Goal: Task Accomplishment & Management: Manage account settings

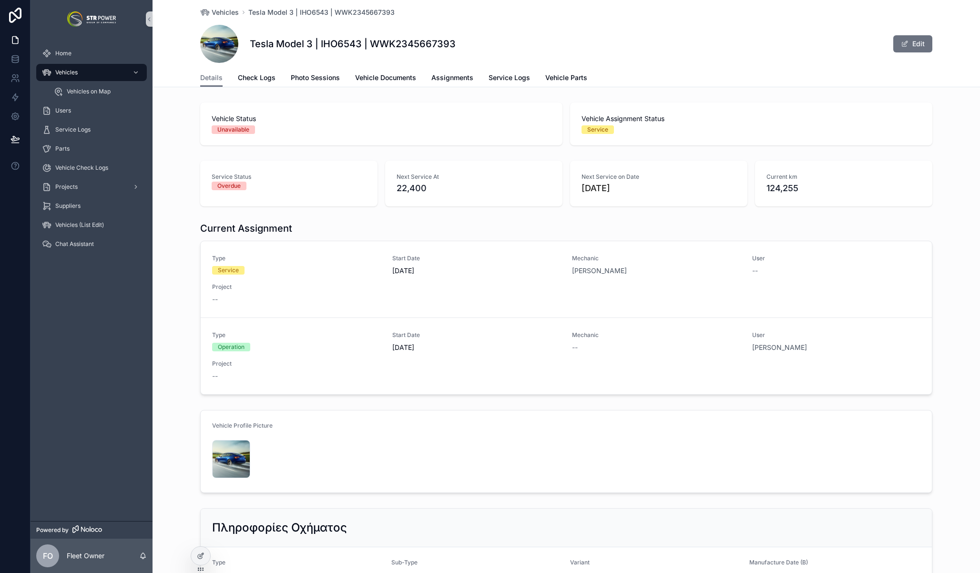
scroll to position [113, 0]
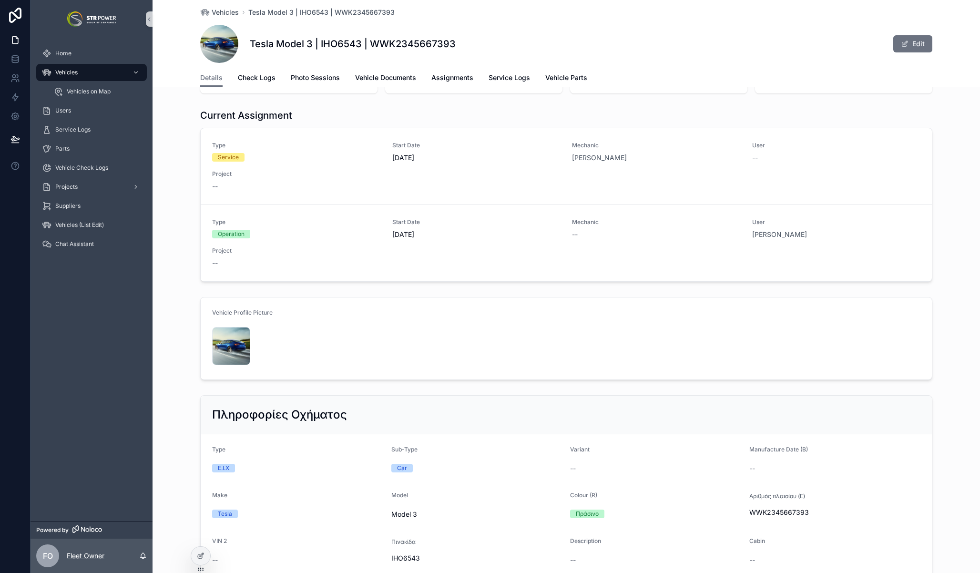
click at [90, 558] on p "Fleet Owner" at bounding box center [86, 556] width 38 height 10
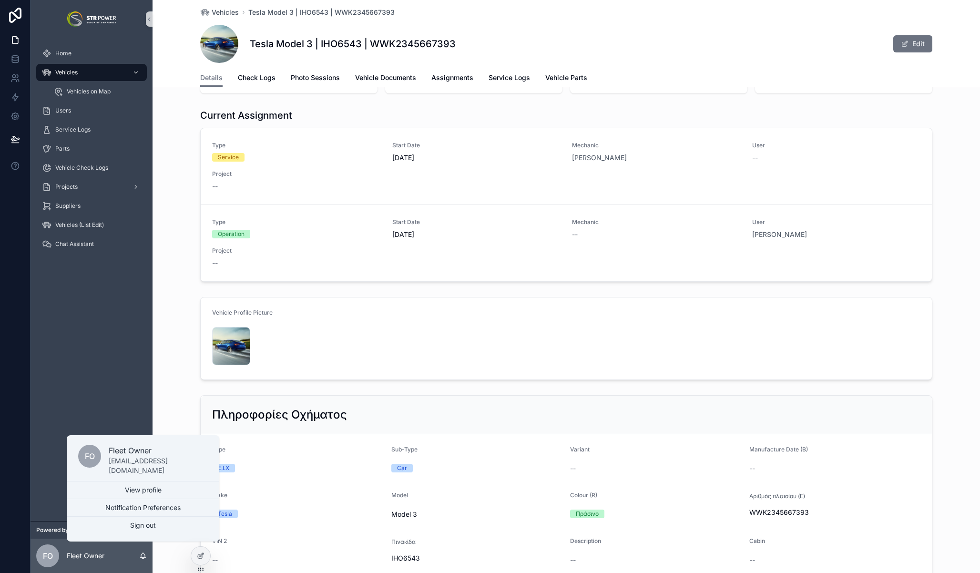
click at [89, 341] on div "Home Vehicles Vehicles on Map Users Service Logs Parts Vehicle Check Logs Proje…" at bounding box center [91, 279] width 122 height 483
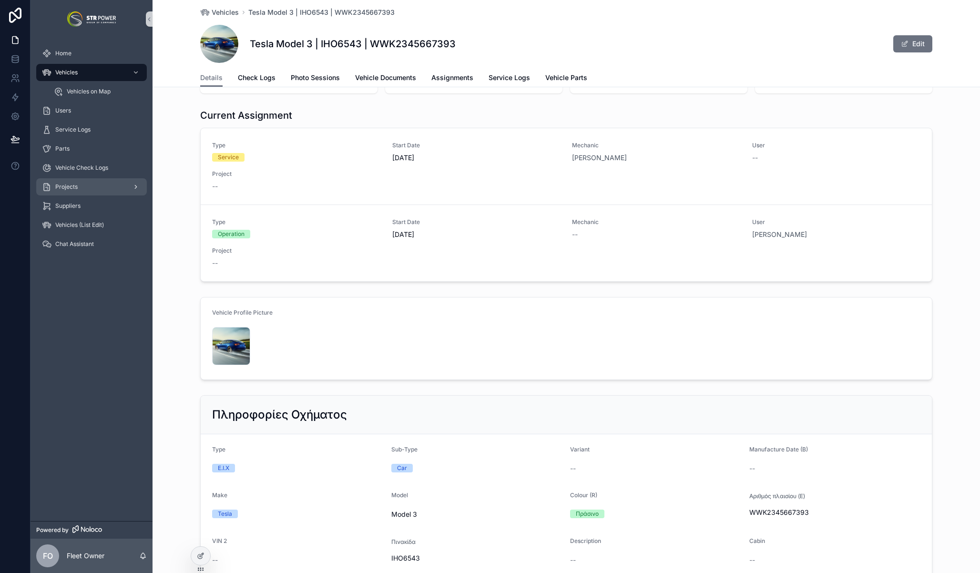
click at [70, 190] on span "Projects" at bounding box center [66, 187] width 22 height 8
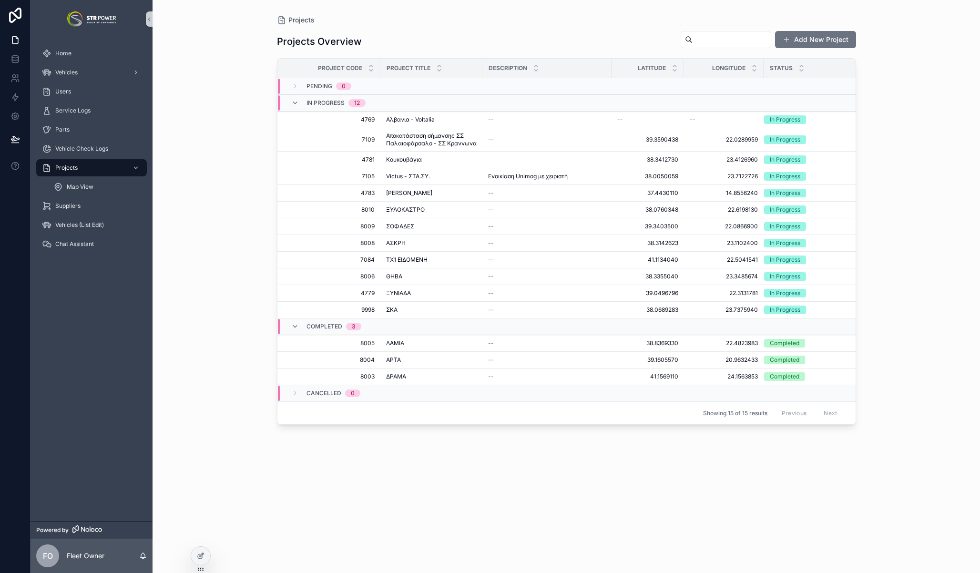
click at [220, 325] on div "Projects Projects Overview Add New Project Project Code Project Title Descripti…" at bounding box center [565, 286] width 827 height 573
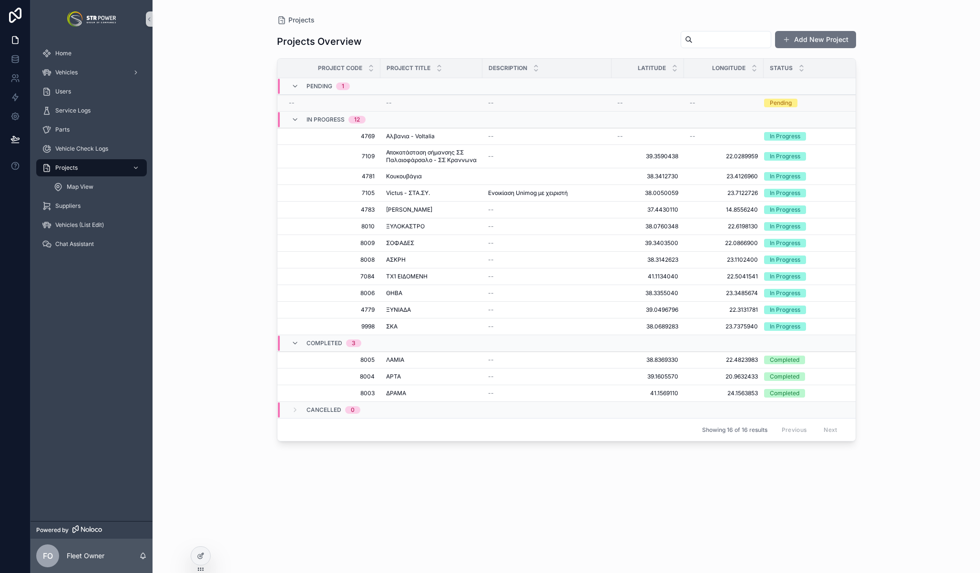
click at [551, 102] on div "--" at bounding box center [547, 103] width 118 height 8
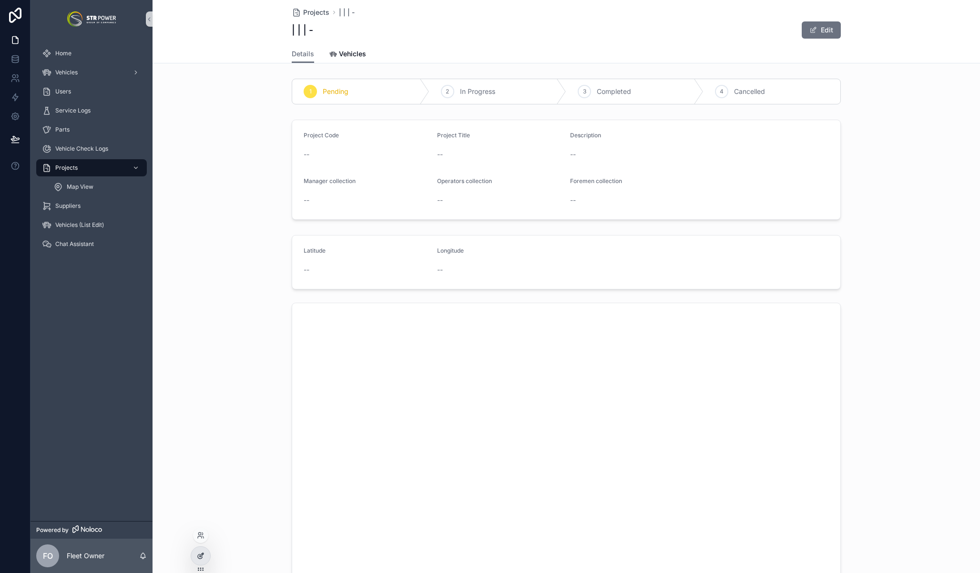
click at [204, 559] on div at bounding box center [200, 556] width 19 height 18
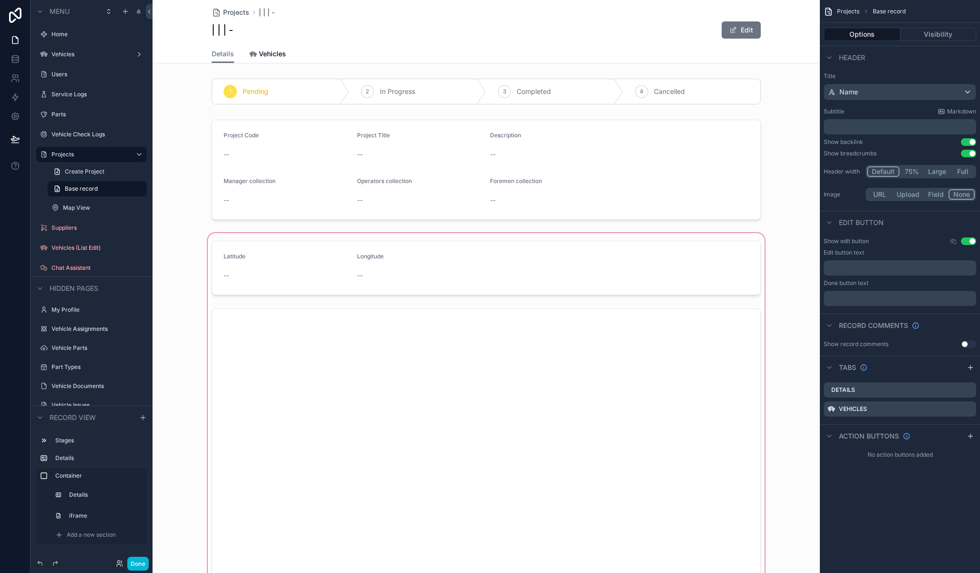
click at [526, 264] on div "scrollable content" at bounding box center [485, 418] width 667 height 374
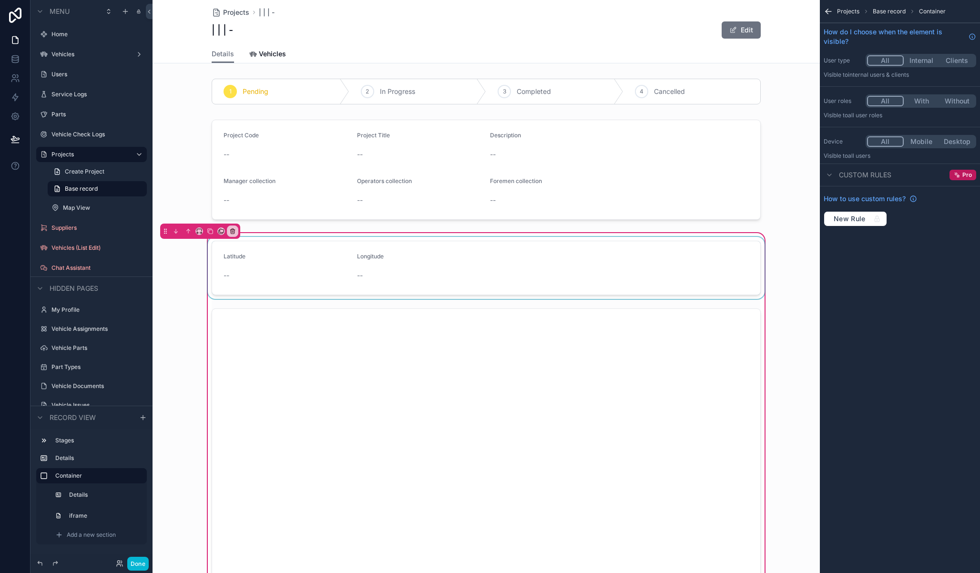
click at [531, 280] on div "scrollable content" at bounding box center [486, 268] width 560 height 62
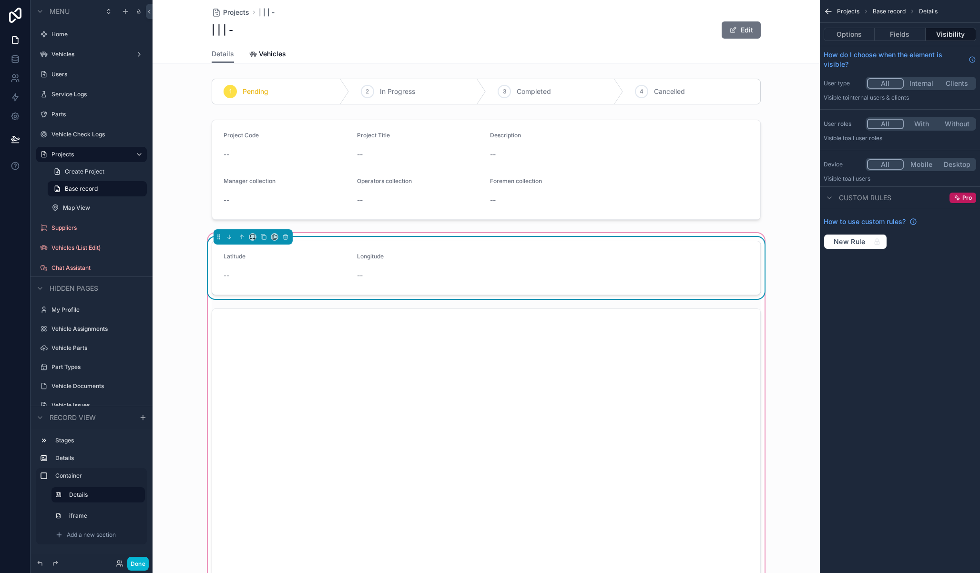
click at [590, 265] on form "Latitude -- Longitude --" at bounding box center [486, 267] width 548 height 53
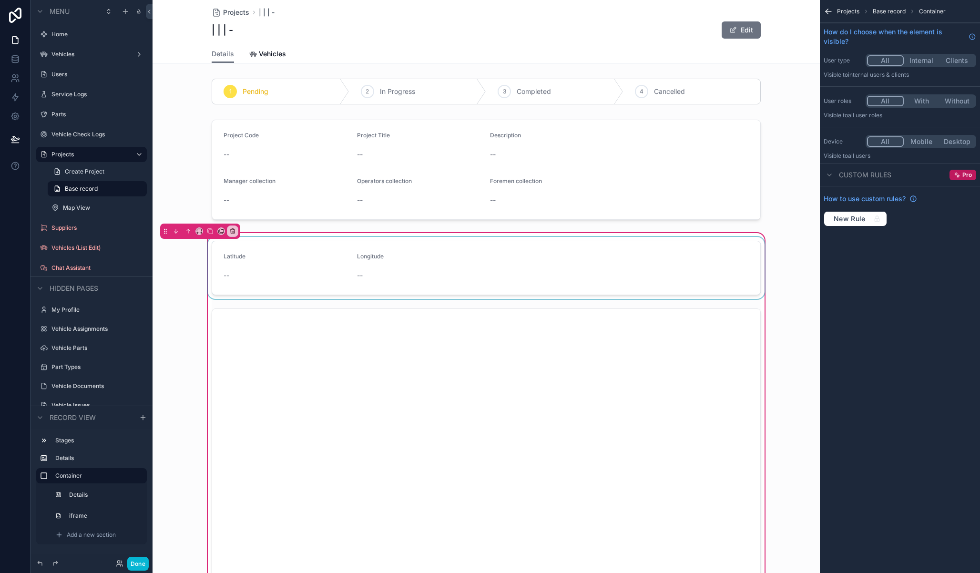
click at [617, 275] on div "scrollable content" at bounding box center [486, 268] width 560 height 62
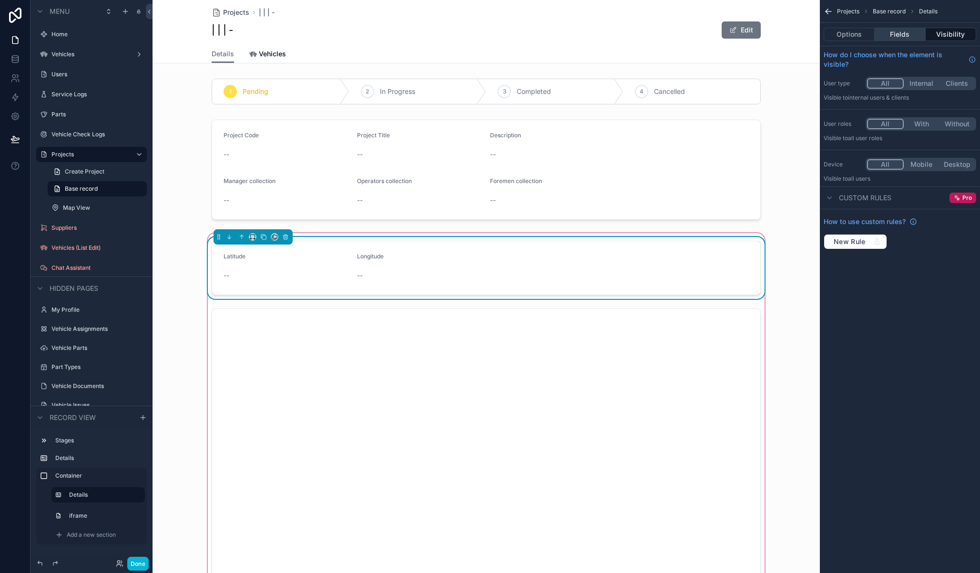
click at [902, 32] on button "Fields" at bounding box center [899, 34] width 51 height 13
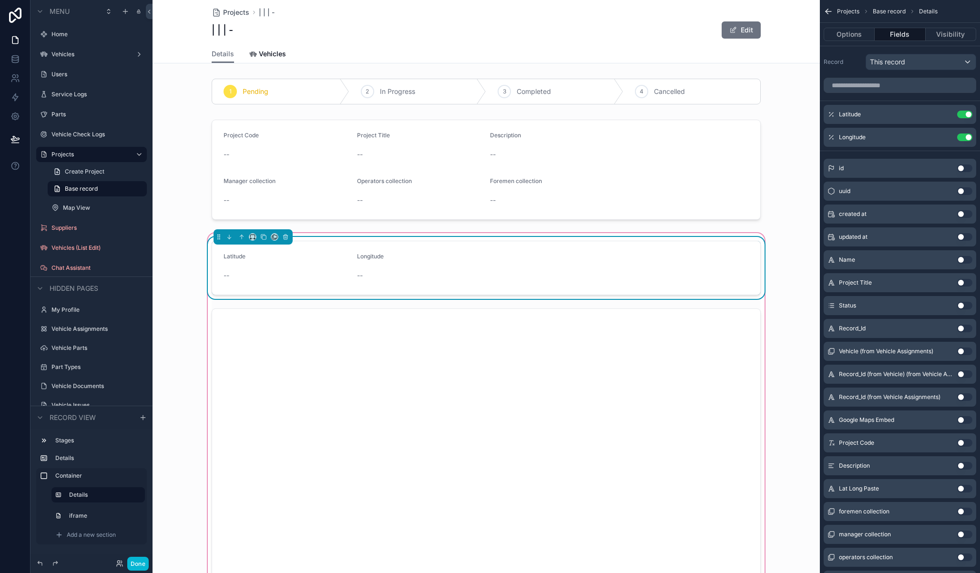
scroll to position [43, 0]
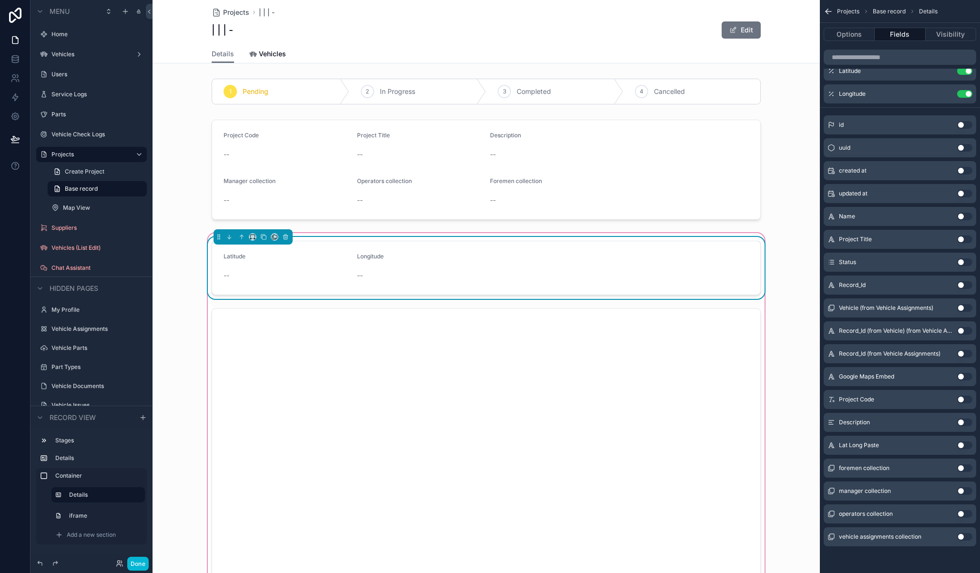
click at [960, 449] on div "Lat Long Paste Use setting" at bounding box center [899, 445] width 152 height 19
click at [963, 447] on button "Use setting" at bounding box center [964, 445] width 15 height 8
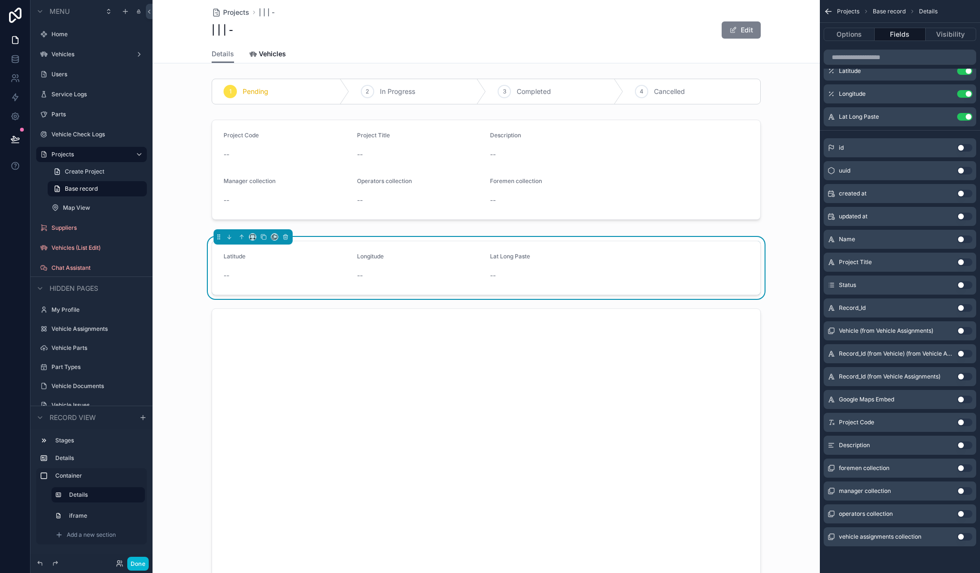
click at [751, 31] on button "Edit" at bounding box center [740, 29] width 39 height 17
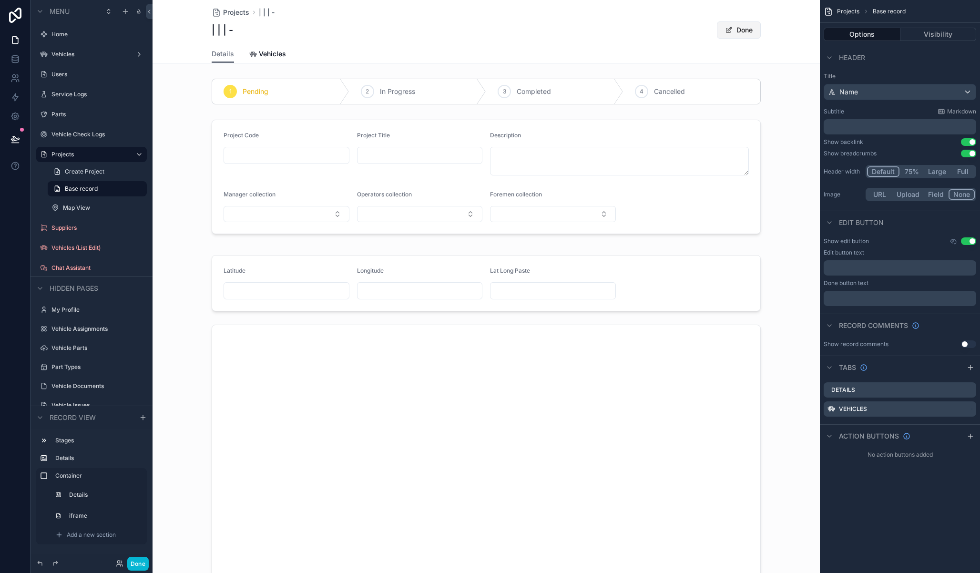
scroll to position [0, 0]
click at [733, 31] on button "Done" at bounding box center [739, 29] width 44 height 17
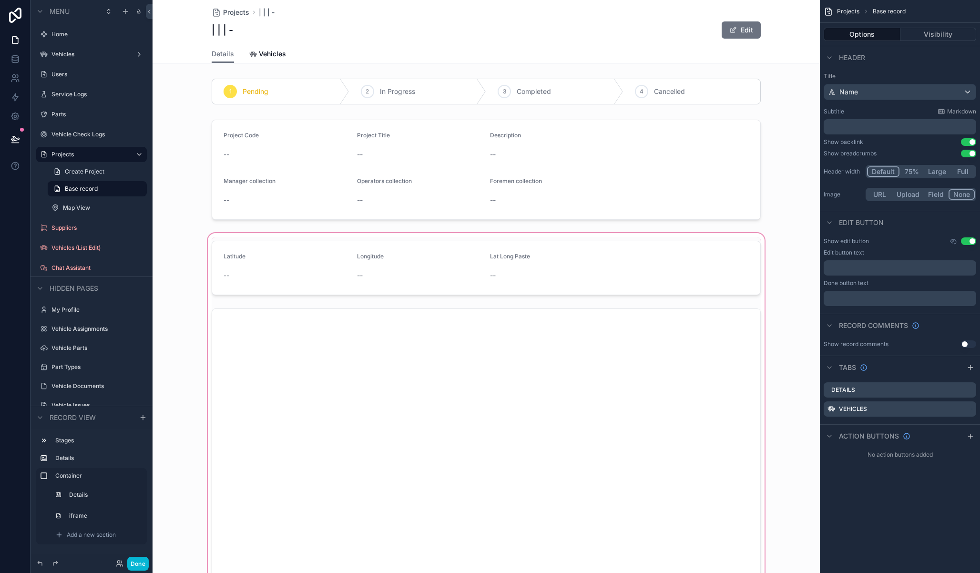
click at [638, 253] on div "scrollable content" at bounding box center [485, 418] width 667 height 374
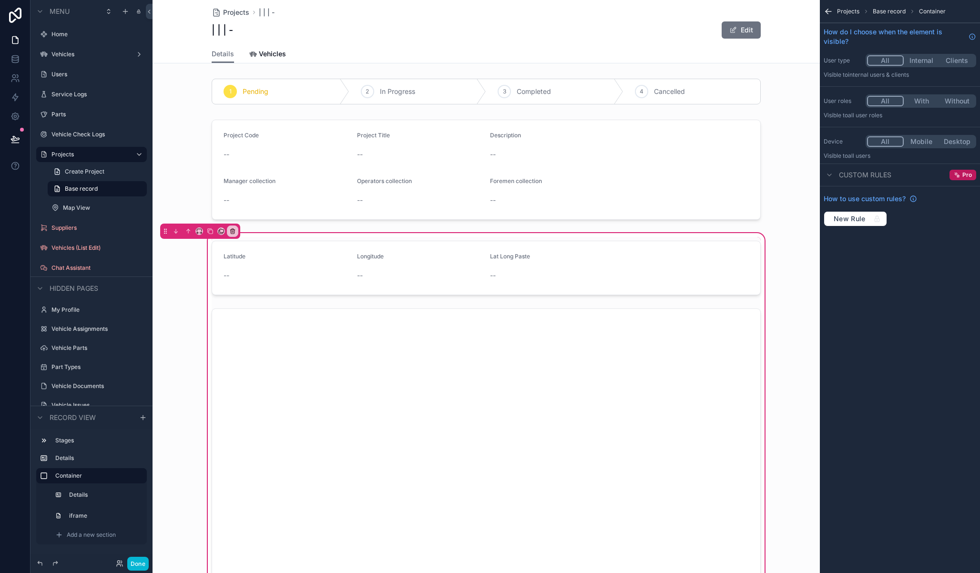
click at [638, 253] on div "scrollable content" at bounding box center [486, 268] width 560 height 62
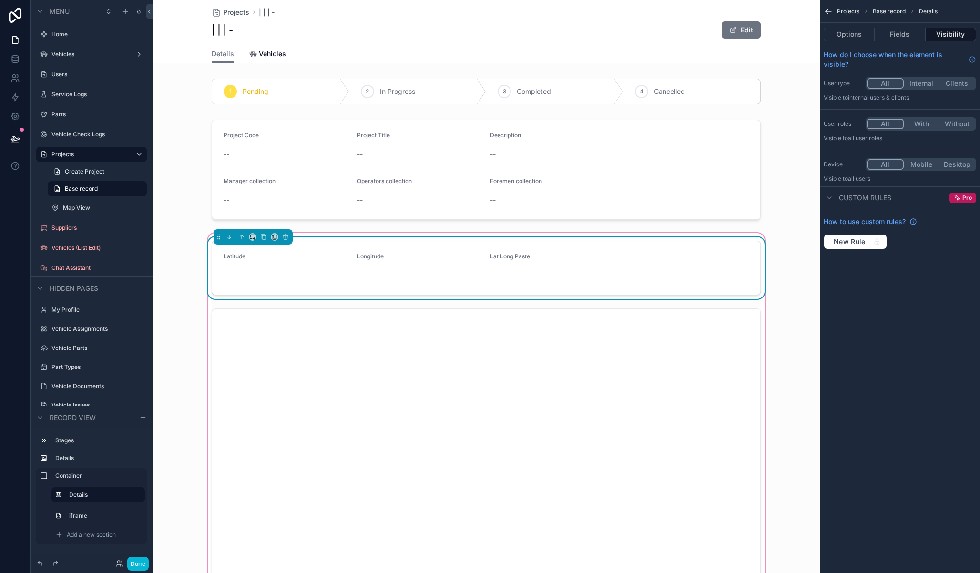
click at [772, 48] on div "Details Vehicles" at bounding box center [486, 54] width 656 height 18
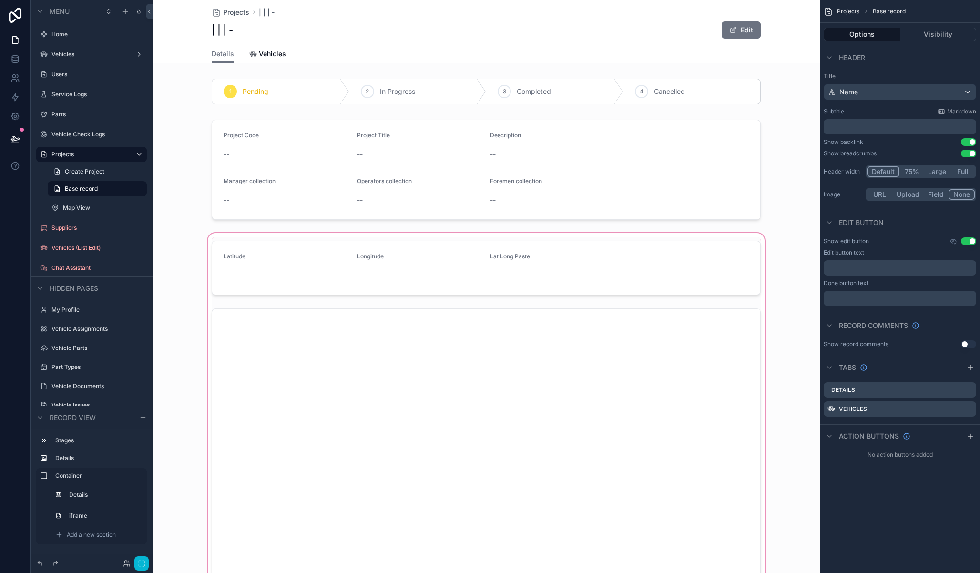
click at [560, 282] on div "scrollable content" at bounding box center [485, 418] width 667 height 374
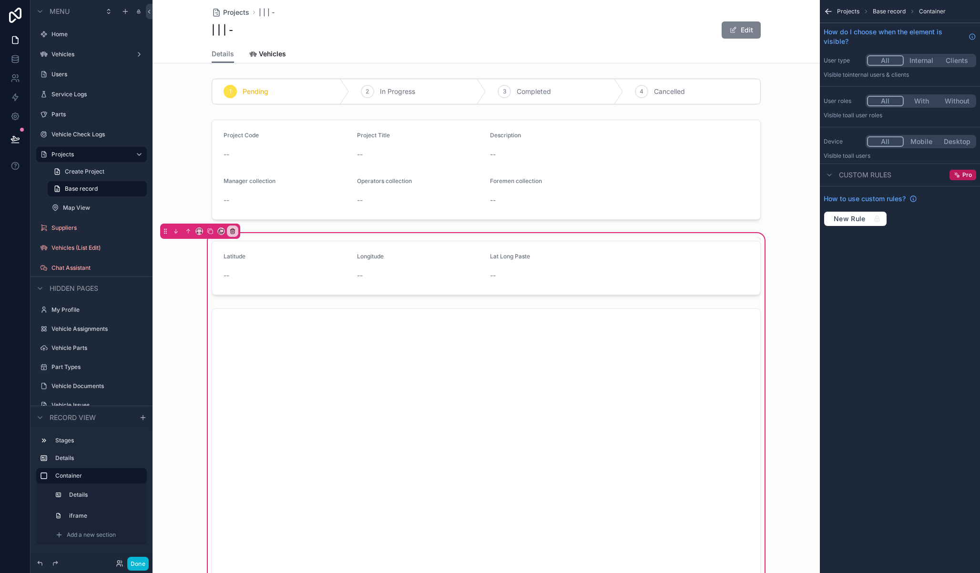
click at [742, 28] on button "Edit" at bounding box center [740, 29] width 39 height 17
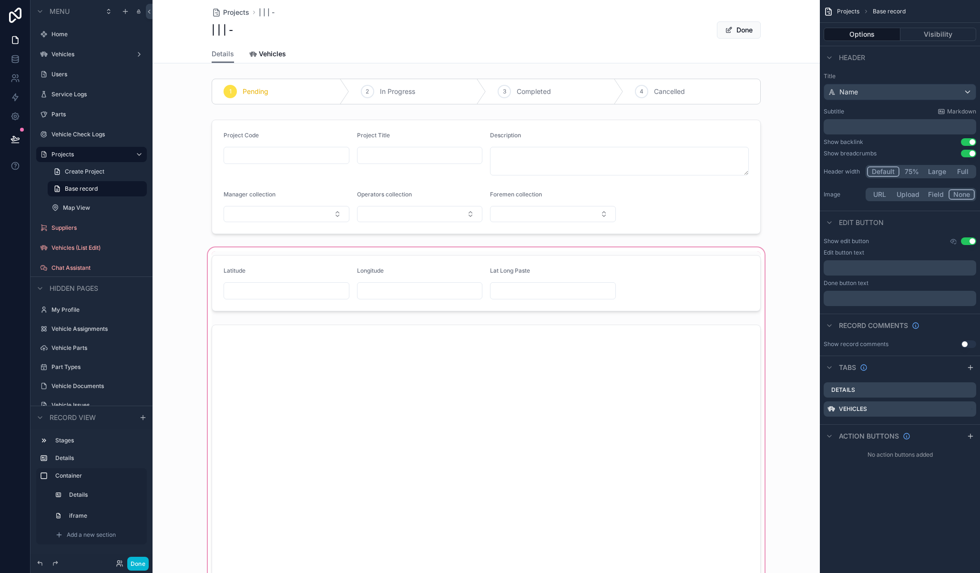
click at [523, 293] on div "scrollable content" at bounding box center [485, 433] width 667 height 376
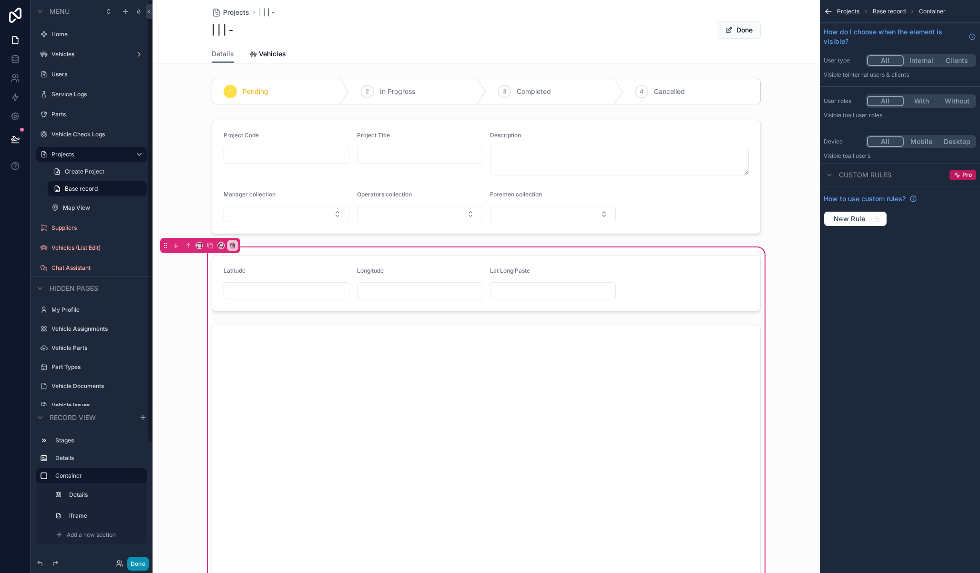
click at [137, 565] on button "Done" at bounding box center [137, 564] width 21 height 14
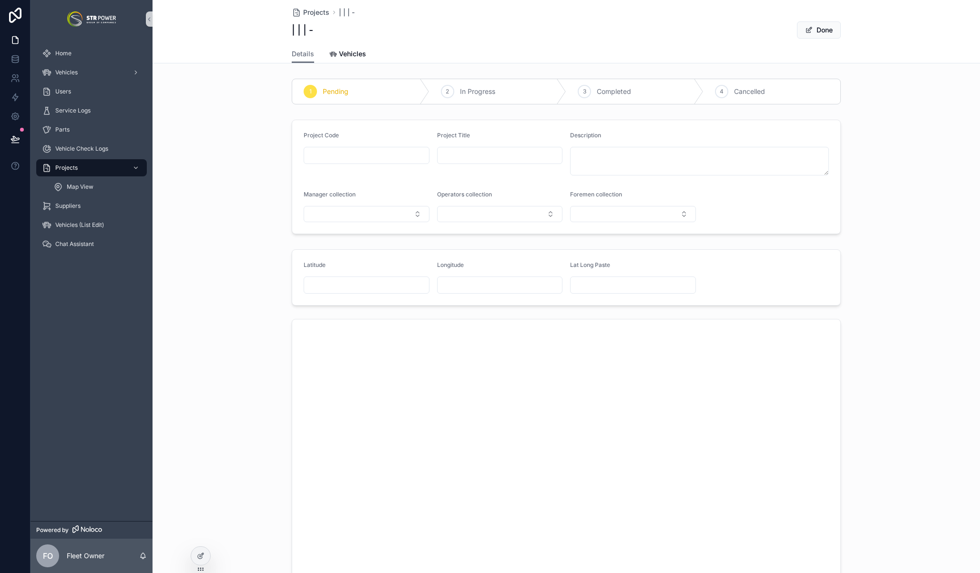
click at [626, 288] on input "scrollable content" at bounding box center [632, 284] width 125 height 13
paste input "**********"
type input "**********"
click at [820, 28] on button "Done" at bounding box center [819, 29] width 44 height 17
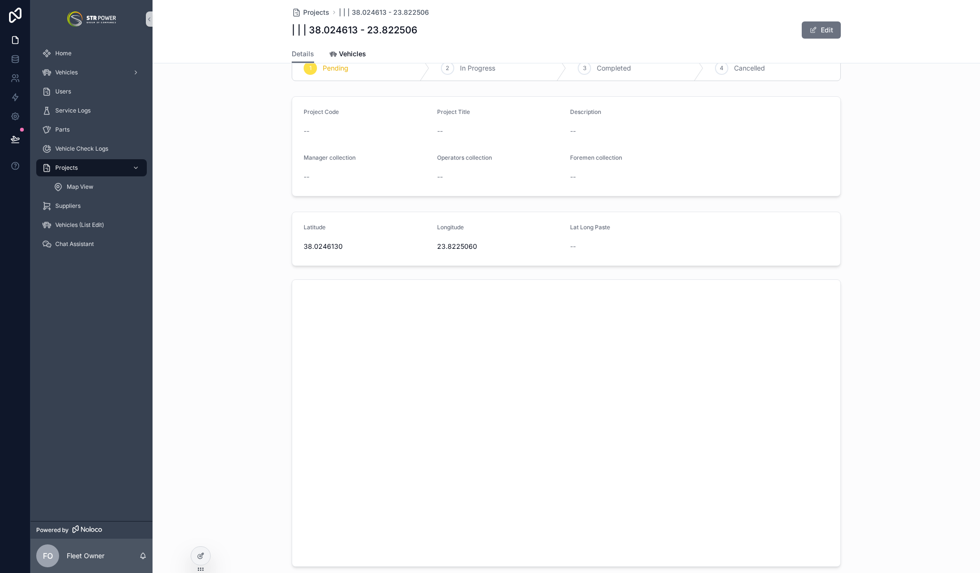
scroll to position [14, 0]
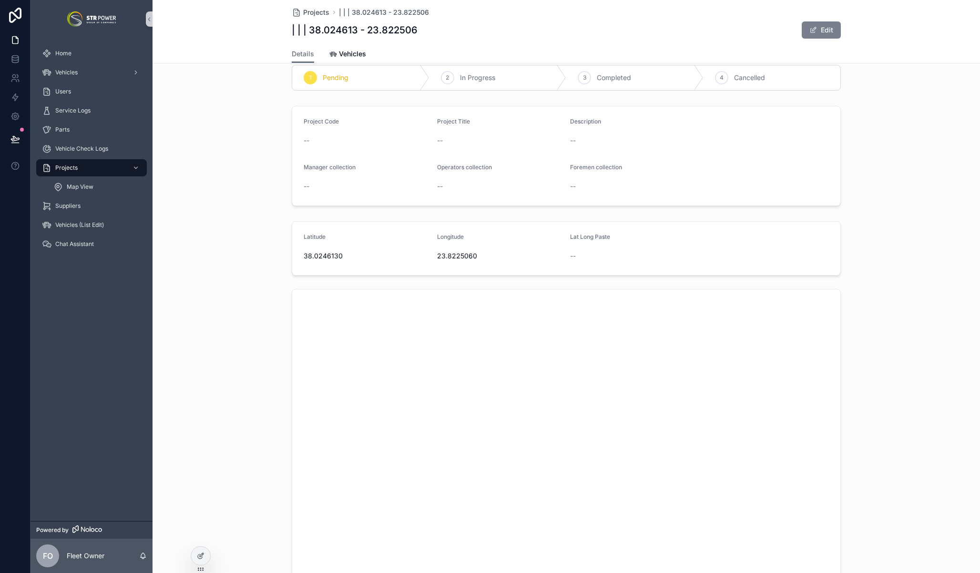
click at [829, 33] on button "Edit" at bounding box center [821, 29] width 39 height 17
click at [628, 248] on div "Lat Long Paste" at bounding box center [633, 252] width 126 height 11
click at [197, 559] on div at bounding box center [200, 556] width 19 height 18
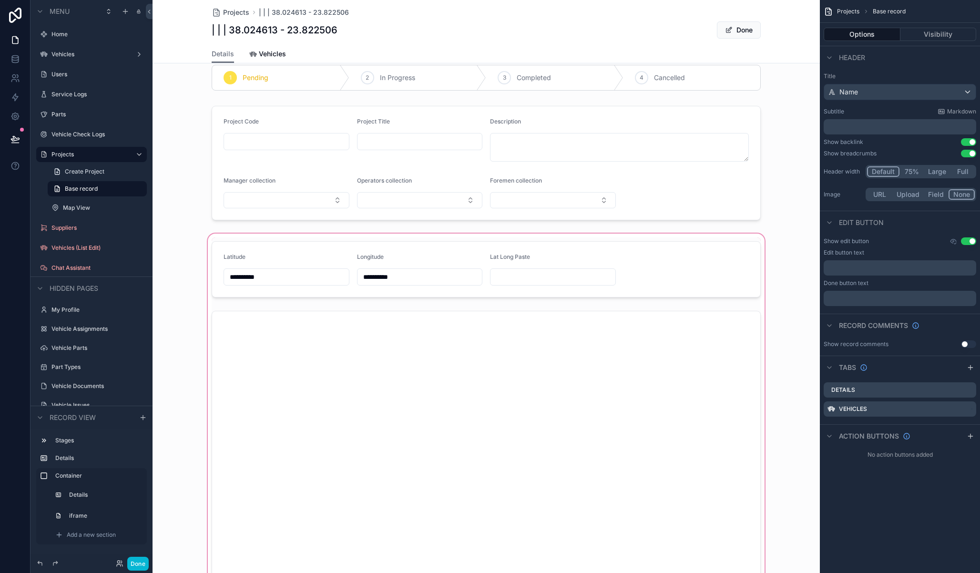
click at [565, 258] on div "scrollable content" at bounding box center [485, 420] width 667 height 376
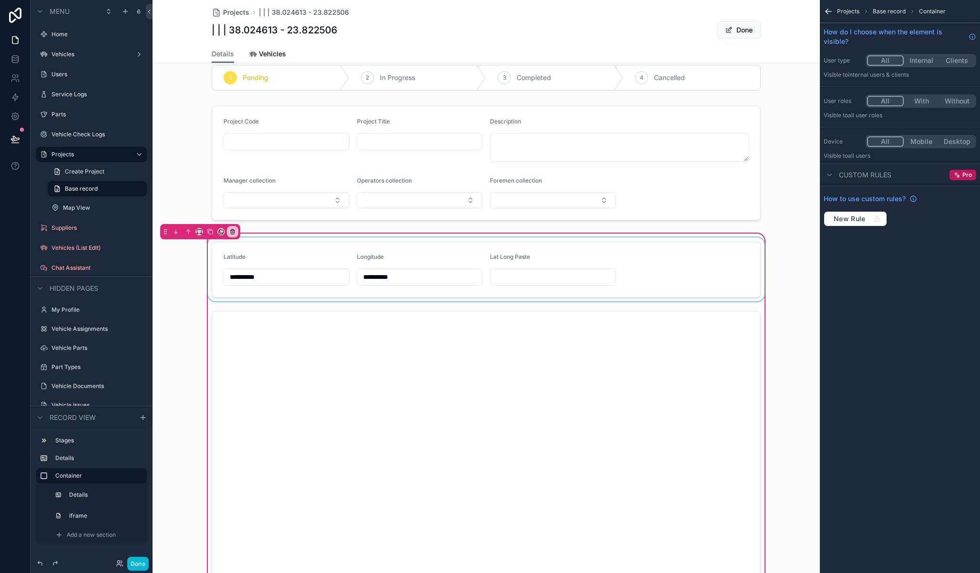
click at [529, 256] on div "scrollable content" at bounding box center [486, 269] width 560 height 64
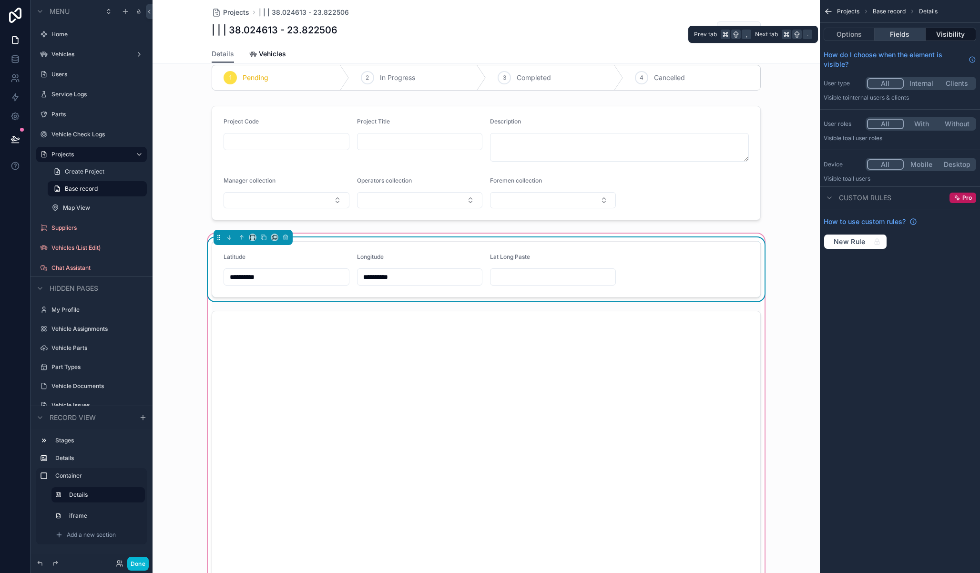
click at [900, 36] on button "Fields" at bounding box center [899, 34] width 51 height 13
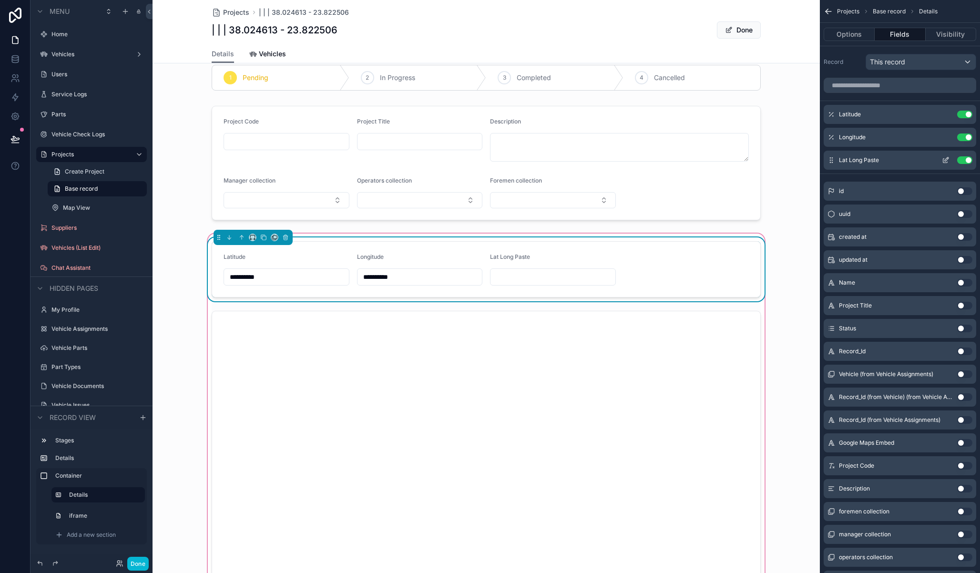
click at [947, 160] on icon "scrollable content" at bounding box center [946, 159] width 4 height 4
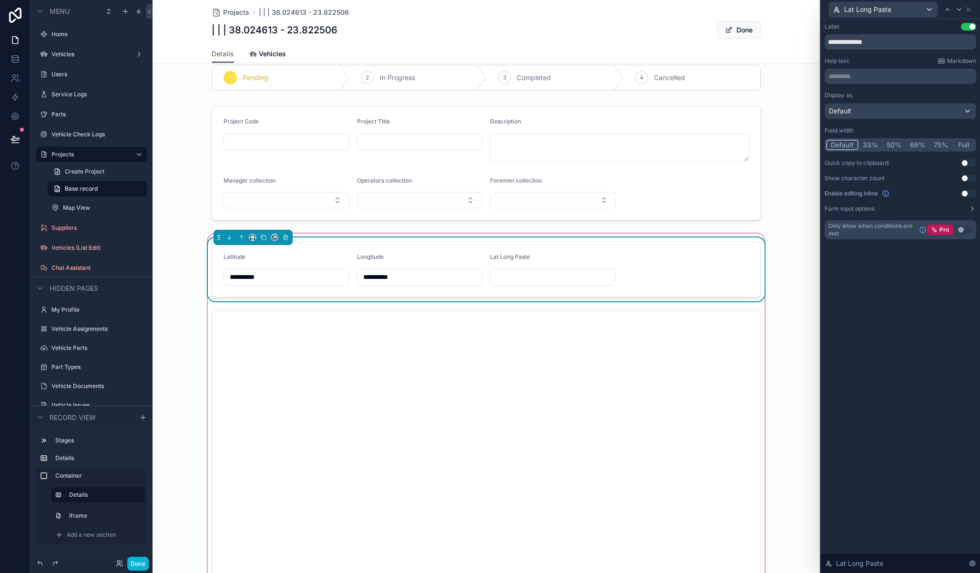
click at [878, 74] on p "********* ﻿" at bounding box center [901, 76] width 146 height 10
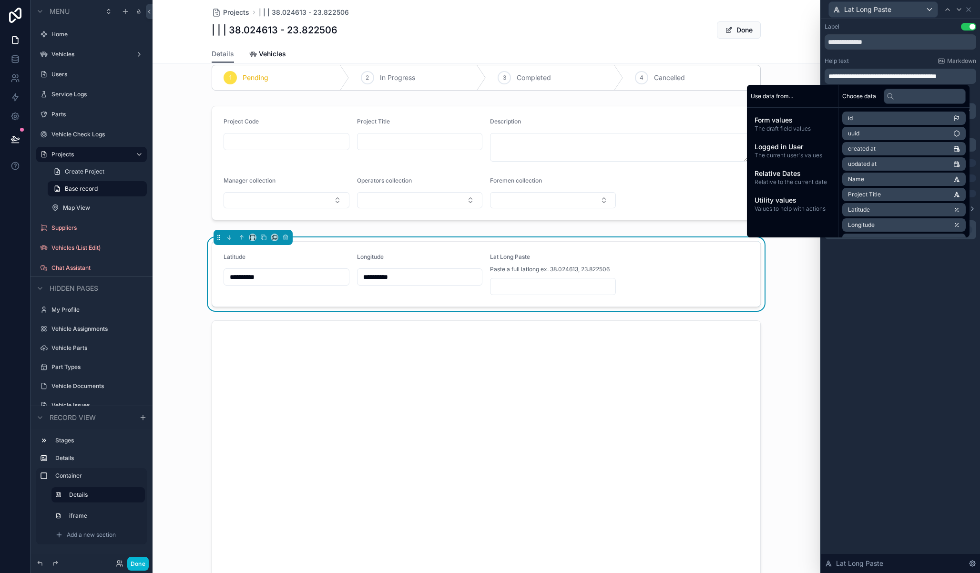
click at [873, 76] on span "**********" at bounding box center [882, 76] width 108 height 7
click at [873, 73] on span "**********" at bounding box center [882, 76] width 108 height 7
click at [967, 25] on button "Use setting" at bounding box center [968, 27] width 15 height 8
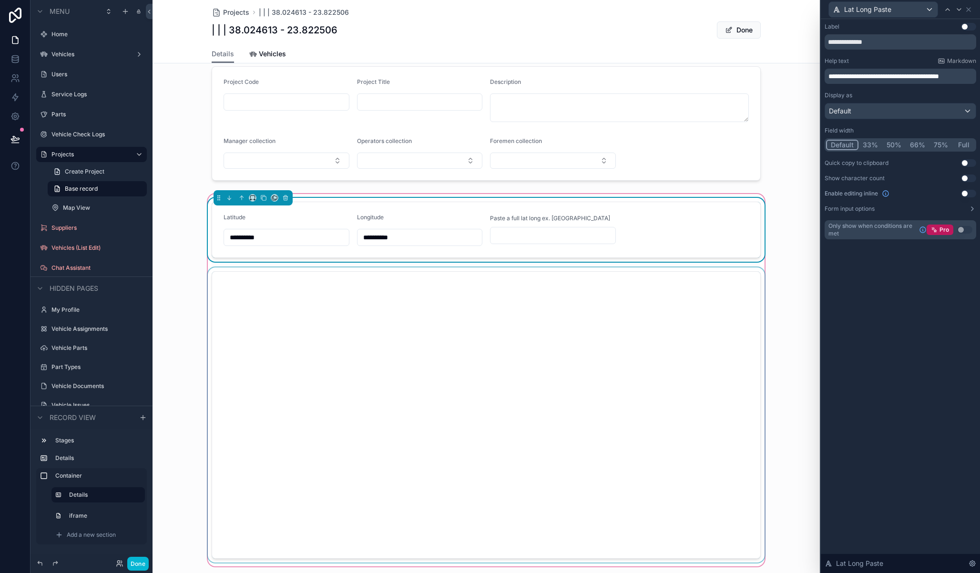
scroll to position [63, 0]
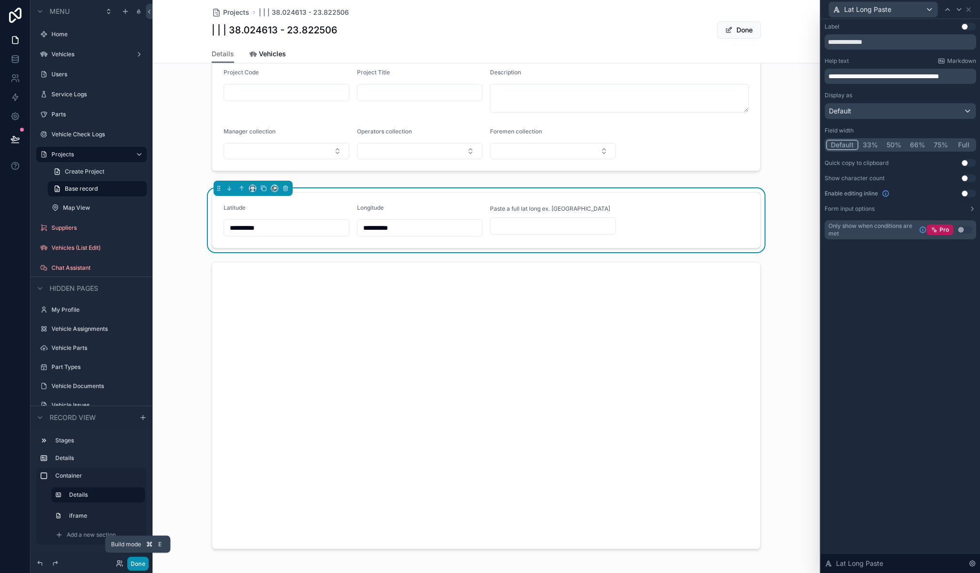
click at [141, 565] on button "Done" at bounding box center [137, 564] width 21 height 14
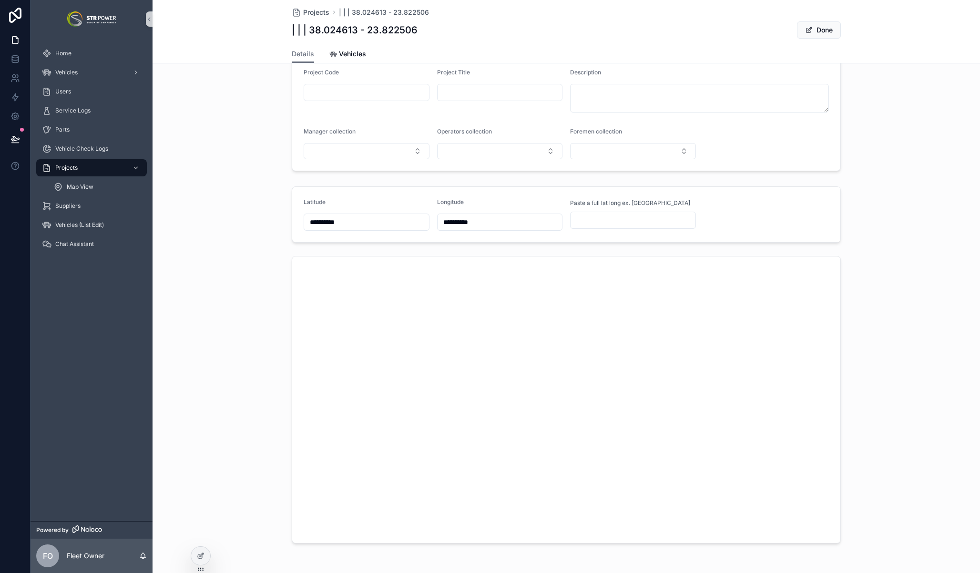
click at [477, 221] on input "**********" at bounding box center [499, 221] width 125 height 13
drag, startPoint x: 489, startPoint y: 223, endPoint x: 400, endPoint y: 219, distance: 89.2
click at [400, 219] on form "**********" at bounding box center [566, 214] width 548 height 55
drag, startPoint x: 338, startPoint y: 223, endPoint x: 286, endPoint y: 223, distance: 52.4
click at [286, 223] on div "**********" at bounding box center [566, 215] width 560 height 64
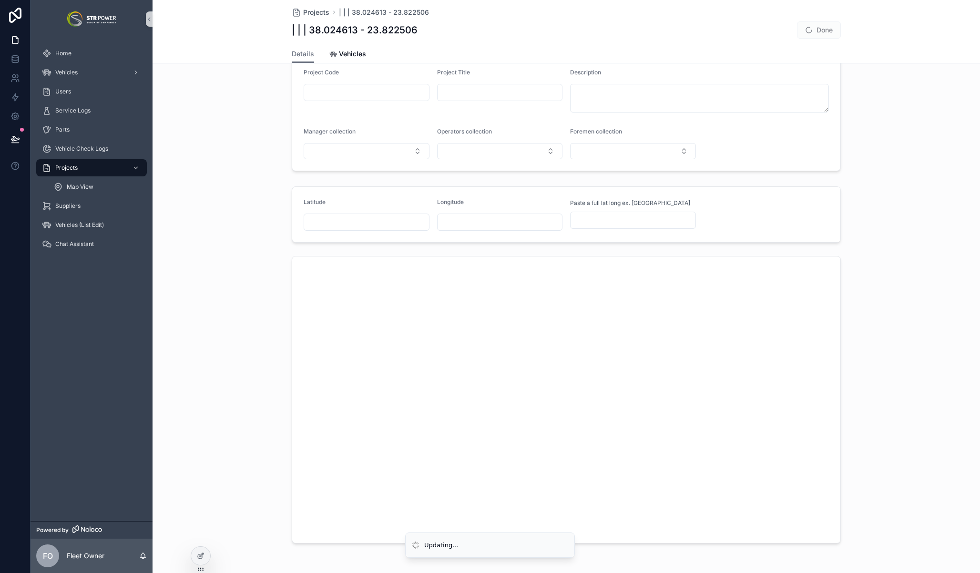
click at [625, 224] on input "scrollable content" at bounding box center [632, 219] width 125 height 13
paste input "**********"
type input "**********"
click at [810, 30] on button "Done" at bounding box center [819, 29] width 44 height 17
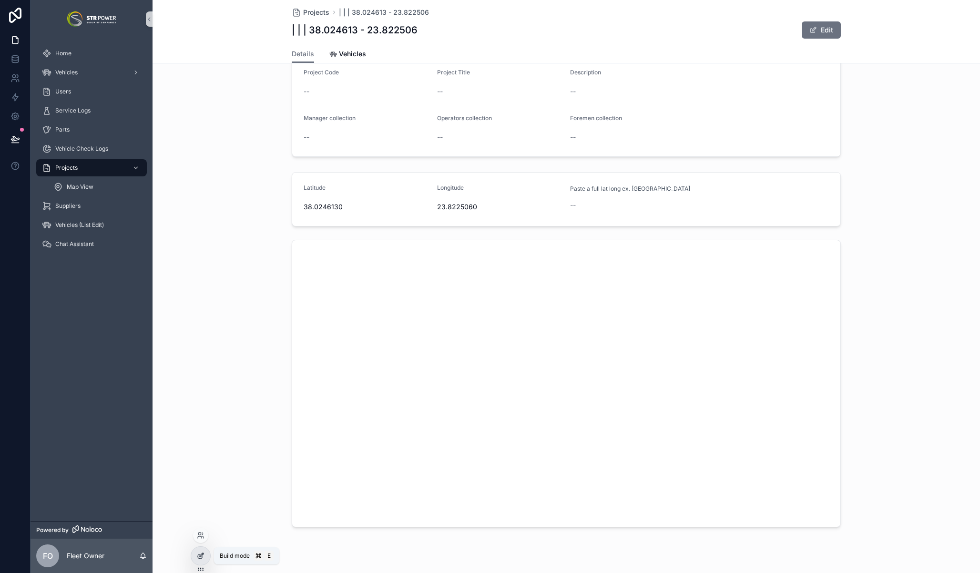
click at [204, 557] on div at bounding box center [200, 556] width 19 height 18
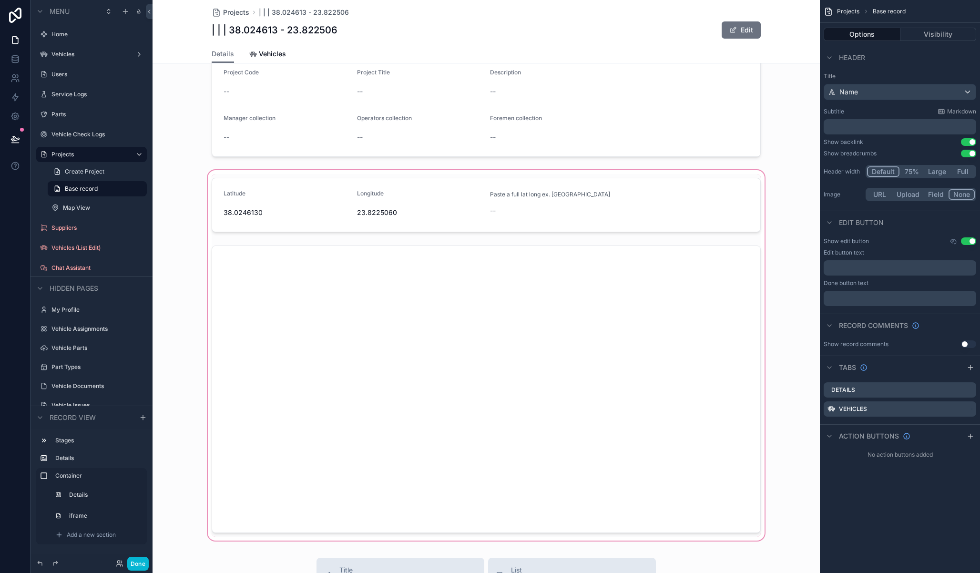
click at [474, 183] on div "scrollable content" at bounding box center [485, 355] width 667 height 374
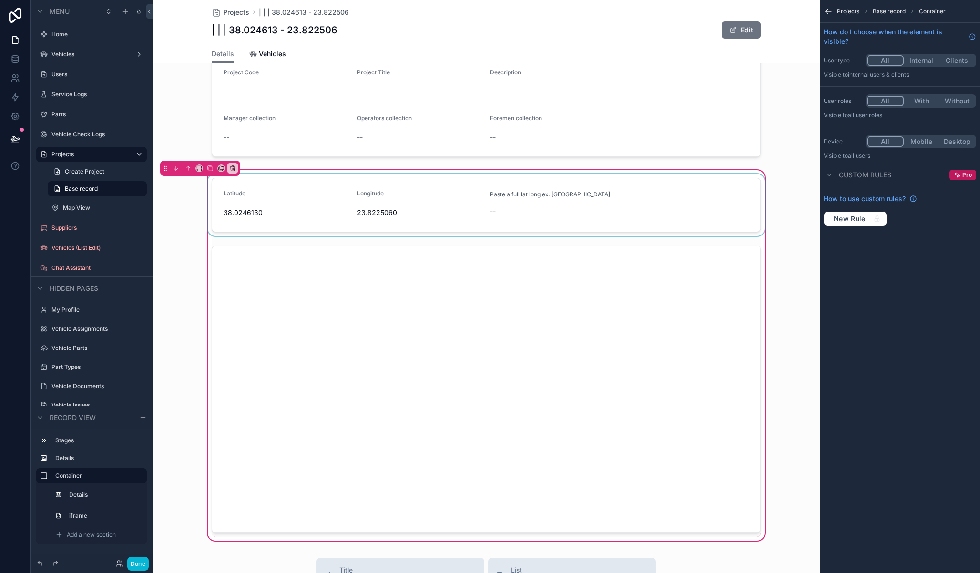
click at [478, 185] on div "scrollable content" at bounding box center [486, 205] width 560 height 62
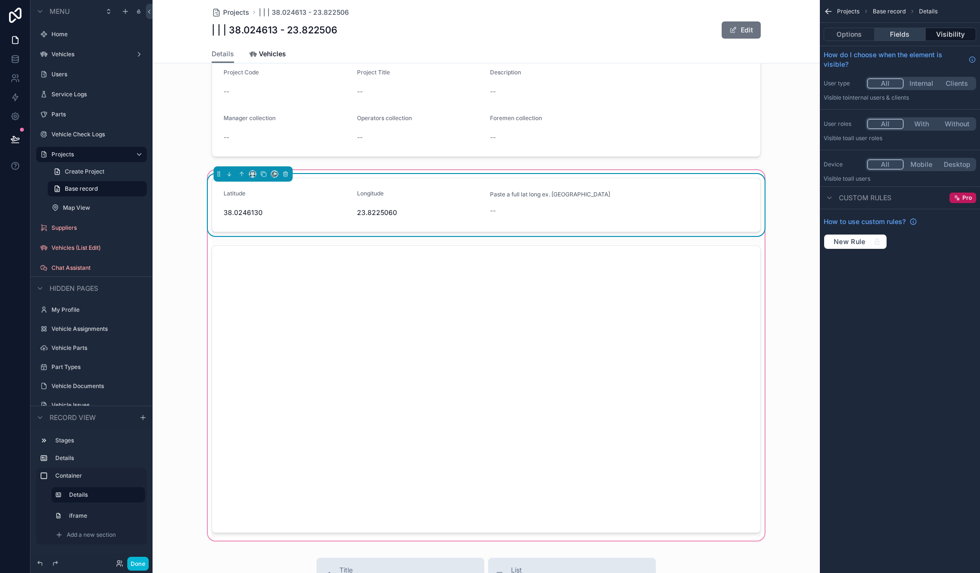
click at [902, 32] on button "Fields" at bounding box center [899, 34] width 51 height 13
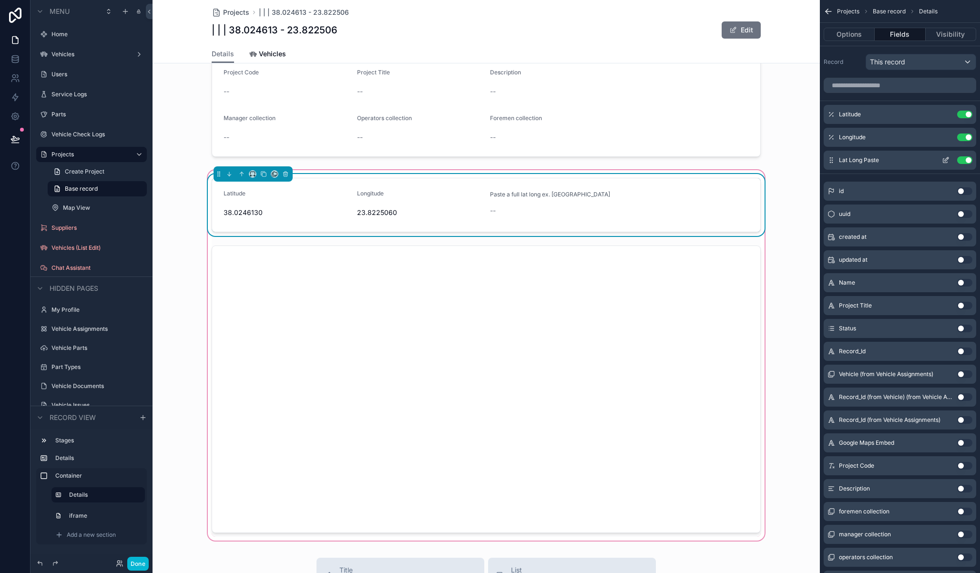
click at [946, 160] on icon "scrollable content" at bounding box center [946, 160] width 8 height 8
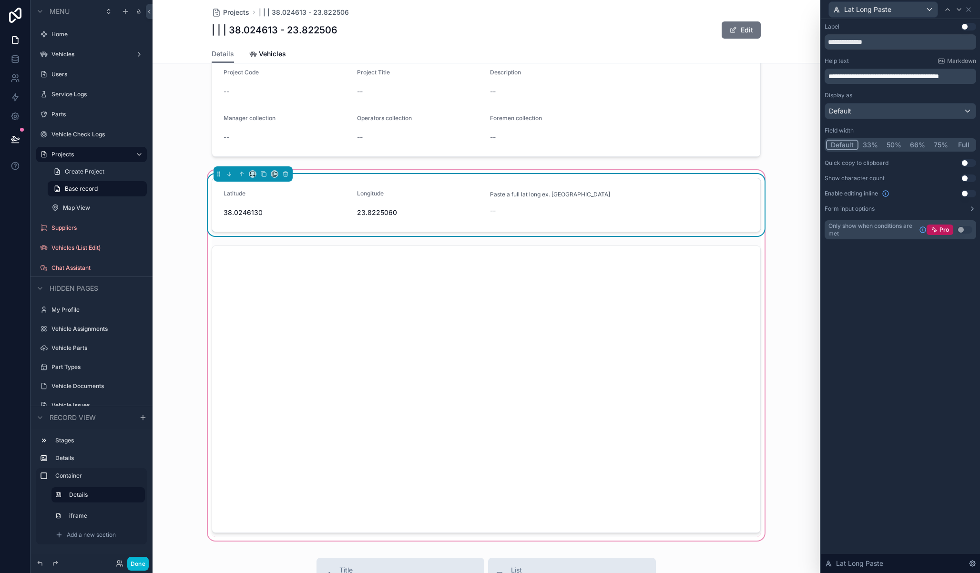
click at [923, 294] on div "**********" at bounding box center [900, 296] width 159 height 554
click at [932, 272] on div "**********" at bounding box center [900, 296] width 159 height 554
click at [965, 229] on button "Use setting" at bounding box center [964, 230] width 15 height 8
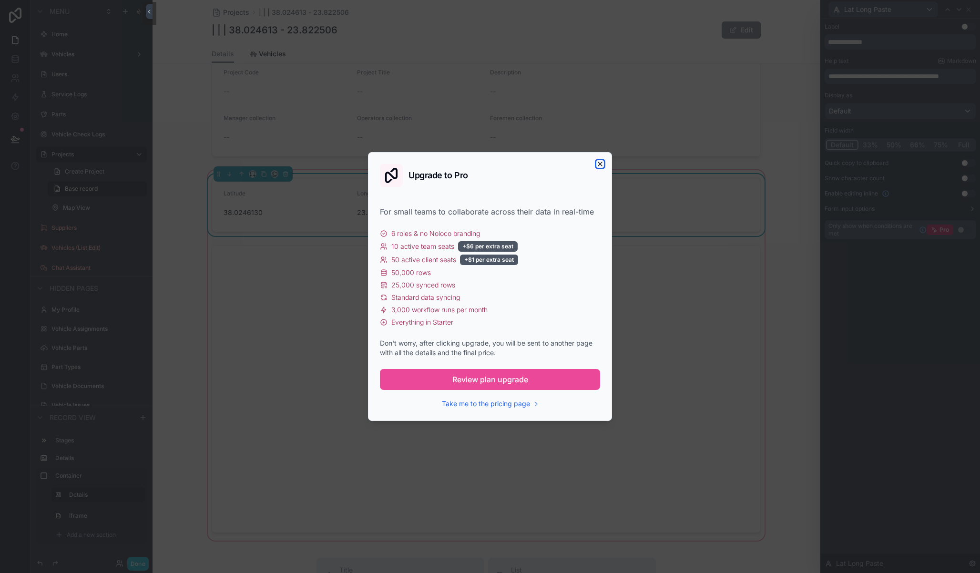
click at [597, 162] on icon "button" at bounding box center [600, 164] width 8 height 8
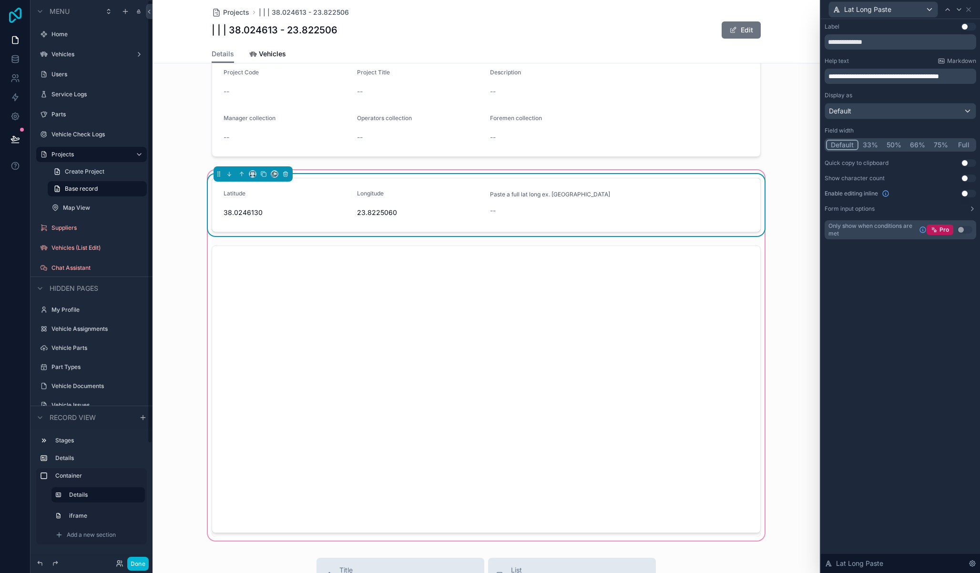
click at [15, 14] on icon at bounding box center [15, 15] width 12 height 15
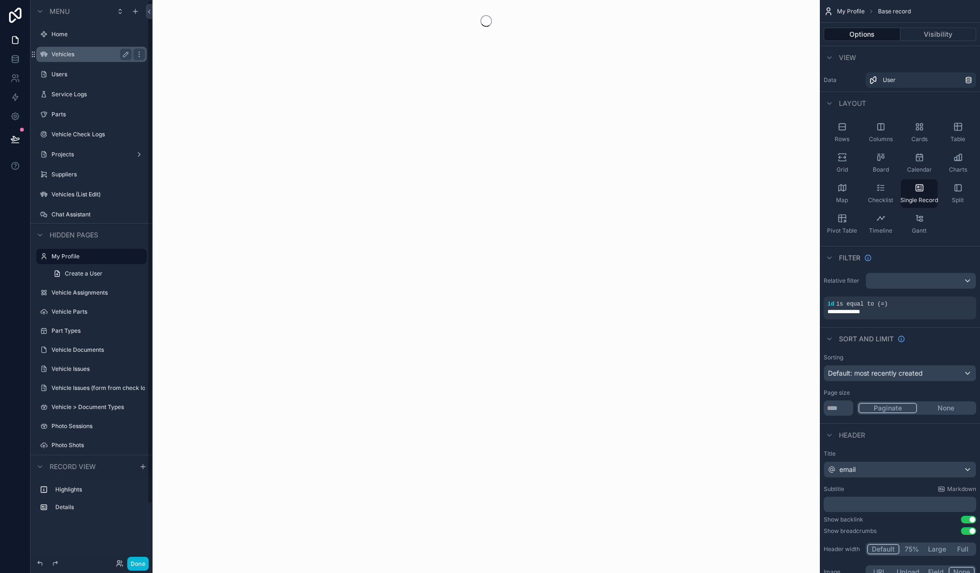
click at [85, 58] on label "Vehicles" at bounding box center [89, 55] width 76 height 8
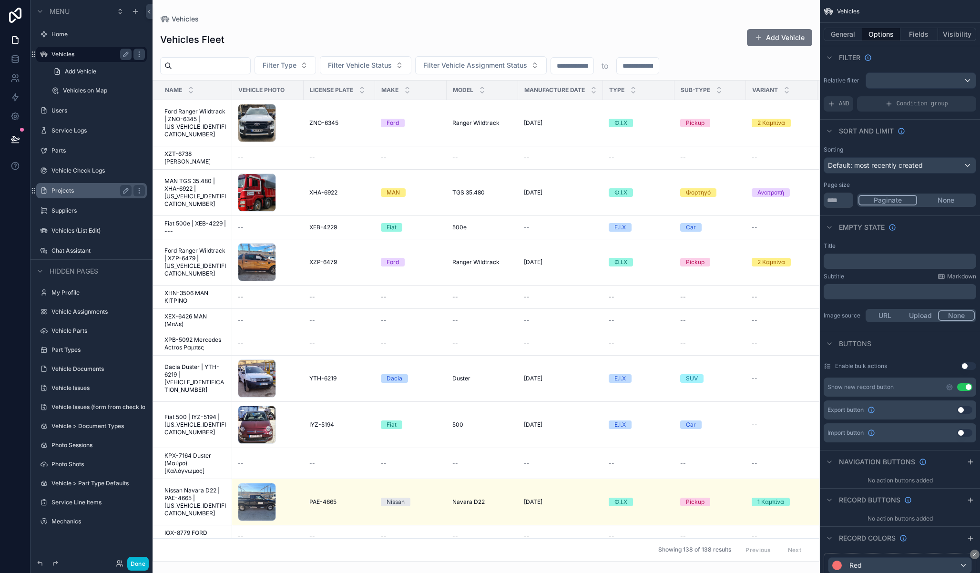
click at [83, 195] on div "Projects" at bounding box center [91, 190] width 80 height 11
click at [65, 192] on label "Projects" at bounding box center [89, 191] width 76 height 8
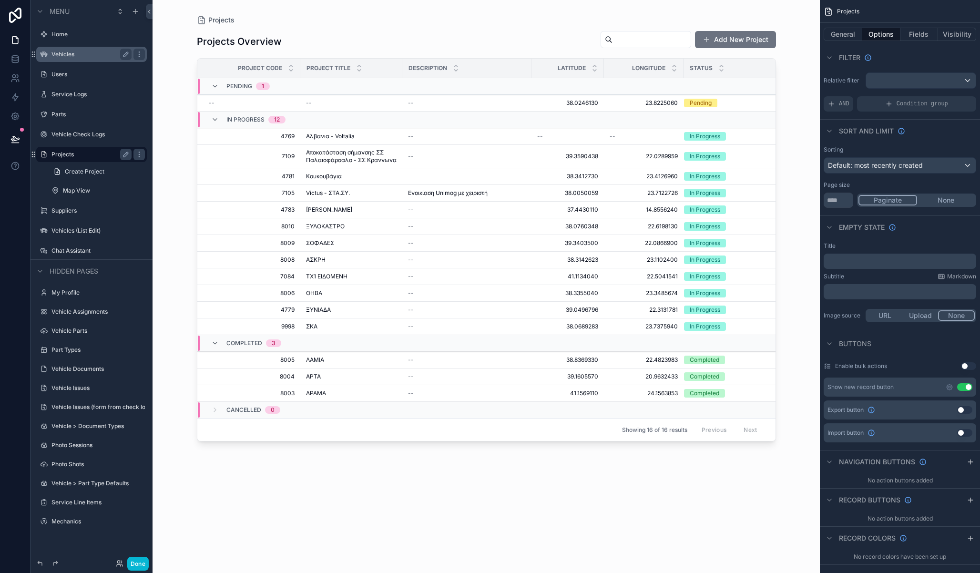
click at [265, 93] on div "Pending 1" at bounding box center [247, 86] width 43 height 15
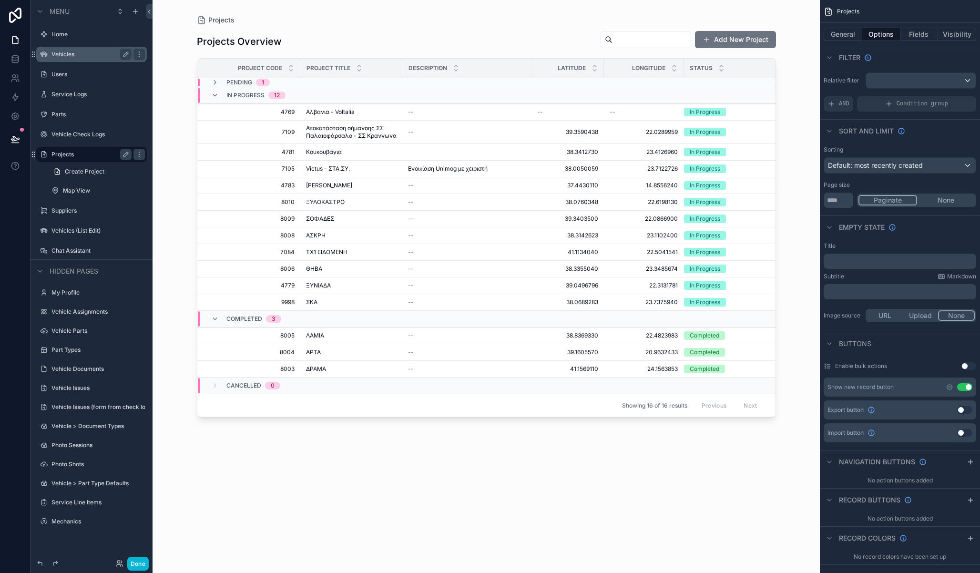
click at [220, 88] on div "In Progress 12" at bounding box center [248, 95] width 74 height 15
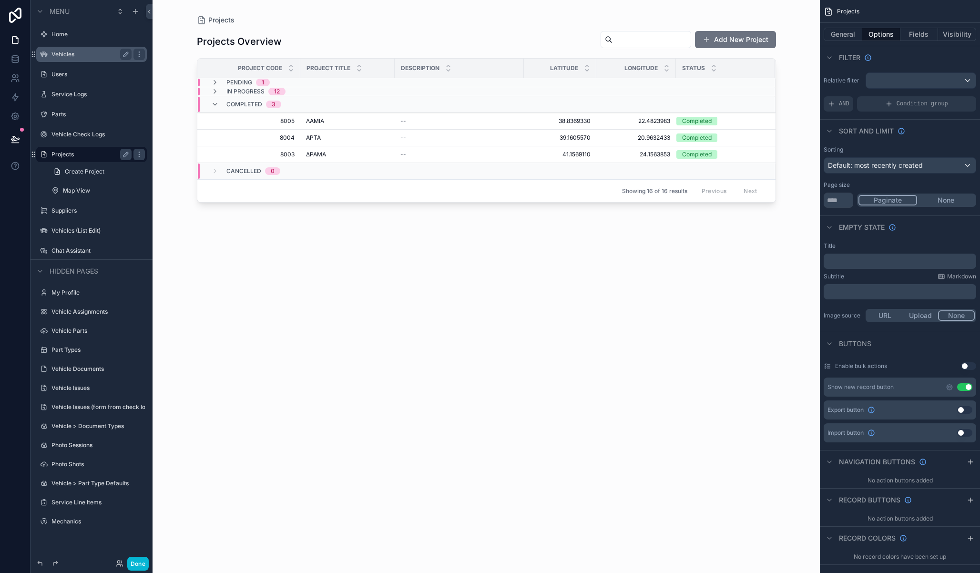
click at [224, 85] on div "Pending 1" at bounding box center [240, 83] width 59 height 8
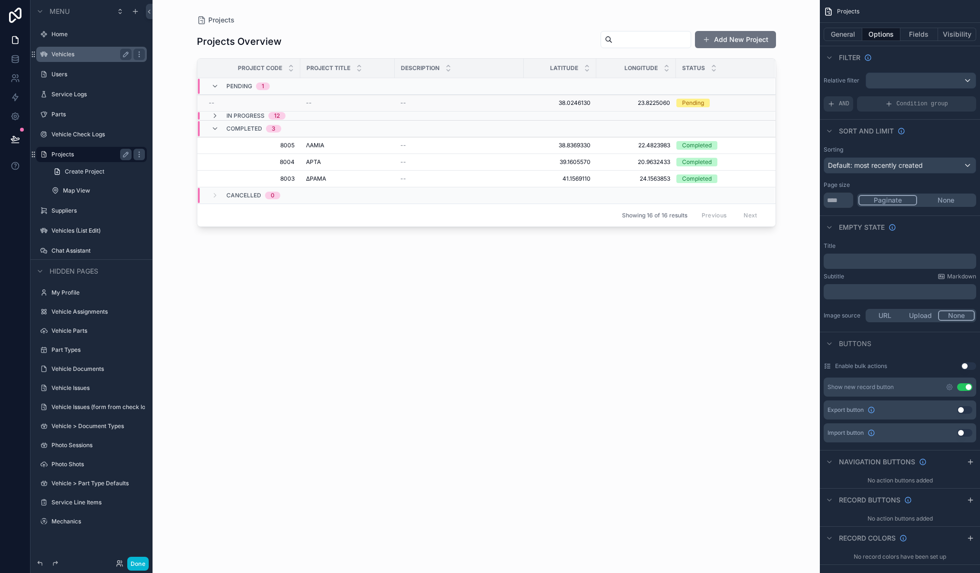
click at [249, 99] on div "--" at bounding box center [252, 103] width 86 height 8
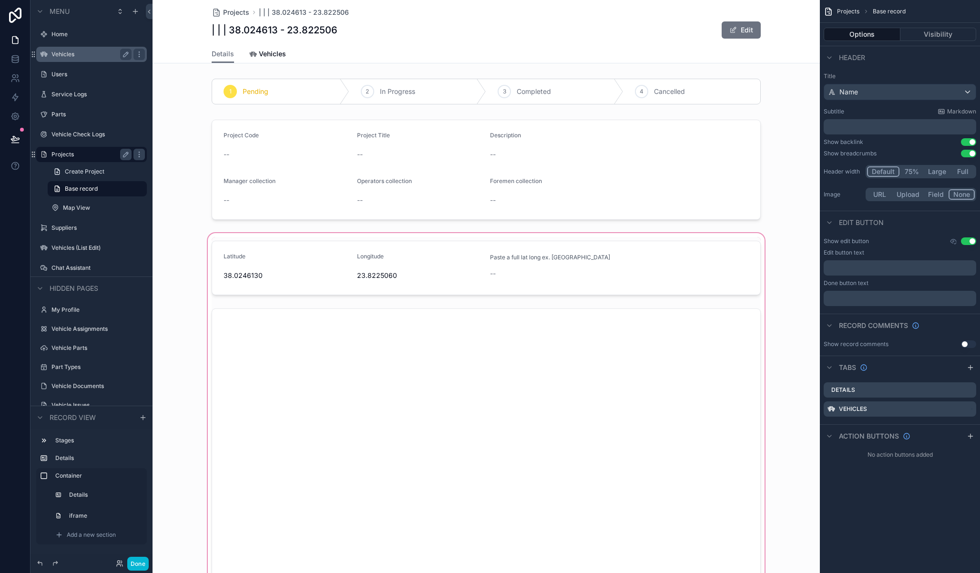
click at [544, 265] on div "scrollable content" at bounding box center [485, 418] width 667 height 374
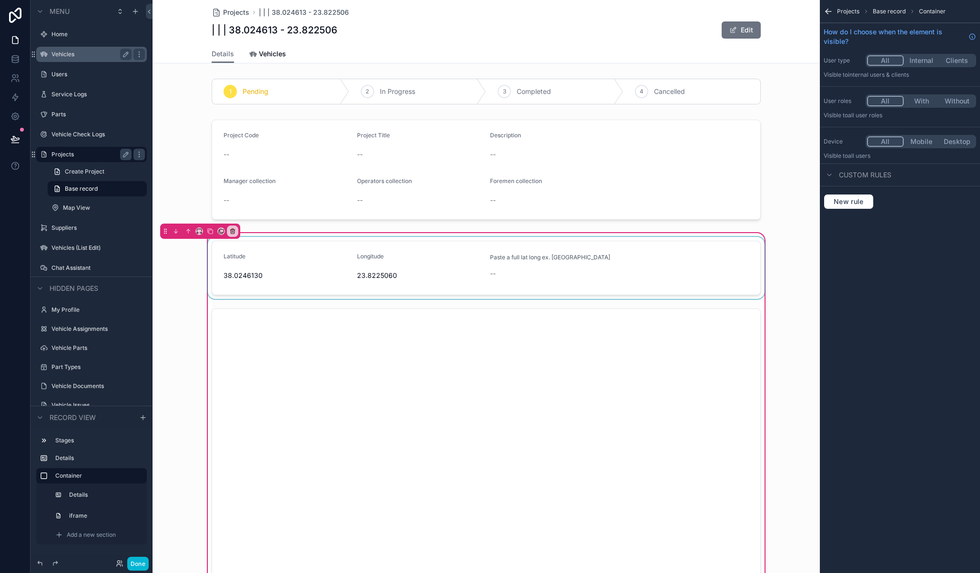
click at [573, 259] on div "scrollable content" at bounding box center [486, 268] width 560 height 62
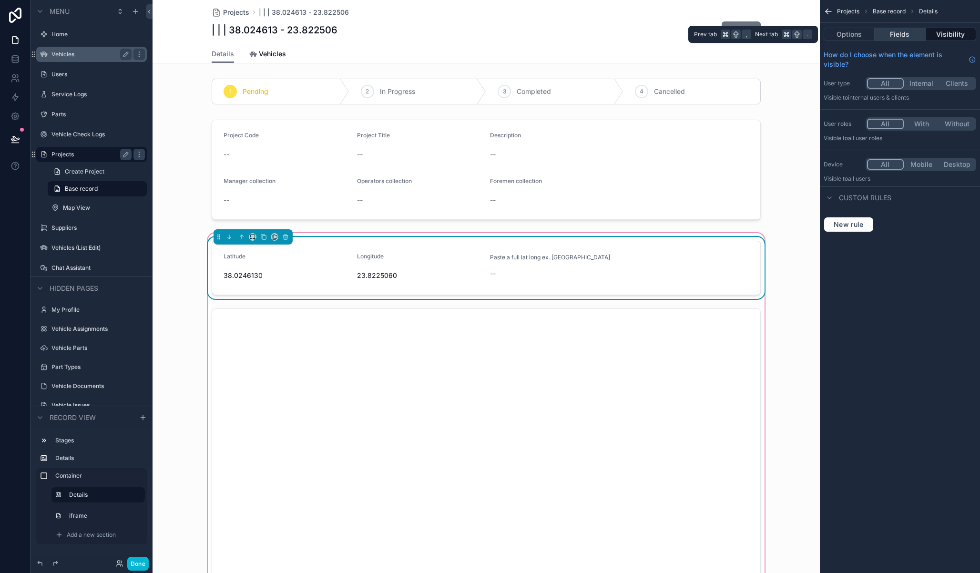
click at [904, 36] on button "Fields" at bounding box center [899, 34] width 51 height 13
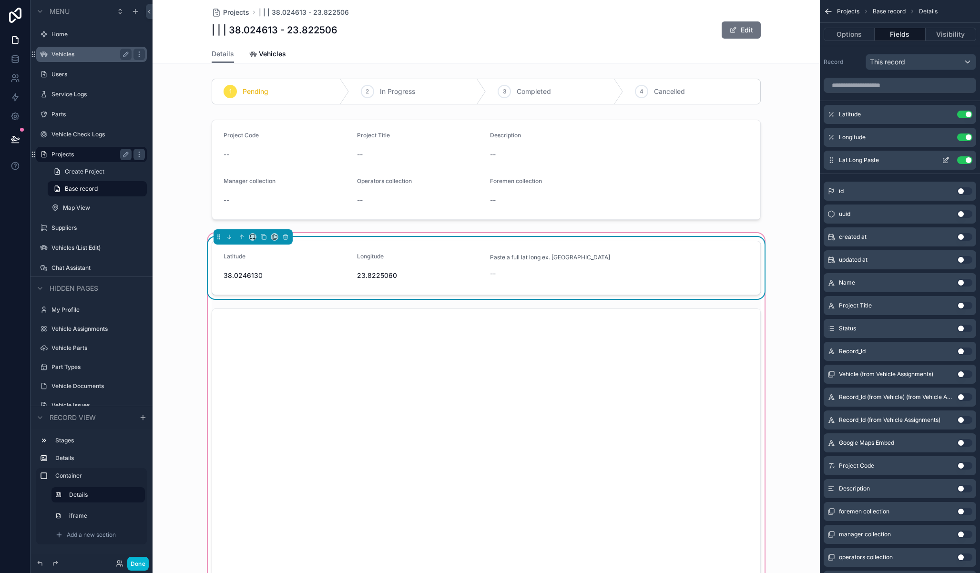
click at [946, 158] on icon "scrollable content" at bounding box center [946, 160] width 8 height 8
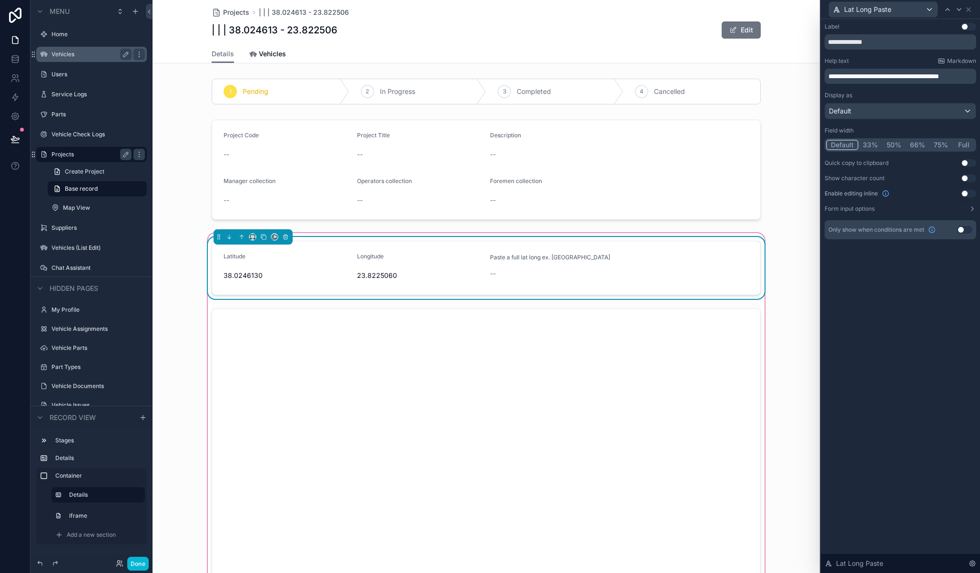
click at [964, 231] on button "Use setting" at bounding box center [964, 230] width 15 height 8
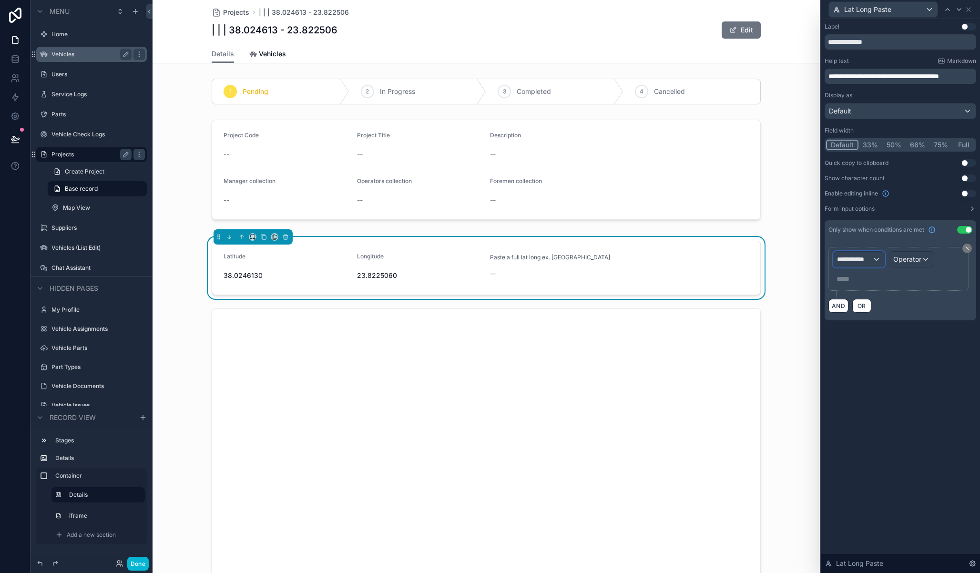
click at [874, 258] on div "**********" at bounding box center [858, 259] width 51 height 15
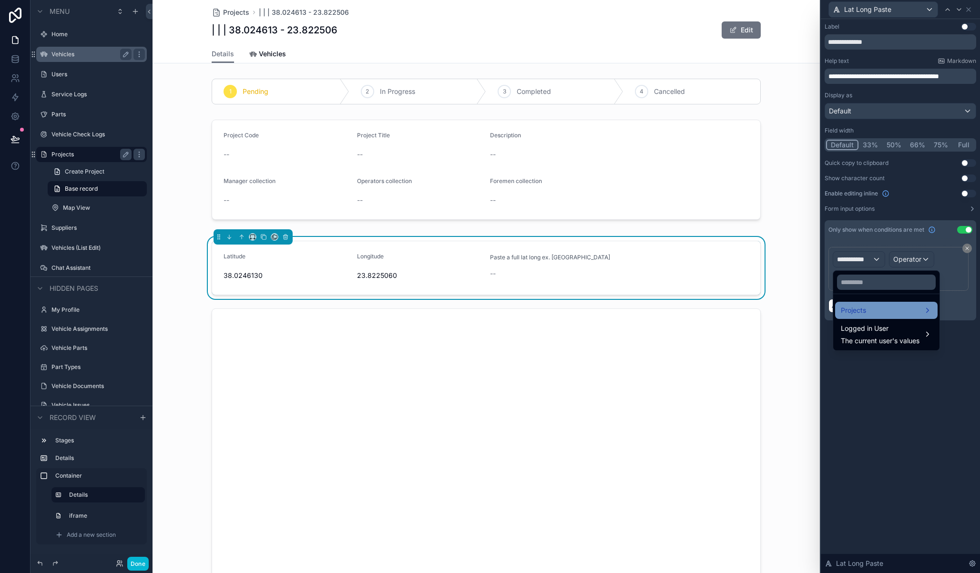
click at [877, 313] on div "Projects" at bounding box center [886, 310] width 91 height 11
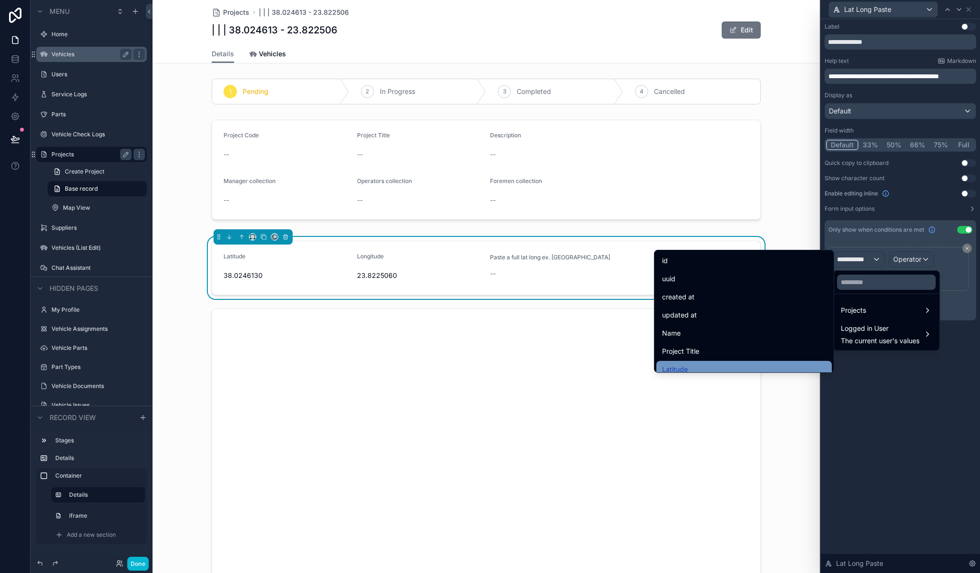
scroll to position [58, 0]
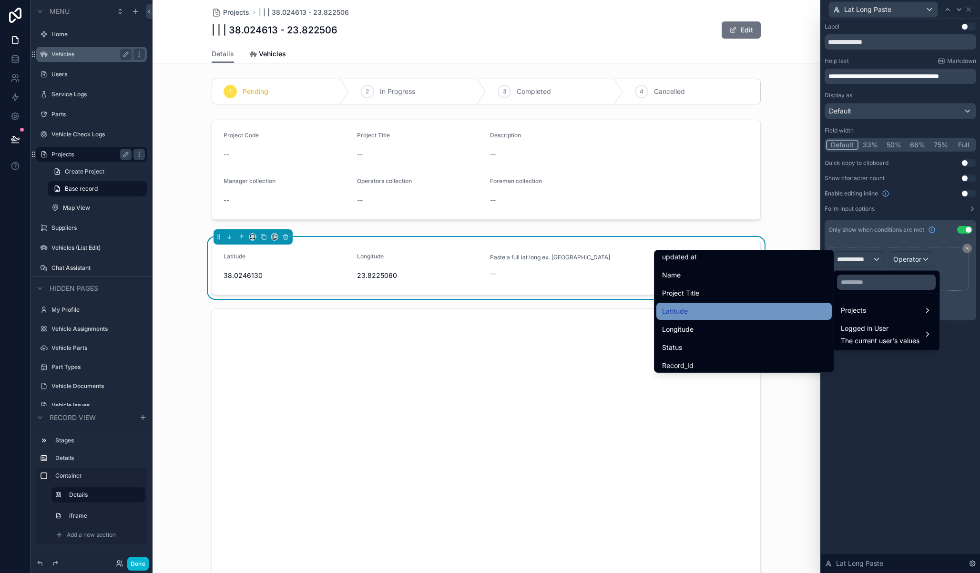
click at [717, 307] on div "Latitude" at bounding box center [744, 310] width 164 height 11
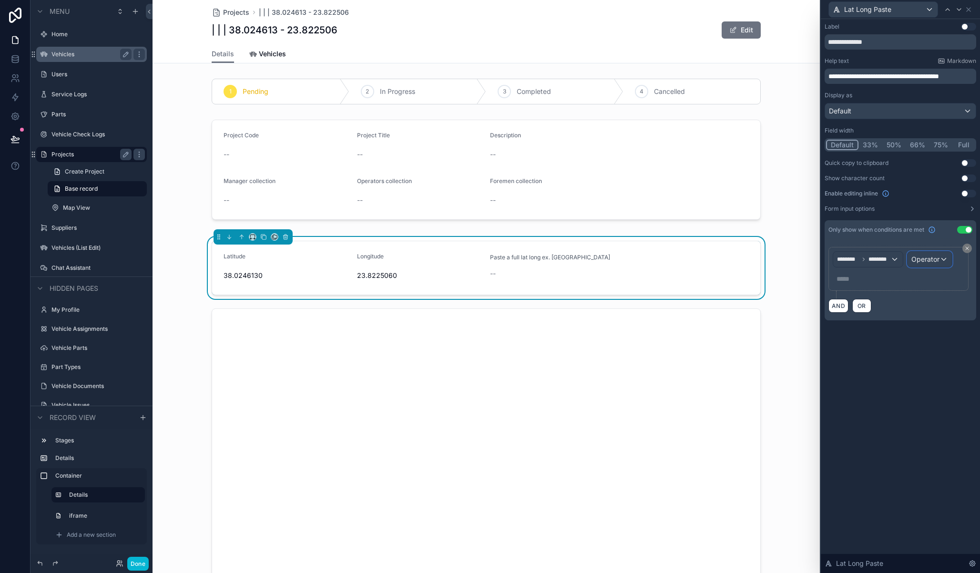
click at [941, 264] on div "Operator" at bounding box center [929, 259] width 44 height 15
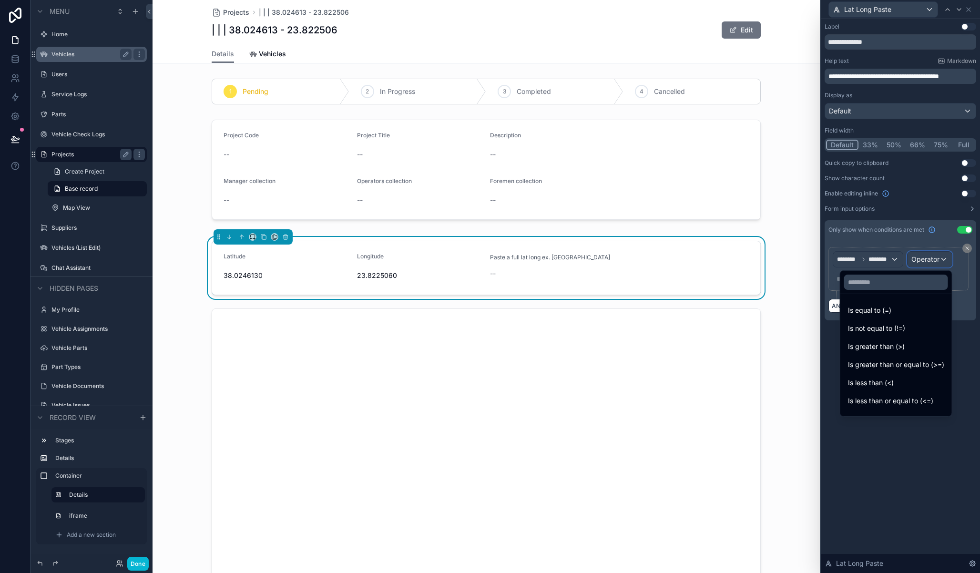
scroll to position [68, 0]
click at [890, 345] on div "Is empty" at bounding box center [896, 350] width 96 height 11
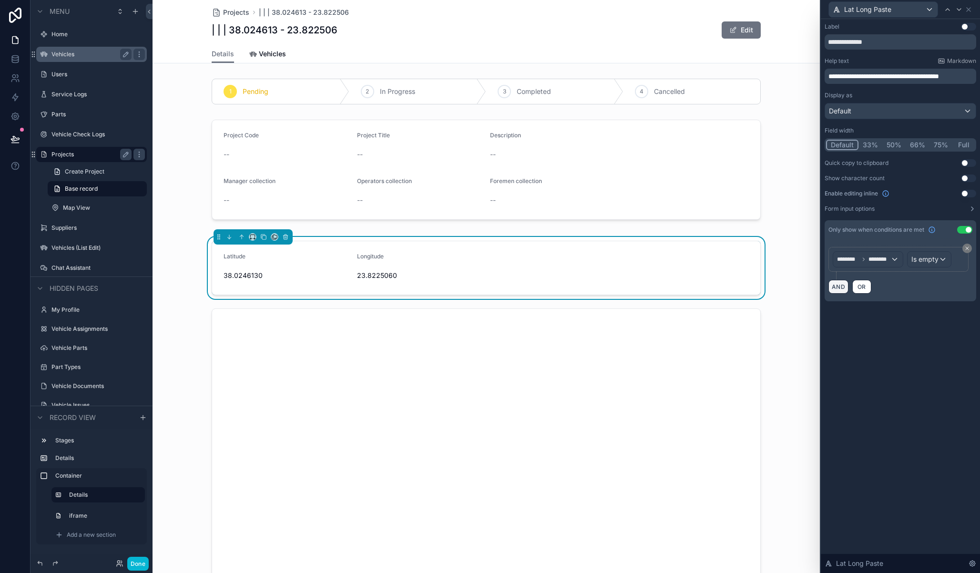
click at [842, 284] on button "AND" at bounding box center [838, 287] width 20 height 14
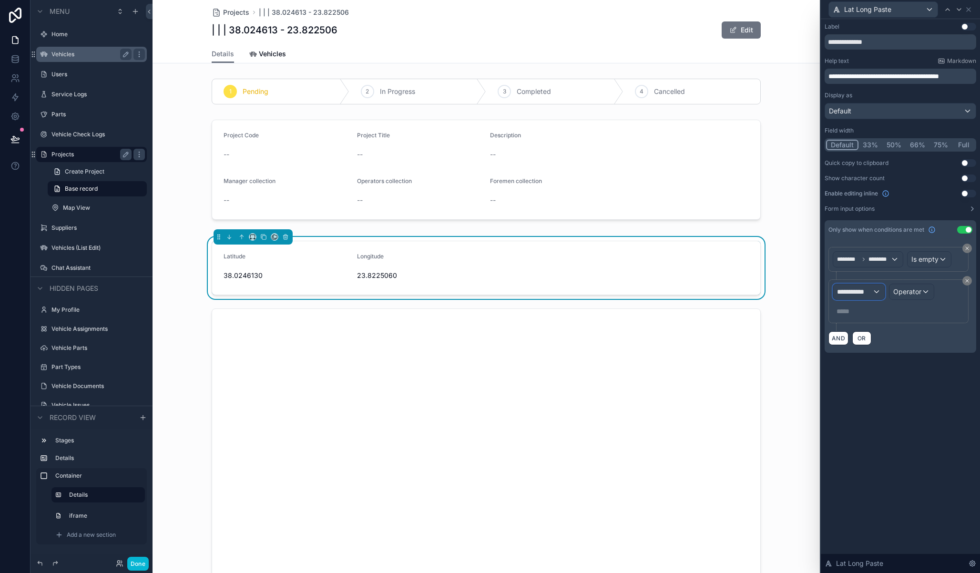
click at [855, 288] on span "**********" at bounding box center [854, 292] width 35 height 10
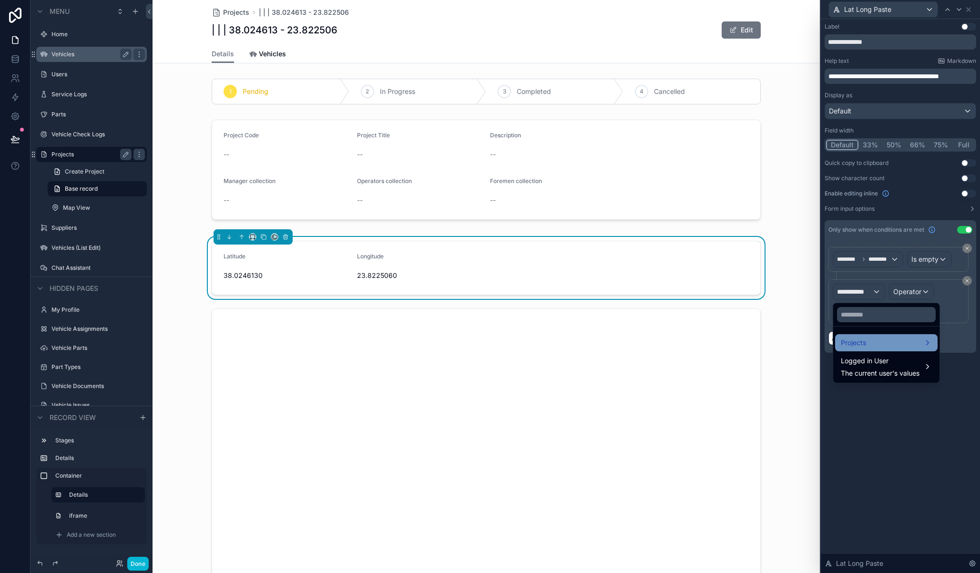
click at [859, 347] on span "Projects" at bounding box center [853, 342] width 25 height 11
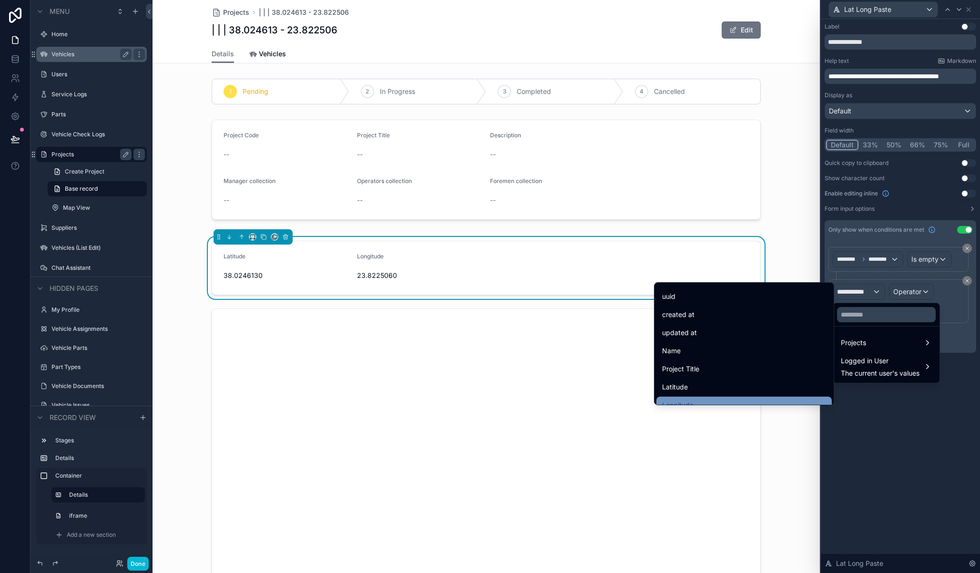
scroll to position [25, 0]
click at [717, 391] on div "Longitude" at bounding box center [744, 394] width 164 height 11
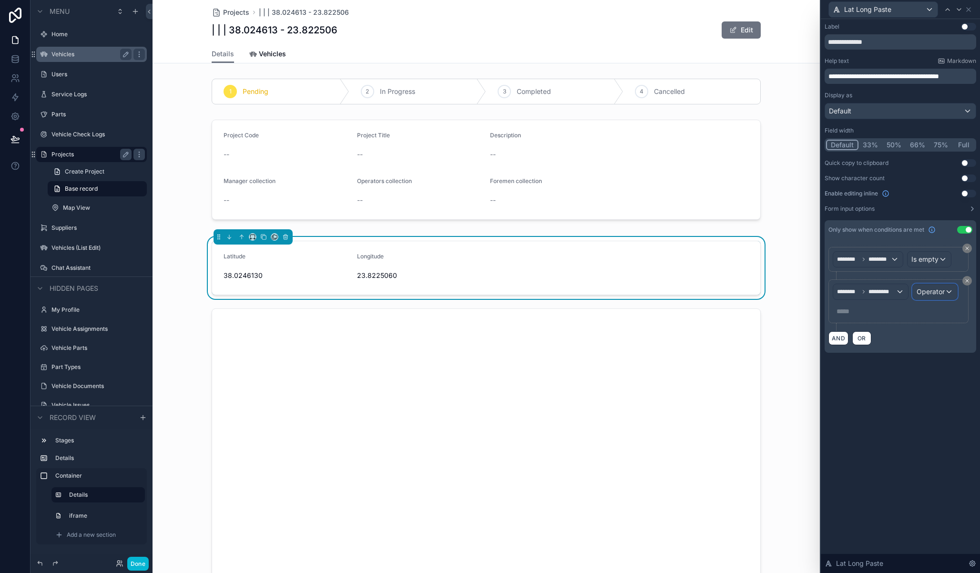
click at [927, 291] on span "Operator" at bounding box center [930, 291] width 28 height 8
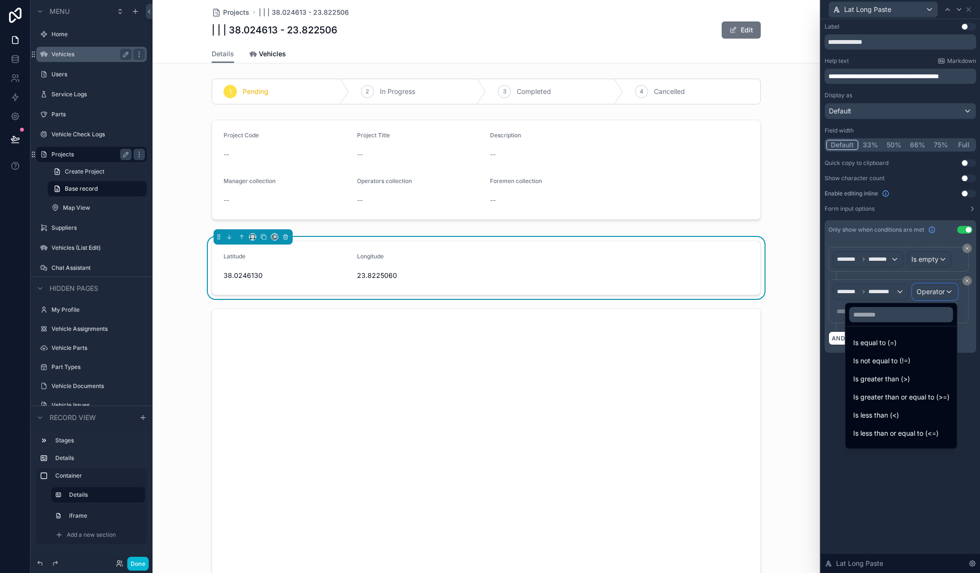
scroll to position [68, 0]
click at [887, 390] on div "Is empty" at bounding box center [901, 383] width 108 height 17
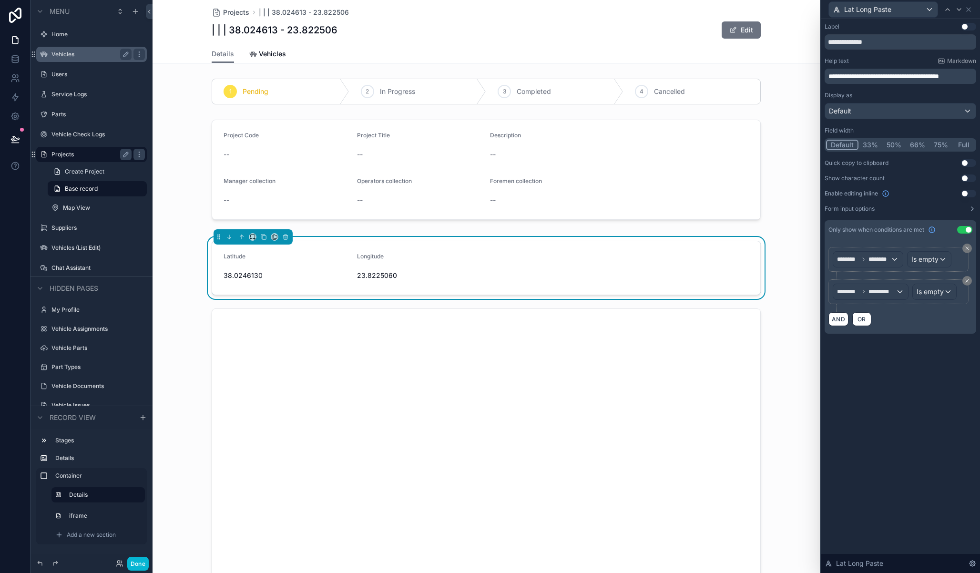
click at [895, 416] on div "**********" at bounding box center [900, 296] width 159 height 554
click at [138, 565] on button "Done" at bounding box center [137, 564] width 21 height 14
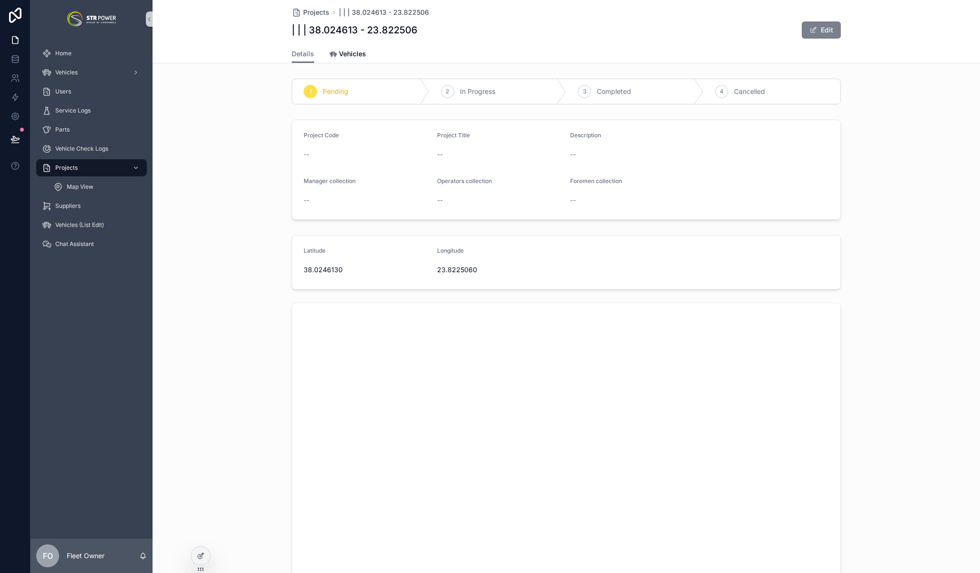
click at [822, 32] on button "Edit" at bounding box center [821, 29] width 39 height 17
drag, startPoint x: 495, startPoint y: 280, endPoint x: 416, endPoint y: 283, distance: 78.7
click at [416, 283] on form "**********" at bounding box center [566, 277] width 548 height 55
drag, startPoint x: 378, startPoint y: 289, endPoint x: 270, endPoint y: 286, distance: 108.7
click at [270, 286] on div "**********" at bounding box center [565, 427] width 827 height 365
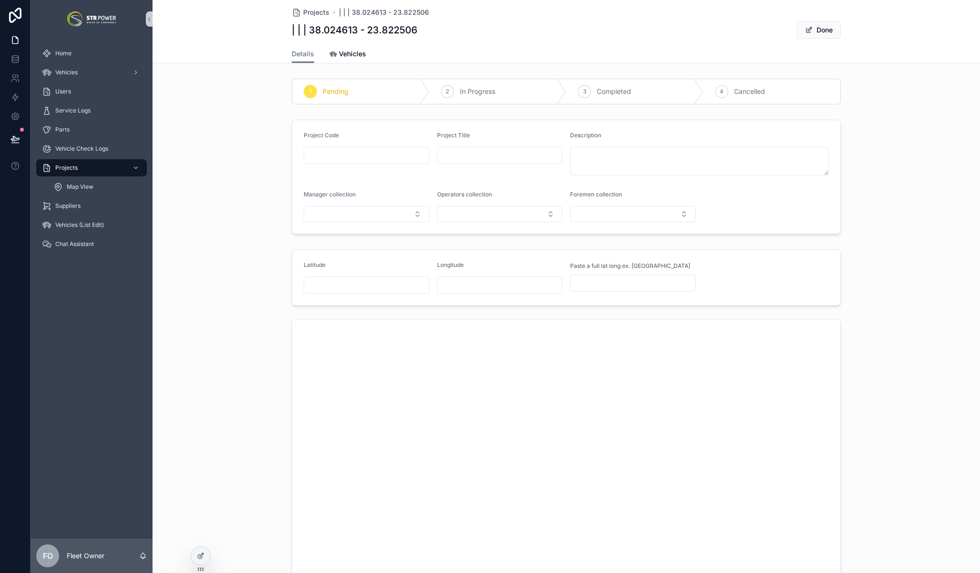
click at [255, 287] on div "Latitude Longitude Paste a full lat long ex. 38.024613, 23.822506" at bounding box center [565, 427] width 827 height 365
click at [824, 27] on span "Done" at bounding box center [819, 29] width 44 height 17
click at [833, 33] on button "Done" at bounding box center [819, 29] width 44 height 17
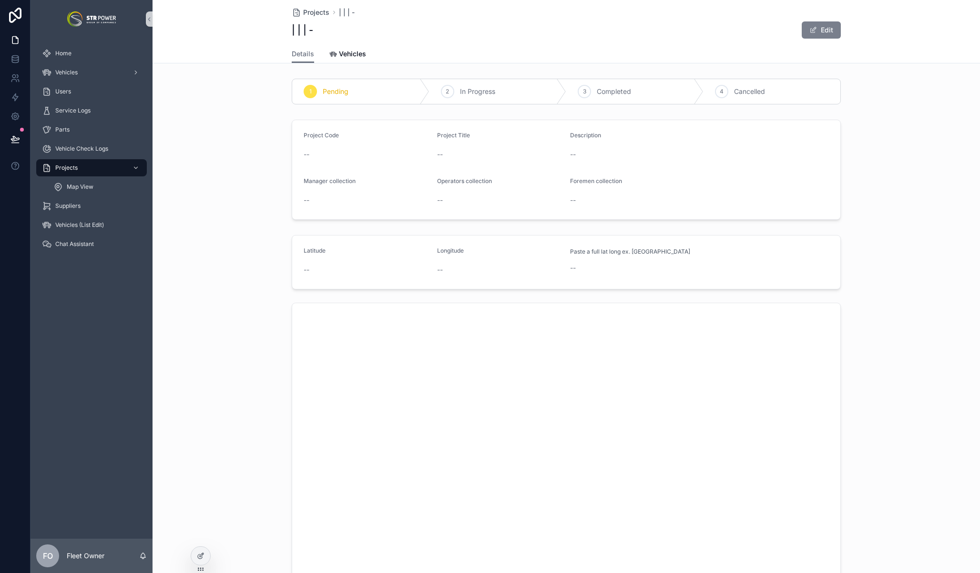
click at [817, 28] on button "Edit" at bounding box center [821, 29] width 39 height 17
click at [617, 279] on input "scrollable content" at bounding box center [632, 282] width 125 height 13
paste input "**********"
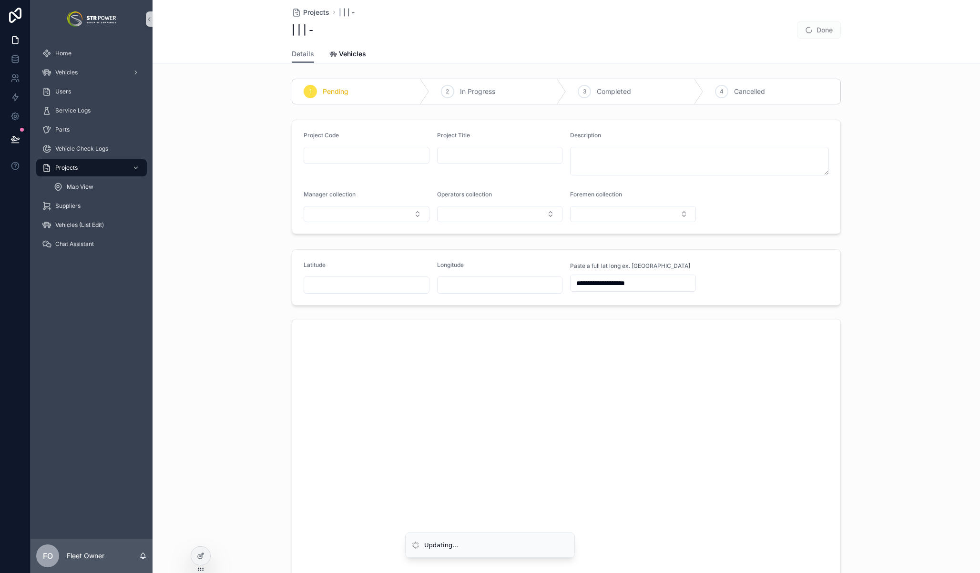
type input "**********"
click at [827, 31] on span "Done" at bounding box center [819, 29] width 44 height 17
click at [824, 39] on div "Projects | | | - | | | - Done" at bounding box center [566, 22] width 549 height 45
click at [824, 32] on button "Done" at bounding box center [819, 29] width 44 height 17
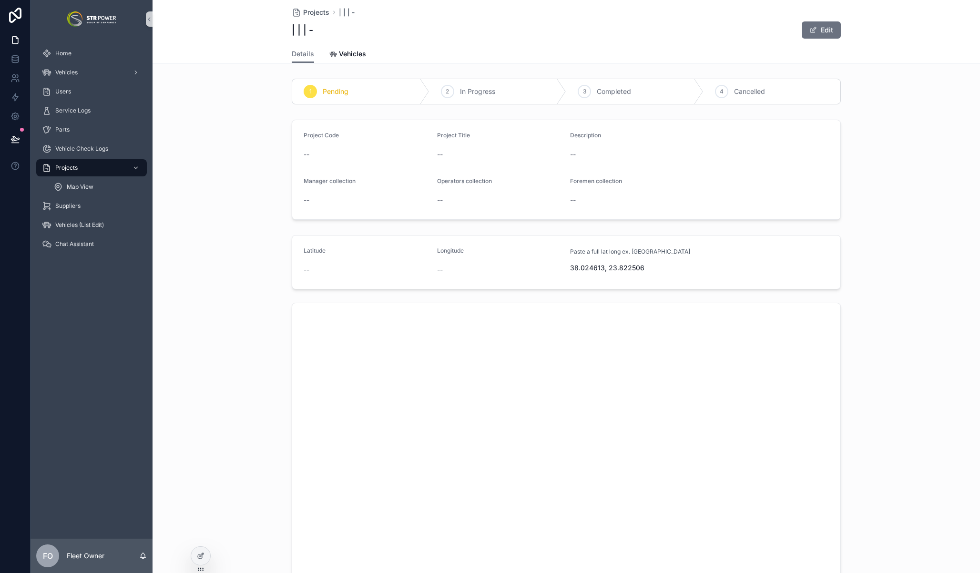
click at [896, 201] on div "Project Code -- Project Title -- Description -- Manager collection -- Operators…" at bounding box center [565, 170] width 827 height 108
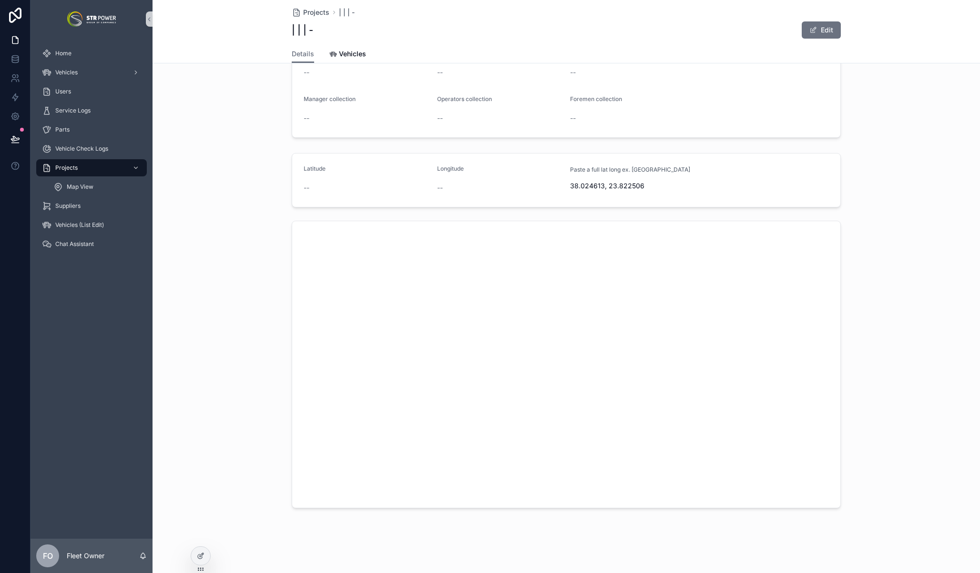
scroll to position [0, 0]
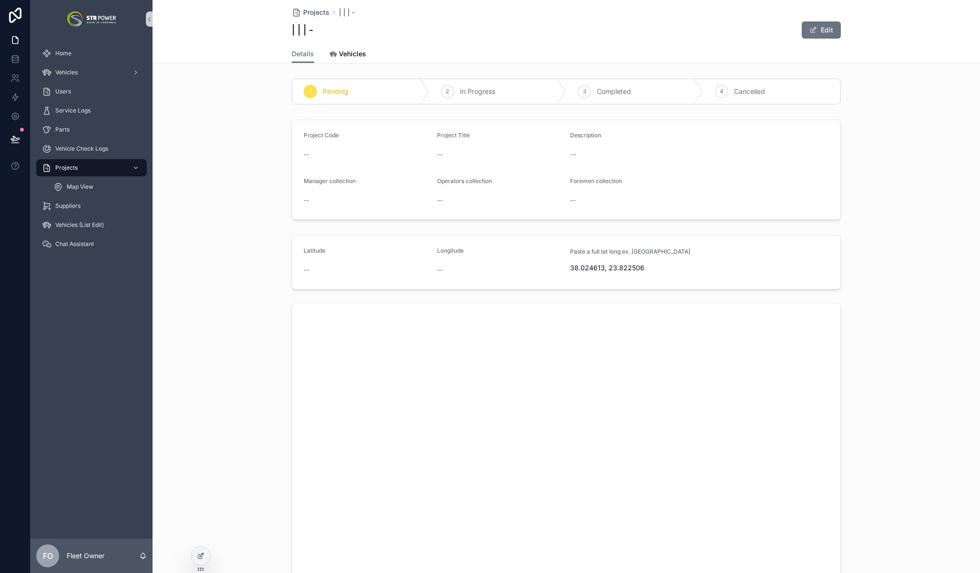
click at [874, 234] on div "Latitude -- Longitude -- Paste a full lat long ex. 38.024613, 23.822506 38.0246…" at bounding box center [565, 412] width 827 height 363
click at [867, 284] on div "Latitude -- Longitude -- Paste a full lat long ex. 38.024613, 23.822506 38.0246…" at bounding box center [565, 412] width 827 height 363
click at [814, 30] on button "Edit" at bounding box center [821, 29] width 39 height 17
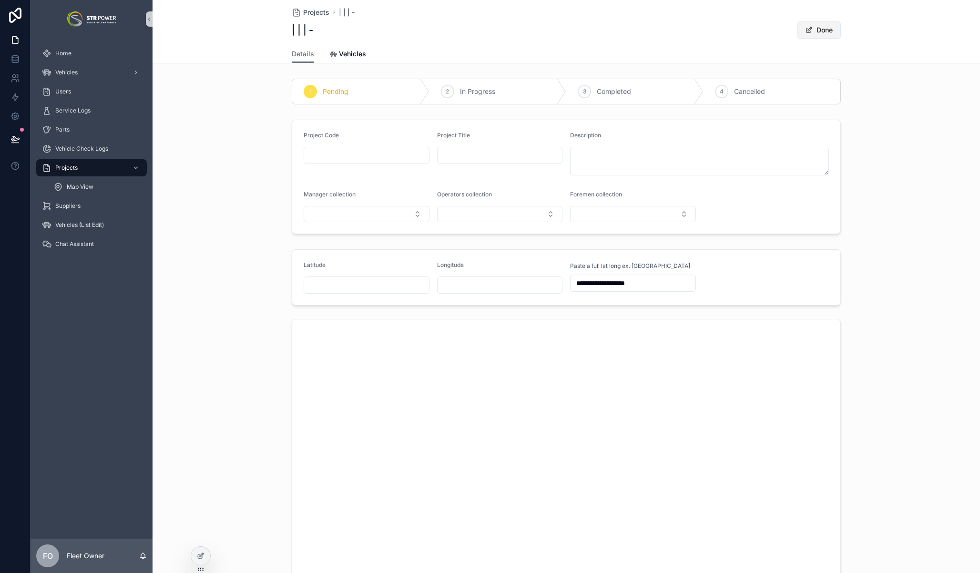
click at [814, 30] on button "Done" at bounding box center [819, 29] width 44 height 17
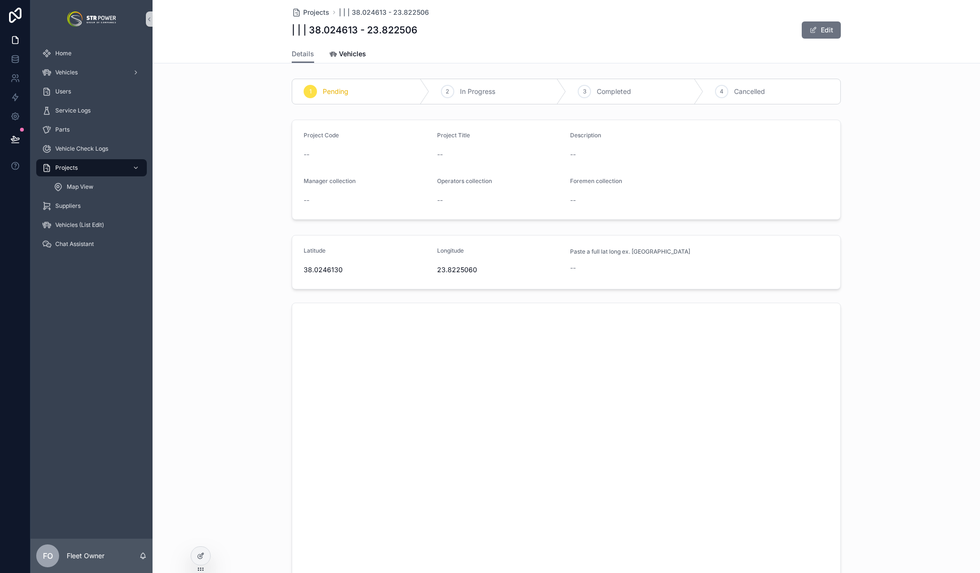
click at [212, 220] on div "Project Code -- Project Title -- Description -- Manager collection -- Operators…" at bounding box center [565, 170] width 827 height 108
click at [204, 558] on icon at bounding box center [201, 556] width 8 height 8
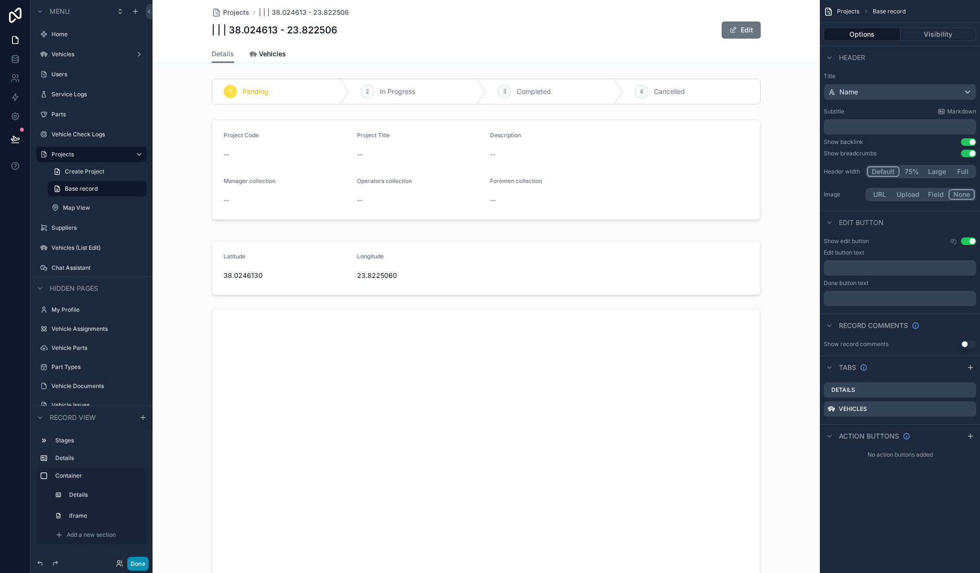
click at [136, 568] on button "Done" at bounding box center [137, 564] width 21 height 14
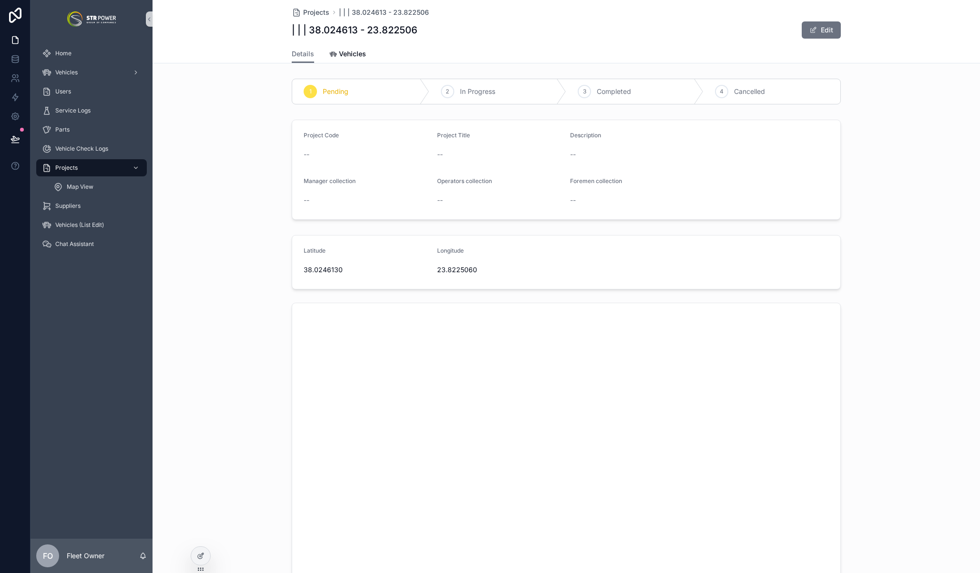
click at [229, 205] on div "Project Code -- Project Title -- Description -- Manager collection -- Operators…" at bounding box center [565, 170] width 827 height 108
click at [16, 97] on icon at bounding box center [15, 97] width 6 height 7
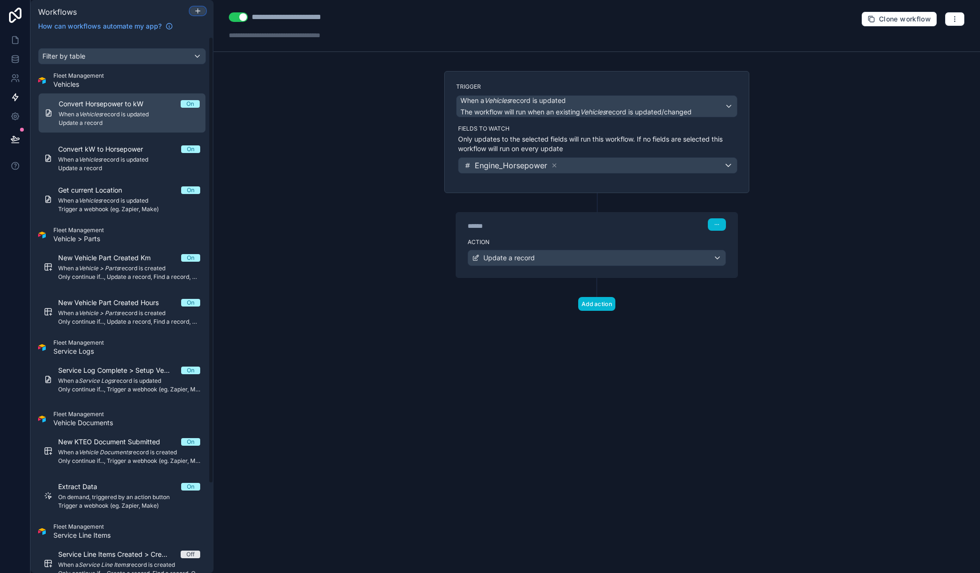
click at [204, 11] on div at bounding box center [197, 11] width 15 height 8
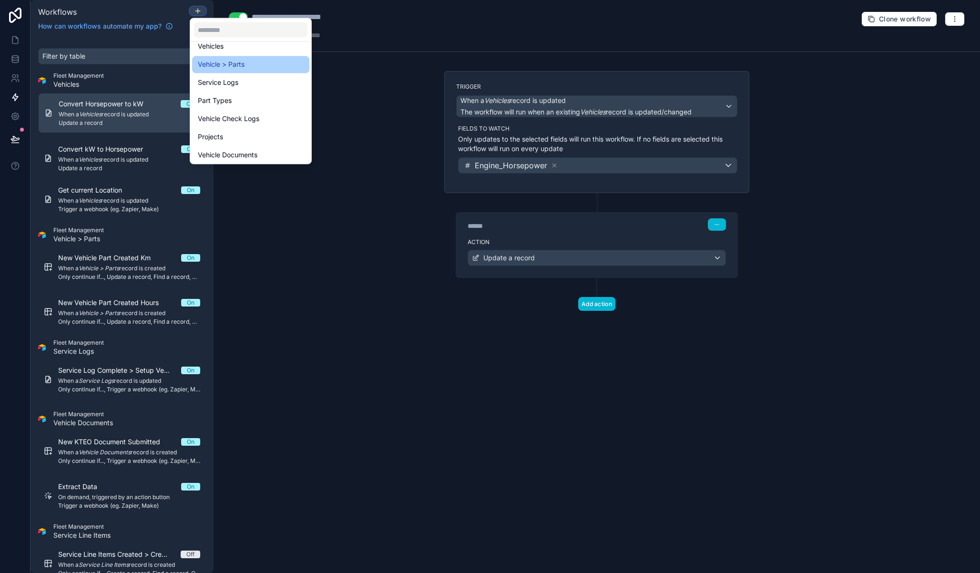
scroll to position [100, 0]
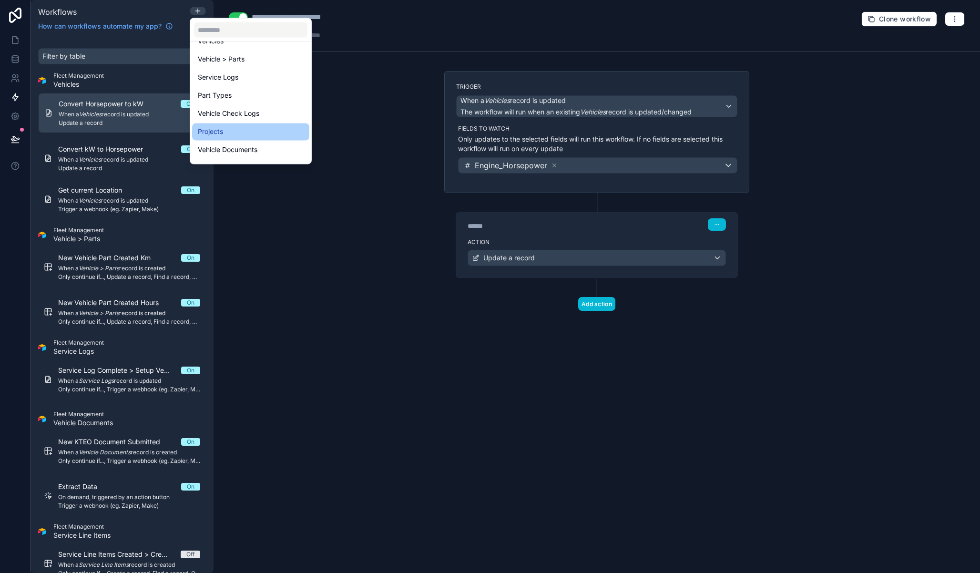
click at [237, 134] on div "Projects" at bounding box center [251, 131] width 106 height 11
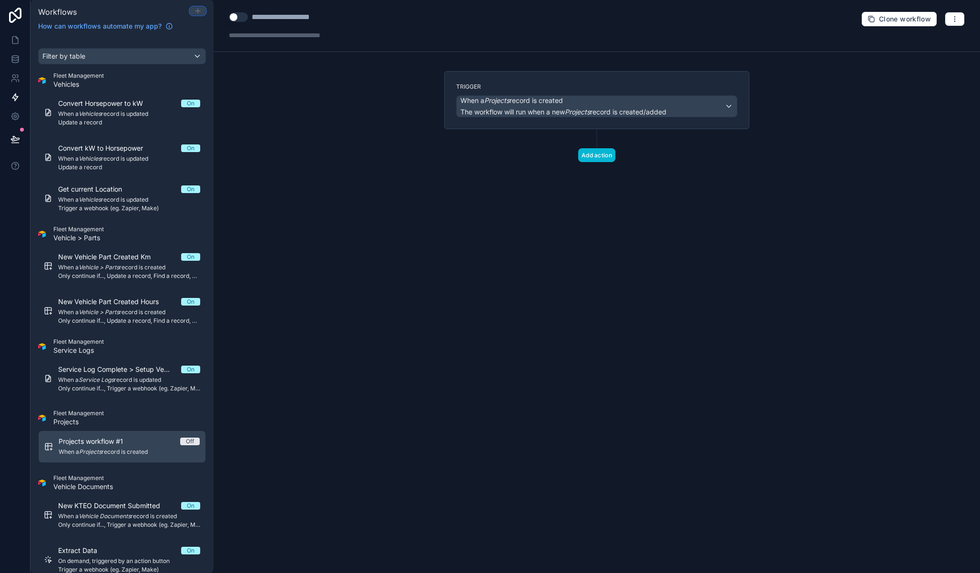
click at [200, 10] on icon at bounding box center [198, 11] width 8 height 8
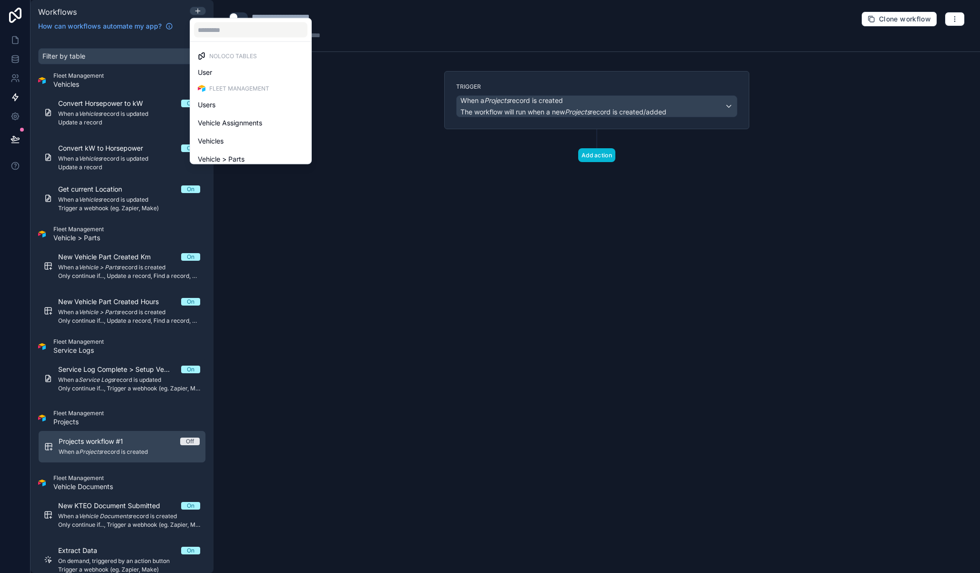
drag, startPoint x: 377, startPoint y: 22, endPoint x: 121, endPoint y: 63, distance: 259.7
click at [377, 22] on div at bounding box center [490, 286] width 980 height 573
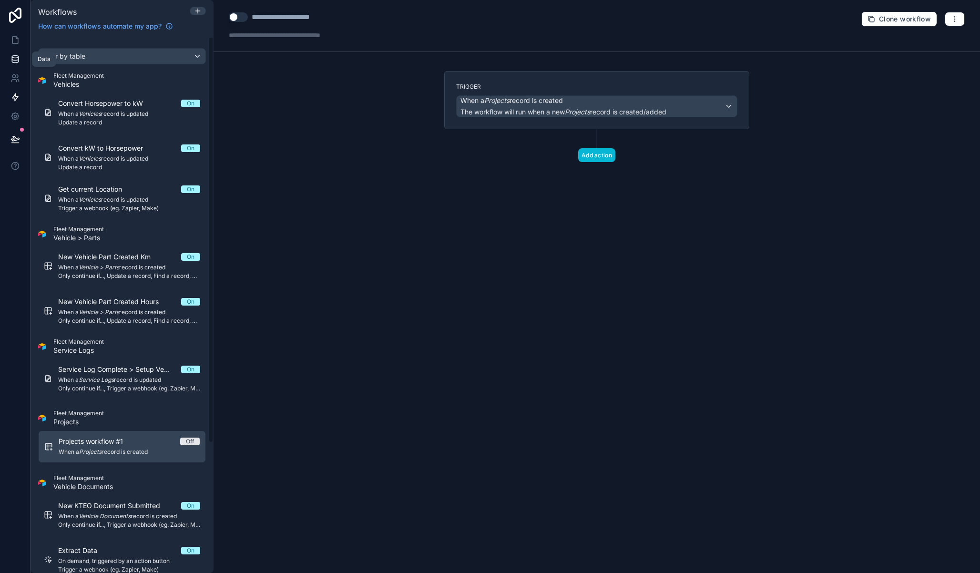
click at [18, 56] on icon at bounding box center [15, 57] width 6 height 2
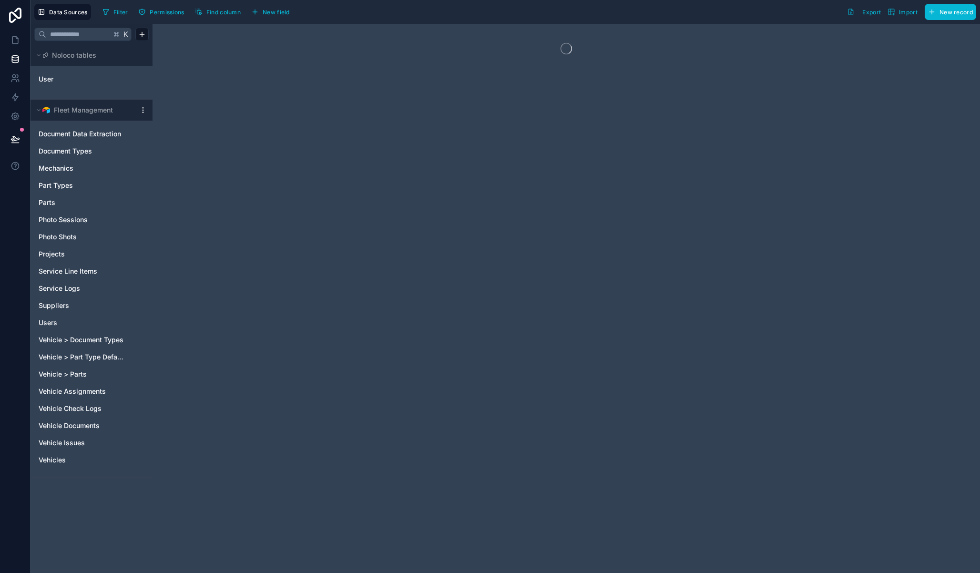
click at [142, 109] on html "Data Sources Filter Permissions Find column New field Export Import New record …" at bounding box center [490, 286] width 980 height 573
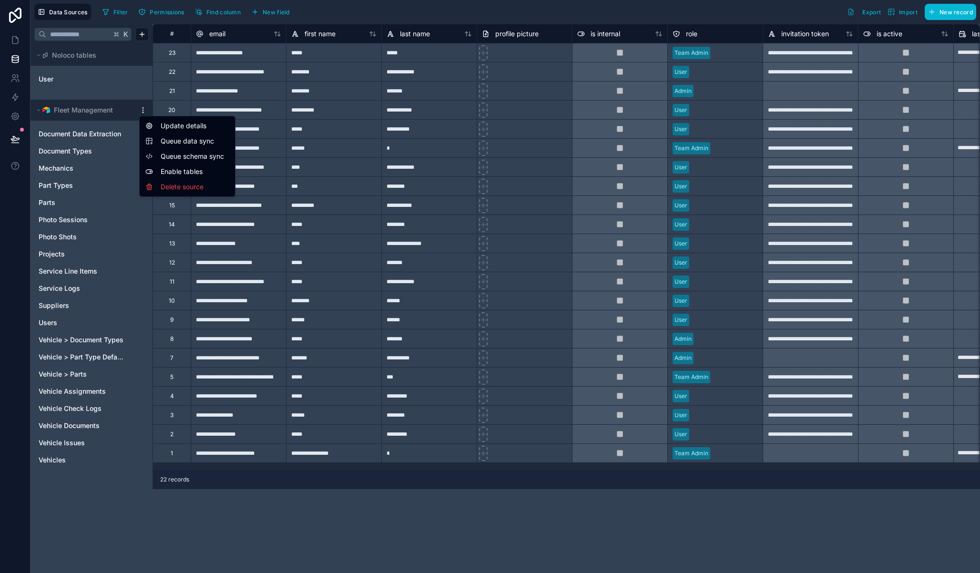
click at [185, 138] on span "Queue data sync" at bounding box center [195, 141] width 69 height 10
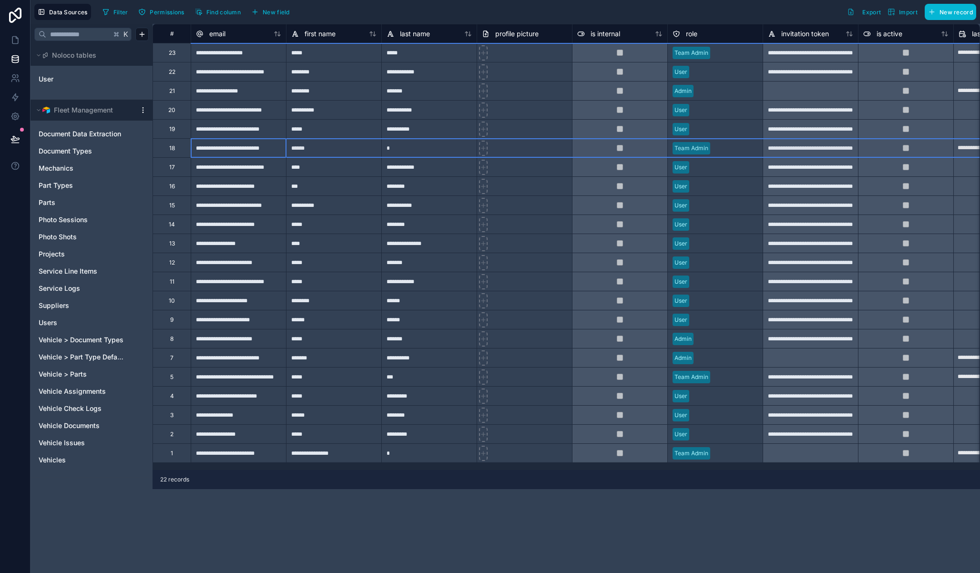
click at [183, 151] on div "18" at bounding box center [171, 147] width 38 height 19
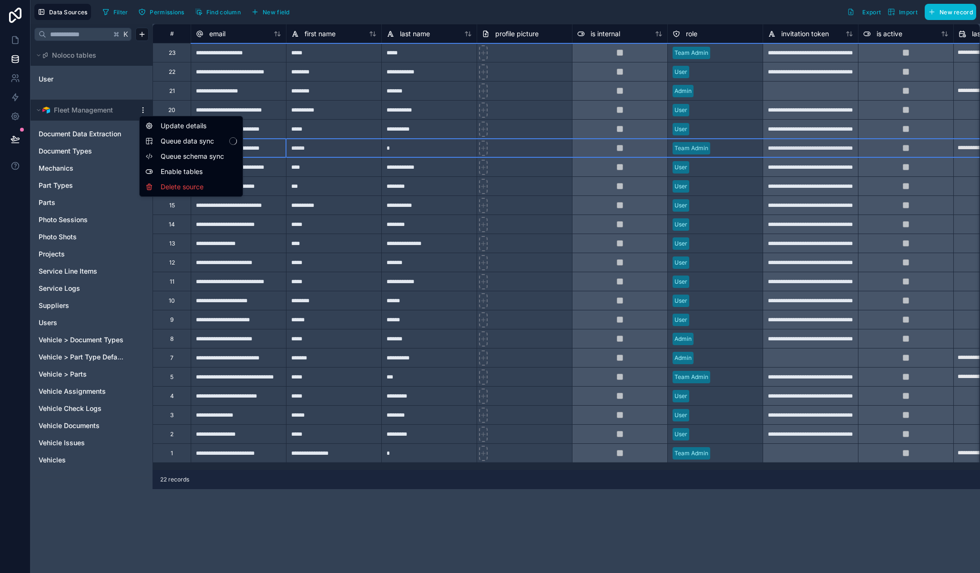
click at [139, 107] on html "**********" at bounding box center [490, 286] width 980 height 573
click at [178, 153] on span "Queue schema sync" at bounding box center [195, 157] width 69 height 10
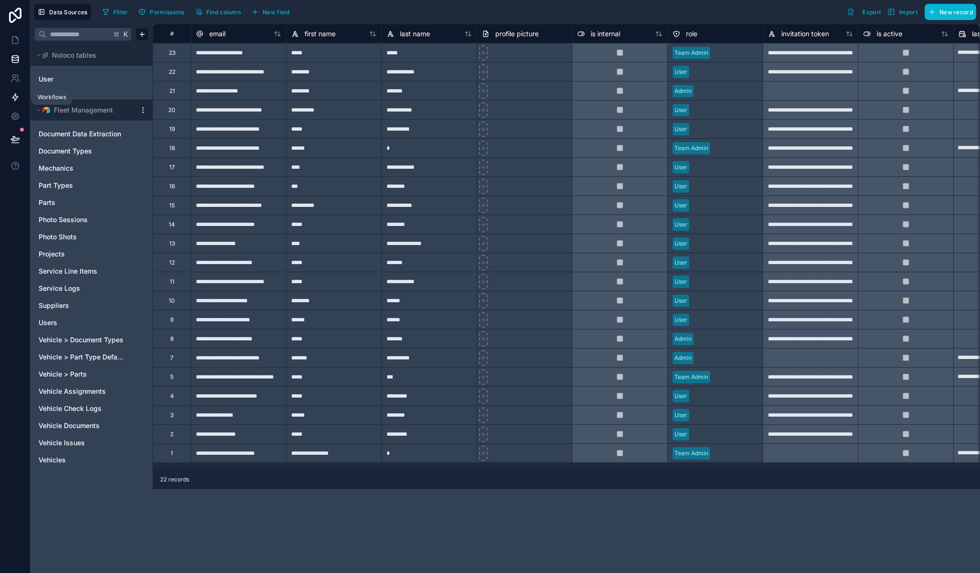
click at [18, 97] on icon at bounding box center [15, 97] width 10 height 10
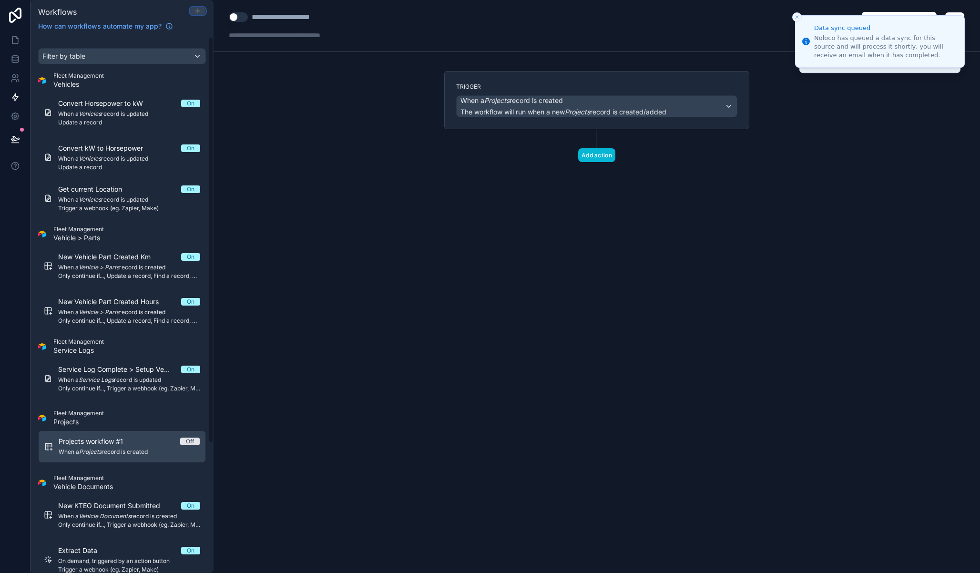
click at [198, 12] on icon at bounding box center [198, 11] width 0 height 4
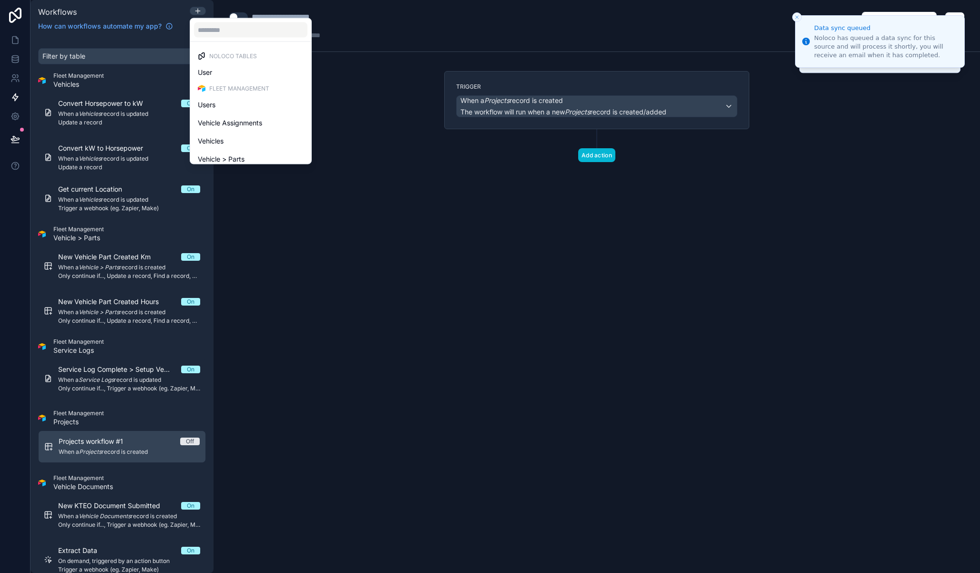
click at [375, 157] on div at bounding box center [490, 286] width 980 height 573
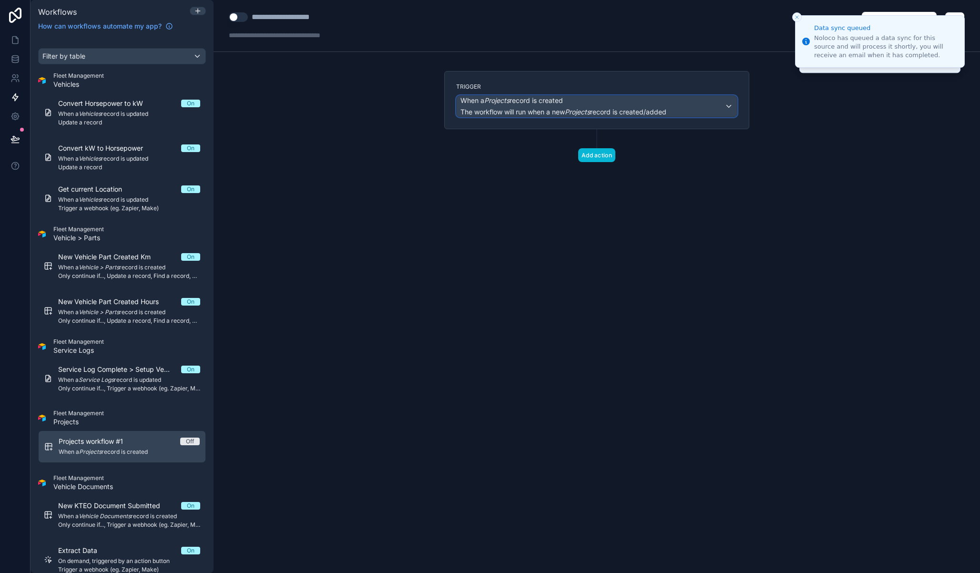
click at [541, 111] on span "The workflow will run when a new Projects record is created/added" at bounding box center [563, 112] width 206 height 8
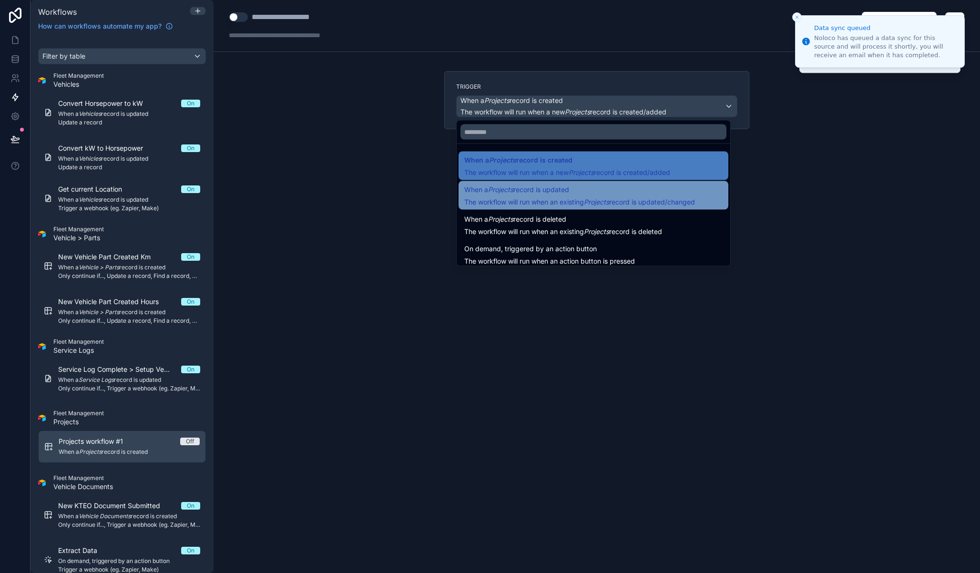
click at [568, 193] on span "When a Projects record is updated" at bounding box center [516, 189] width 105 height 11
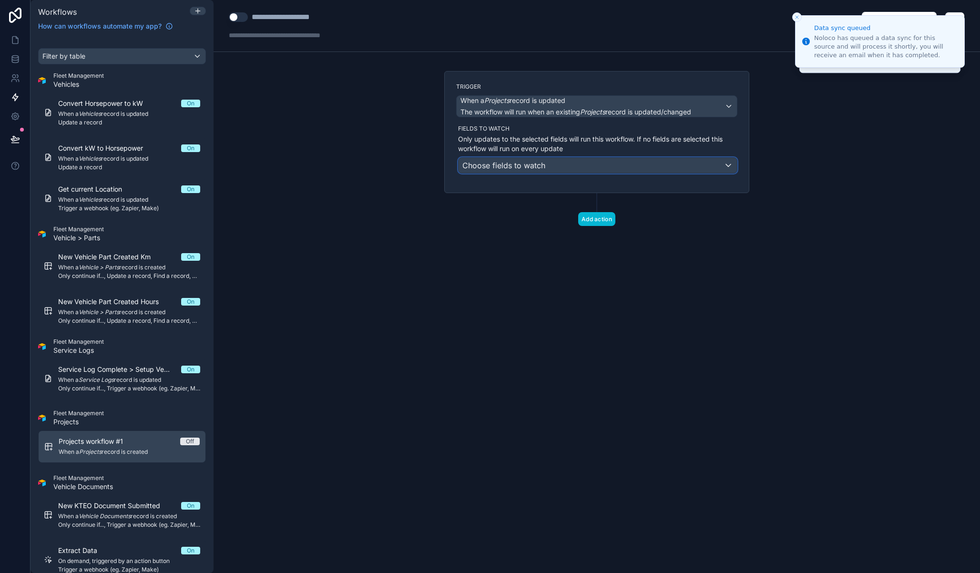
click at [569, 161] on div "Choose fields to watch" at bounding box center [597, 165] width 278 height 15
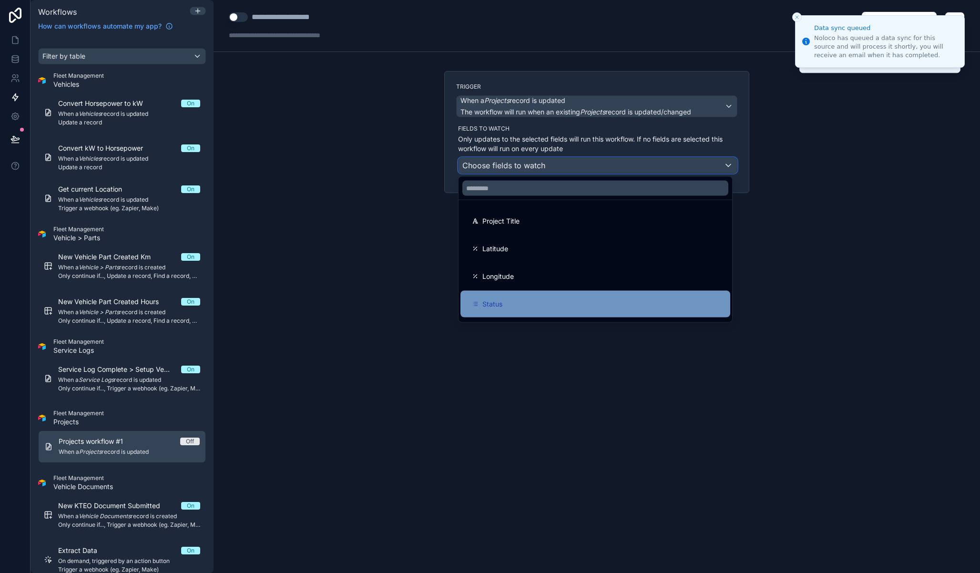
scroll to position [108, 0]
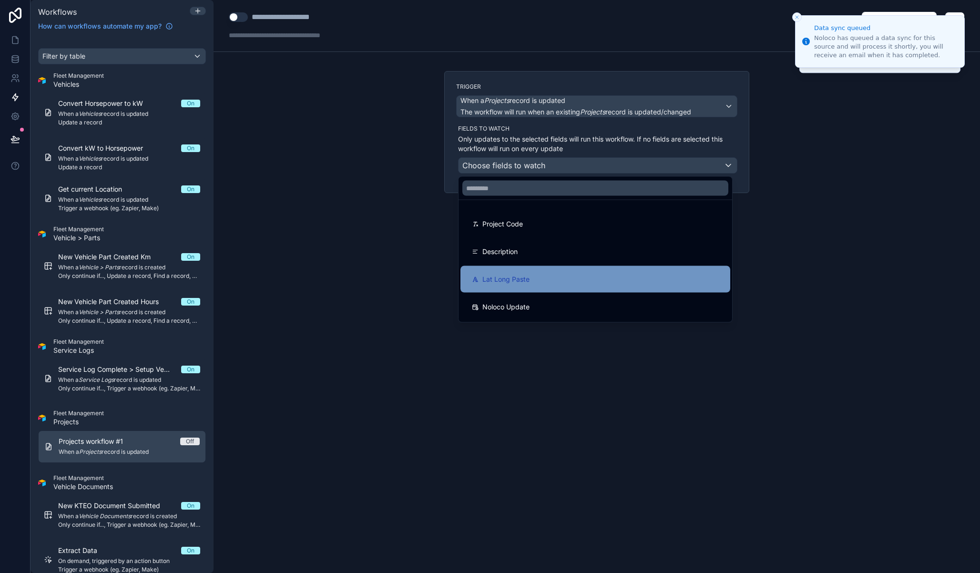
click at [559, 278] on div "Lat Long Paste" at bounding box center [595, 279] width 247 height 11
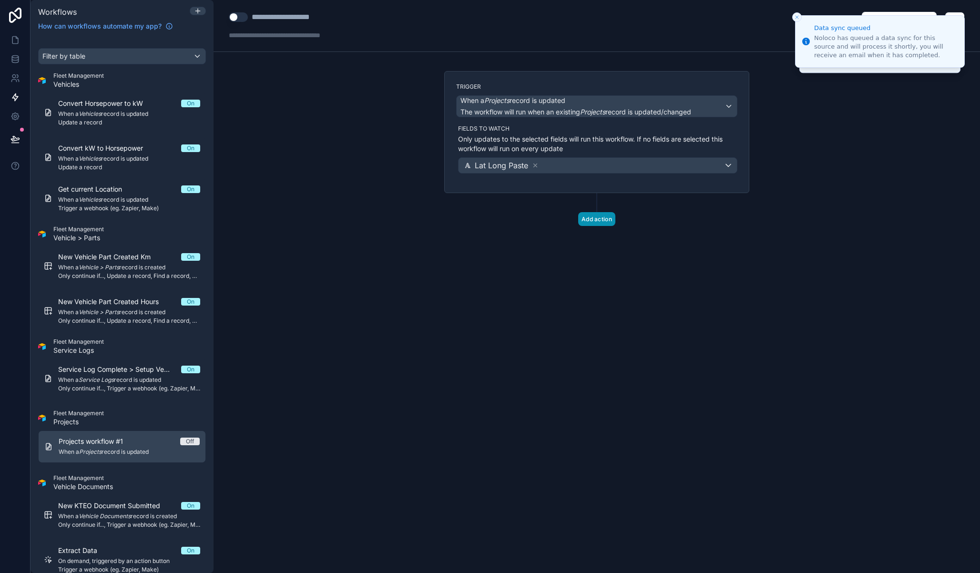
drag, startPoint x: 536, startPoint y: 230, endPoint x: 580, endPoint y: 221, distance: 44.8
click at [536, 230] on div "Trigger When a Projects record is updated The workflow will run when an existin…" at bounding box center [597, 163] width 320 height 185
click at [585, 220] on button "Add action" at bounding box center [596, 219] width 37 height 14
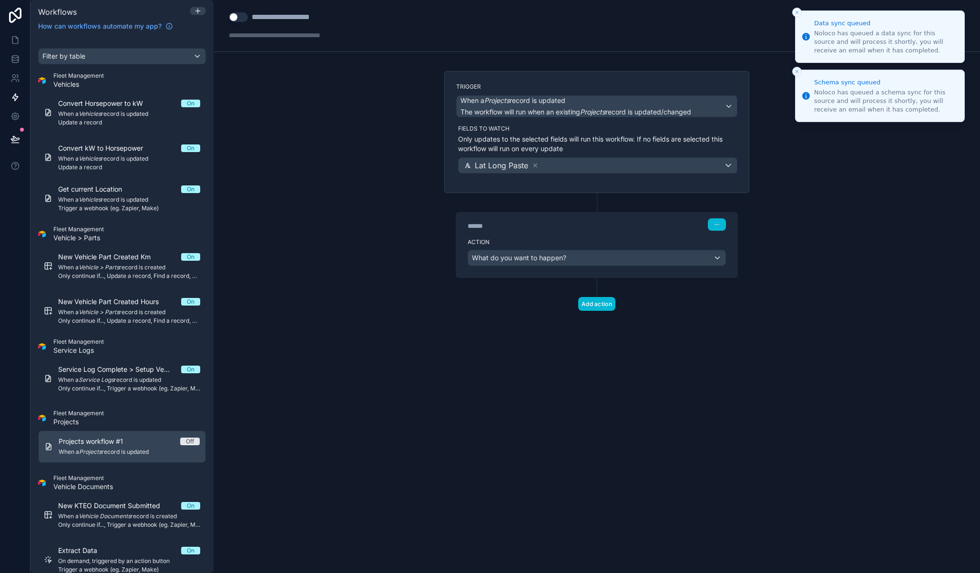
click at [794, 13] on icon "Close toast" at bounding box center [797, 13] width 6 height 6
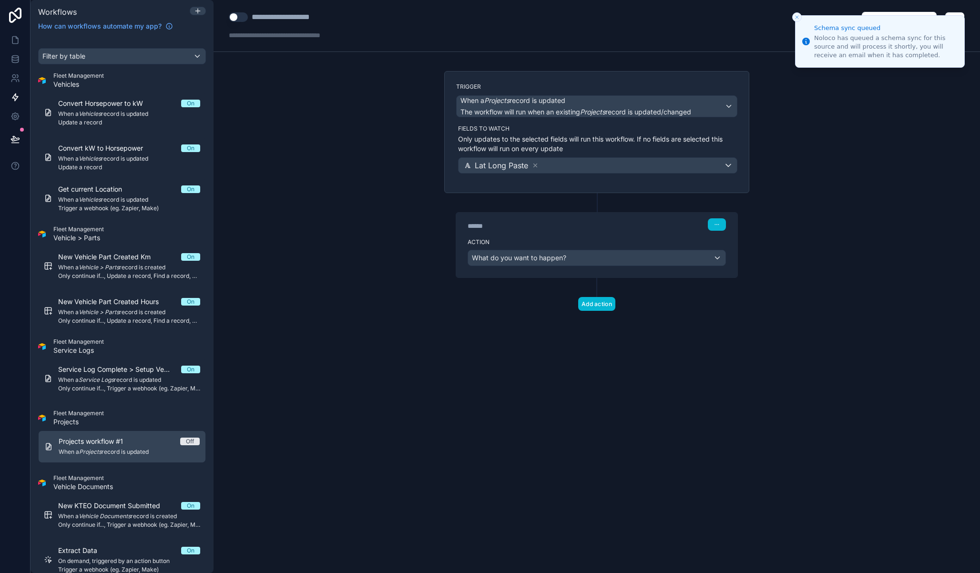
click at [797, 20] on button "Close toast" at bounding box center [797, 17] width 10 height 10
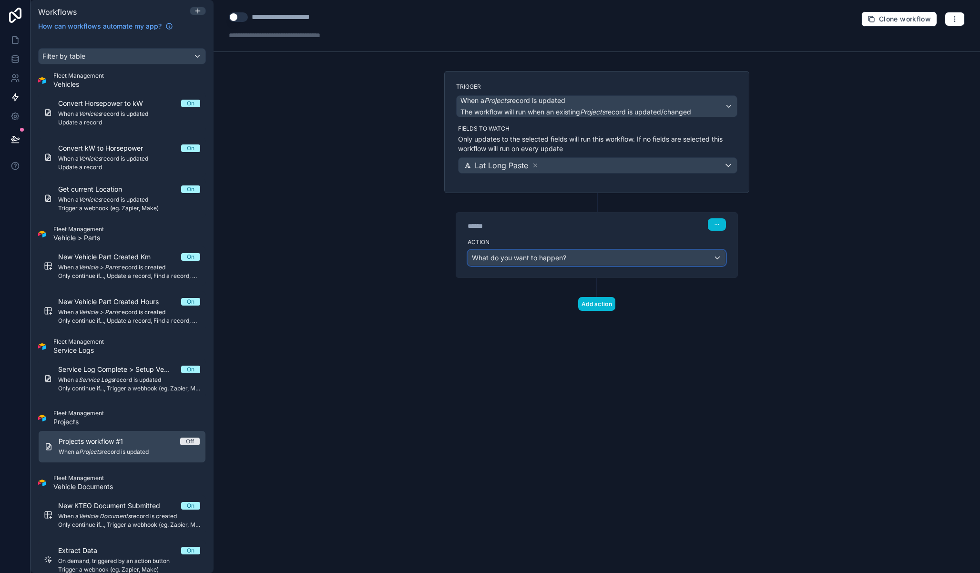
click at [569, 264] on div "What do you want to happen?" at bounding box center [596, 257] width 257 height 15
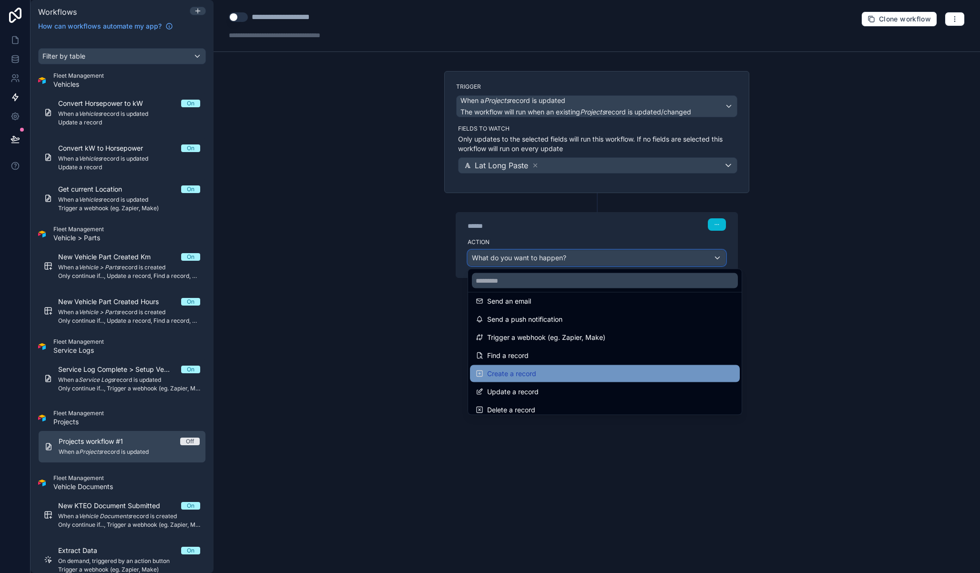
scroll to position [30, 0]
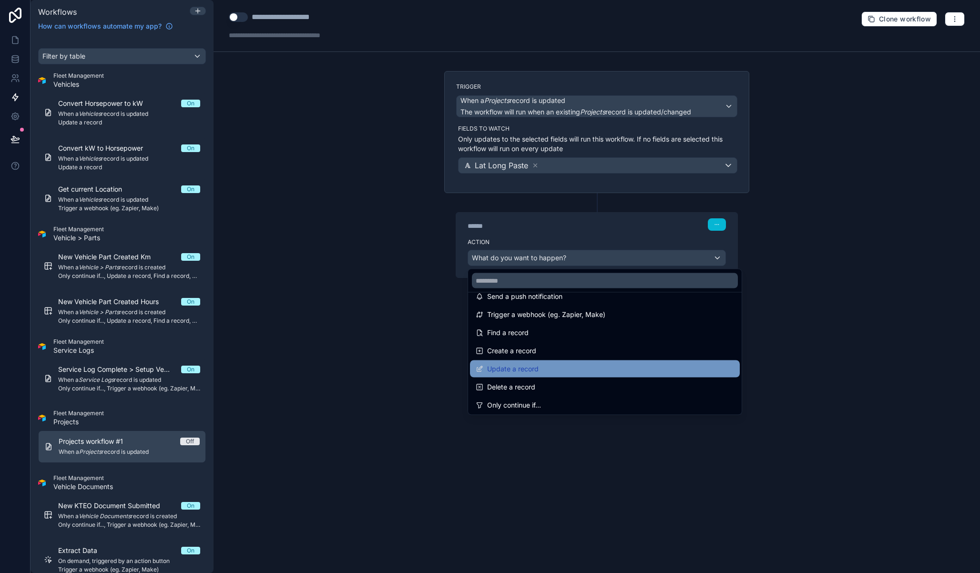
click at [574, 371] on div "Update a record" at bounding box center [605, 368] width 258 height 11
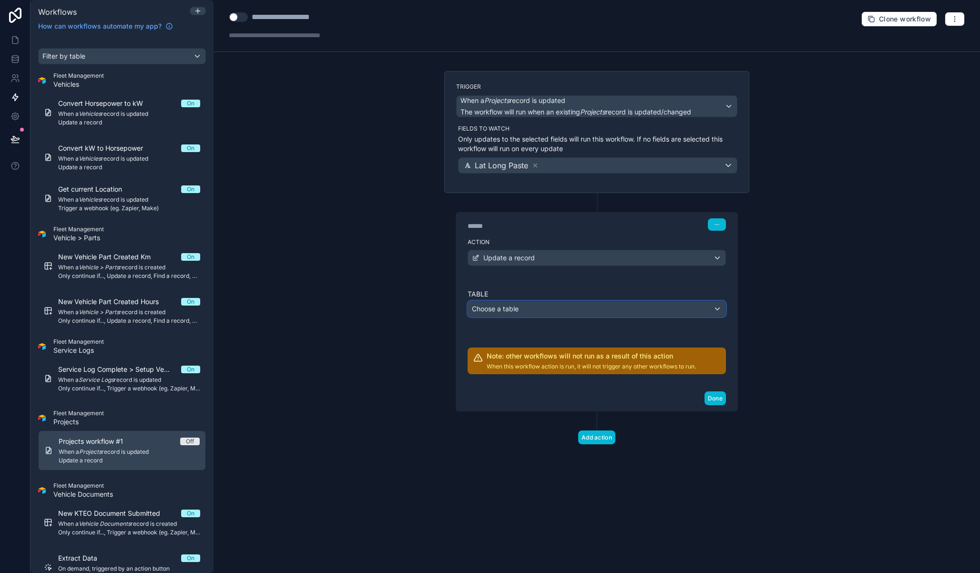
click at [537, 309] on div "Choose a table" at bounding box center [596, 308] width 257 height 15
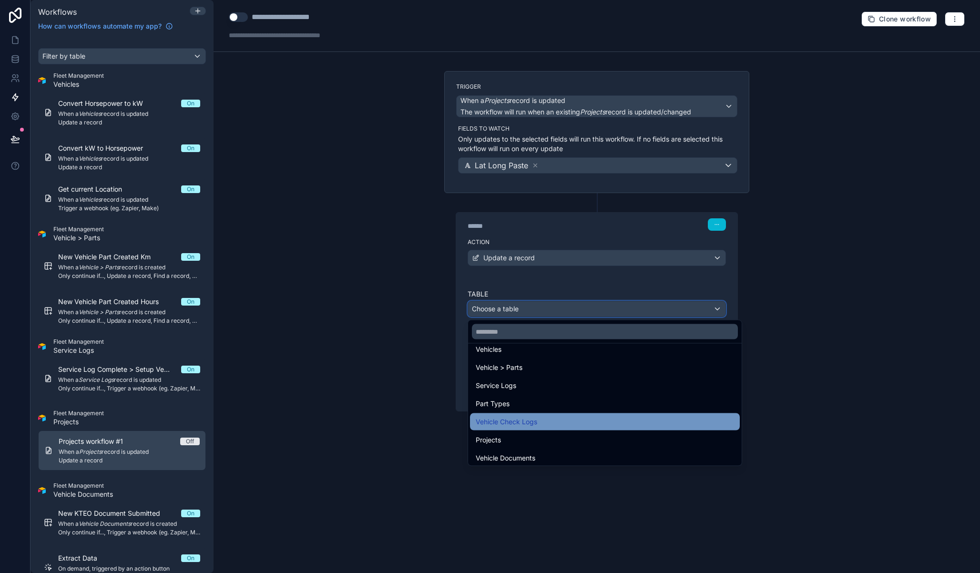
scroll to position [98, 0]
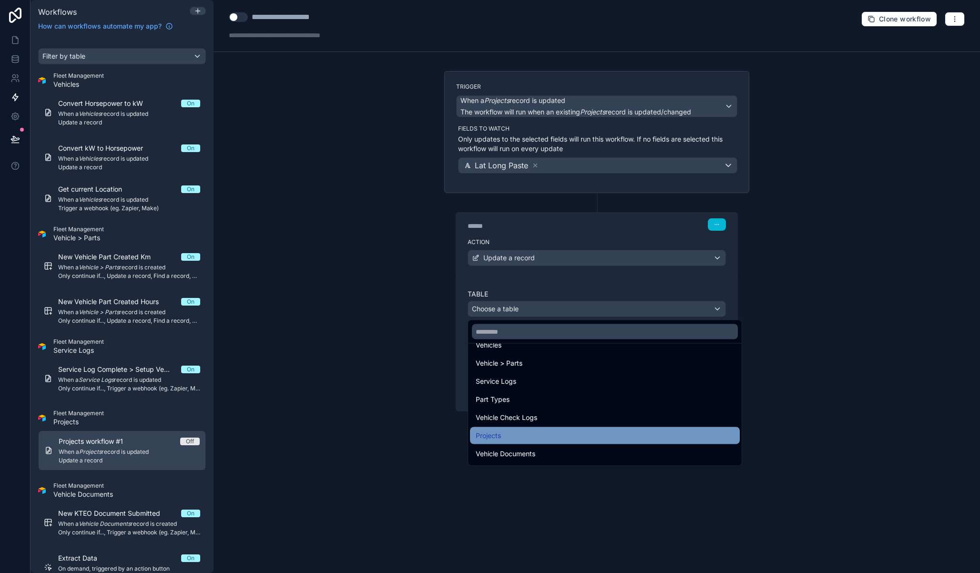
click at [538, 430] on div "Projects" at bounding box center [605, 435] width 258 height 11
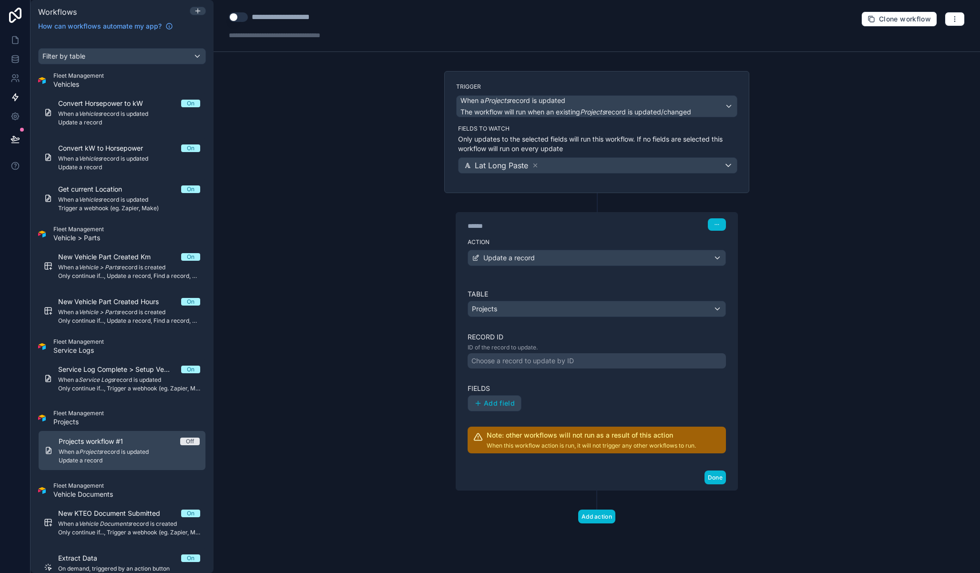
click at [542, 361] on div "Choose a record to update by ID" at bounding box center [522, 361] width 102 height 10
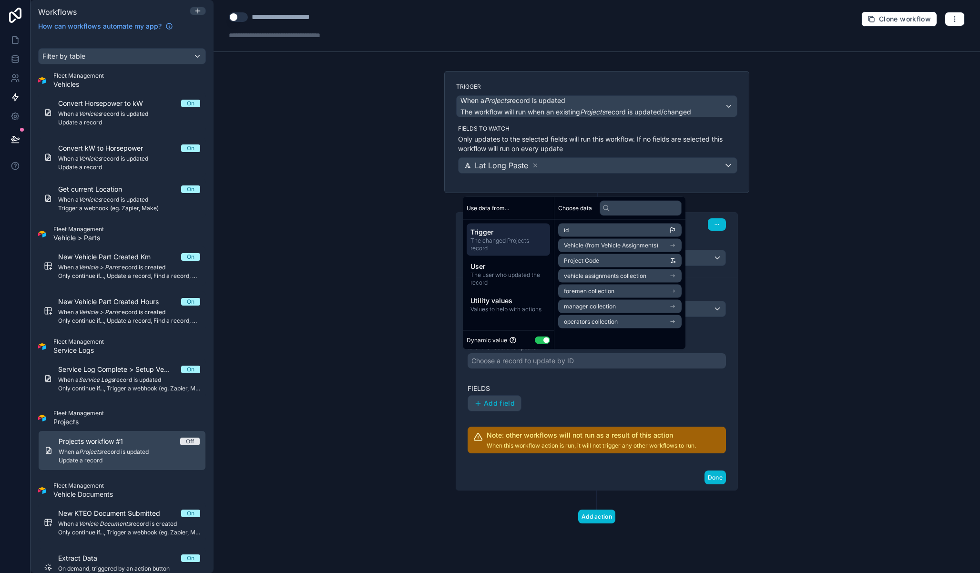
click at [600, 223] on div "id Vehicle (from Vehicle Assignments) Project Code vehicle assignments collecti…" at bounding box center [619, 276] width 131 height 112
click at [595, 232] on li "id" at bounding box center [619, 229] width 123 height 13
click at [555, 388] on label "Fields" at bounding box center [596, 389] width 258 height 10
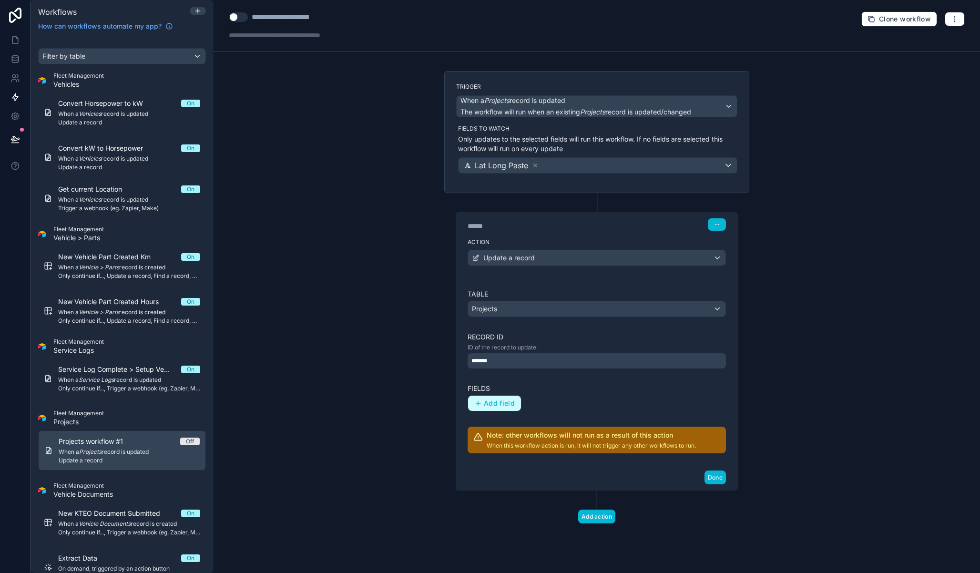
click at [492, 407] on button "Add field" at bounding box center [494, 403] width 53 height 15
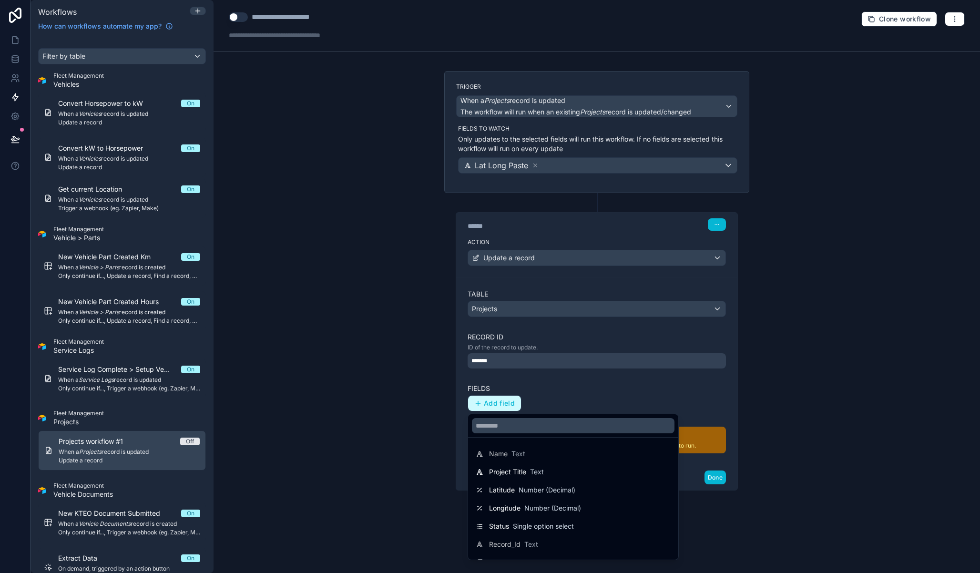
scroll to position [231, 0]
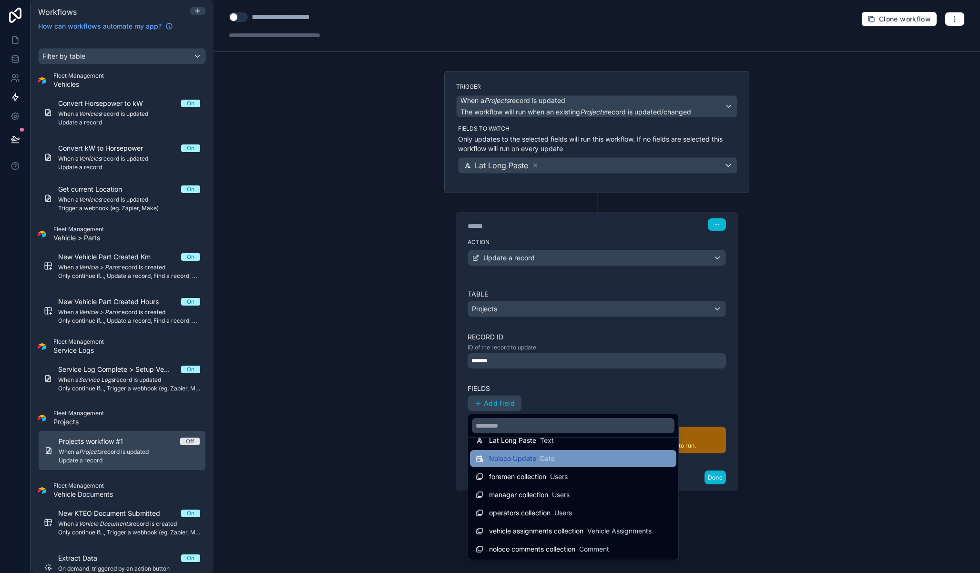
click at [537, 459] on div "Noloco Update Date" at bounding box center [522, 459] width 66 height 10
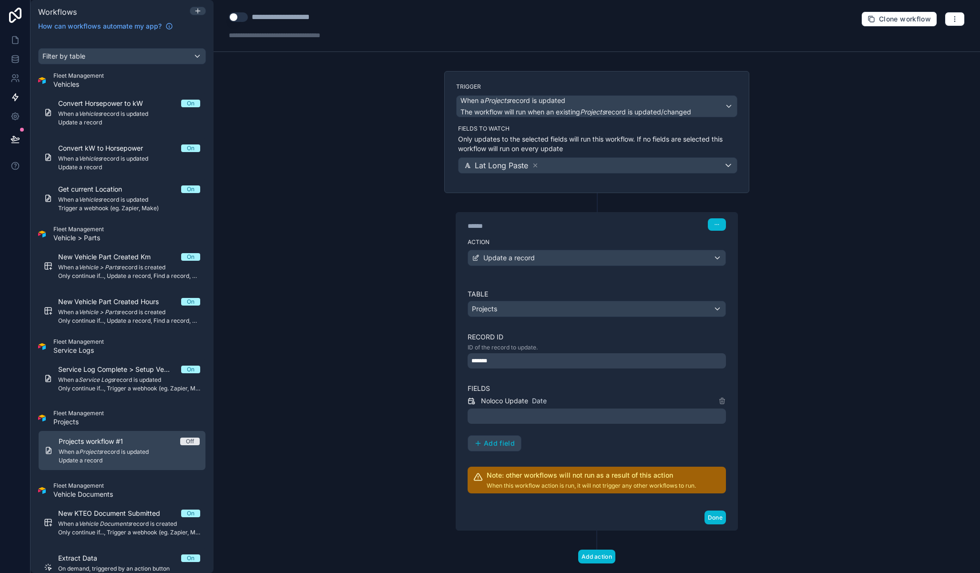
click at [524, 412] on div at bounding box center [596, 415] width 258 height 15
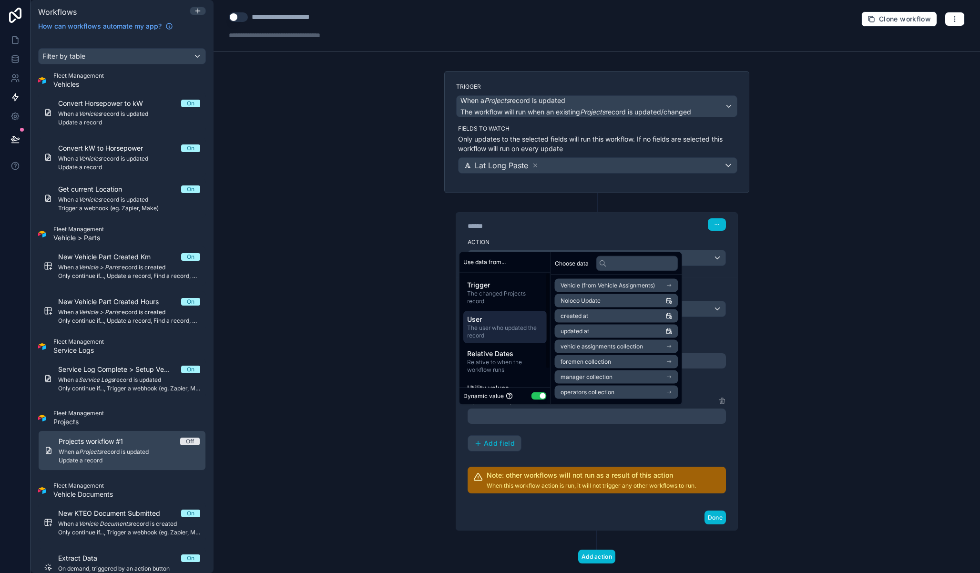
click at [508, 324] on span "The user who updated the record" at bounding box center [505, 331] width 76 height 15
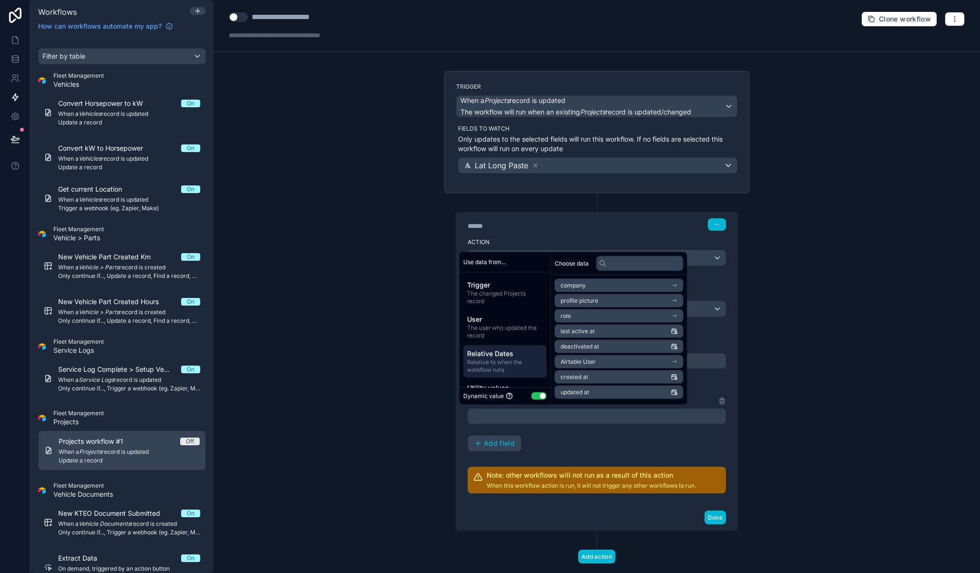
click at [508, 350] on span "Relative Dates" at bounding box center [505, 354] width 76 height 10
click at [600, 293] on ul "Today's date This week This month This year Custom" at bounding box center [619, 316] width 129 height 74
click at [600, 287] on li "Today's date" at bounding box center [619, 285] width 129 height 13
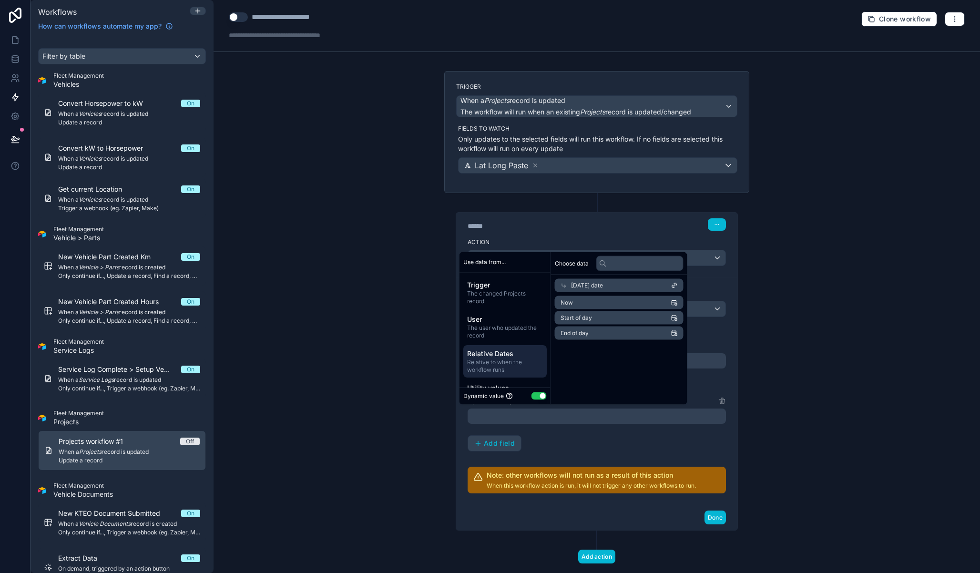
click at [592, 301] on li "Now" at bounding box center [619, 302] width 129 height 13
click at [721, 343] on div "Record ID ID of the record to update. *******" at bounding box center [596, 350] width 258 height 36
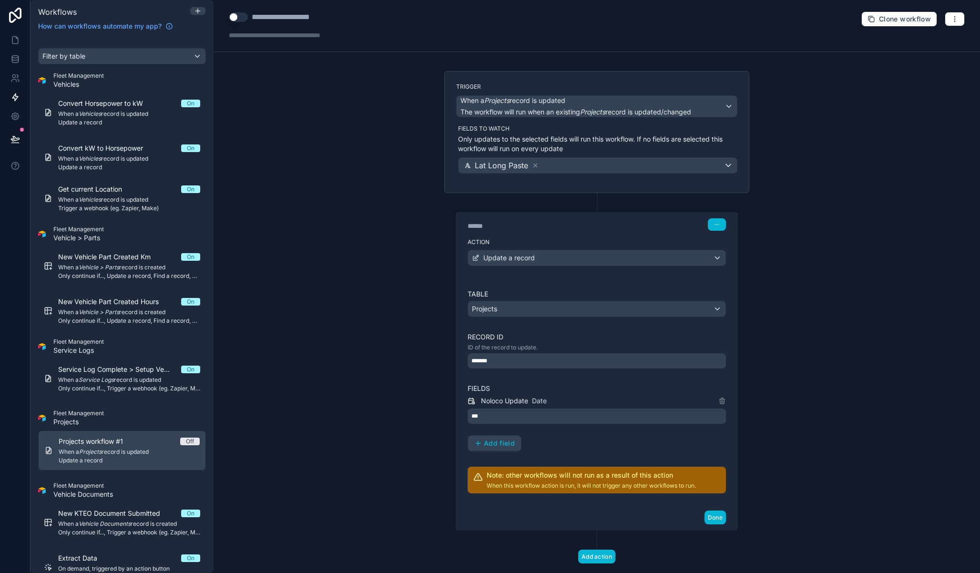
scroll to position [20, 0]
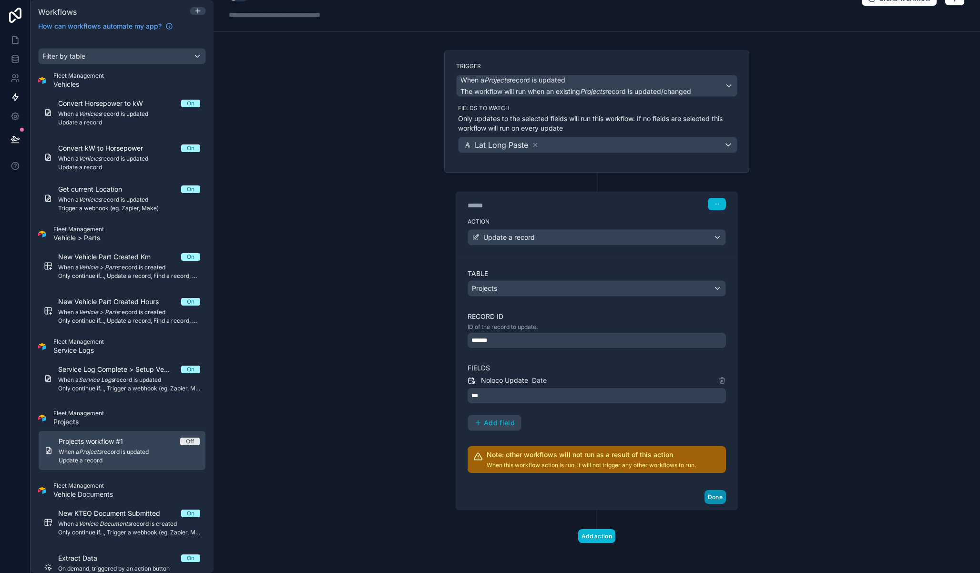
click at [713, 497] on button "Done" at bounding box center [714, 497] width 21 height 14
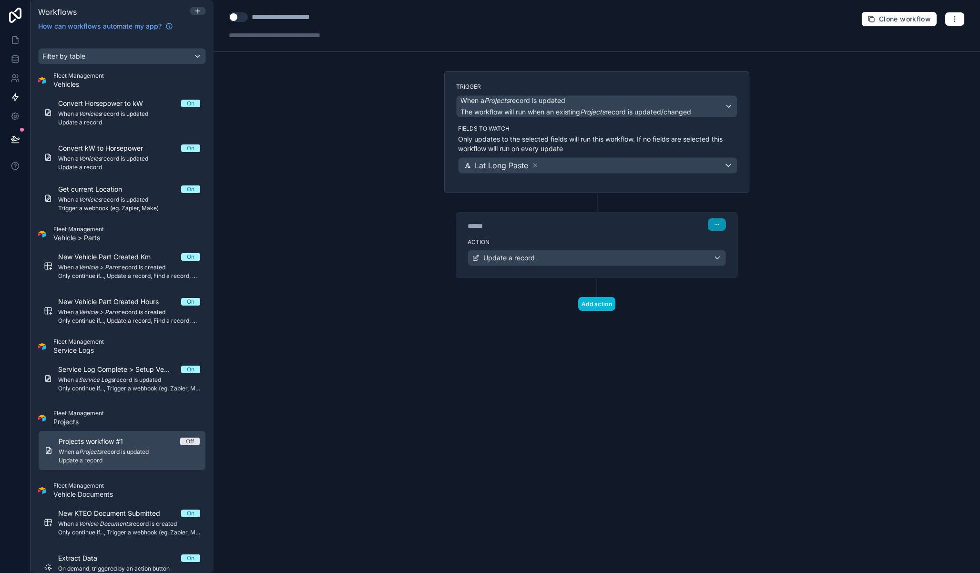
click at [714, 223] on icon "button" at bounding box center [717, 225] width 6 height 6
click at [673, 224] on div "****** Step 1" at bounding box center [596, 224] width 258 height 12
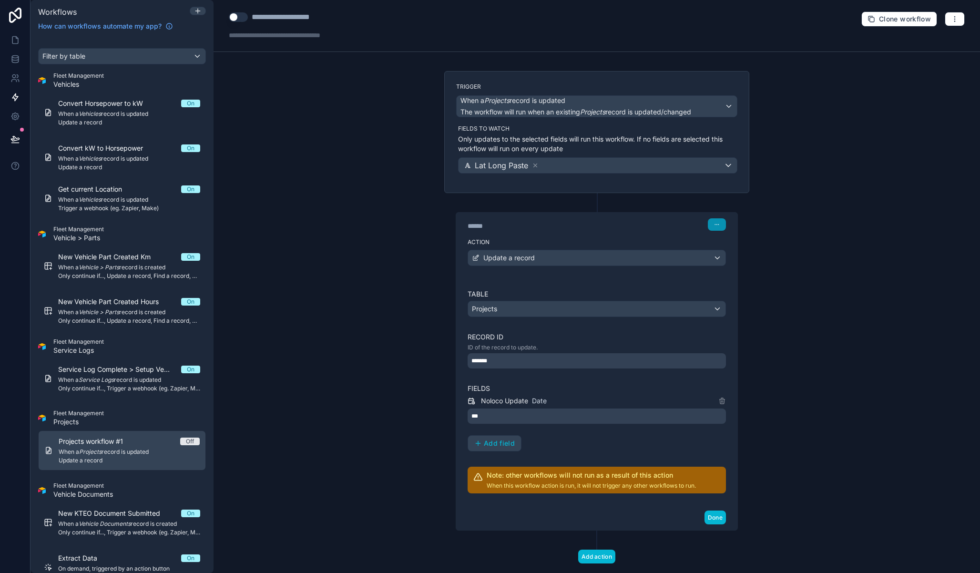
click at [716, 221] on button "button" at bounding box center [717, 224] width 18 height 12
click at [821, 272] on div "**********" at bounding box center [596, 286] width 766 height 573
click at [706, 515] on button "Done" at bounding box center [714, 517] width 21 height 14
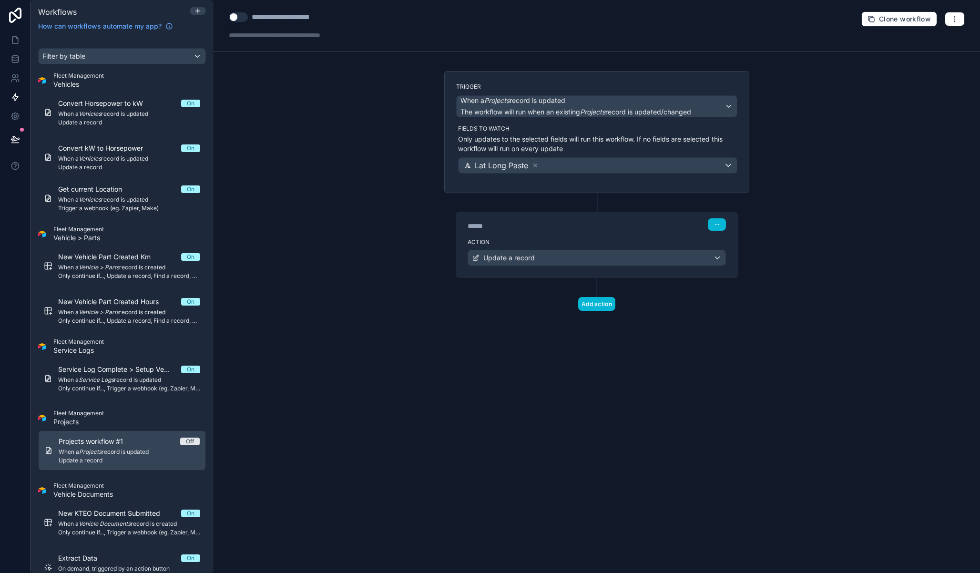
click at [597, 311] on div "Trigger When a Projects record is updated The workflow will run when an existin…" at bounding box center [597, 206] width 320 height 270
click at [603, 304] on button "Add action" at bounding box center [596, 304] width 37 height 14
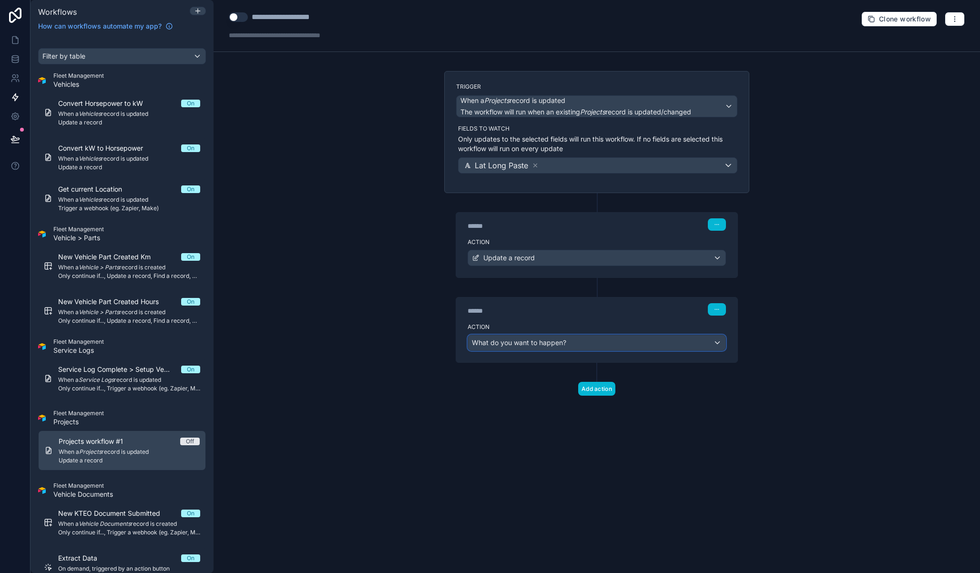
click at [552, 338] on span "What do you want to happen?" at bounding box center [519, 342] width 94 height 8
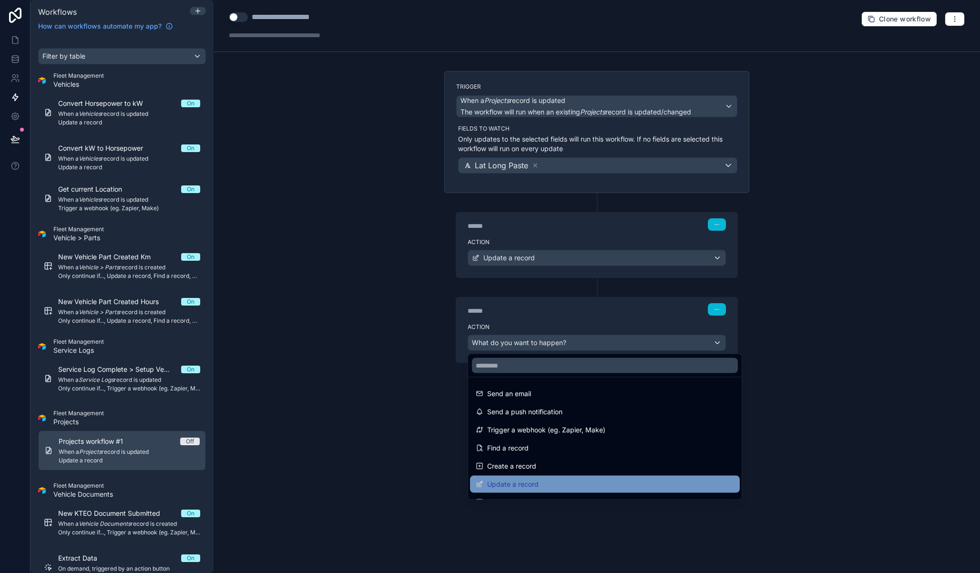
click at [546, 480] on div "Update a record" at bounding box center [605, 483] width 258 height 11
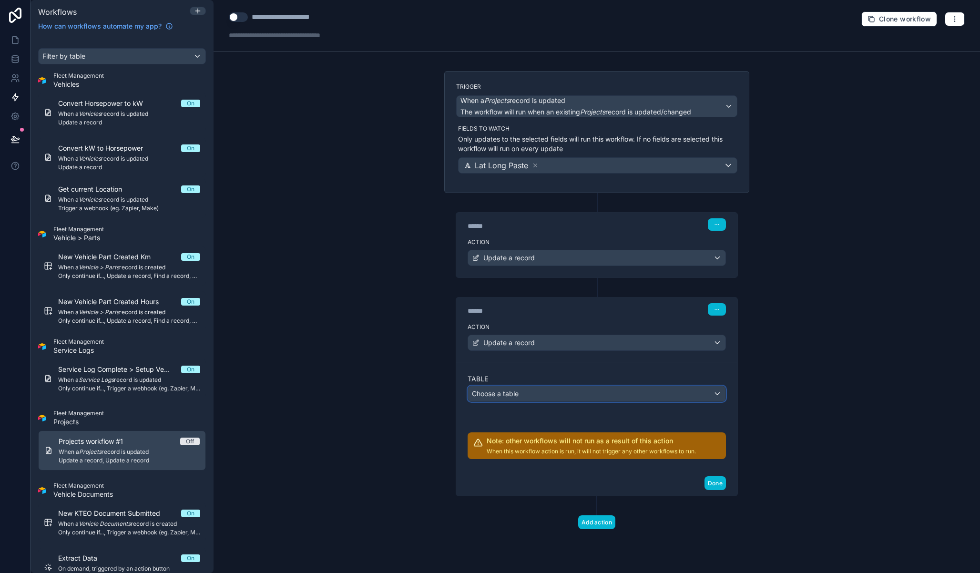
click at [523, 396] on div "Choose a table" at bounding box center [596, 393] width 257 height 15
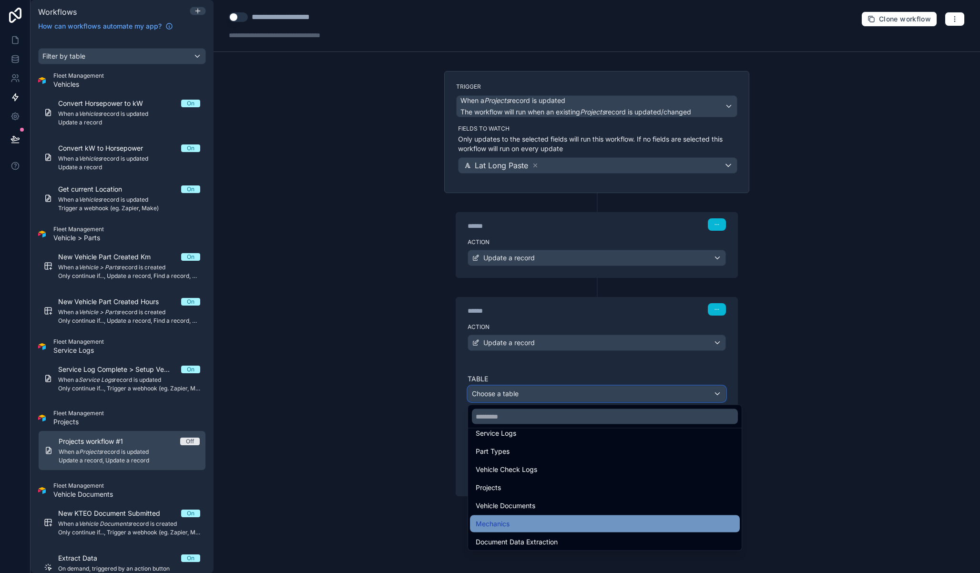
scroll to position [136, 0]
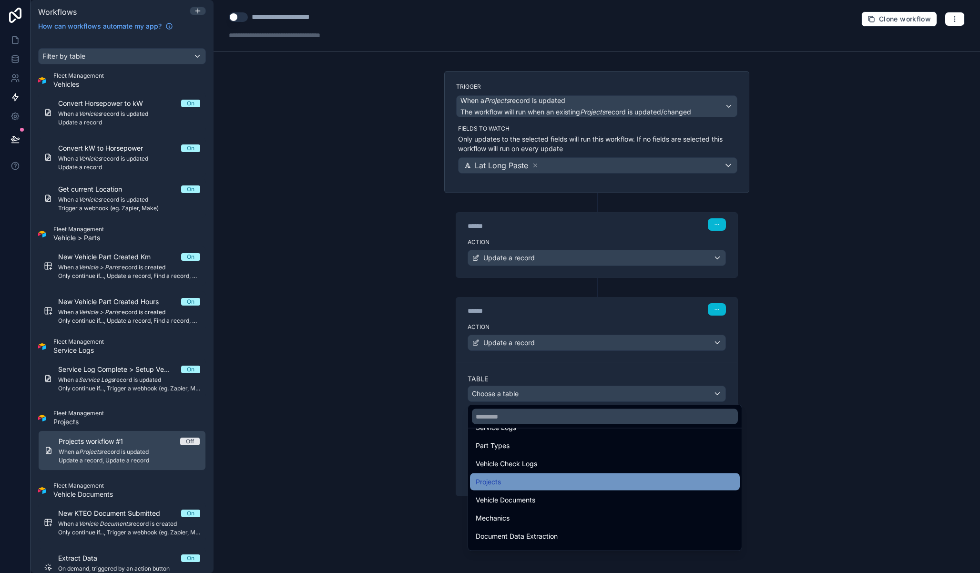
click at [526, 484] on div "Projects" at bounding box center [605, 481] width 258 height 11
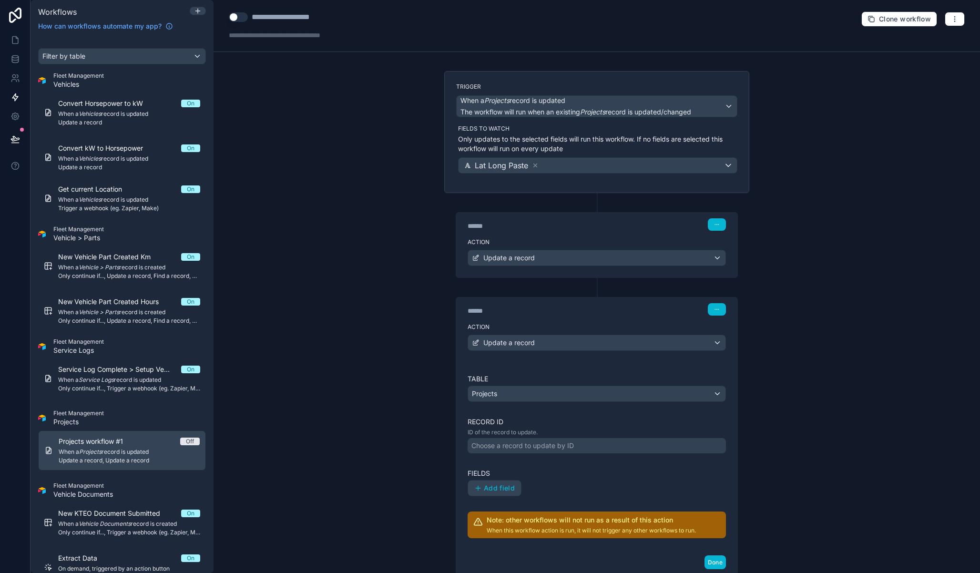
click at [508, 443] on div "Choose a record to update by ID" at bounding box center [522, 446] width 102 height 10
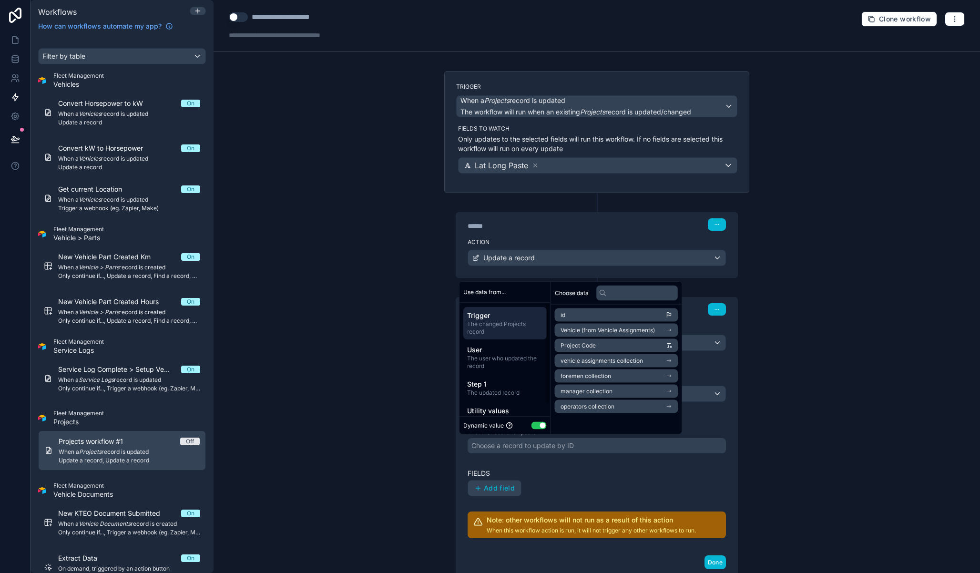
click at [526, 316] on span "Trigger" at bounding box center [505, 315] width 76 height 10
click at [581, 315] on li "id" at bounding box center [616, 314] width 123 height 13
click at [560, 485] on div "Add field" at bounding box center [596, 488] width 258 height 16
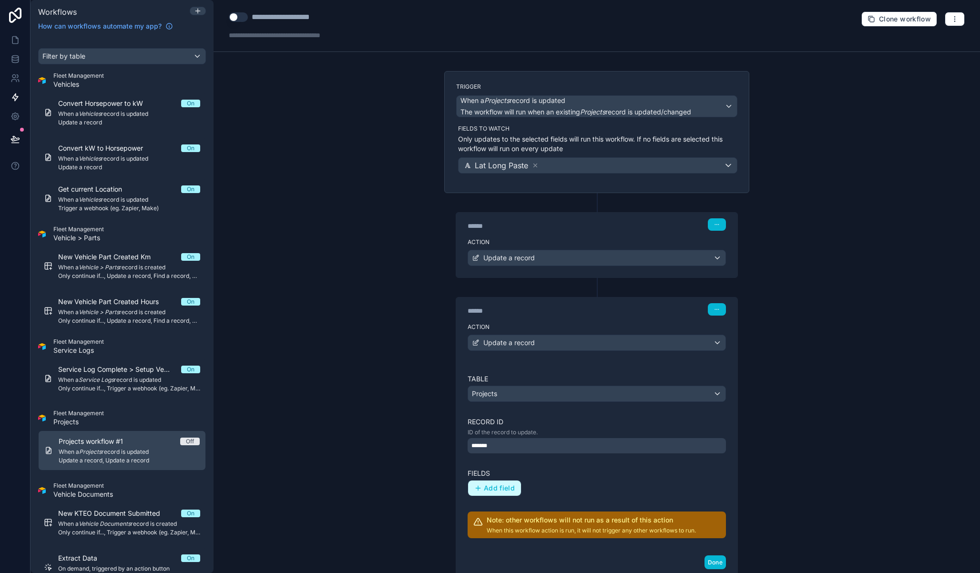
click at [502, 490] on span "Add field" at bounding box center [499, 488] width 31 height 9
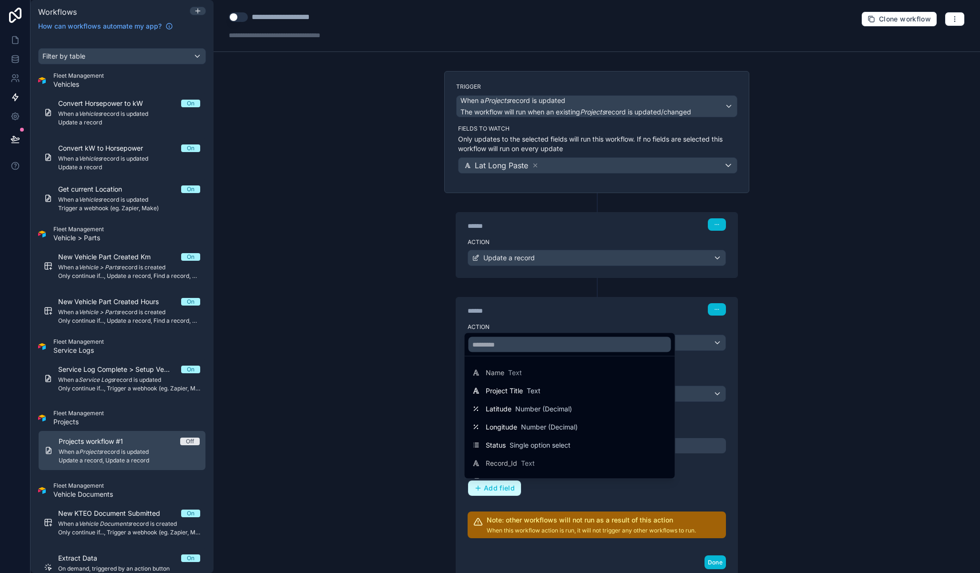
scroll to position [231, 0]
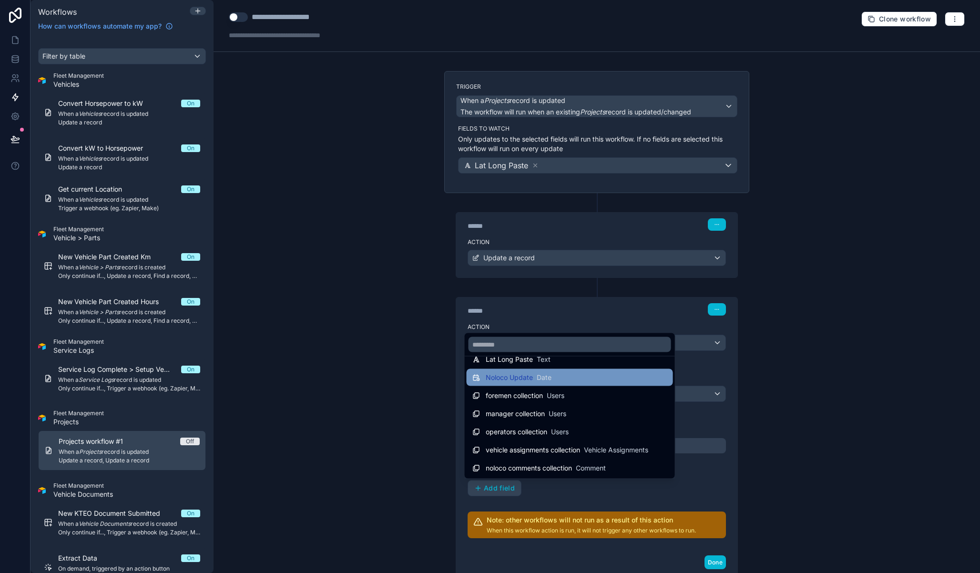
click at [526, 383] on div "Noloco Update Date" at bounding box center [570, 377] width 206 height 17
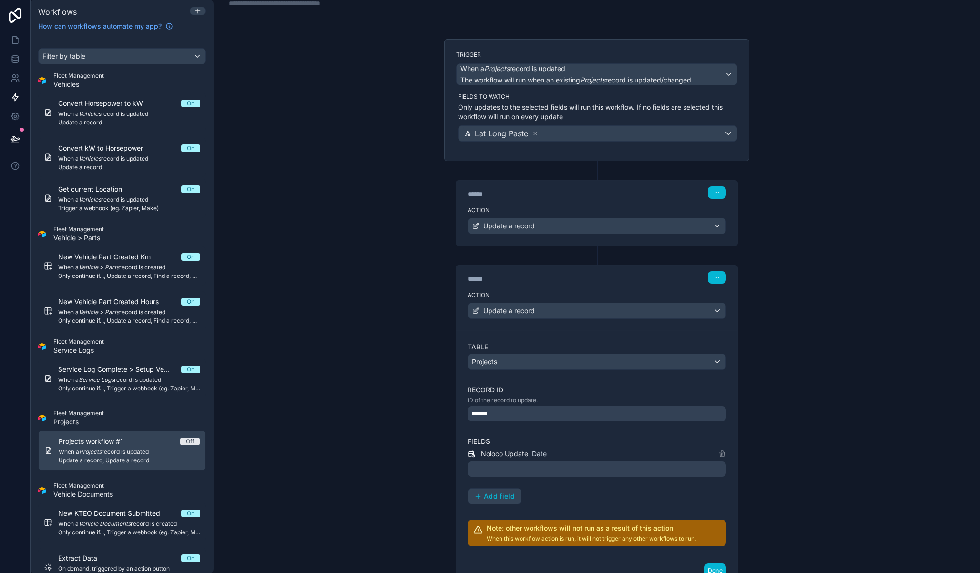
scroll to position [31, 0]
drag, startPoint x: 532, startPoint y: 496, endPoint x: 537, endPoint y: 467, distance: 29.4
click at [532, 495] on div "Noloco Update Date Add field" at bounding box center [596, 476] width 258 height 56
click at [537, 465] on div at bounding box center [596, 469] width 258 height 15
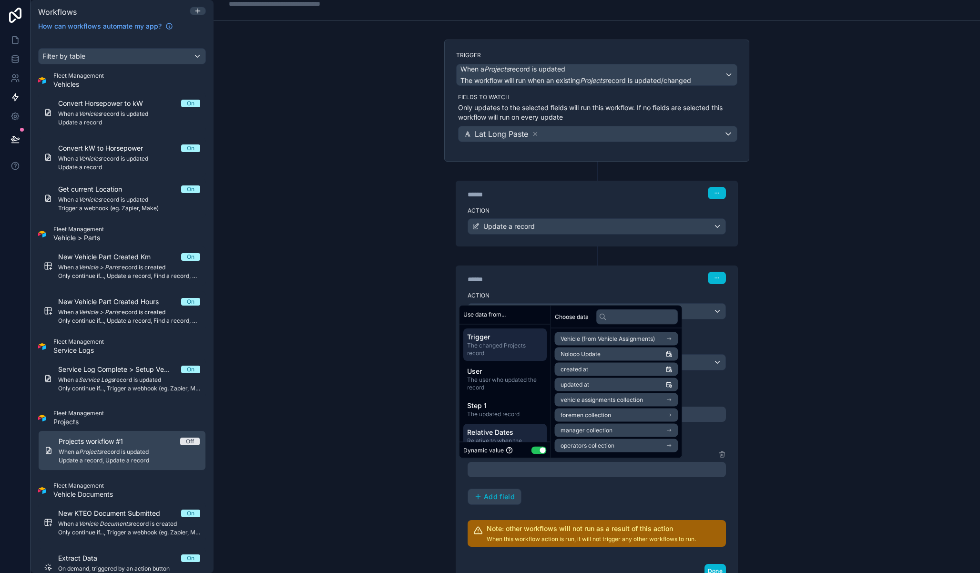
click at [505, 431] on span "Relative Dates" at bounding box center [505, 432] width 76 height 10
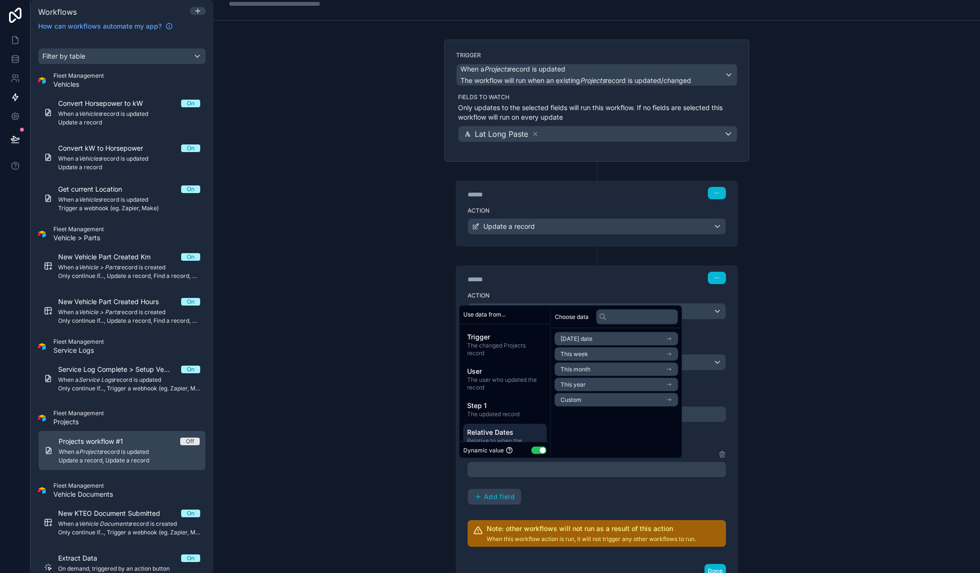
click at [591, 338] on span "Today's date" at bounding box center [576, 339] width 32 height 8
click at [585, 356] on li "Now" at bounding box center [616, 355] width 123 height 13
click at [653, 491] on div "Noloco Update Date *** Add field" at bounding box center [596, 476] width 258 height 56
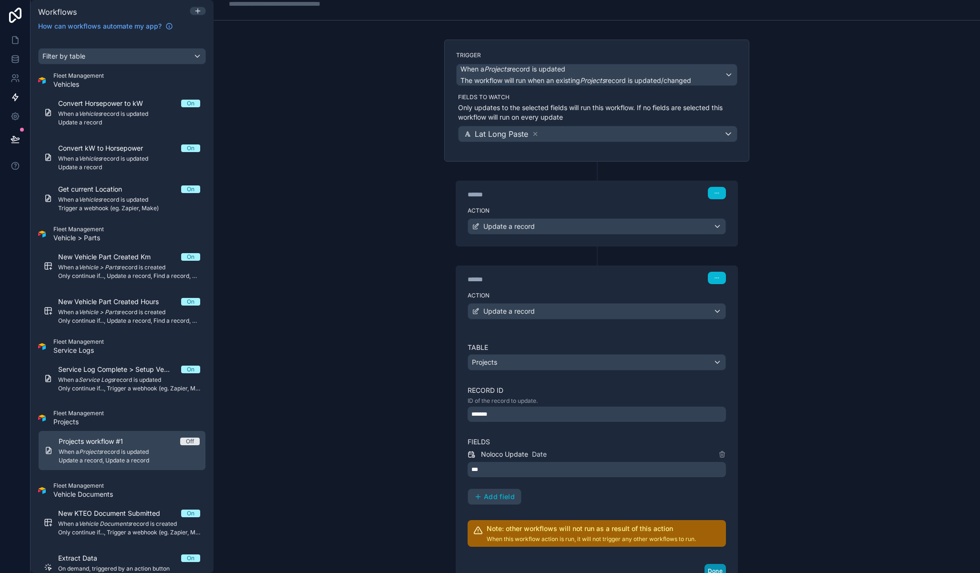
click at [708, 569] on button "Done" at bounding box center [714, 571] width 21 height 14
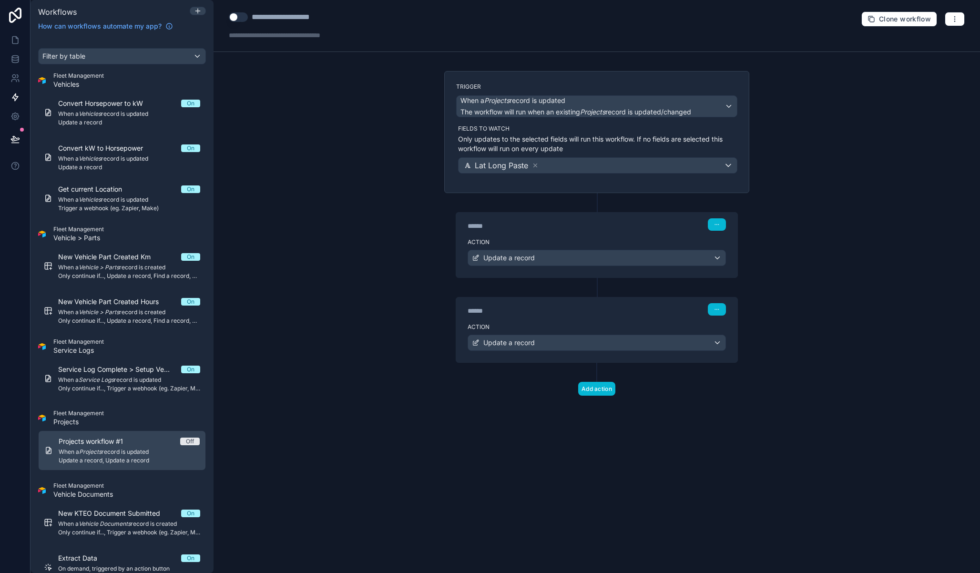
click at [281, 17] on div "**********" at bounding box center [293, 16] width 82 height 11
type div "**********"
click at [244, 18] on button "Use setting" at bounding box center [238, 17] width 19 height 10
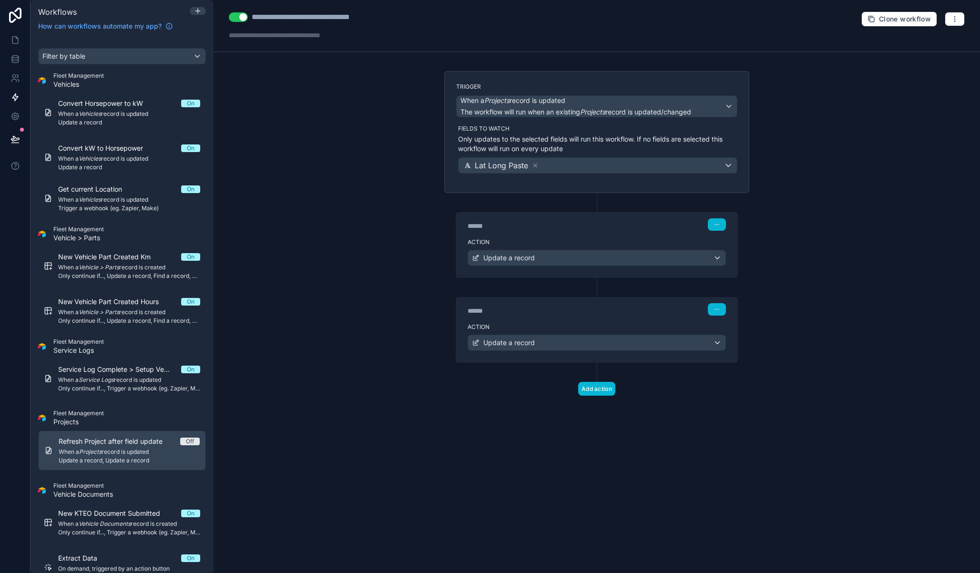
click at [324, 169] on div "**********" at bounding box center [596, 286] width 766 height 573
click at [12, 136] on icon at bounding box center [15, 138] width 8 height 5
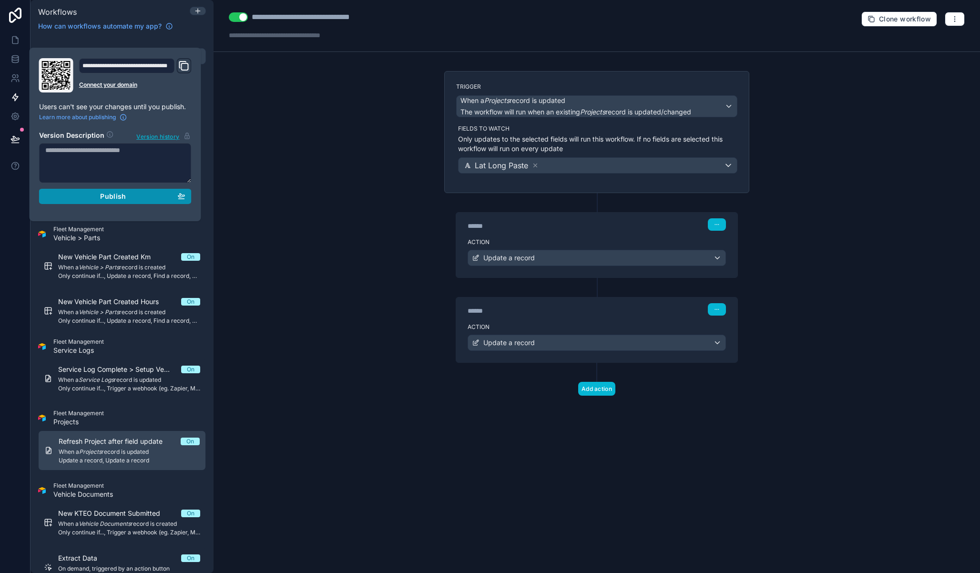
click at [98, 193] on div "Publish" at bounding box center [115, 196] width 140 height 9
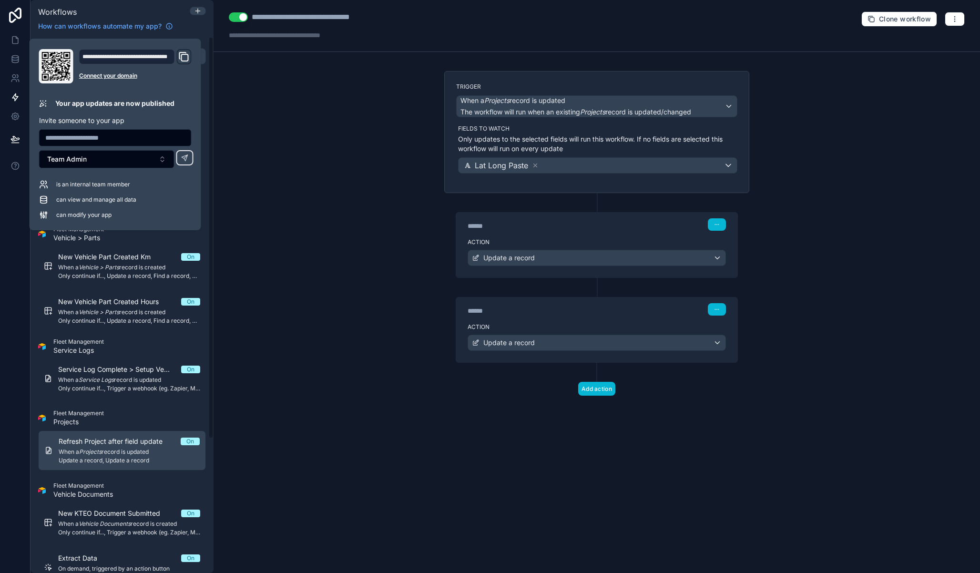
click at [278, 135] on div "**********" at bounding box center [596, 286] width 766 height 573
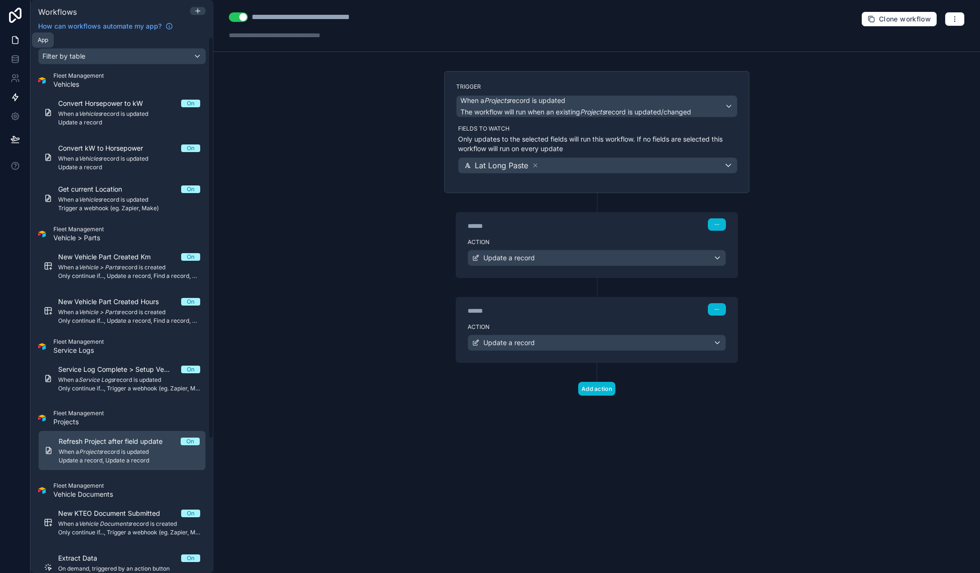
click at [13, 42] on icon at bounding box center [15, 40] width 10 height 10
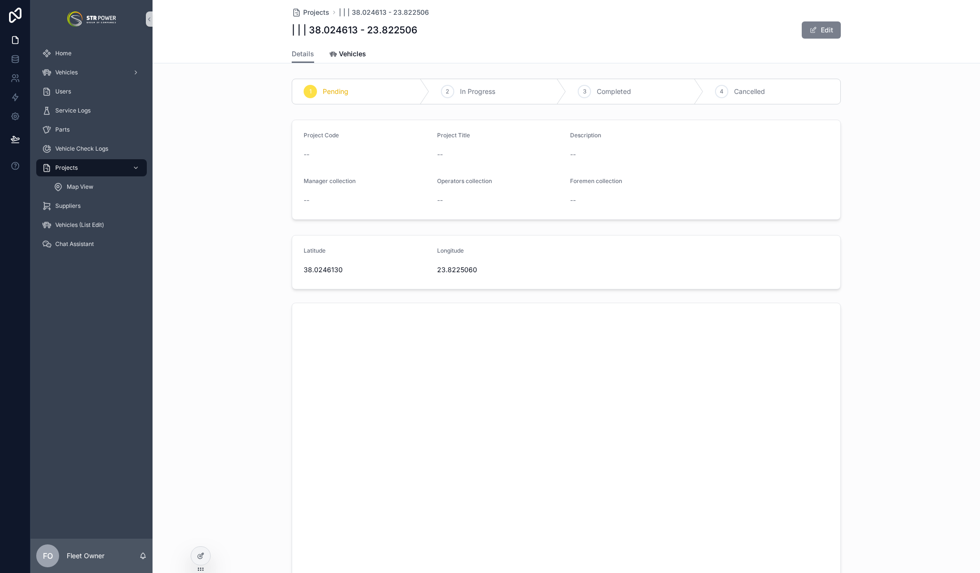
click at [825, 27] on button "Edit" at bounding box center [821, 29] width 39 height 17
click at [474, 285] on input "**********" at bounding box center [499, 284] width 125 height 13
click at [366, 293] on div "**********" at bounding box center [367, 284] width 126 height 17
click at [361, 286] on input "**********" at bounding box center [366, 284] width 125 height 13
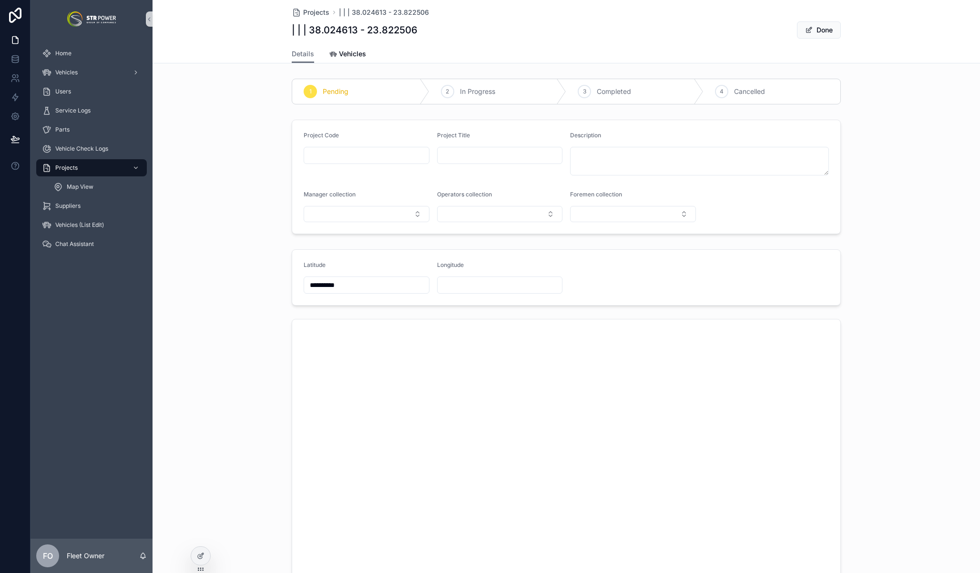
click at [361, 286] on input "**********" at bounding box center [366, 284] width 125 height 13
click at [824, 33] on button "Done" at bounding box center [819, 29] width 44 height 17
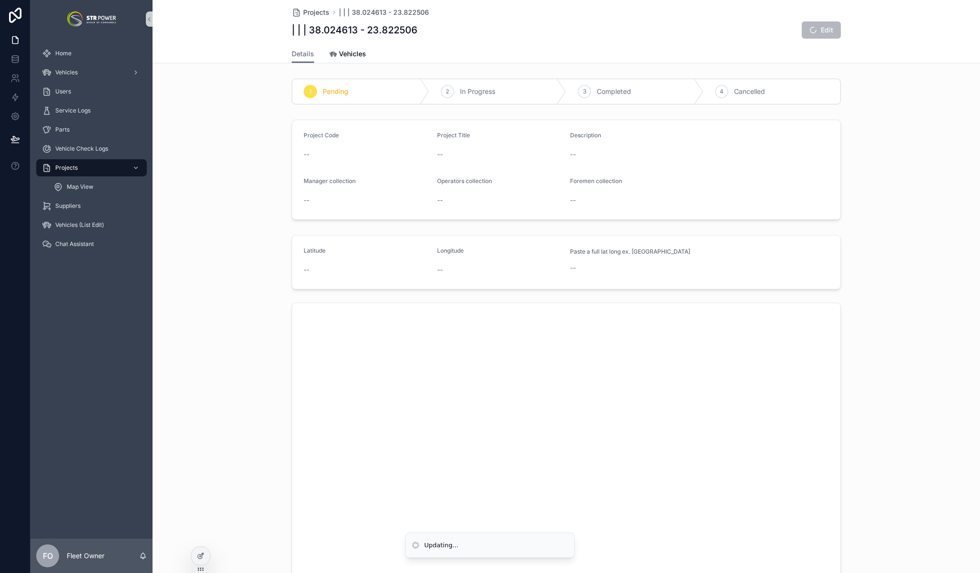
click at [883, 181] on div "Project Code -- Project Title -- Description -- Manager collection -- Operators…" at bounding box center [565, 170] width 827 height 108
click at [823, 29] on button "Edit" at bounding box center [821, 29] width 39 height 17
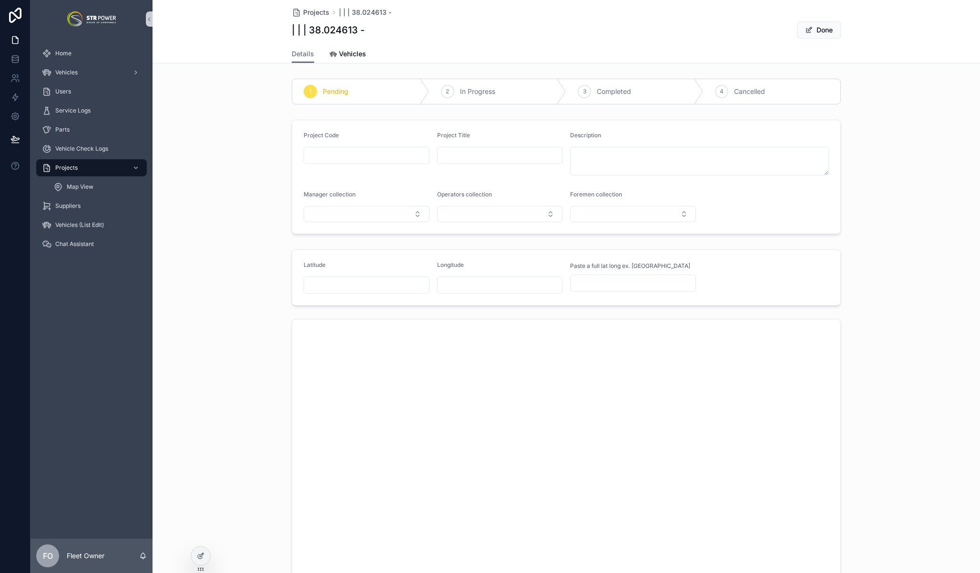
click at [601, 275] on div "scrollable content" at bounding box center [633, 282] width 126 height 17
click at [601, 279] on input "scrollable content" at bounding box center [632, 282] width 125 height 13
paste input "**********"
type input "**********"
click at [823, 29] on span "Done" at bounding box center [819, 29] width 44 height 17
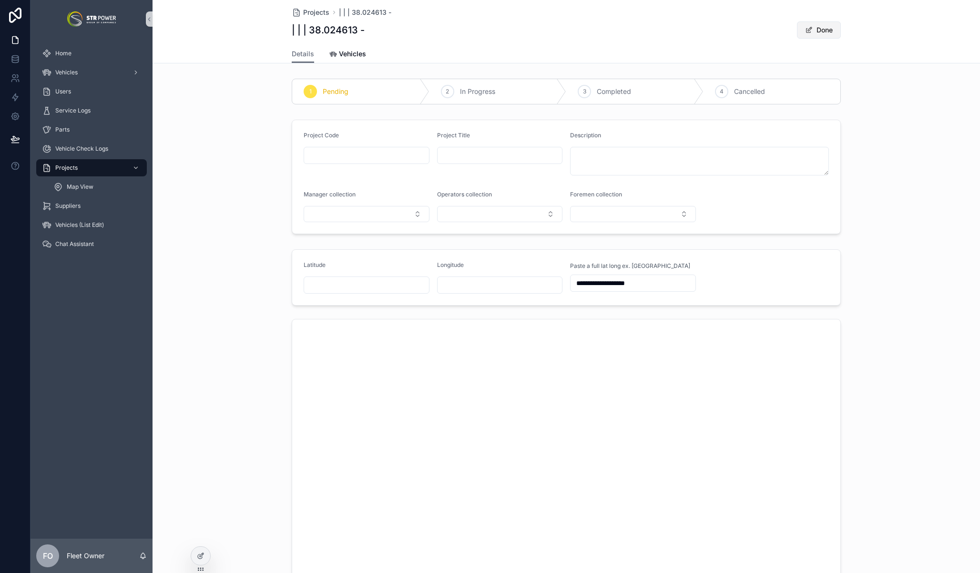
click at [819, 33] on button "Done" at bounding box center [819, 29] width 44 height 17
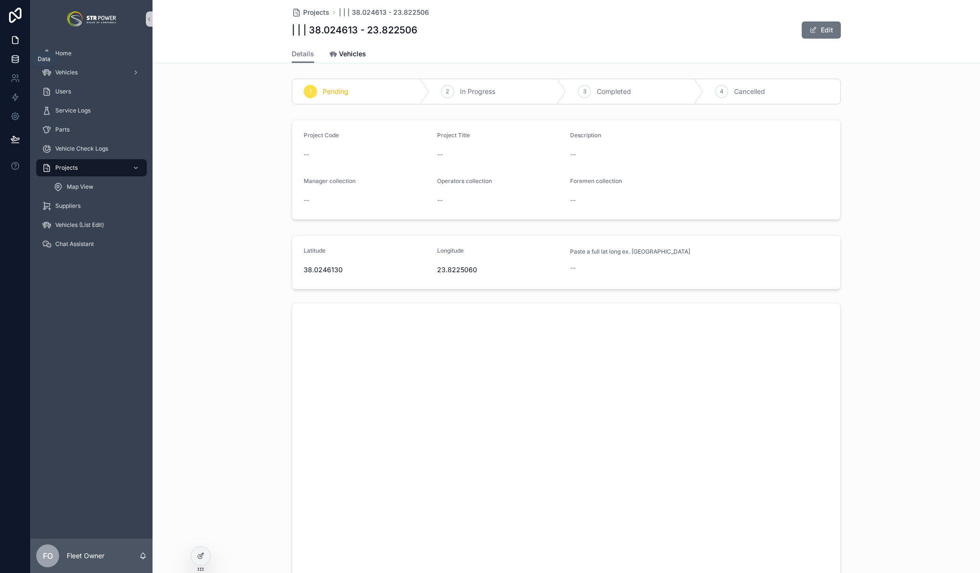
click at [16, 59] on icon at bounding box center [15, 59] width 10 height 10
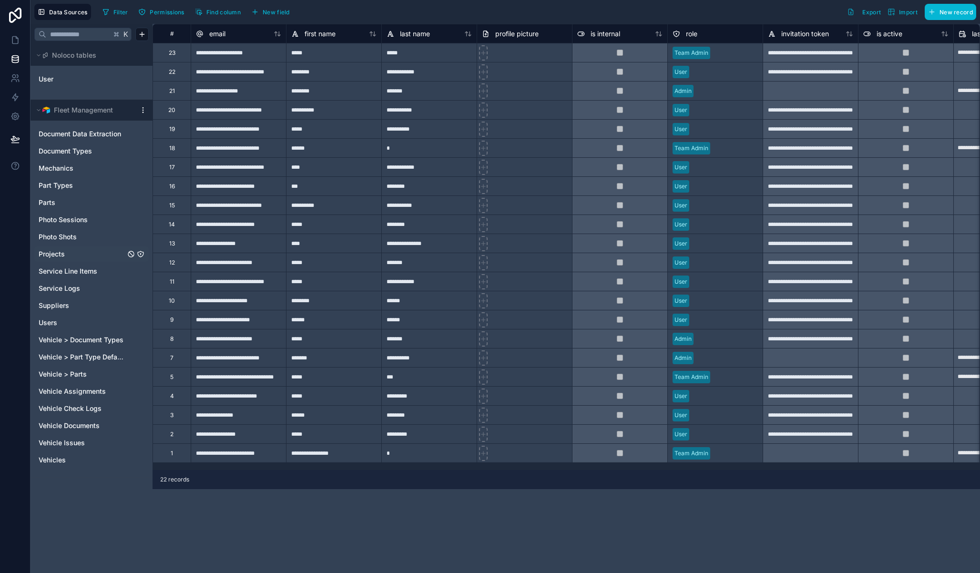
click at [77, 258] on link "Projects" at bounding box center [82, 254] width 87 height 10
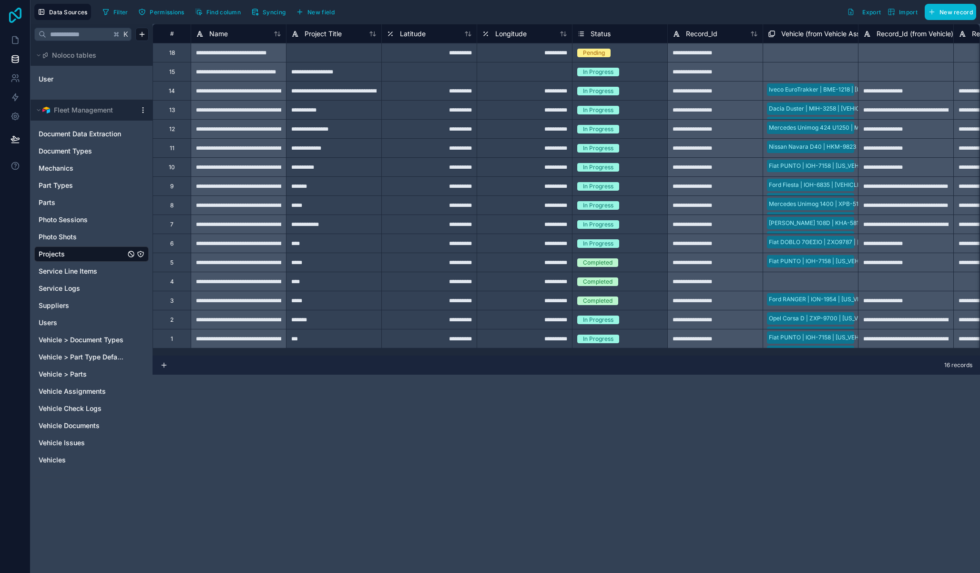
click at [17, 13] on icon at bounding box center [15, 15] width 19 height 15
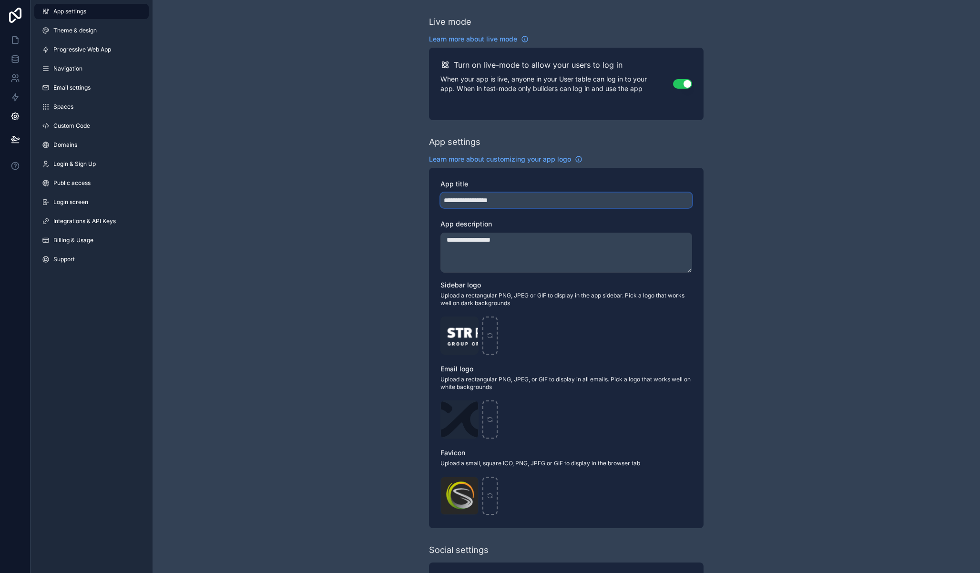
click at [548, 199] on input "**********" at bounding box center [566, 200] width 252 height 15
click at [667, 143] on div "App settings" at bounding box center [566, 141] width 274 height 13
click at [557, 197] on input "**********" at bounding box center [566, 200] width 252 height 15
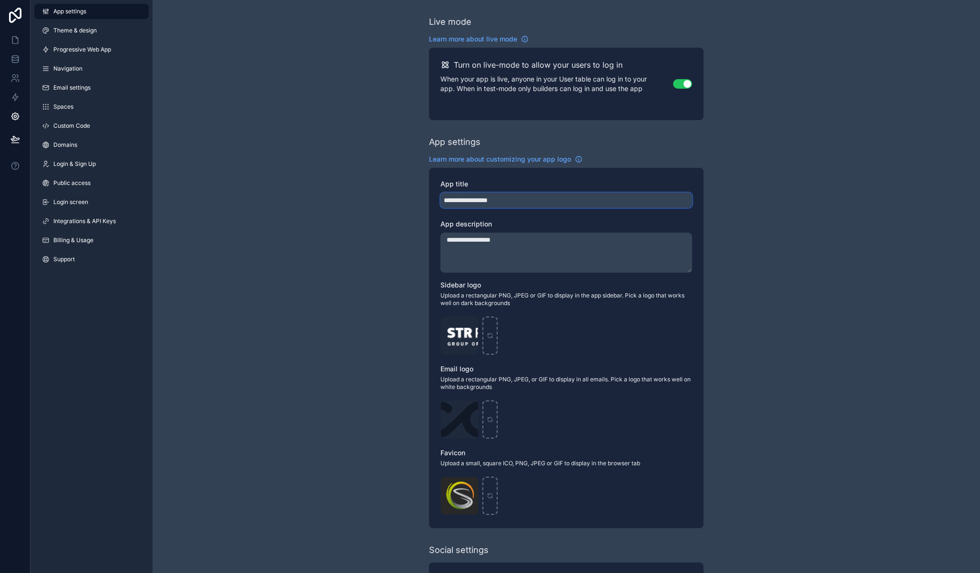
click at [557, 197] on input "**********" at bounding box center [566, 200] width 252 height 15
click at [15, 57] on icon at bounding box center [15, 59] width 10 height 10
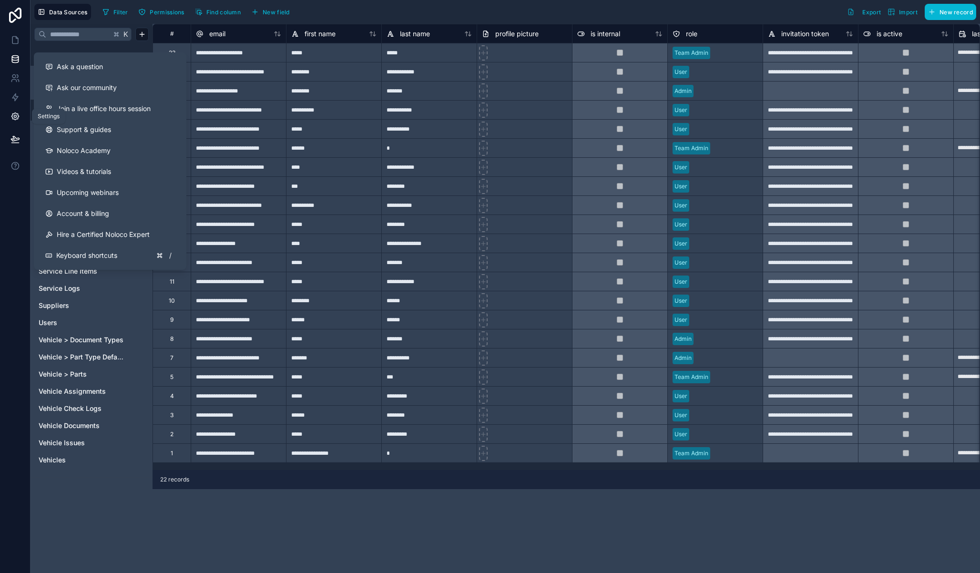
click at [16, 119] on icon at bounding box center [15, 117] width 10 height 10
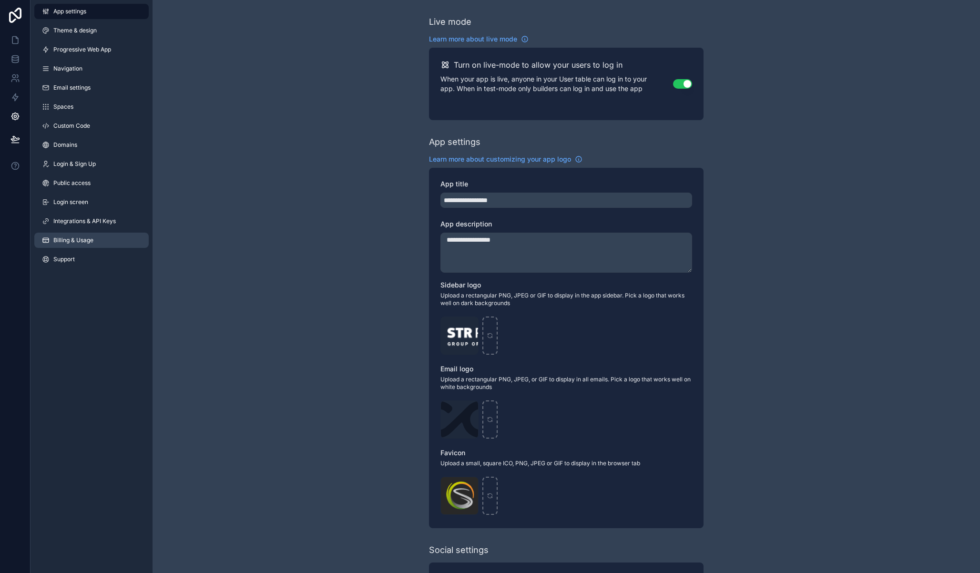
click at [91, 242] on span "Billing & Usage" at bounding box center [73, 240] width 40 height 8
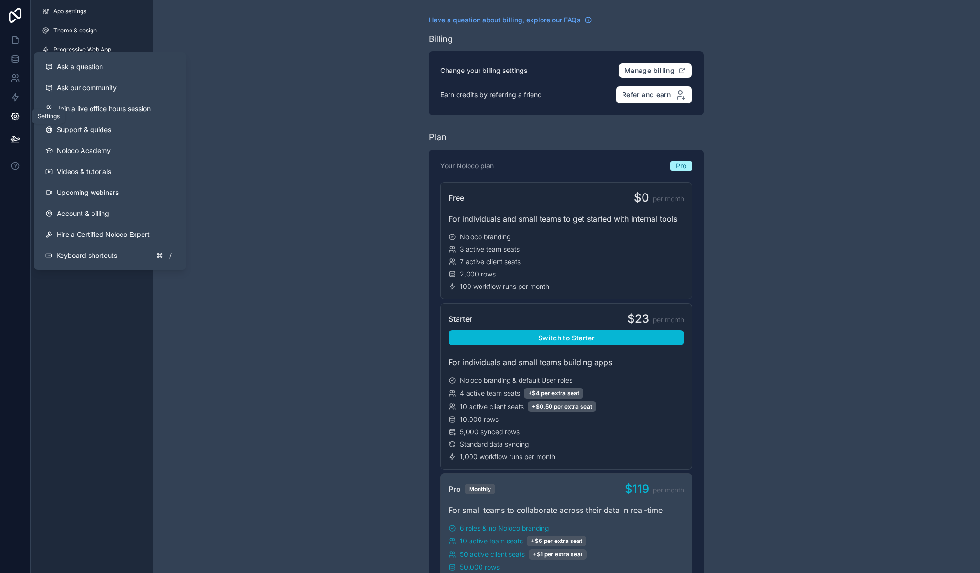
click at [13, 114] on icon at bounding box center [15, 117] width 10 height 10
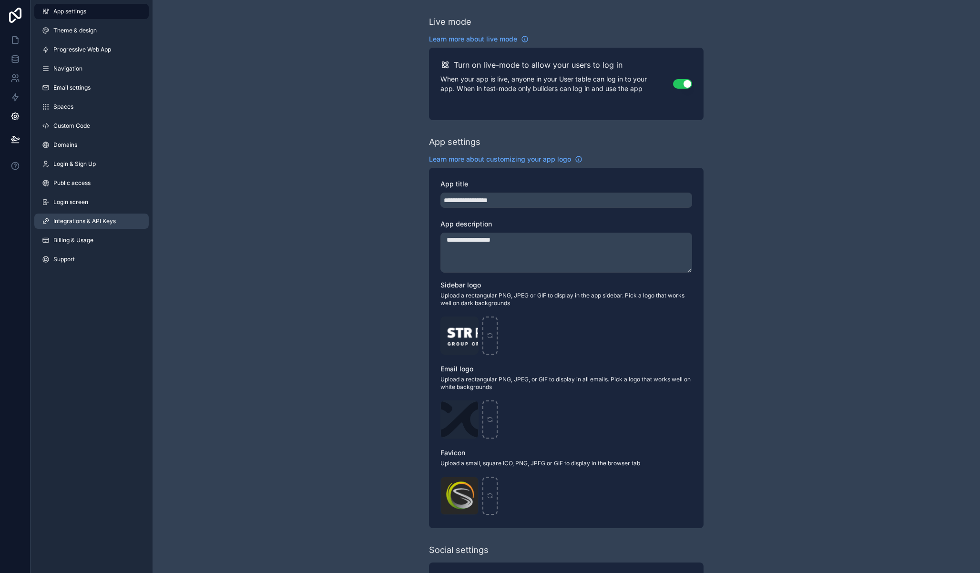
click at [95, 217] on link "Integrations & API Keys" at bounding box center [91, 220] width 114 height 15
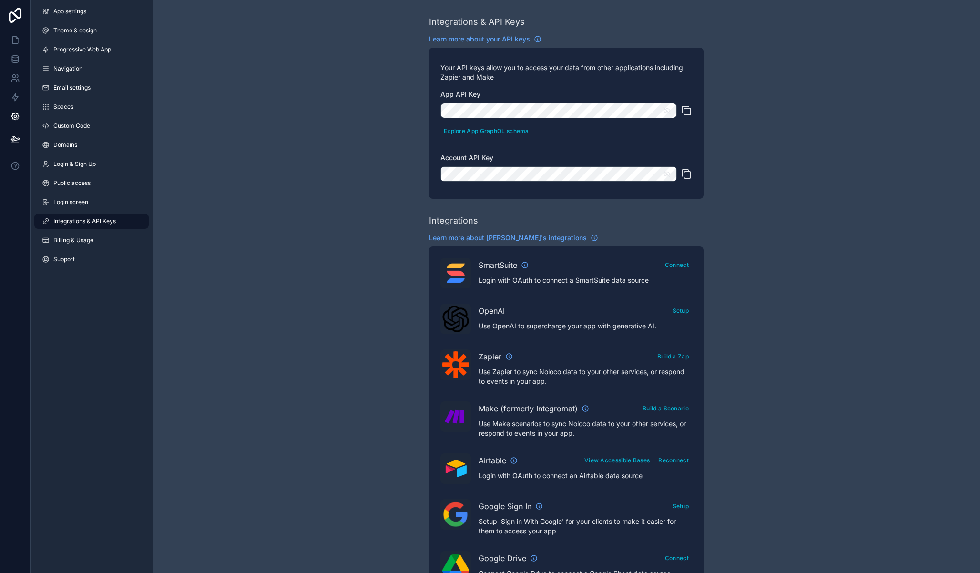
click at [684, 110] on icon "scrollable content" at bounding box center [687, 111] width 7 height 7
click at [18, 61] on icon at bounding box center [15, 61] width 6 height 4
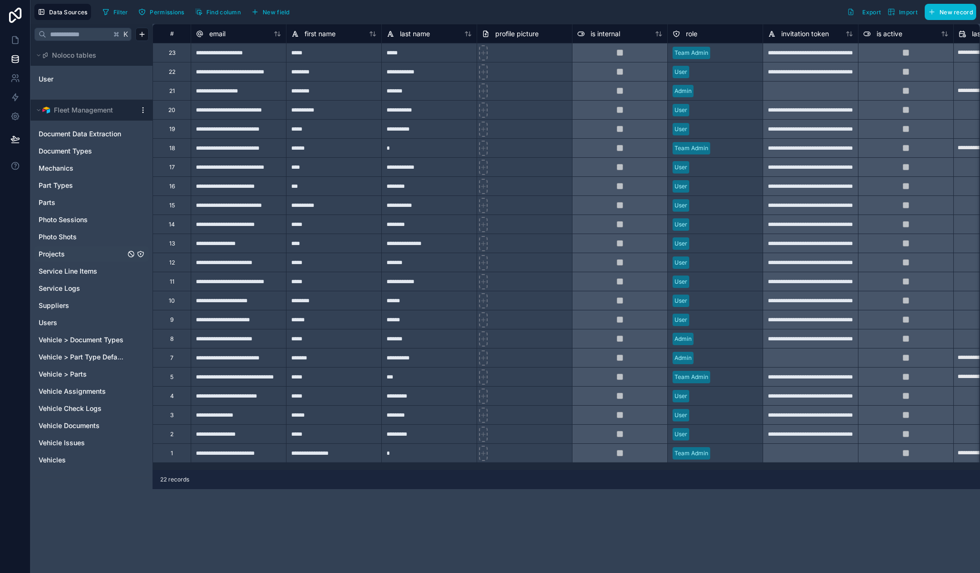
click at [49, 253] on span "Projects" at bounding box center [52, 254] width 26 height 10
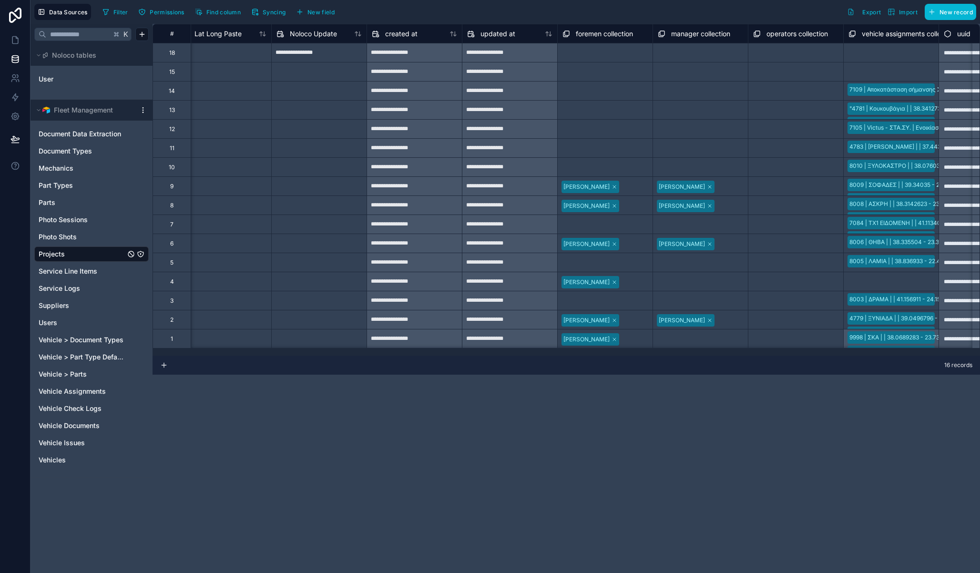
scroll to position [0, 1147]
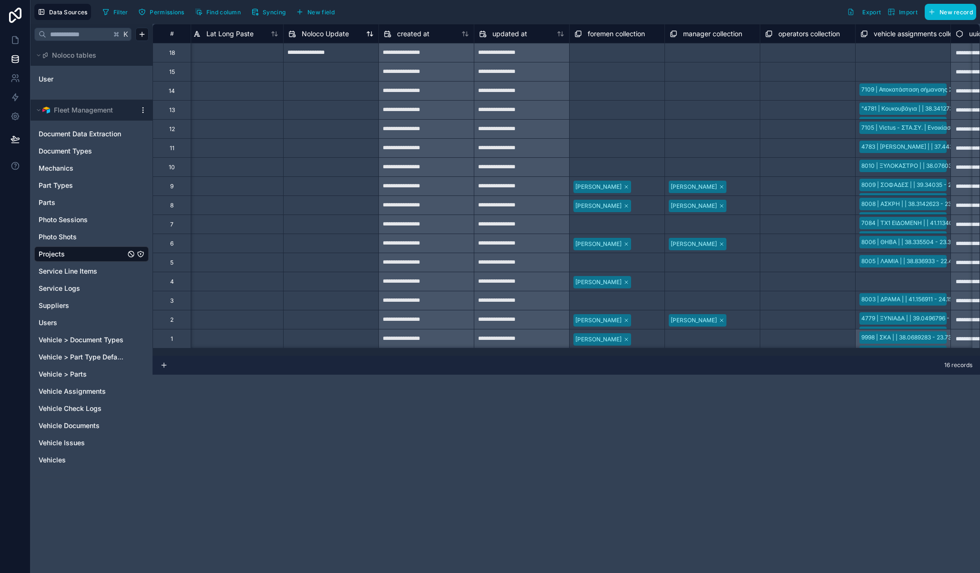
click at [328, 34] on span "Noloco Update" at bounding box center [325, 34] width 47 height 10
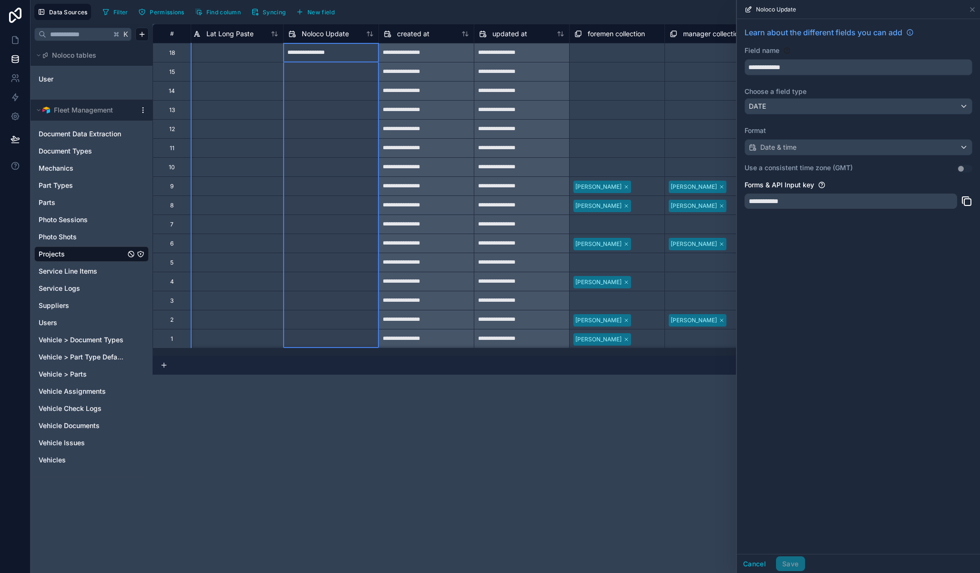
click at [823, 206] on div "**********" at bounding box center [850, 200] width 213 height 15
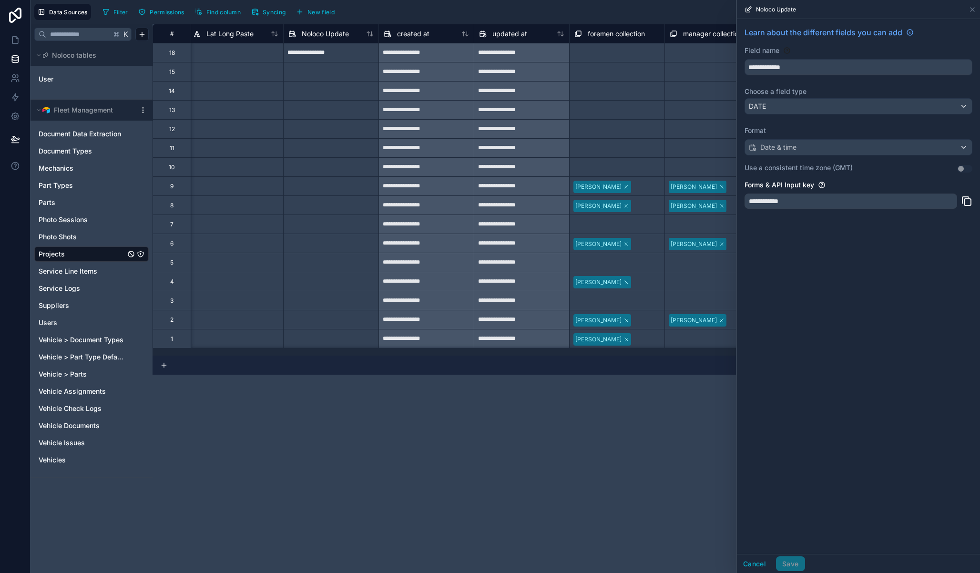
click at [823, 206] on div "**********" at bounding box center [850, 200] width 213 height 15
click at [13, 97] on icon at bounding box center [15, 97] width 10 height 10
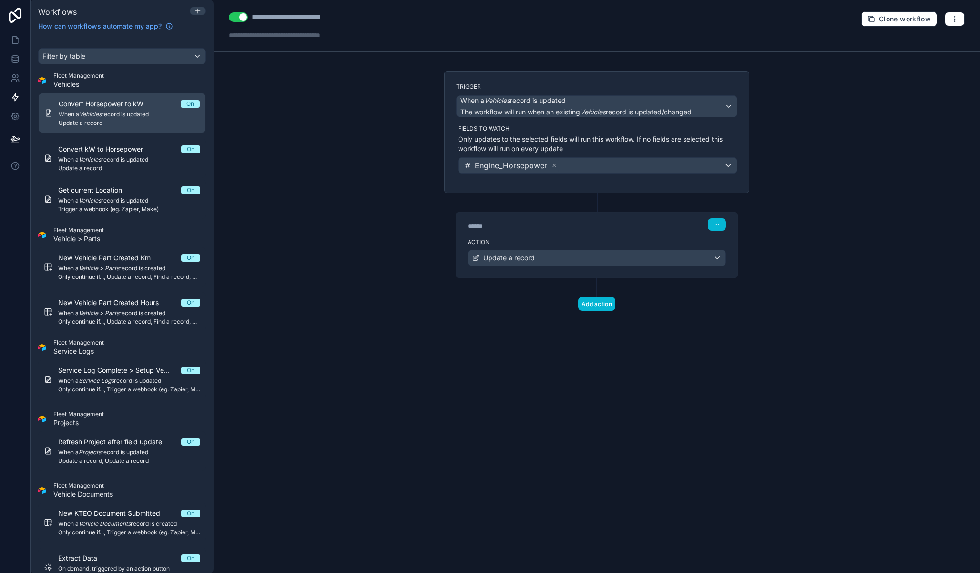
scroll to position [179, 0]
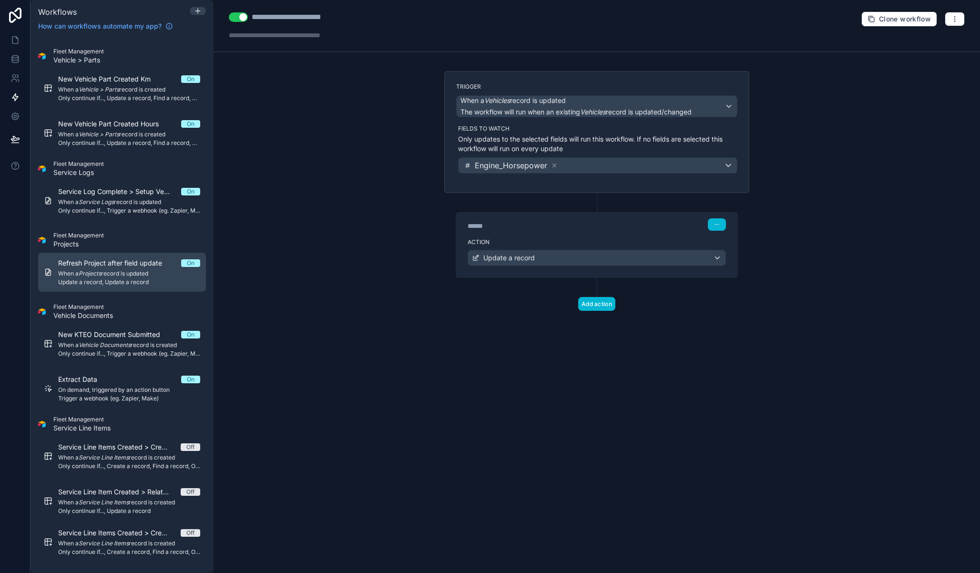
click at [125, 280] on span "Update a record, Update a record" at bounding box center [129, 282] width 142 height 8
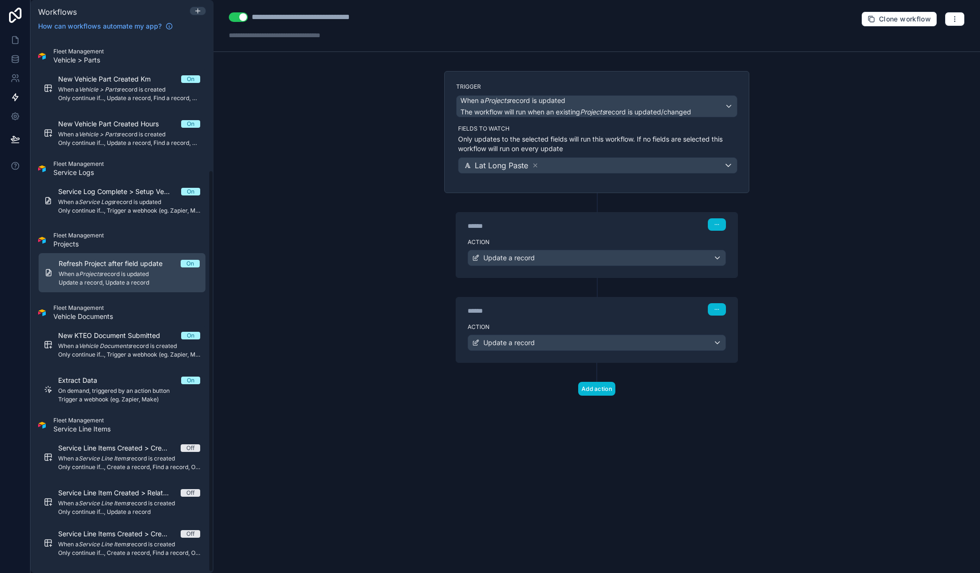
click at [242, 21] on button "Use setting" at bounding box center [238, 17] width 19 height 10
click at [294, 173] on div "**********" at bounding box center [596, 286] width 766 height 573
click at [15, 42] on icon at bounding box center [15, 40] width 10 height 10
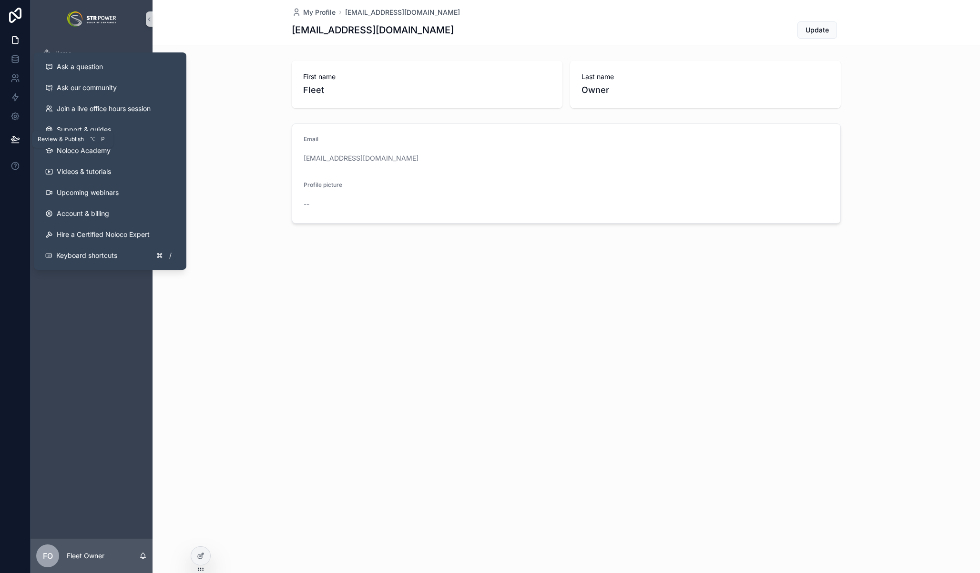
click at [13, 146] on button at bounding box center [15, 139] width 21 height 27
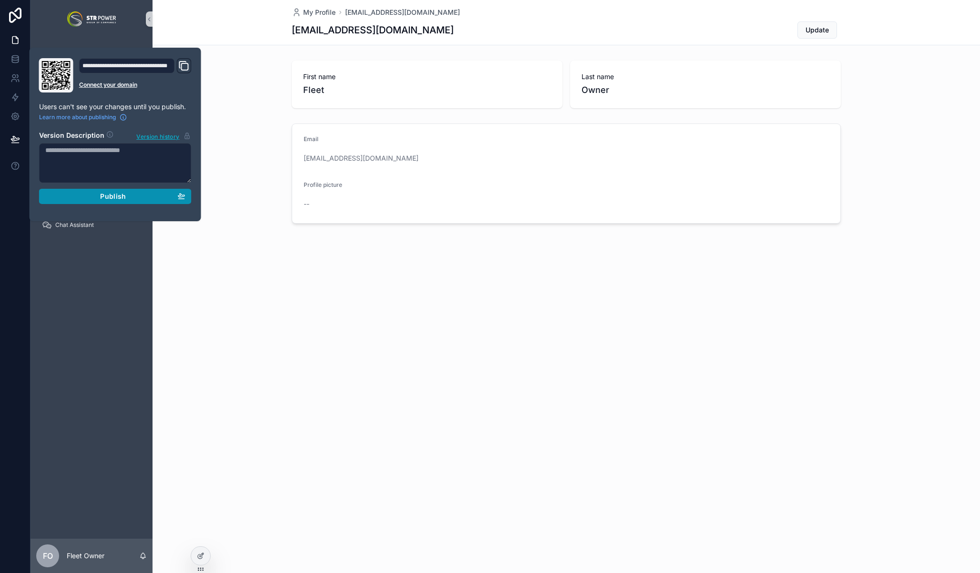
click at [117, 199] on span "Publish" at bounding box center [113, 196] width 26 height 9
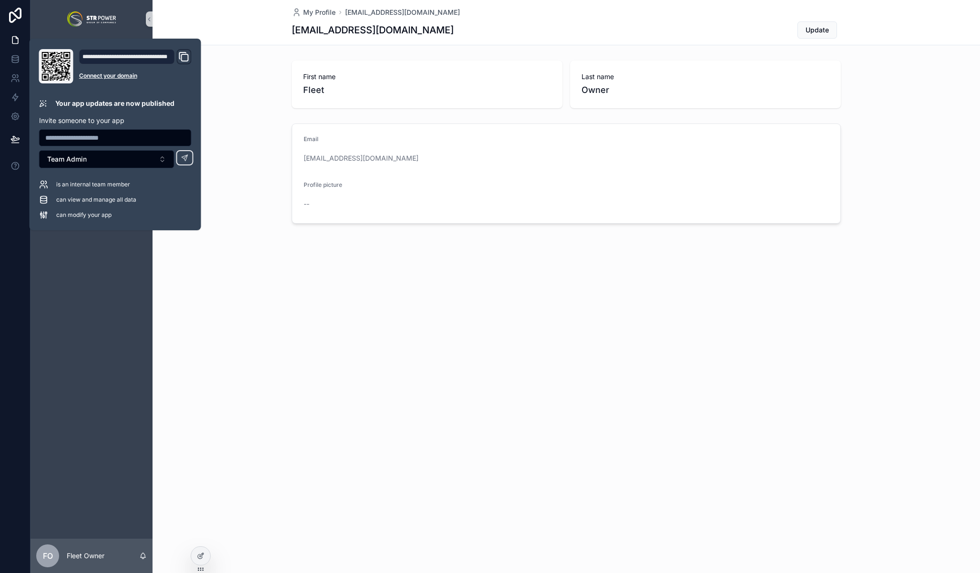
click at [274, 116] on div "First name Fleet Last name Owner Email fleet@strpower.group Profile picture --" at bounding box center [565, 142] width 827 height 171
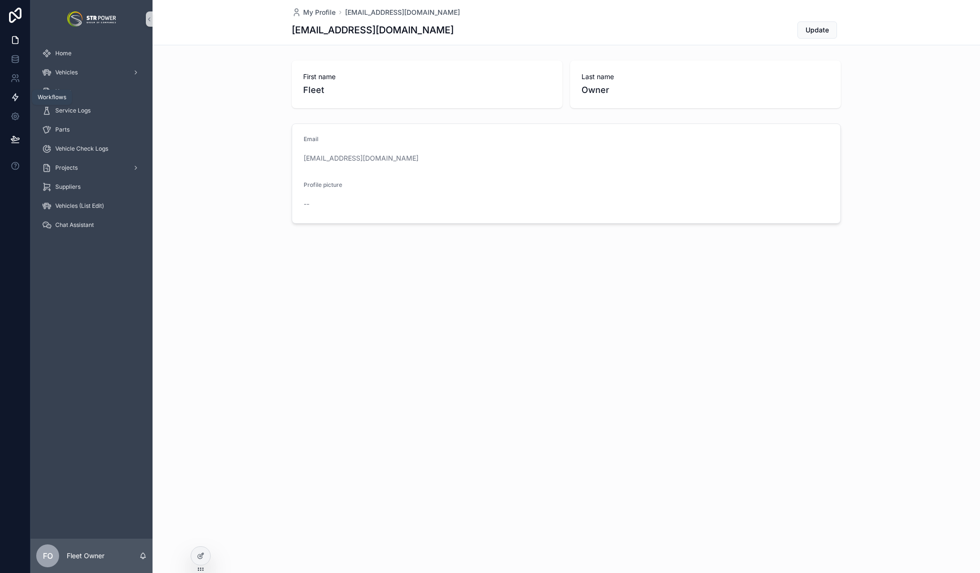
click at [13, 95] on icon at bounding box center [15, 97] width 10 height 10
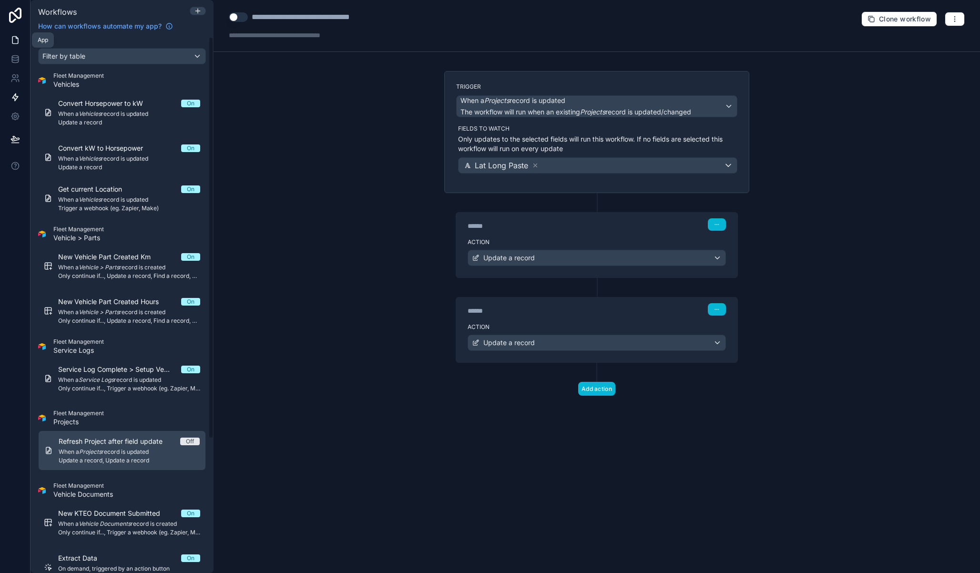
click at [15, 39] on icon at bounding box center [15, 40] width 10 height 10
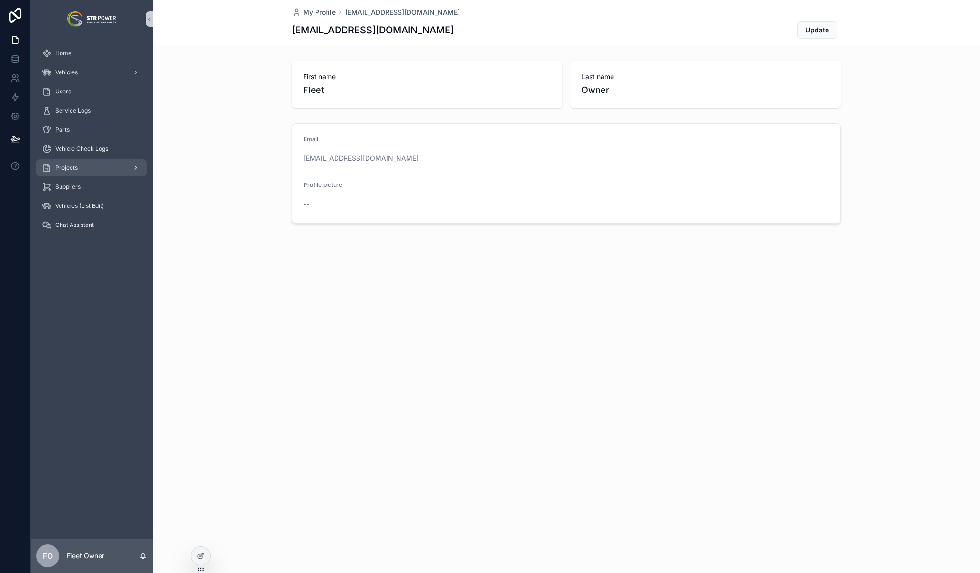
click at [90, 171] on div "Projects" at bounding box center [91, 167] width 99 height 15
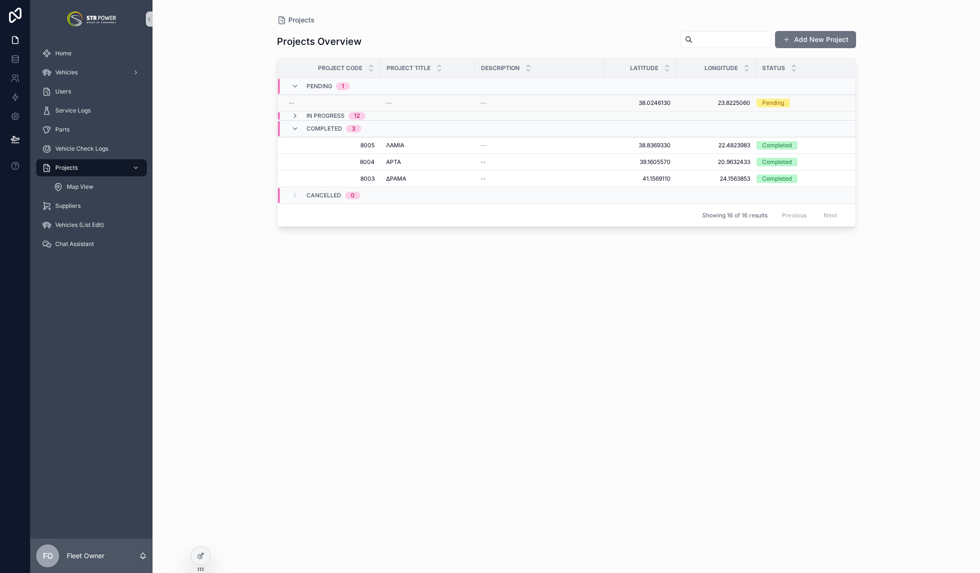
click at [322, 99] on div "--" at bounding box center [332, 103] width 86 height 8
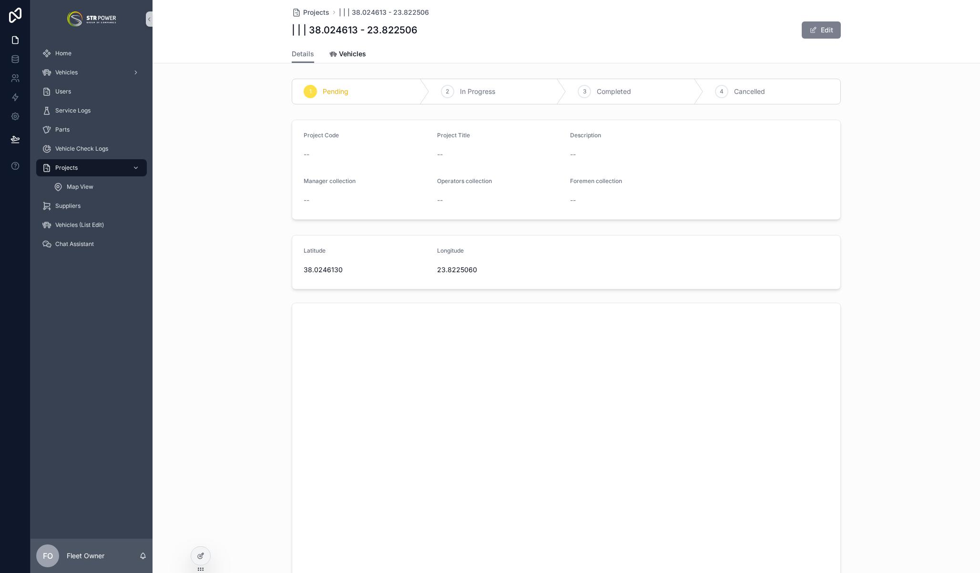
click at [823, 34] on button "Edit" at bounding box center [821, 29] width 39 height 17
drag, startPoint x: 517, startPoint y: 281, endPoint x: 431, endPoint y: 282, distance: 85.8
click at [431, 282] on form "**********" at bounding box center [566, 277] width 548 height 55
drag, startPoint x: 366, startPoint y: 284, endPoint x: 289, endPoint y: 277, distance: 77.5
click at [292, 278] on form "**********" at bounding box center [566, 277] width 548 height 55
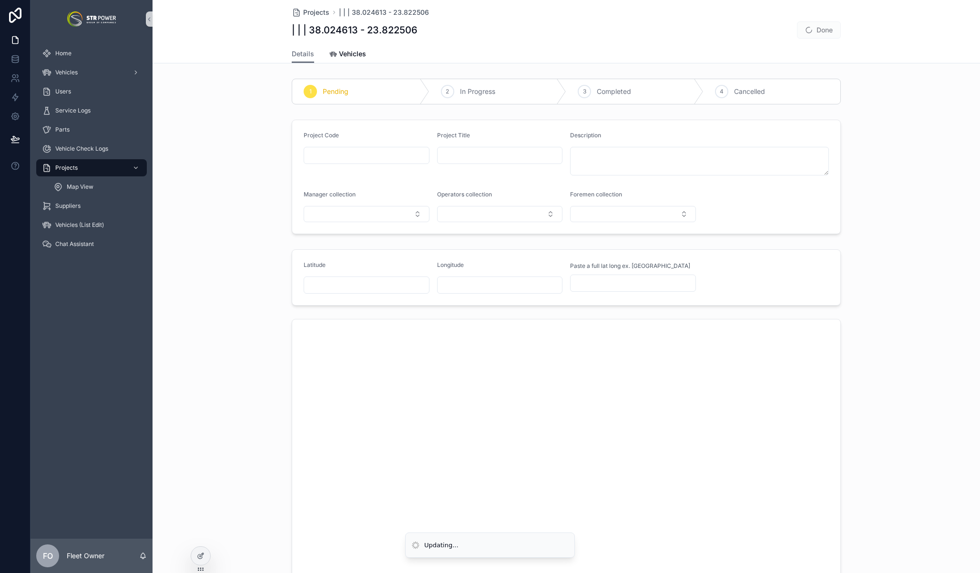
click at [812, 31] on span "Done" at bounding box center [819, 29] width 44 height 17
click at [827, 27] on button "Done" at bounding box center [819, 29] width 44 height 17
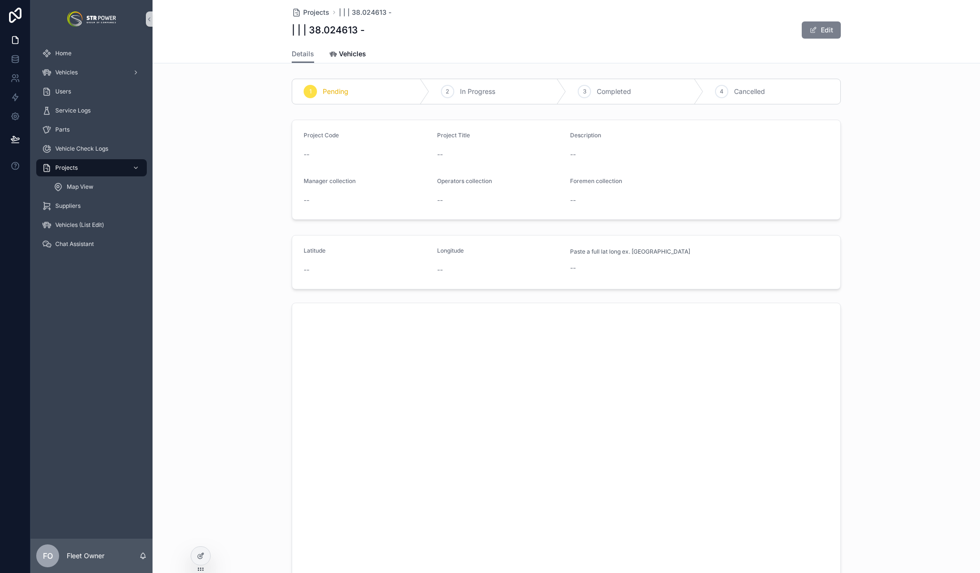
click at [815, 32] on button "Edit" at bounding box center [821, 29] width 39 height 17
click at [596, 279] on input "scrollable content" at bounding box center [632, 282] width 125 height 13
paste input "**********"
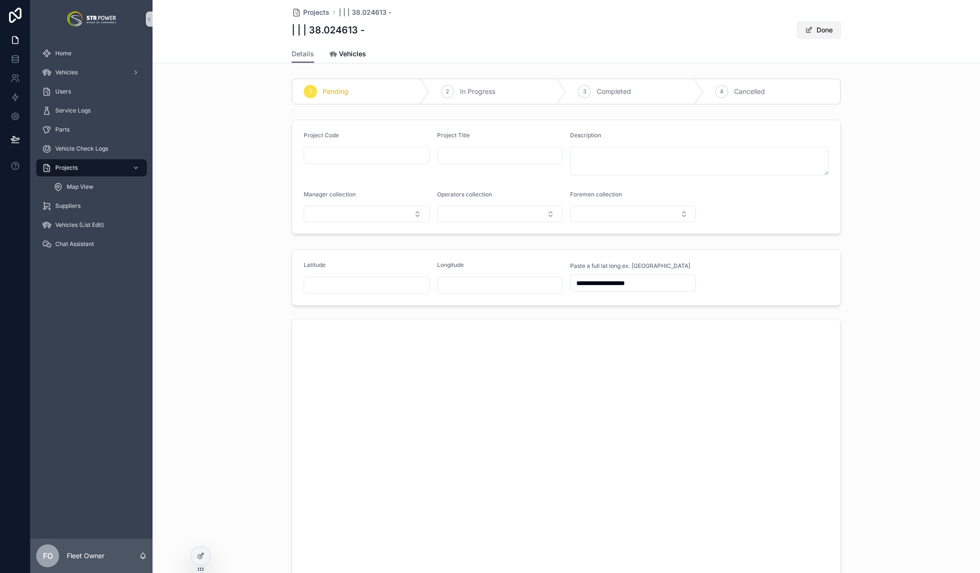
type input "**********"
click at [816, 32] on button "Done" at bounding box center [819, 29] width 44 height 17
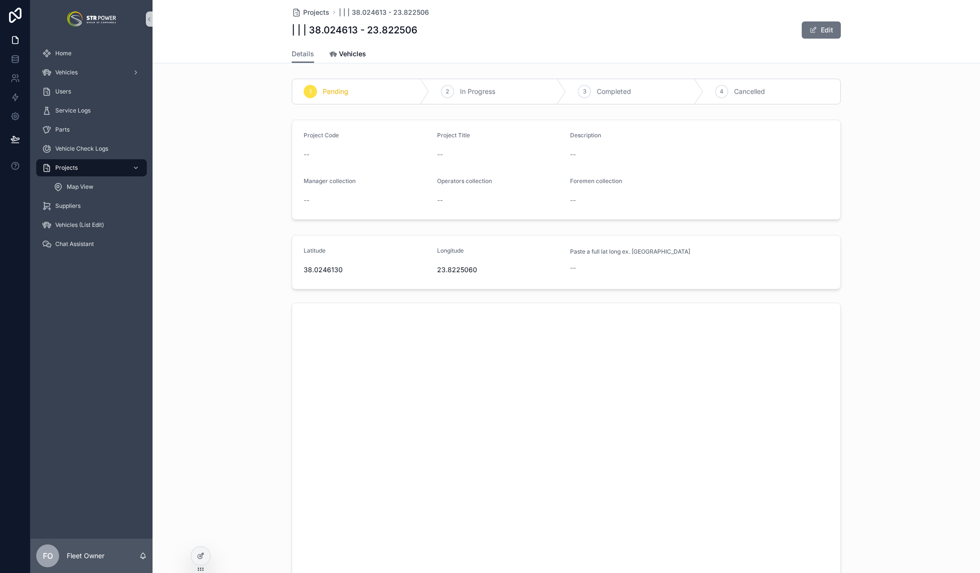
click at [244, 224] on div "1 Pending 2 In Progress 3 Completed 4 Cancelled Project Code -- Project Title -…" at bounding box center [565, 334] width 827 height 519
click at [813, 37] on button "Edit" at bounding box center [821, 29] width 39 height 17
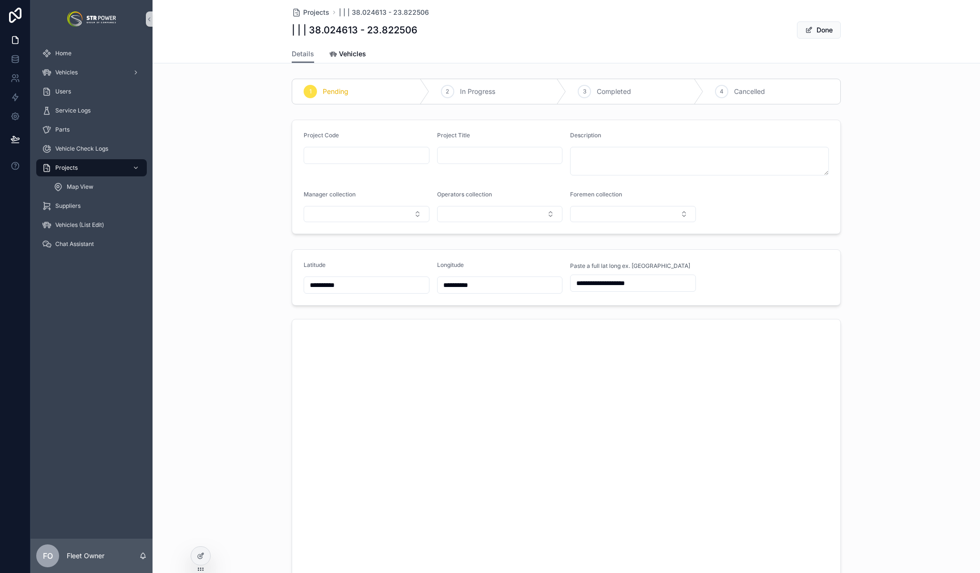
click at [499, 285] on input "**********" at bounding box center [499, 284] width 125 height 13
click at [780, 291] on form "**********" at bounding box center [566, 277] width 548 height 55
click at [833, 24] on button "Done" at bounding box center [819, 29] width 44 height 17
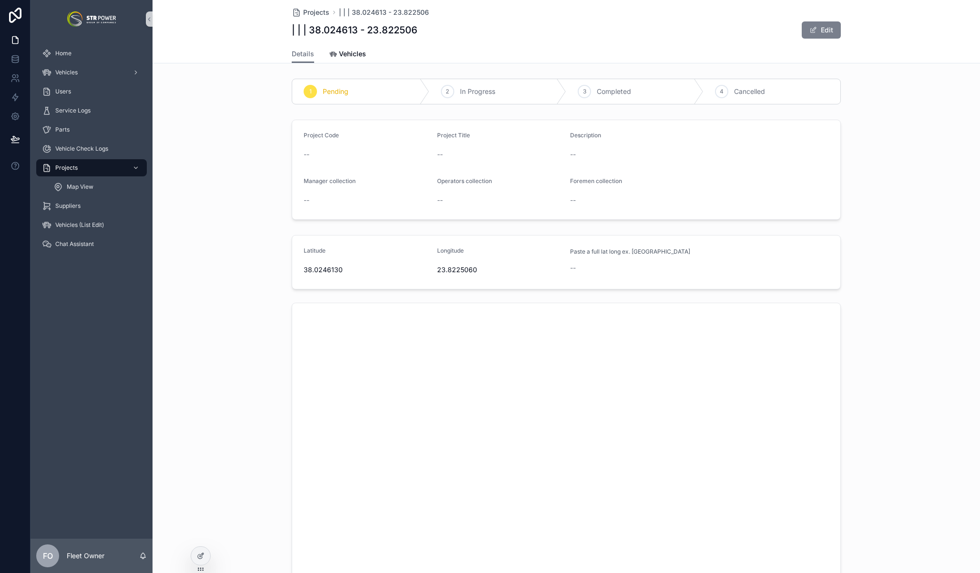
click at [827, 27] on button "Edit" at bounding box center [821, 29] width 39 height 17
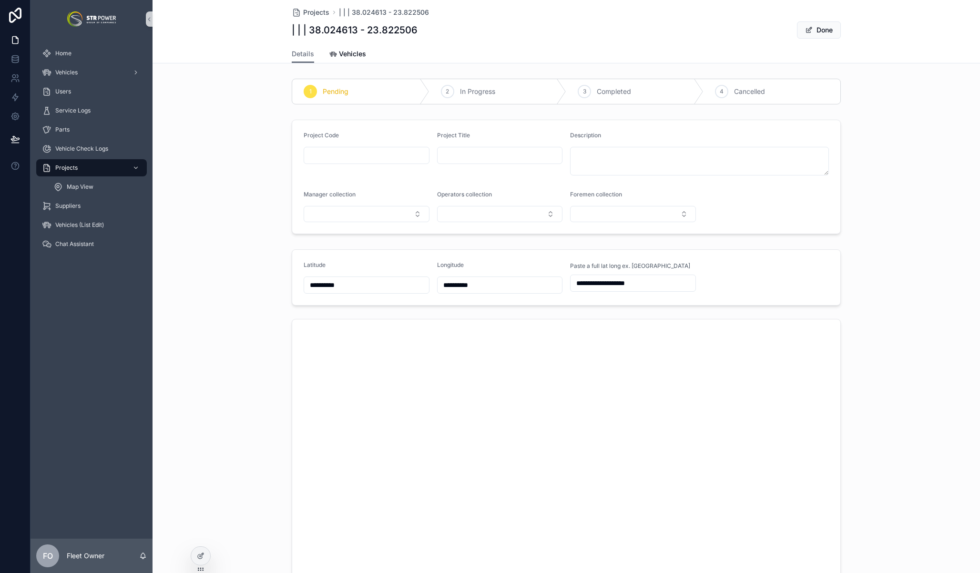
drag, startPoint x: 469, startPoint y: 282, endPoint x: 410, endPoint y: 279, distance: 59.1
click at [410, 279] on form "**********" at bounding box center [566, 277] width 548 height 55
drag, startPoint x: 374, startPoint y: 282, endPoint x: 260, endPoint y: 283, distance: 113.9
click at [260, 283] on div "**********" at bounding box center [565, 427] width 827 height 365
click at [808, 30] on span "Done" at bounding box center [819, 29] width 44 height 17
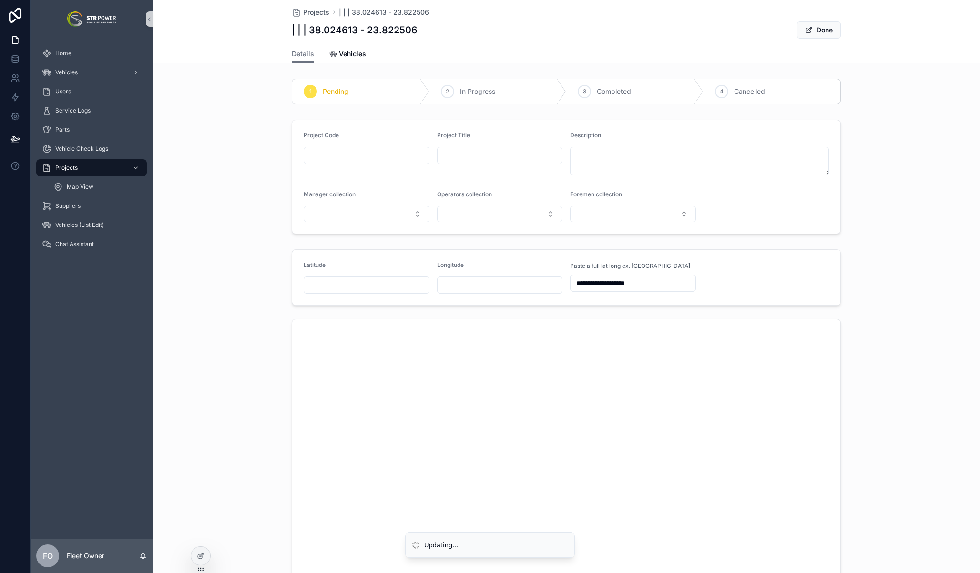
click at [821, 45] on div "Details Vehicles" at bounding box center [566, 54] width 549 height 18
click at [818, 30] on button "Done" at bounding box center [819, 29] width 44 height 17
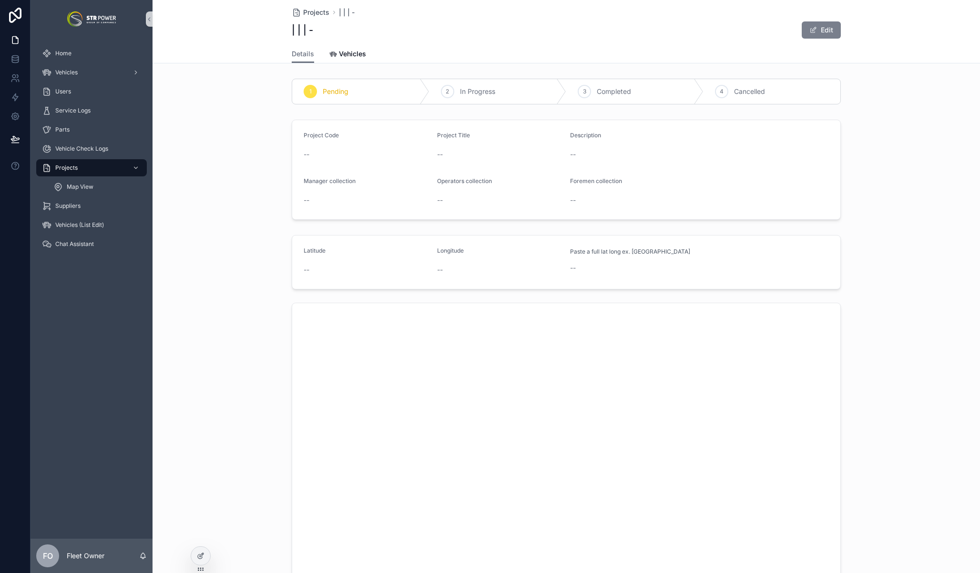
click at [821, 28] on button "Edit" at bounding box center [821, 29] width 39 height 17
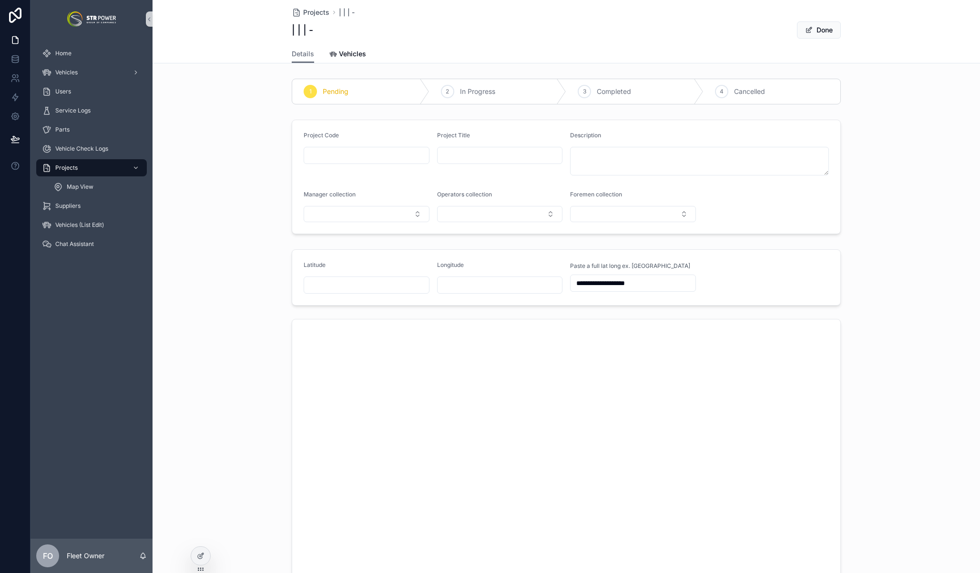
click at [653, 287] on input "**********" at bounding box center [632, 282] width 125 height 13
drag, startPoint x: 661, startPoint y: 284, endPoint x: 545, endPoint y: 280, distance: 116.4
click at [545, 280] on form "**********" at bounding box center [566, 277] width 548 height 55
click at [588, 282] on input "scrollable content" at bounding box center [632, 282] width 125 height 13
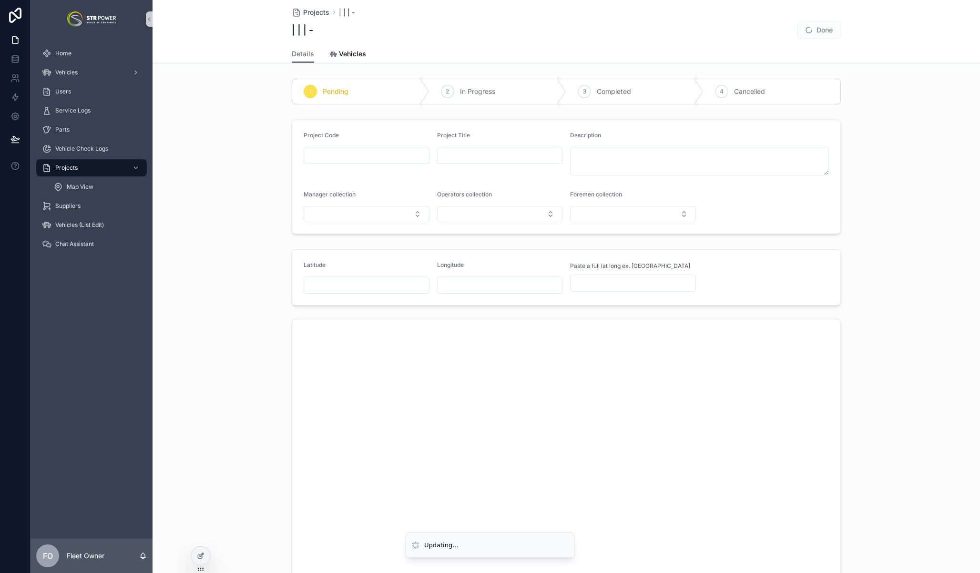
paste input "**********"
type input "**********"
click at [822, 27] on button "Done" at bounding box center [819, 29] width 44 height 17
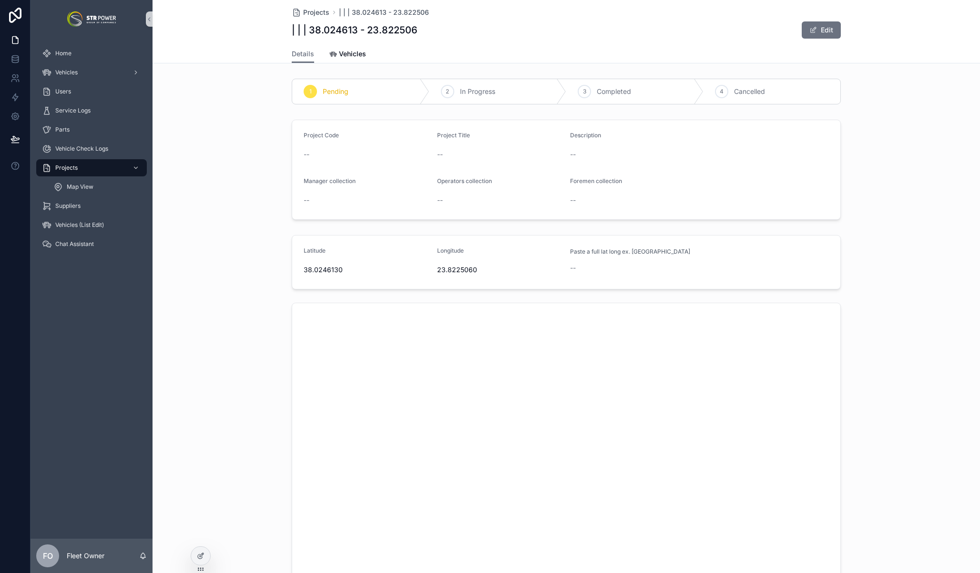
click at [884, 254] on div "Latitude 38.0246130 Longitude 23.8225060 Paste a full lat long ex. 38.024613, 2…" at bounding box center [565, 412] width 827 height 363
click at [204, 126] on div "Project Code -- Project Title -- Description -- Manager collection -- Operators…" at bounding box center [565, 170] width 827 height 108
click at [614, 263] on div "--" at bounding box center [633, 268] width 126 height 10
click at [240, 384] on div "Latitude 38.0246130 Longitude 23.8225060 Paste a full lat long ex. 38.024613, 2…" at bounding box center [565, 412] width 827 height 363
click at [200, 554] on icon at bounding box center [200, 556] width 4 height 4
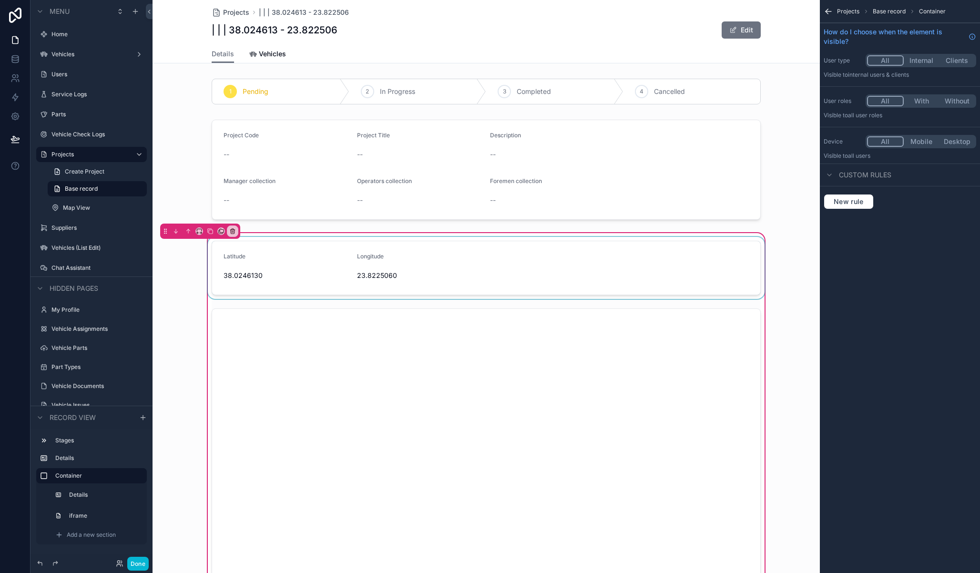
click at [591, 243] on div "scrollable content" at bounding box center [486, 268] width 560 height 62
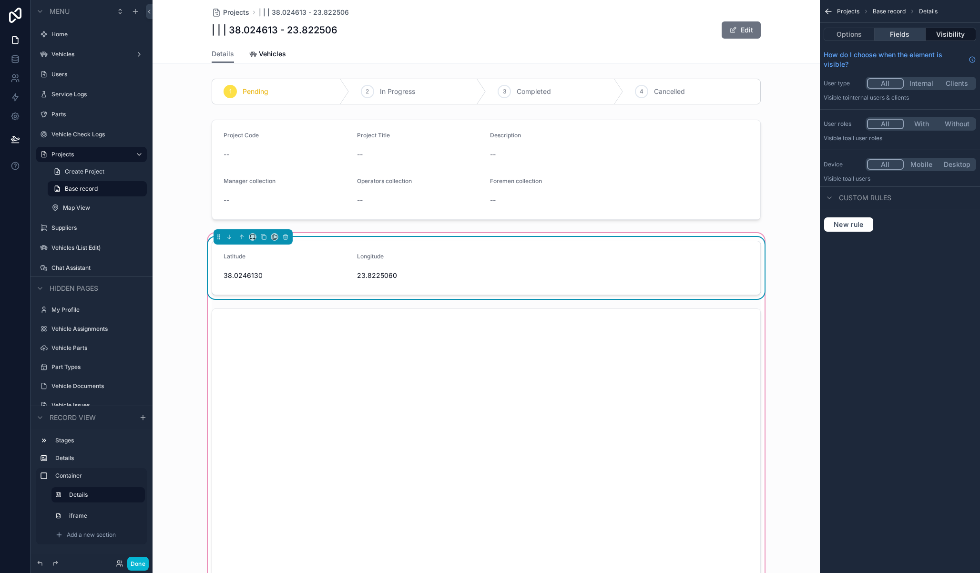
click at [893, 29] on button "Fields" at bounding box center [899, 34] width 51 height 13
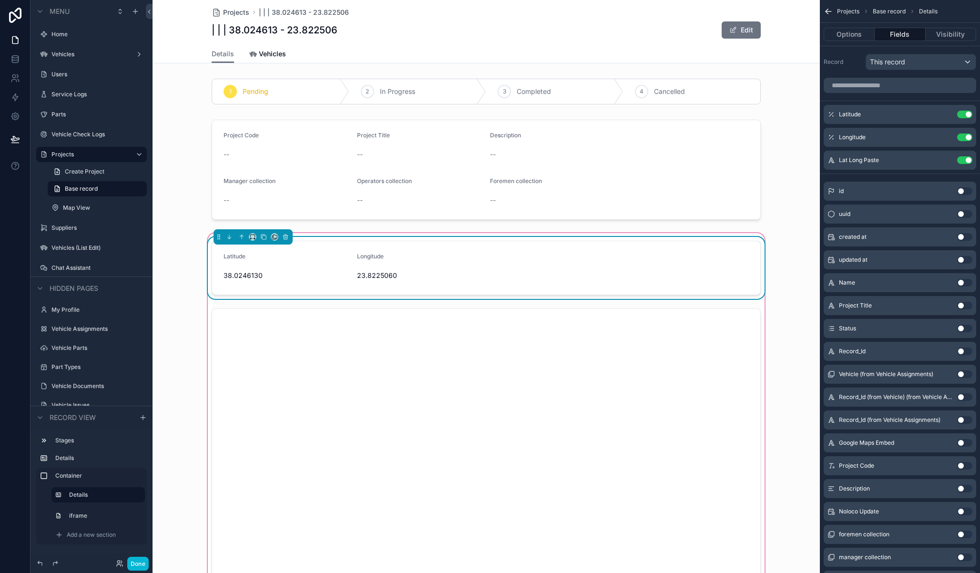
drag, startPoint x: 941, startPoint y: 159, endPoint x: 937, endPoint y: 172, distance: 13.0
click at [0, 0] on button "scrollable content" at bounding box center [0, 0] width 0 height 0
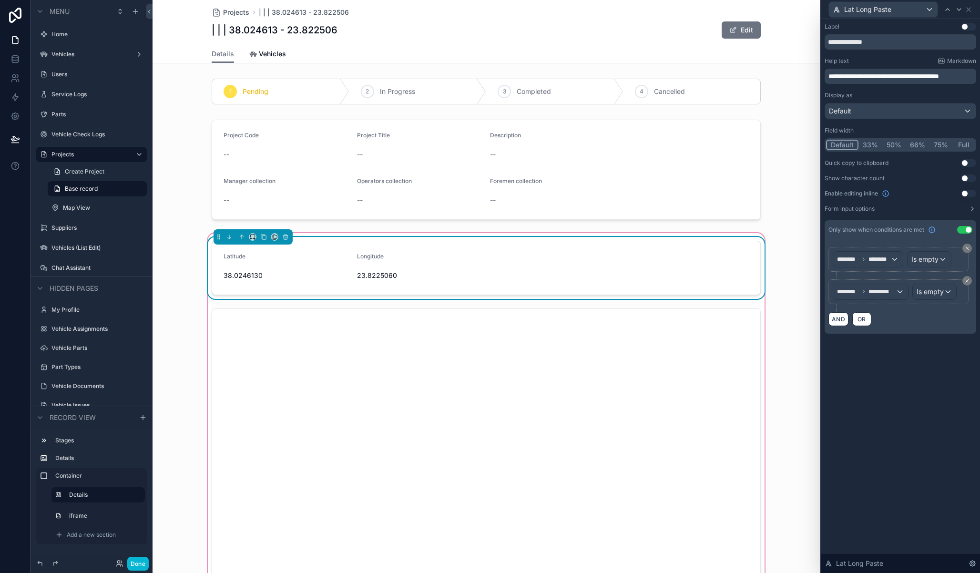
click at [928, 448] on div "**********" at bounding box center [900, 296] width 159 height 554
click at [135, 564] on button "Done" at bounding box center [137, 564] width 21 height 14
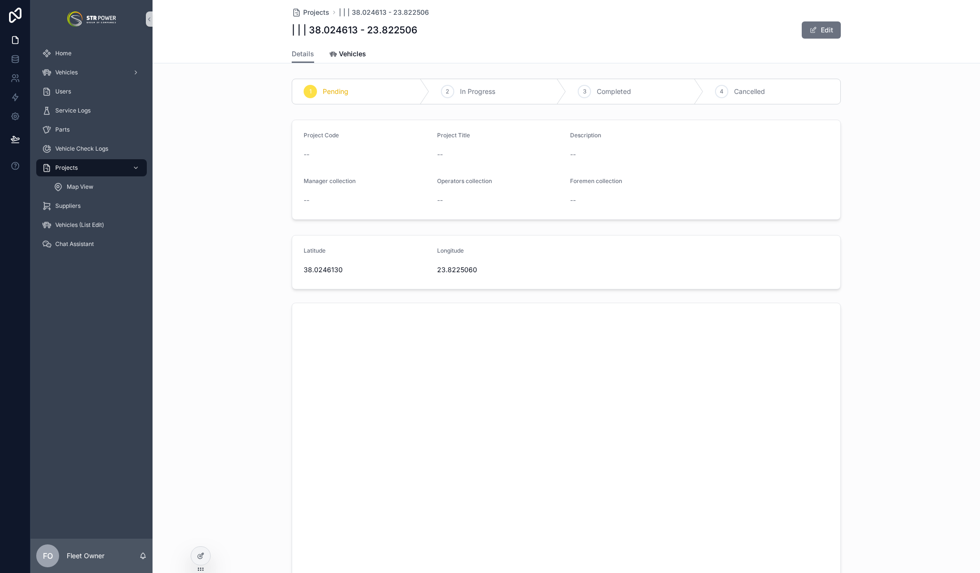
click at [230, 184] on div "Project Code -- Project Title -- Description -- Manager collection -- Operators…" at bounding box center [565, 170] width 827 height 108
click at [545, 271] on span "23.8225060" at bounding box center [500, 270] width 126 height 10
click at [445, 270] on span "23.8225060" at bounding box center [500, 270] width 126 height 10
drag, startPoint x: 230, startPoint y: 271, endPoint x: 279, endPoint y: 267, distance: 49.2
click at [230, 271] on div "Latitude 38.0246130 Longitude 23.8225060" at bounding box center [565, 412] width 827 height 363
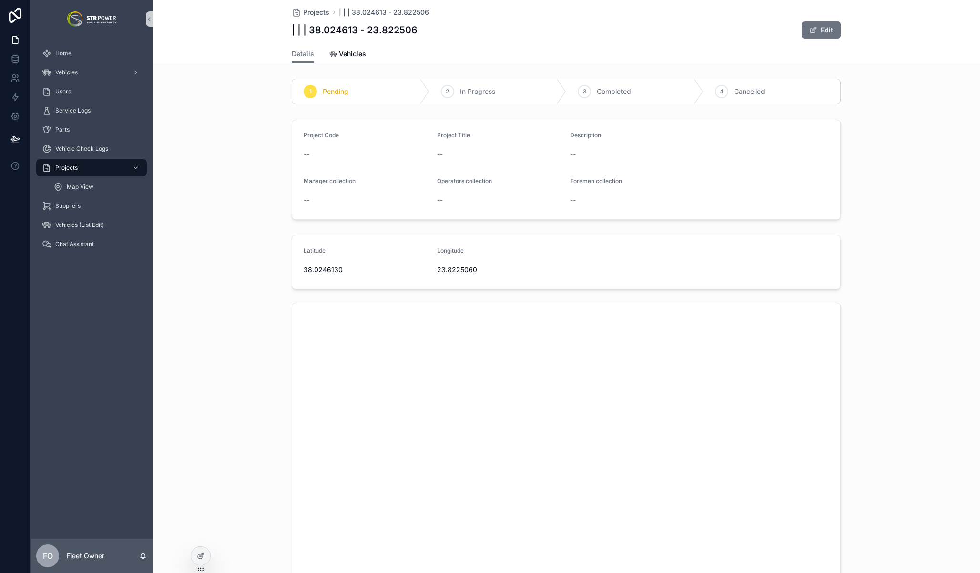
click at [874, 113] on div "1 Pending 2 In Progress 3 Completed 4 Cancelled Project Code -- Project Title -…" at bounding box center [565, 334] width 827 height 519
click at [810, 32] on span "scrollable content" at bounding box center [813, 30] width 8 height 8
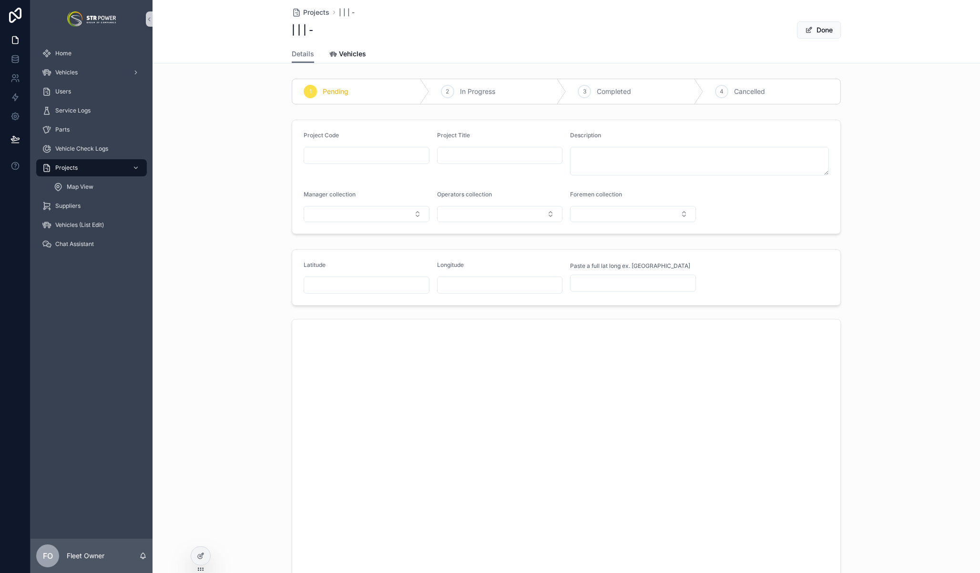
click at [619, 280] on input "scrollable content" at bounding box center [632, 282] width 125 height 13
paste input "**********"
type input "**********"
click at [812, 25] on button "Done" at bounding box center [819, 29] width 44 height 17
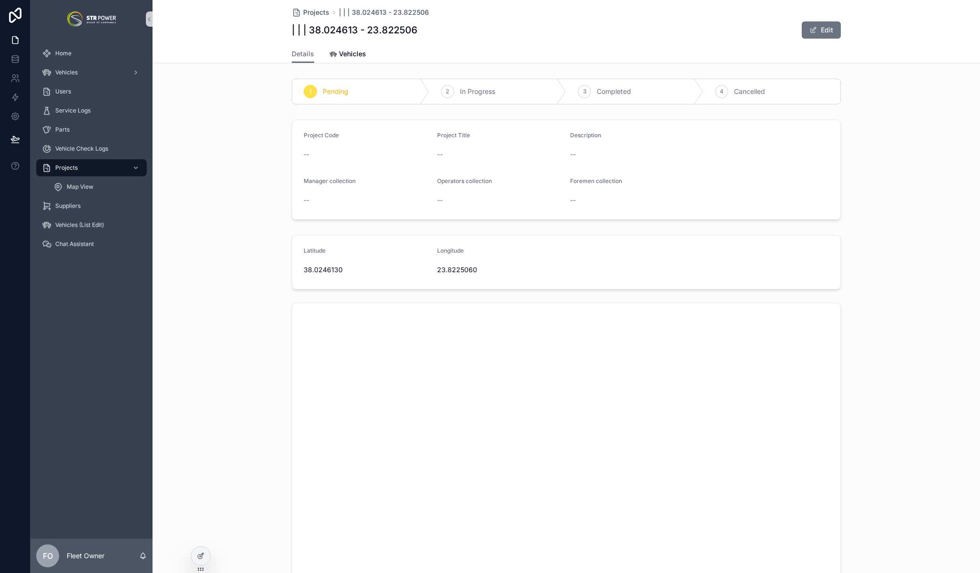
click at [885, 269] on div "Latitude 38.0246130 Longitude 23.8225060" at bounding box center [565, 412] width 827 height 363
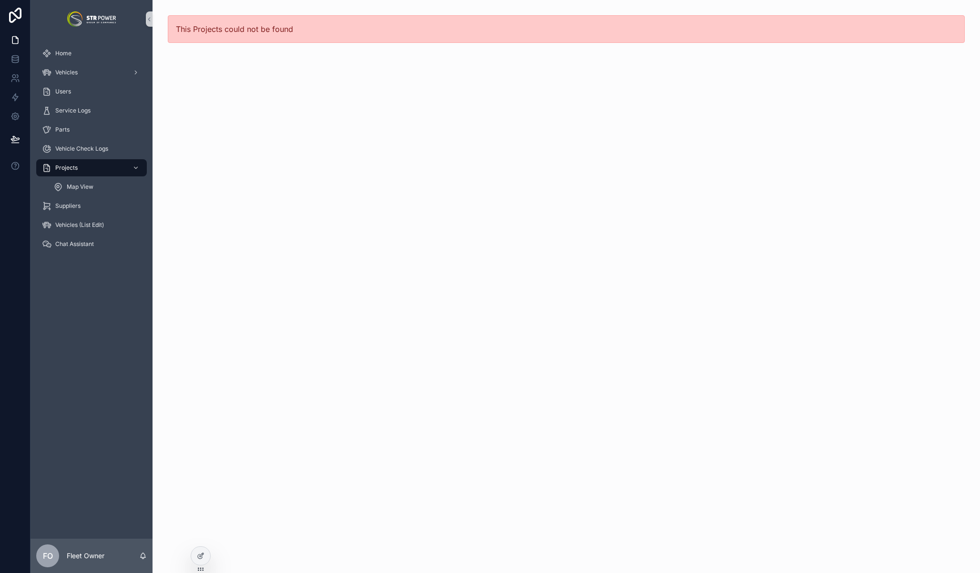
click at [269, 162] on div "This Projects could not be found" at bounding box center [565, 286] width 827 height 573
click at [81, 173] on div "Projects" at bounding box center [91, 167] width 99 height 15
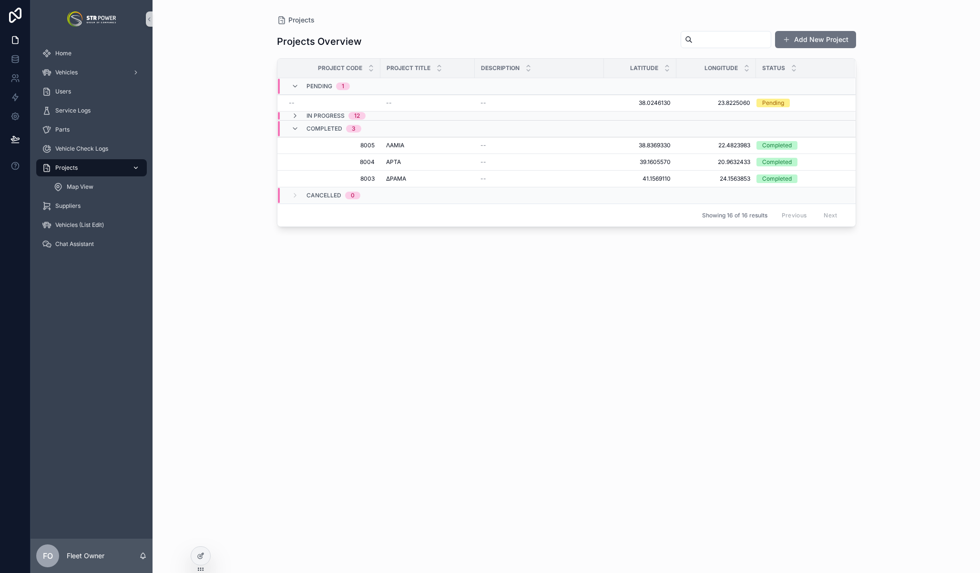
click at [82, 171] on div "Projects" at bounding box center [91, 167] width 99 height 15
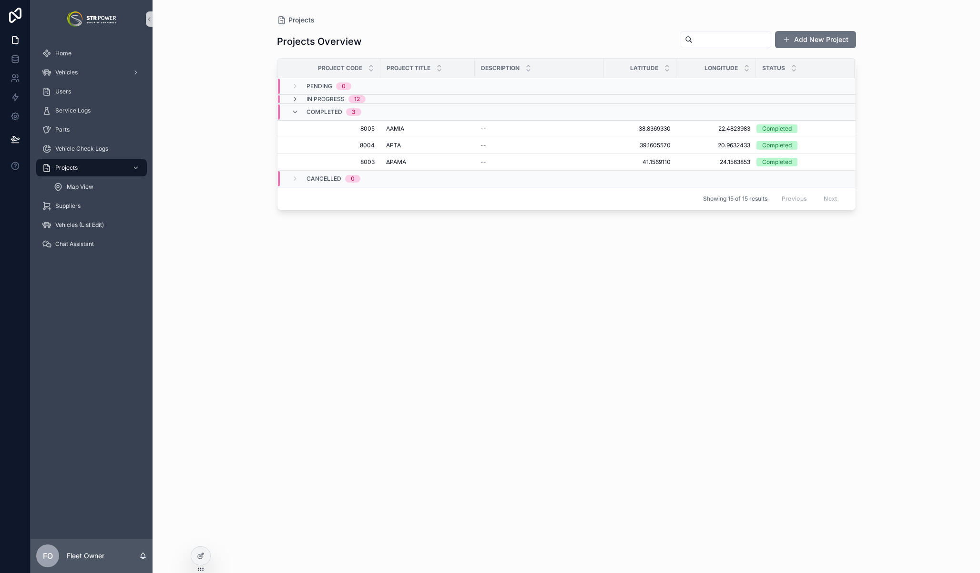
click at [206, 141] on div "Projects Projects Overview Add New Project Project Code Project Title Descripti…" at bounding box center [565, 286] width 827 height 573
click at [297, 96] on icon "scrollable content" at bounding box center [295, 99] width 8 height 8
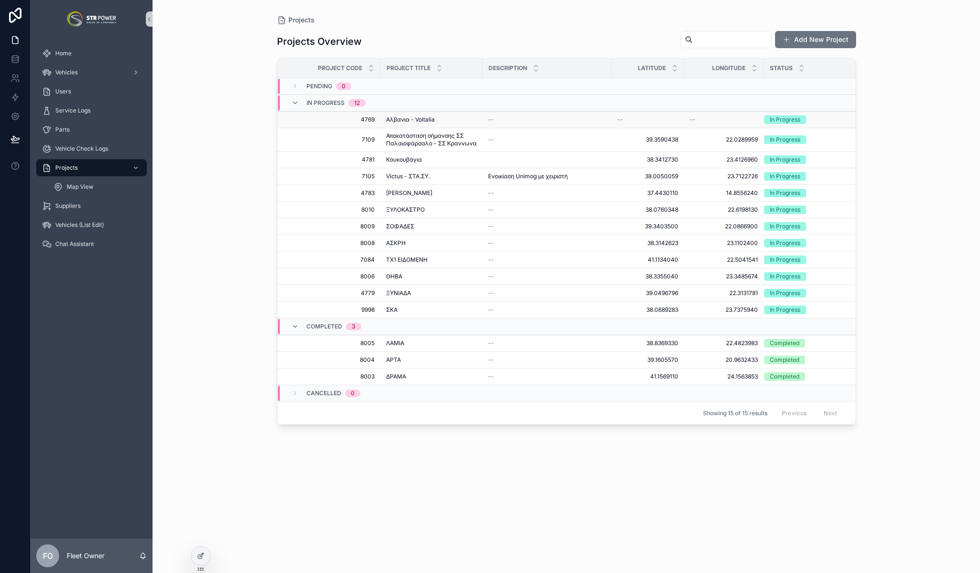
click at [459, 120] on div "Αλβανια - Voltalia Αλβανια - Voltalia" at bounding box center [431, 120] width 91 height 8
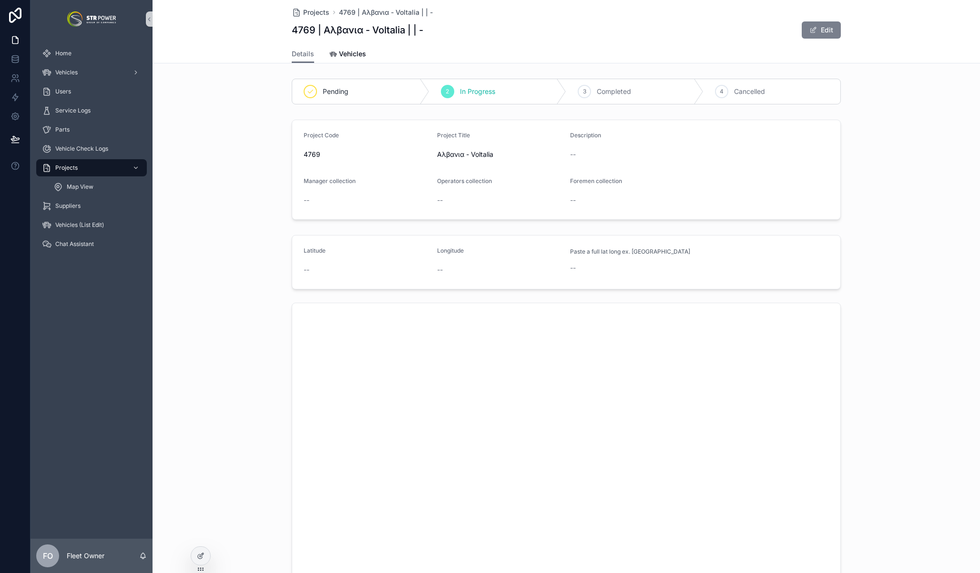
click at [809, 29] on span "scrollable content" at bounding box center [813, 30] width 8 height 8
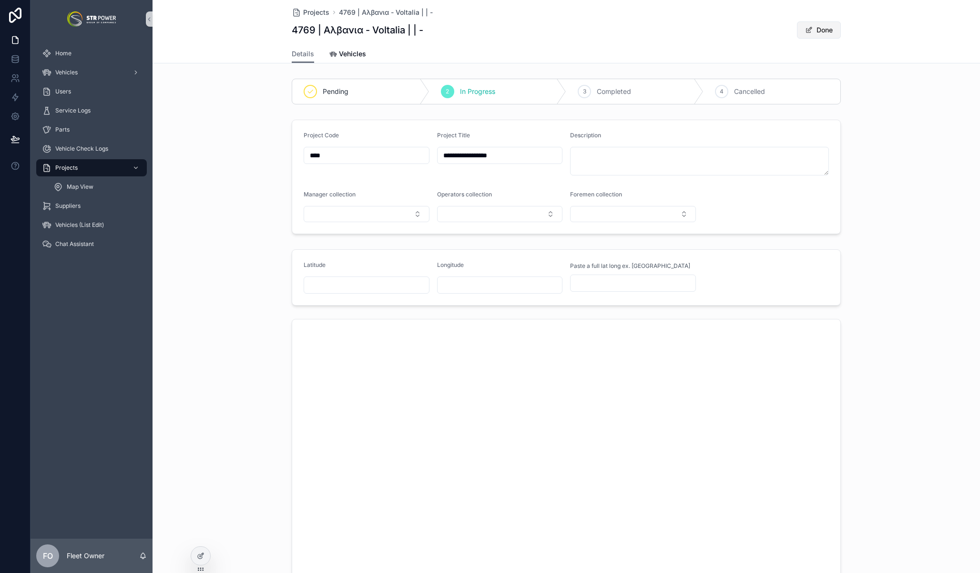
click at [812, 28] on button "Done" at bounding box center [819, 29] width 44 height 17
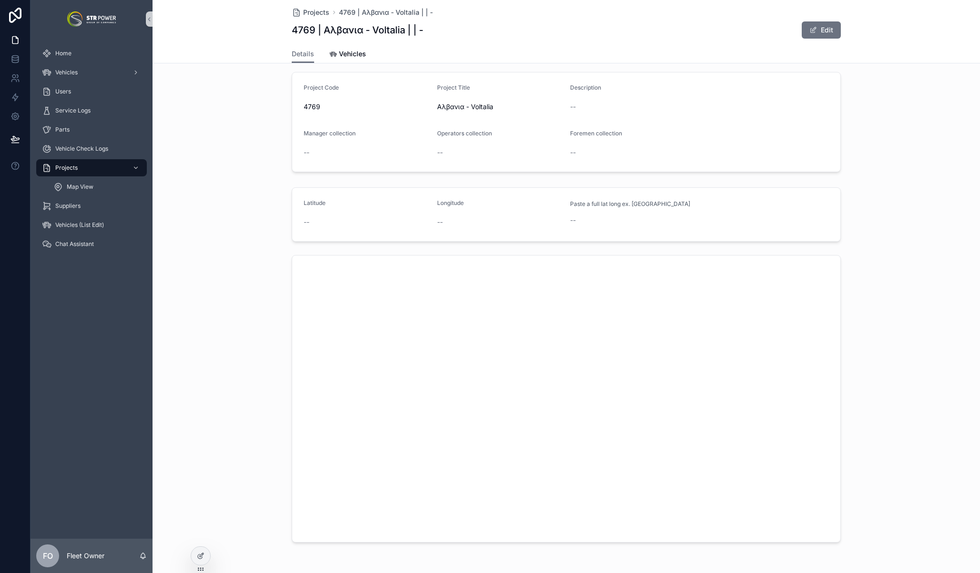
scroll to position [47, 0]
click at [814, 29] on button "Edit" at bounding box center [821, 29] width 39 height 17
click at [208, 169] on div "**********" at bounding box center [565, 130] width 827 height 122
click at [339, 52] on span "Vehicles" at bounding box center [352, 54] width 27 height 10
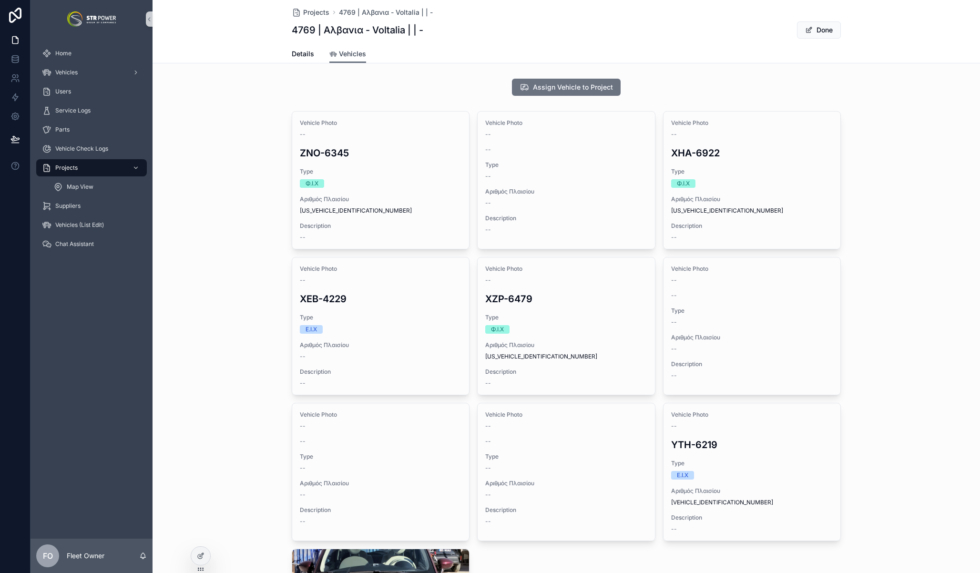
scroll to position [9, 0]
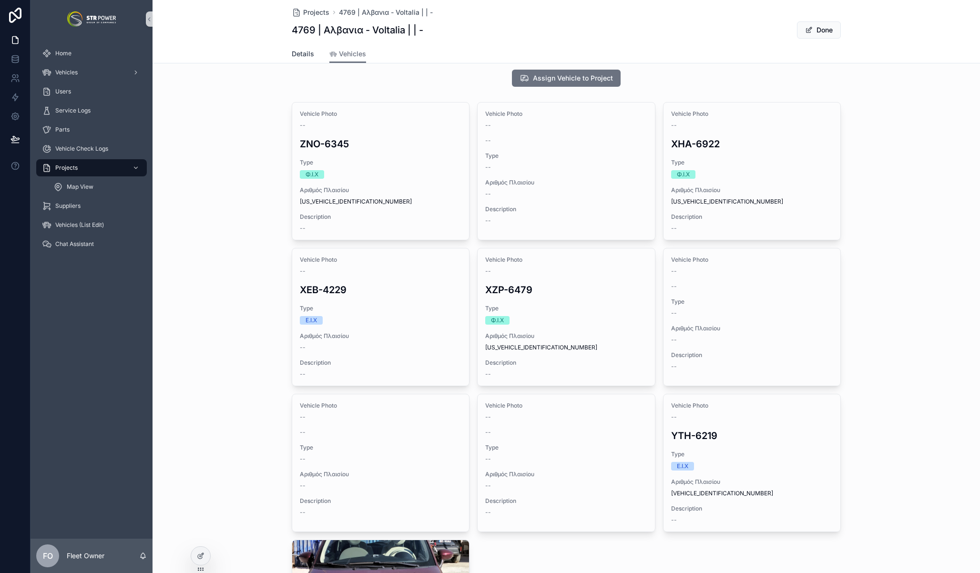
click at [294, 59] on link "Details" at bounding box center [303, 54] width 22 height 19
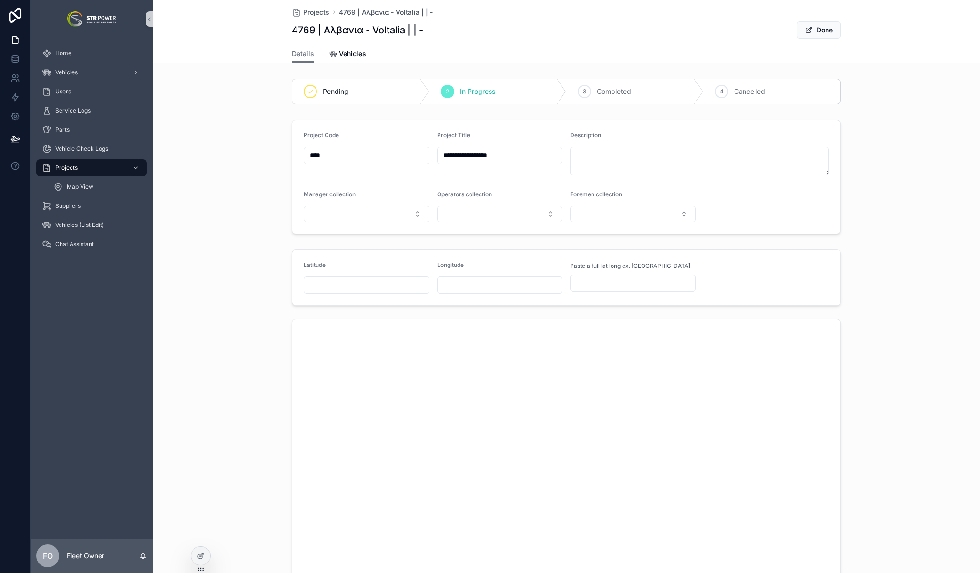
click at [220, 99] on div "Pending 2 In Progress 3 Completed 4 Cancelled" at bounding box center [565, 91] width 827 height 33
click at [76, 71] on span "Vehicles" at bounding box center [66, 73] width 22 height 8
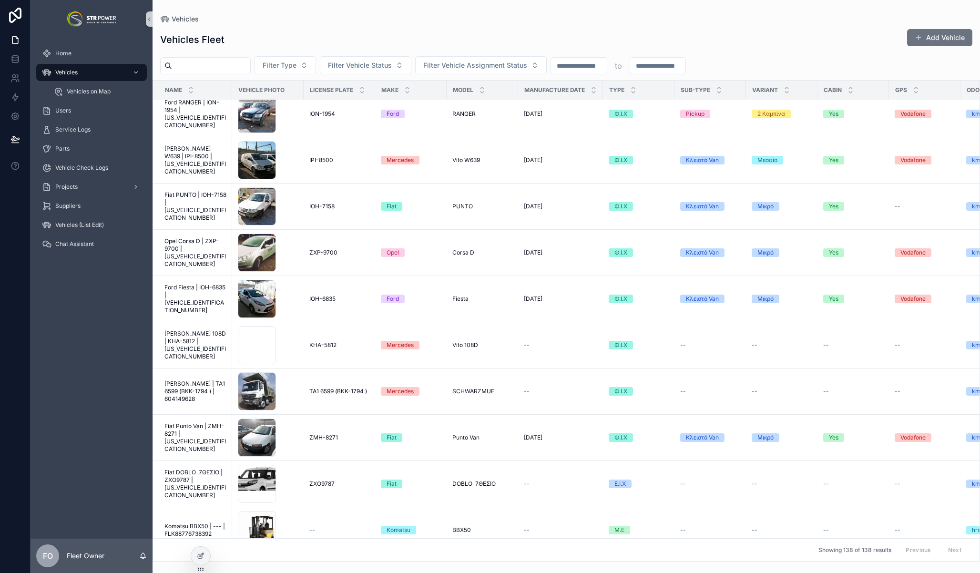
scroll to position [3693, 0]
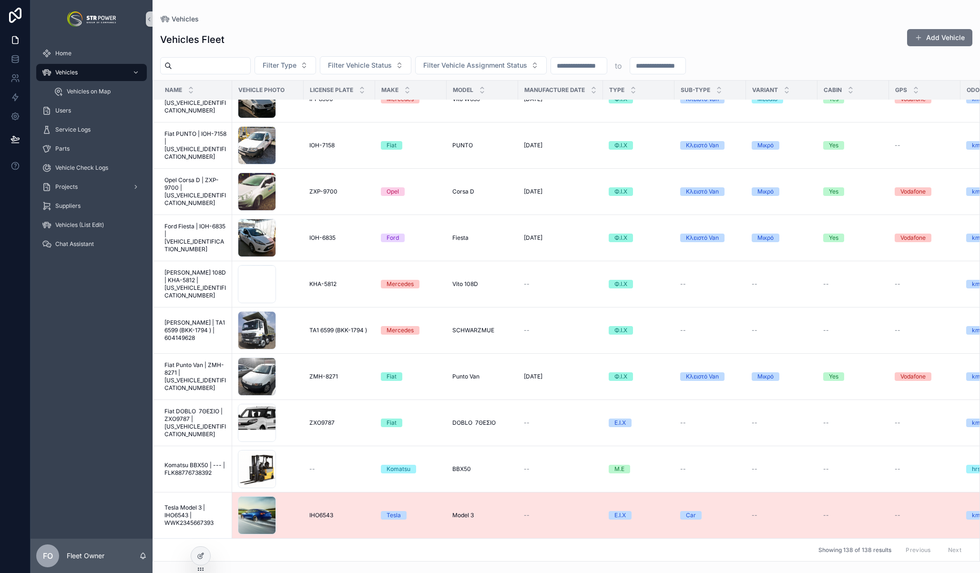
click at [191, 508] on span "Tesla Model 3 | IHO6543 | WWK2345667393" at bounding box center [195, 515] width 62 height 23
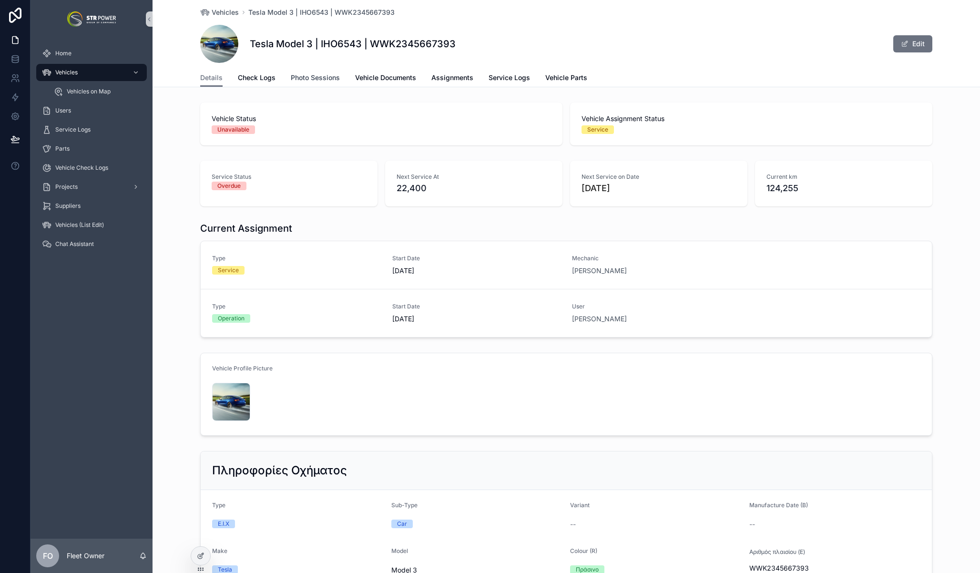
click at [314, 81] on span "Photo Sessions" at bounding box center [315, 78] width 49 height 10
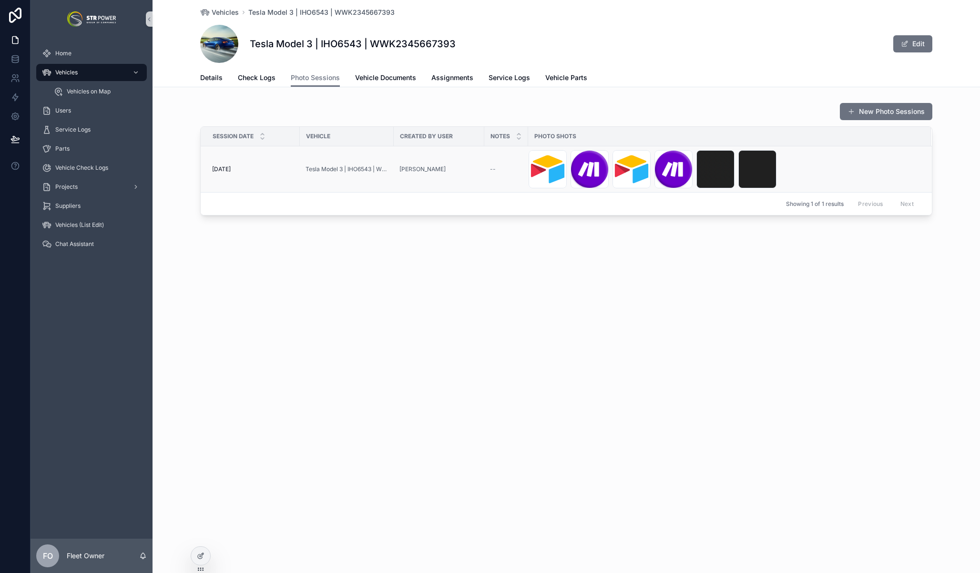
click at [842, 166] on div "airtable-logo-png_seeklogo-294322 .png Make-app-icon .png airtable-logo-png_see…" at bounding box center [723, 169] width 391 height 38
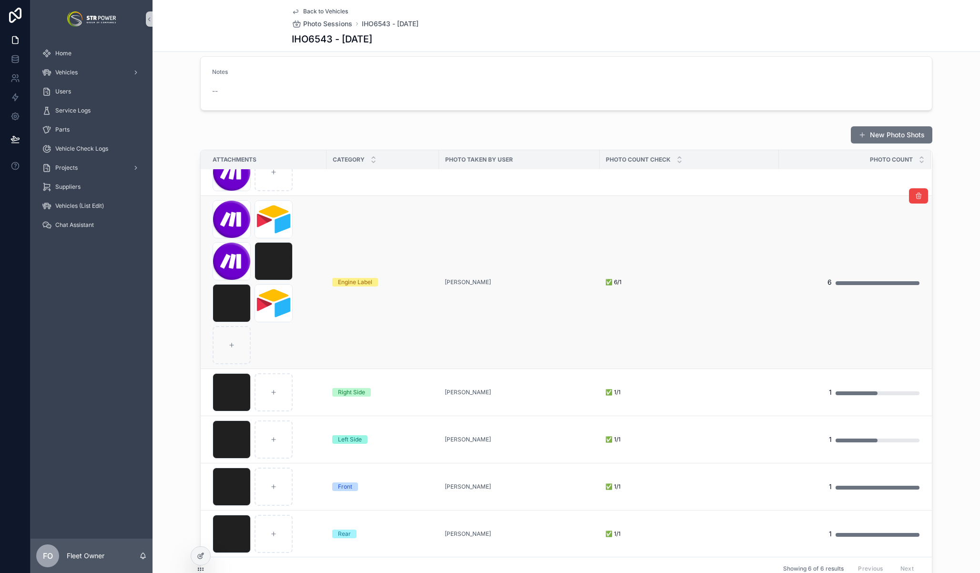
scroll to position [99, 0]
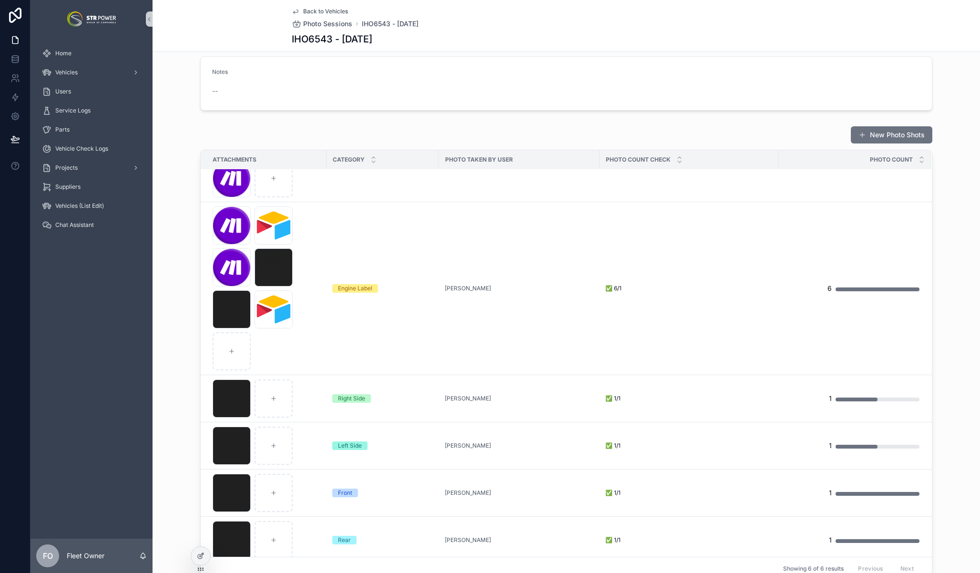
click at [178, 372] on div "New Photo Shots Attachments Category Photo Taken by User Photo Count Check Phot…" at bounding box center [565, 353] width 827 height 462
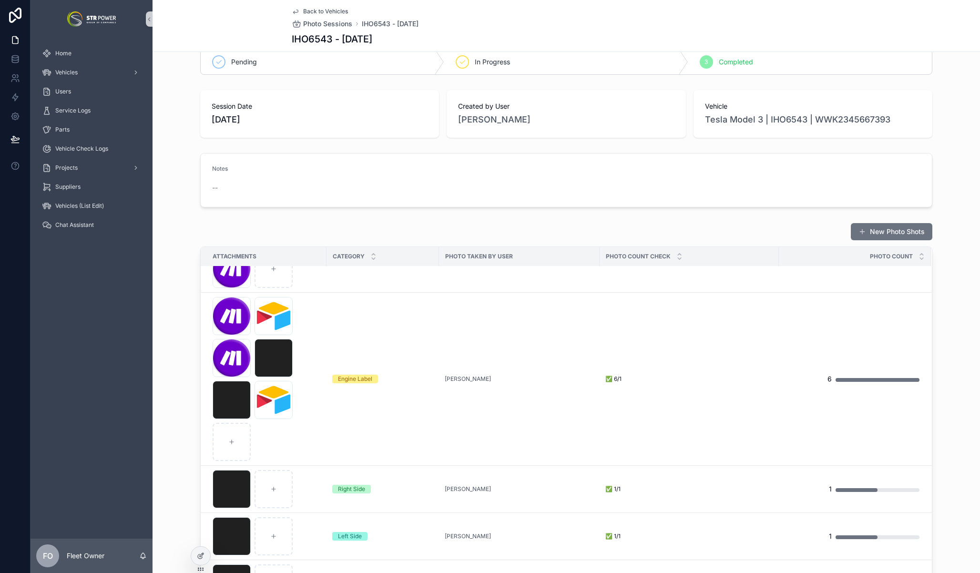
scroll to position [0, 0]
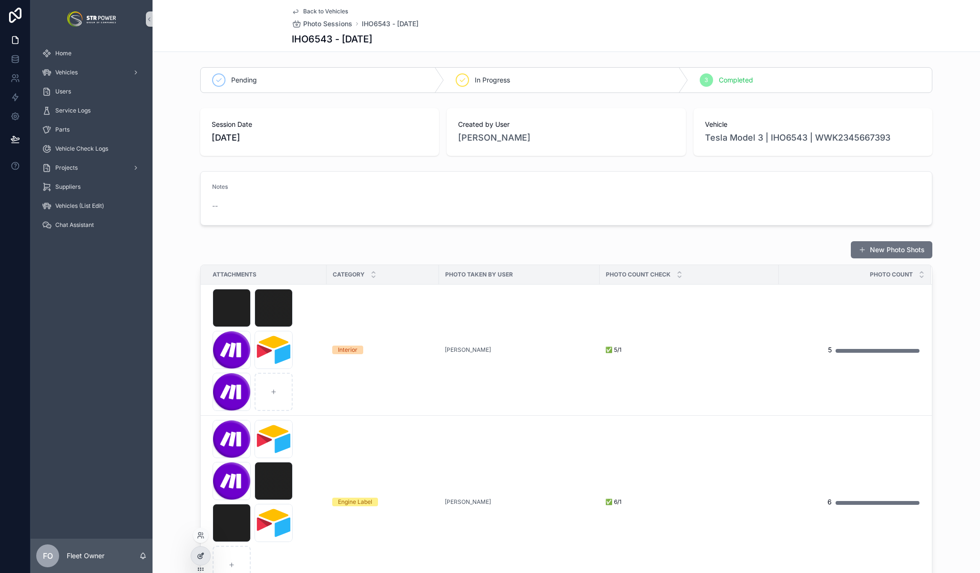
click at [203, 556] on icon at bounding box center [201, 556] width 8 height 8
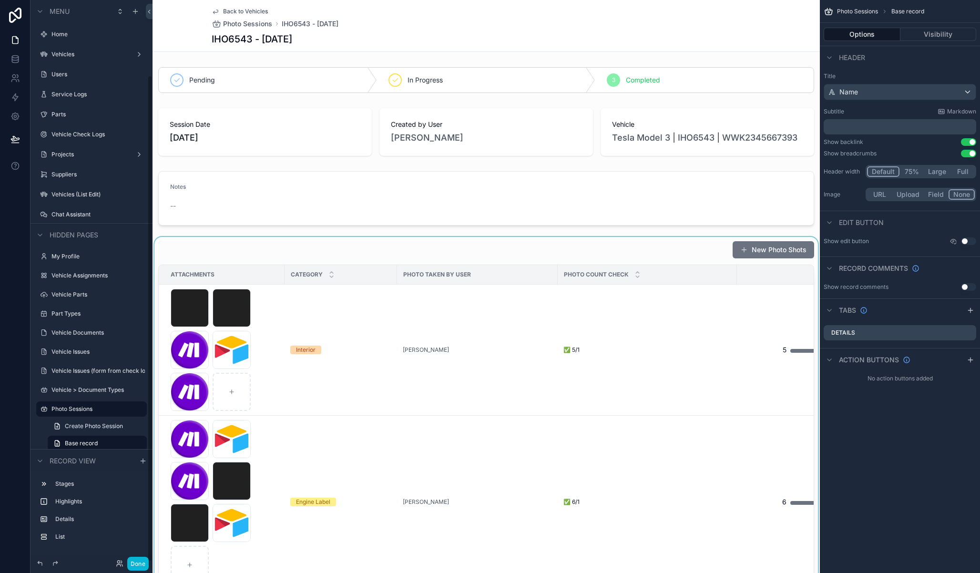
scroll to position [87, 0]
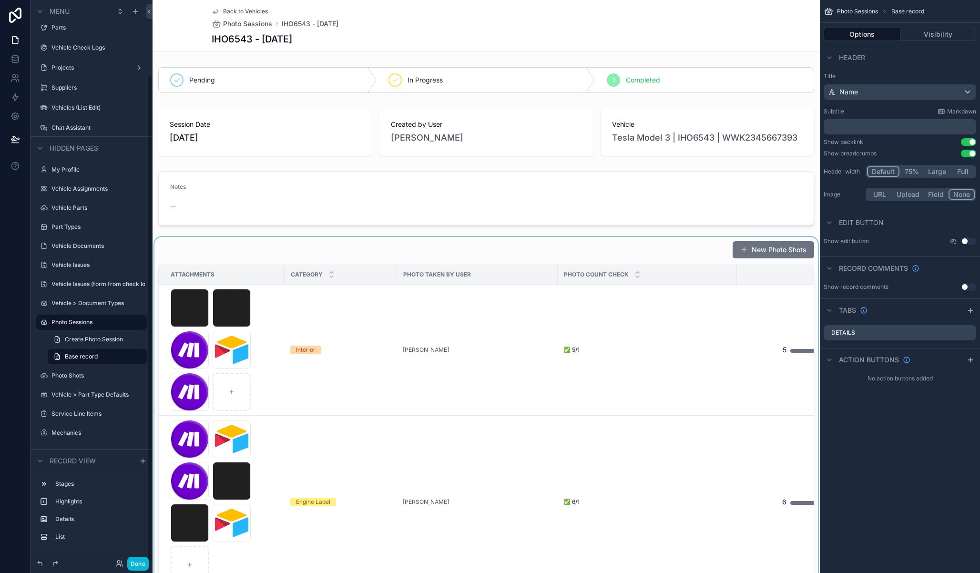
click at [576, 250] on div "scrollable content" at bounding box center [485, 468] width 667 height 462
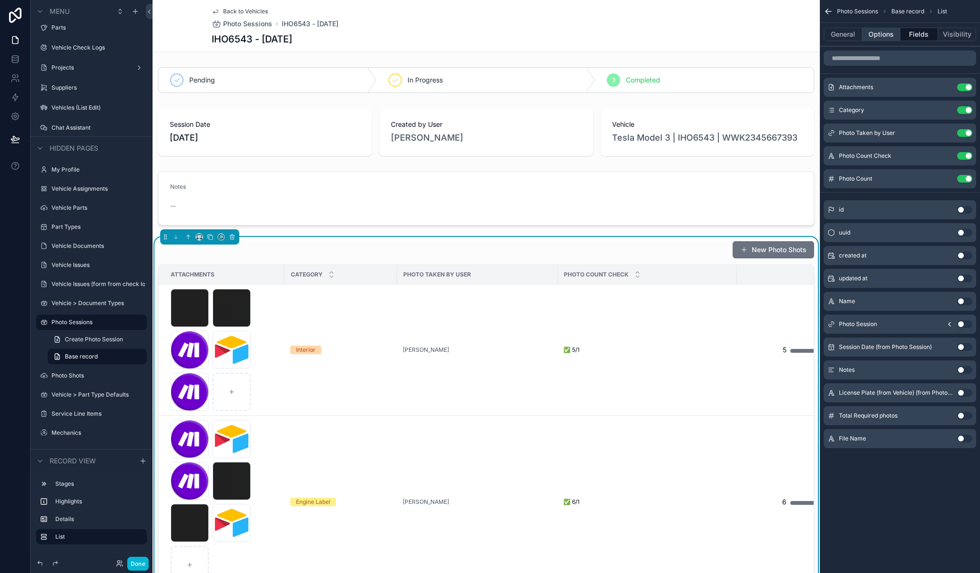
click at [890, 32] on button "Options" at bounding box center [881, 34] width 38 height 13
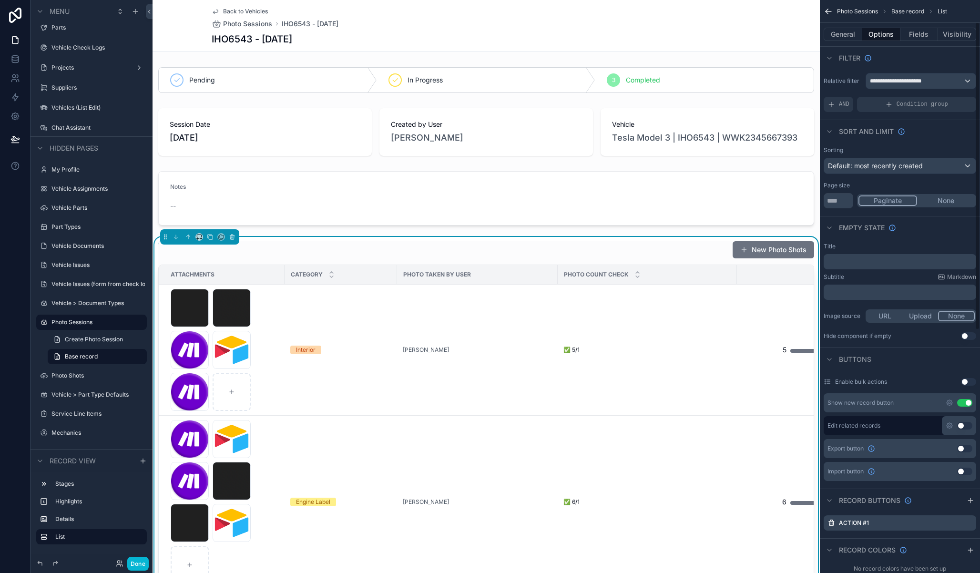
scroll to position [41, 0]
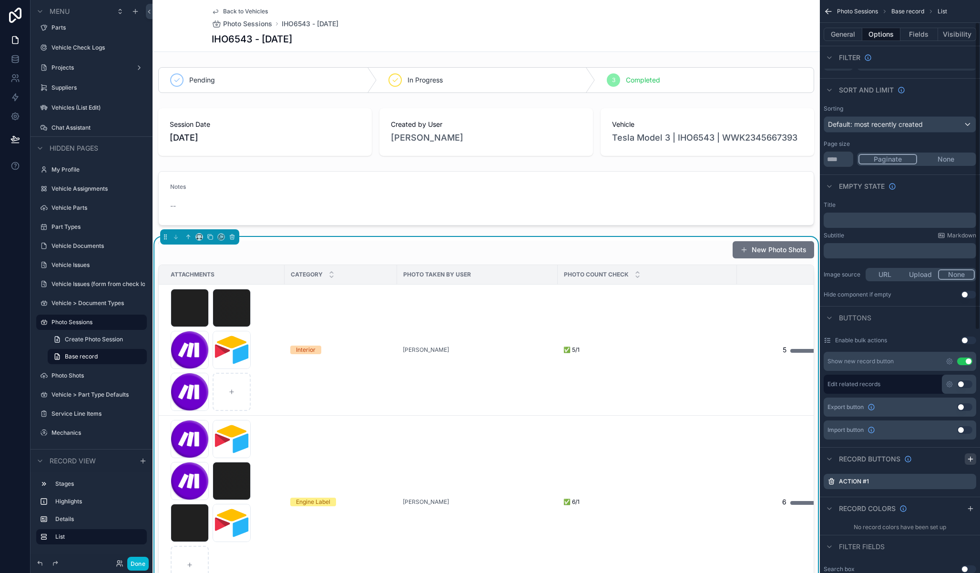
click at [971, 457] on icon "scrollable content" at bounding box center [970, 459] width 8 height 8
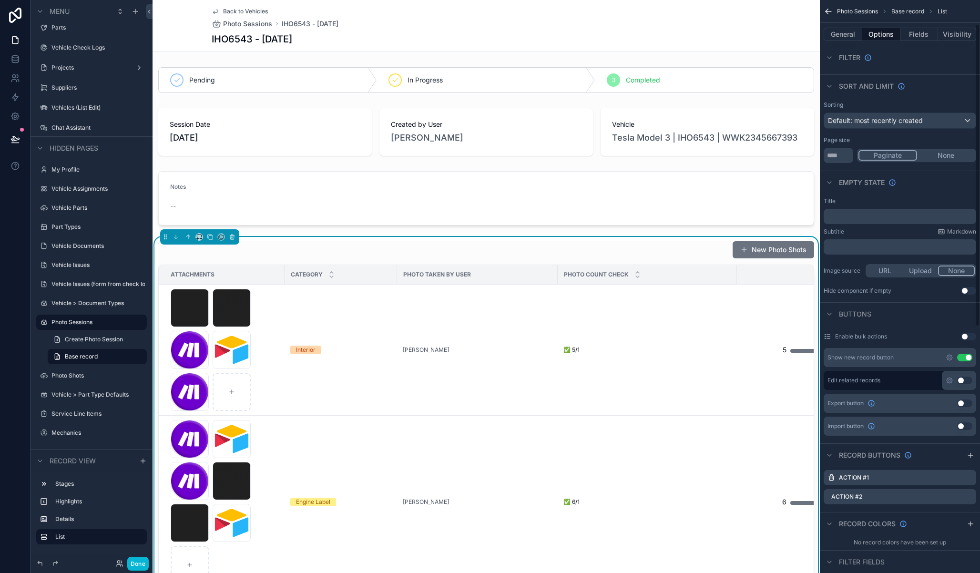
scroll to position [72, 0]
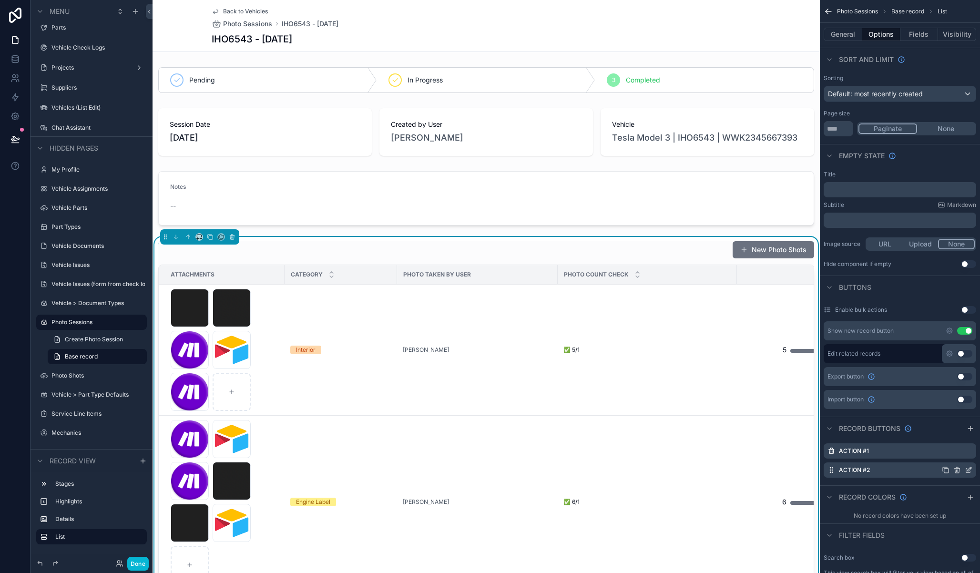
click at [969, 472] on icon "scrollable content" at bounding box center [968, 470] width 4 height 4
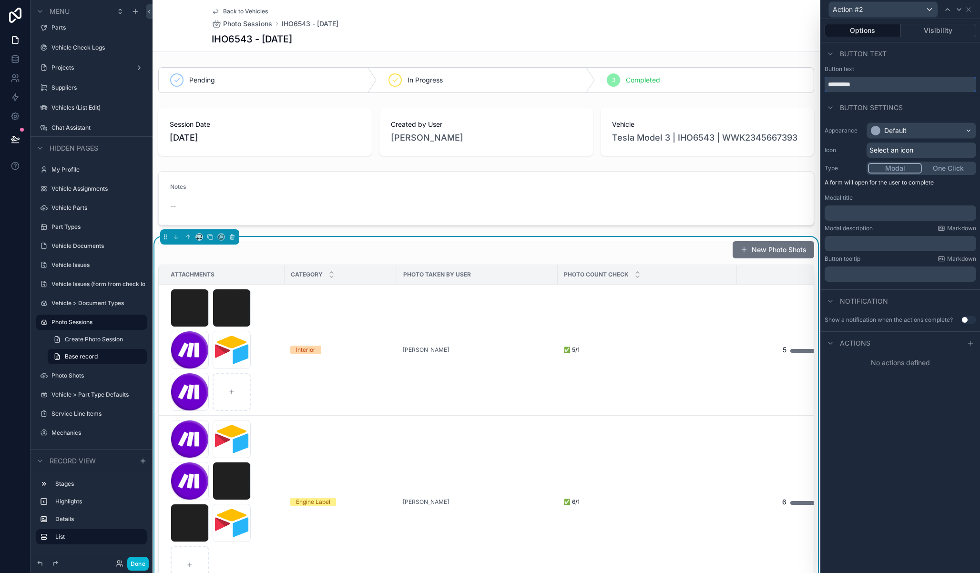
click at [880, 85] on input "*********" at bounding box center [900, 84] width 152 height 15
type input "**********"
click at [897, 153] on span "Select an icon" at bounding box center [891, 150] width 44 height 10
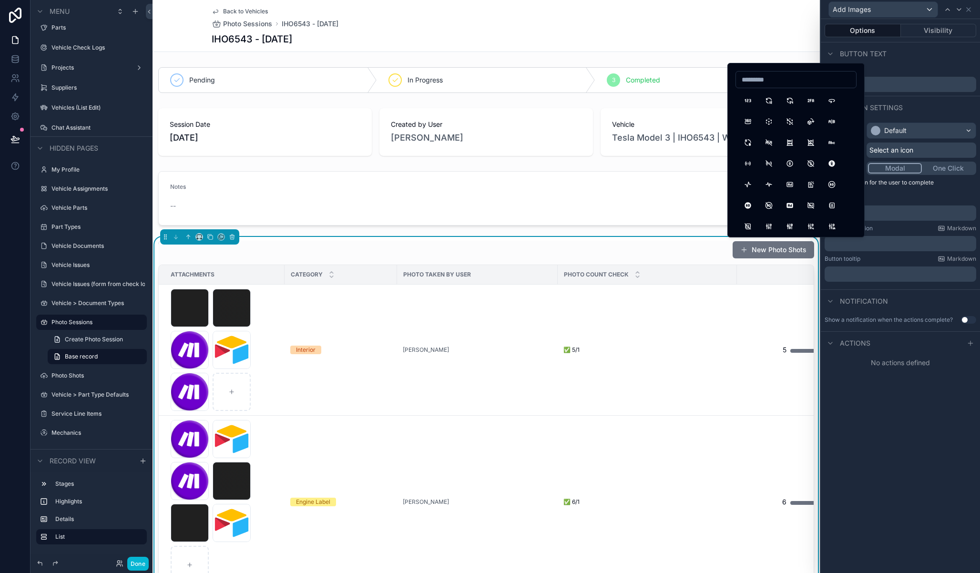
click at [785, 83] on input at bounding box center [796, 79] width 120 height 13
type input "****"
click at [747, 99] on button "Plus" at bounding box center [747, 100] width 17 height 17
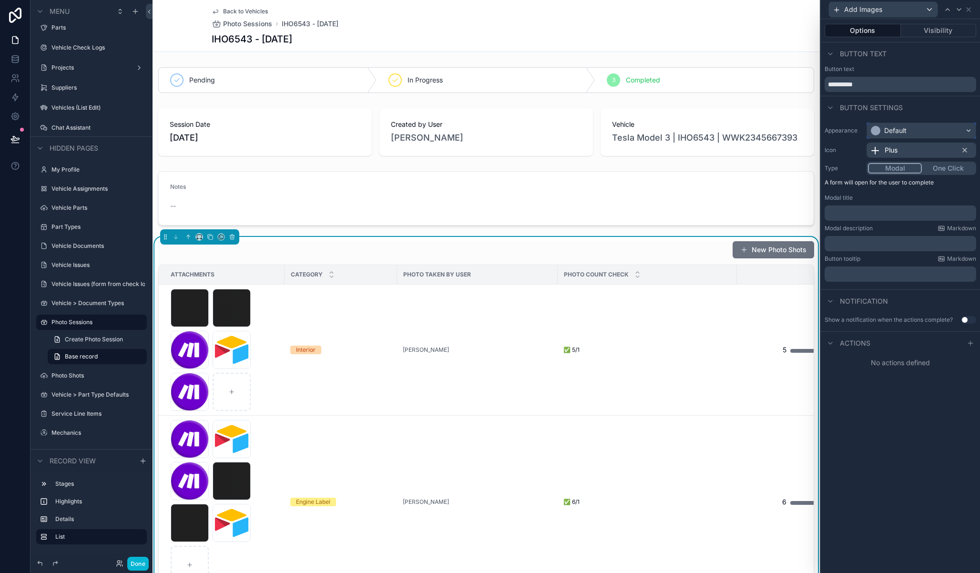
click at [896, 130] on div "Default" at bounding box center [895, 131] width 22 height 10
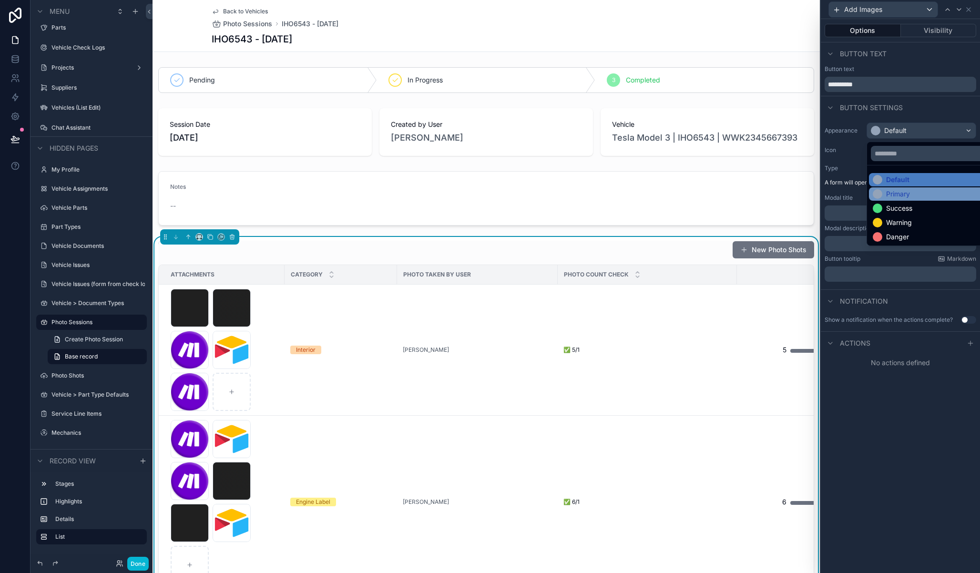
click at [885, 191] on div "Primary" at bounding box center [891, 194] width 37 height 10
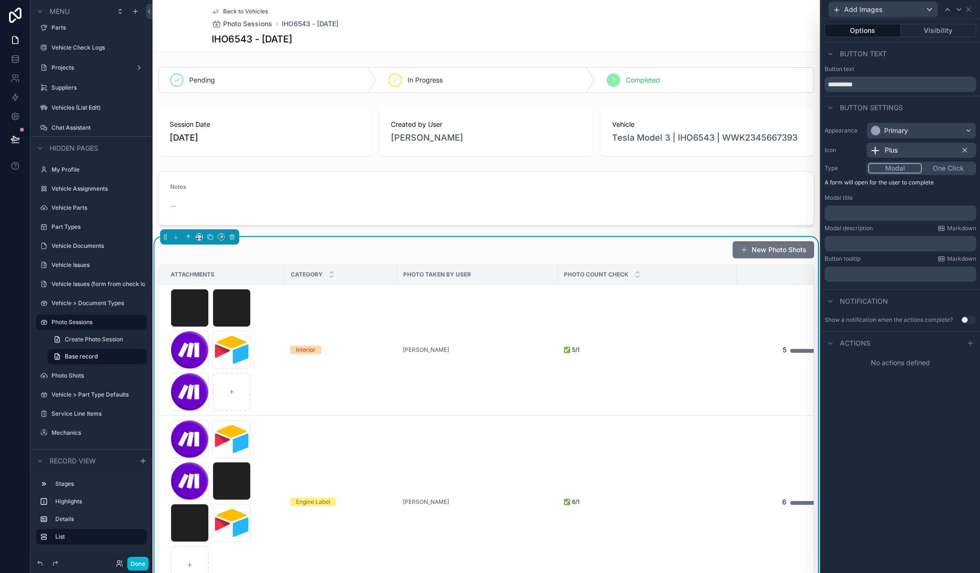
click at [899, 150] on div "Plus" at bounding box center [921, 149] width 110 height 15
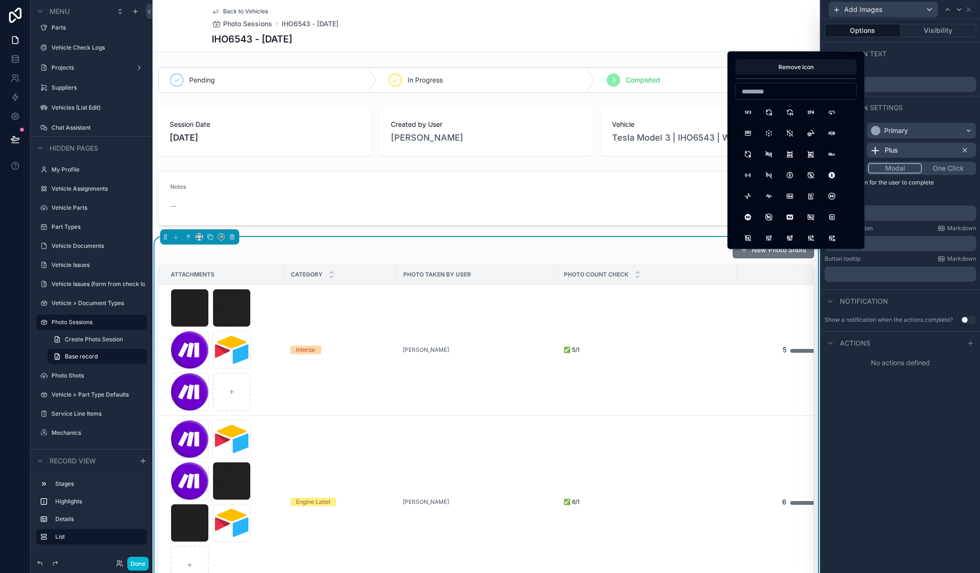
click at [924, 106] on div "Button settings" at bounding box center [900, 107] width 159 height 23
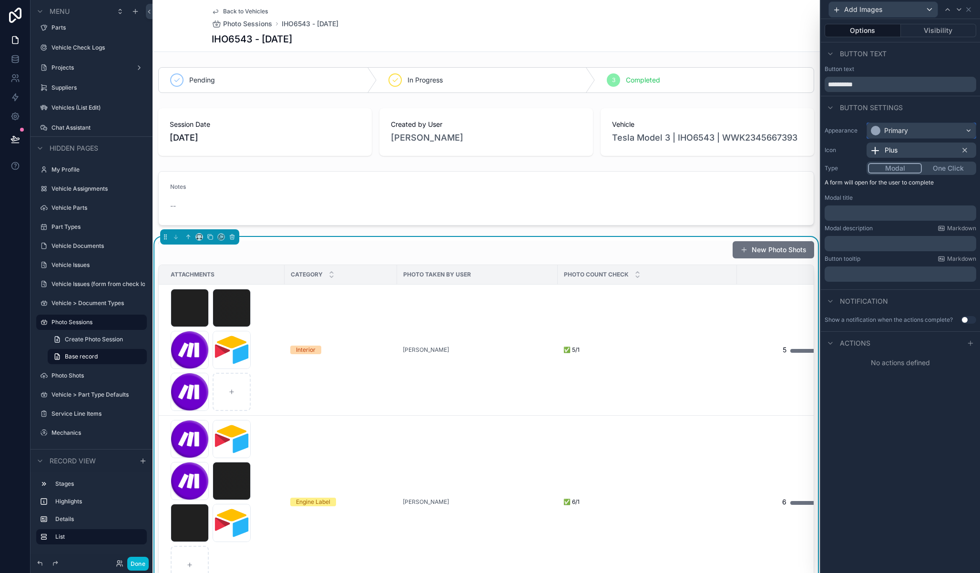
click at [908, 125] on div "Primary" at bounding box center [921, 130] width 109 height 15
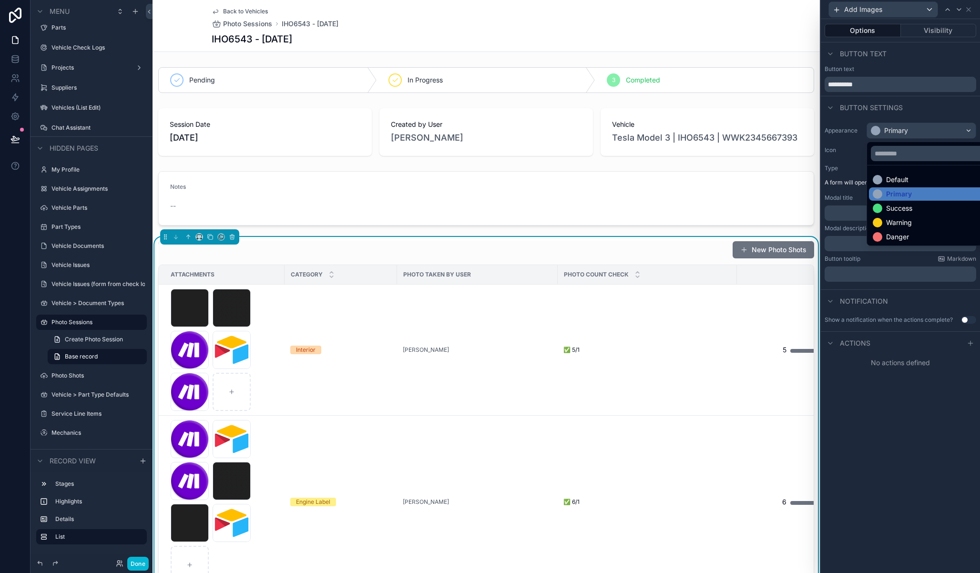
click at [892, 215] on ul "Default Primary Success Warning Danger" at bounding box center [932, 205] width 131 height 80
click at [891, 212] on div "Success" at bounding box center [899, 208] width 26 height 10
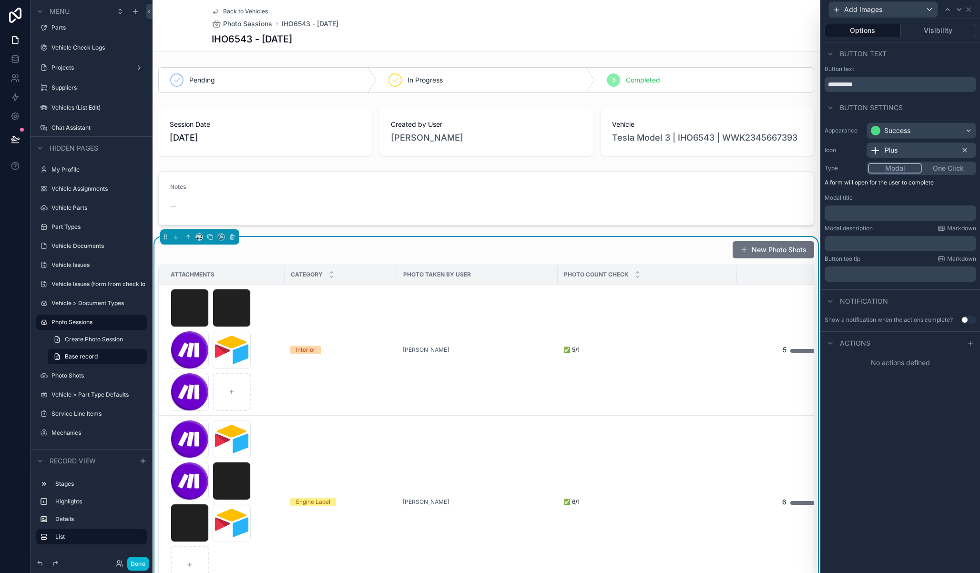
click at [894, 169] on button "Modal" at bounding box center [895, 168] width 54 height 10
click at [881, 212] on p "﻿" at bounding box center [901, 213] width 146 height 10
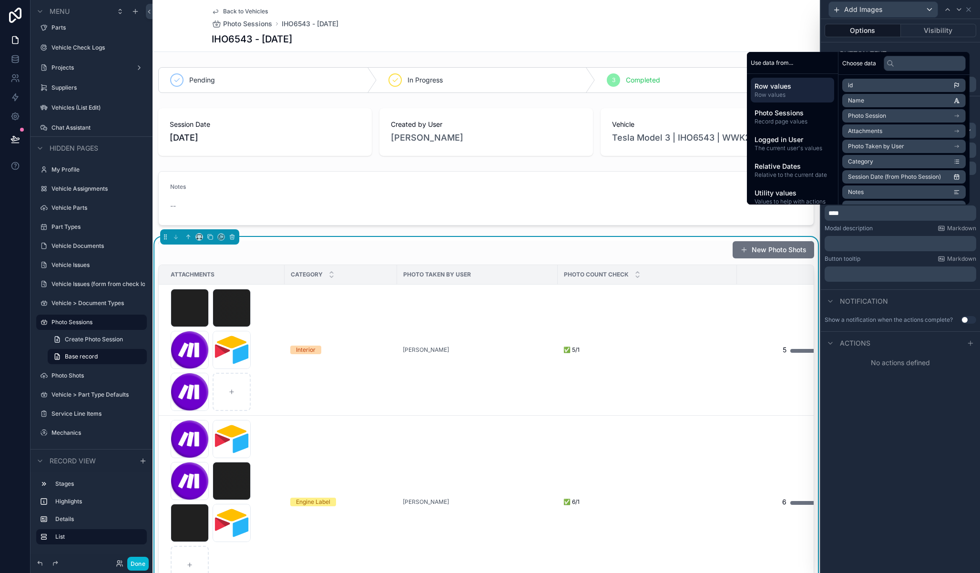
click at [888, 162] on li "Category" at bounding box center [903, 161] width 123 height 13
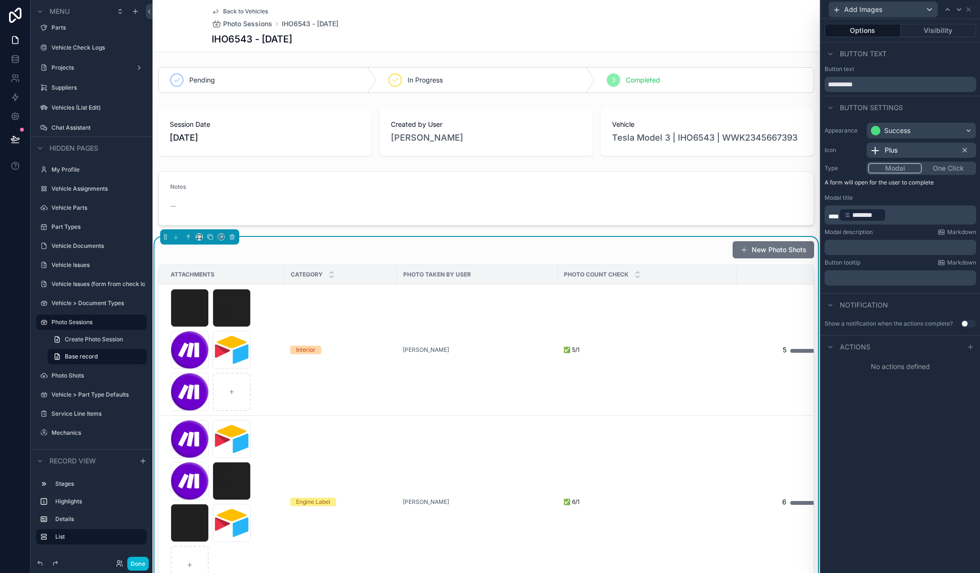
click at [904, 214] on p "*** ******** ﻿ ﻿" at bounding box center [901, 214] width 146 height 15
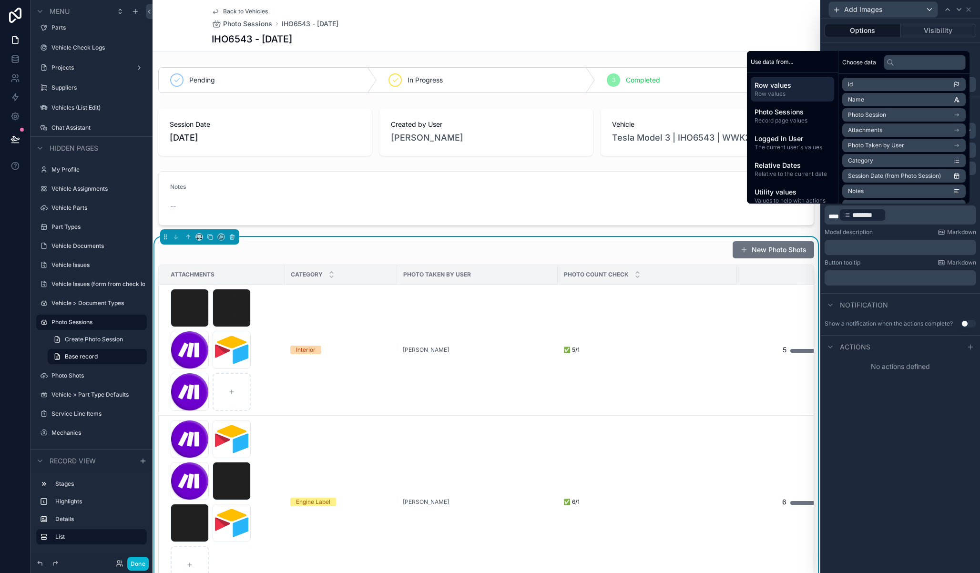
click at [897, 216] on p "*** ******** ﻿ ﻿" at bounding box center [901, 214] width 146 height 15
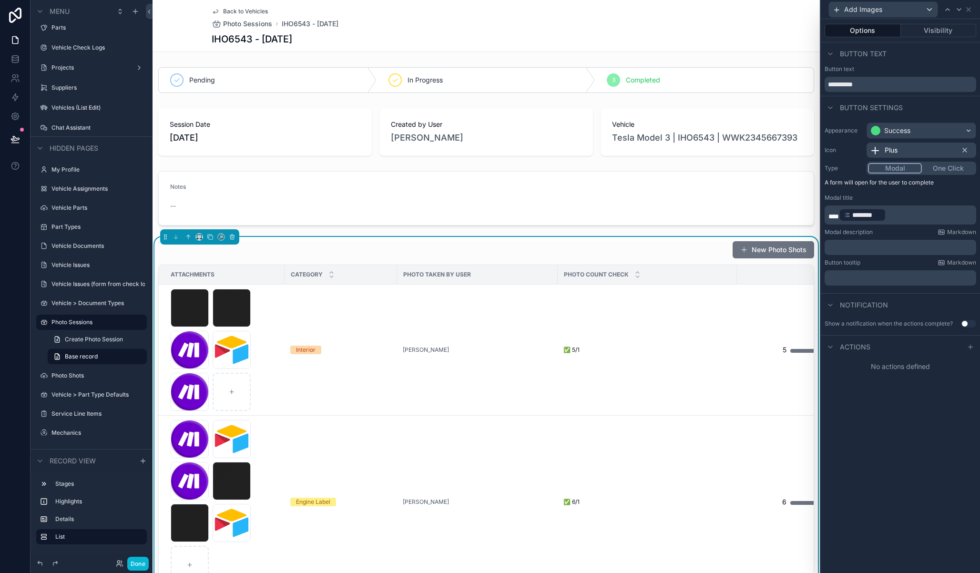
click at [945, 217] on p "*** ******** ﻿ ﻿" at bounding box center [901, 214] width 146 height 15
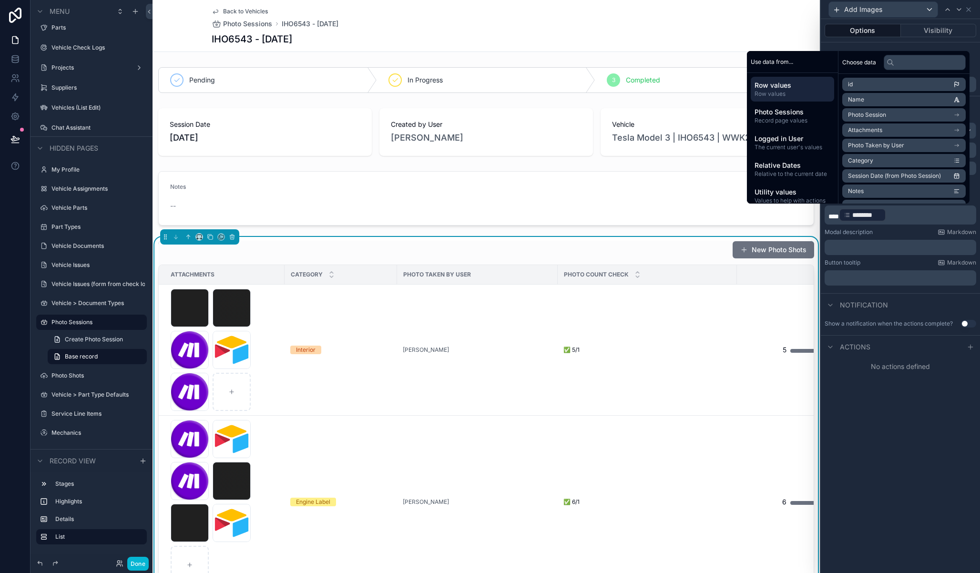
click at [926, 215] on p "*** ******** ﻿ ﻿" at bounding box center [901, 214] width 146 height 15
click at [910, 214] on p "*** ******** ﻿ ﻿" at bounding box center [901, 214] width 146 height 15
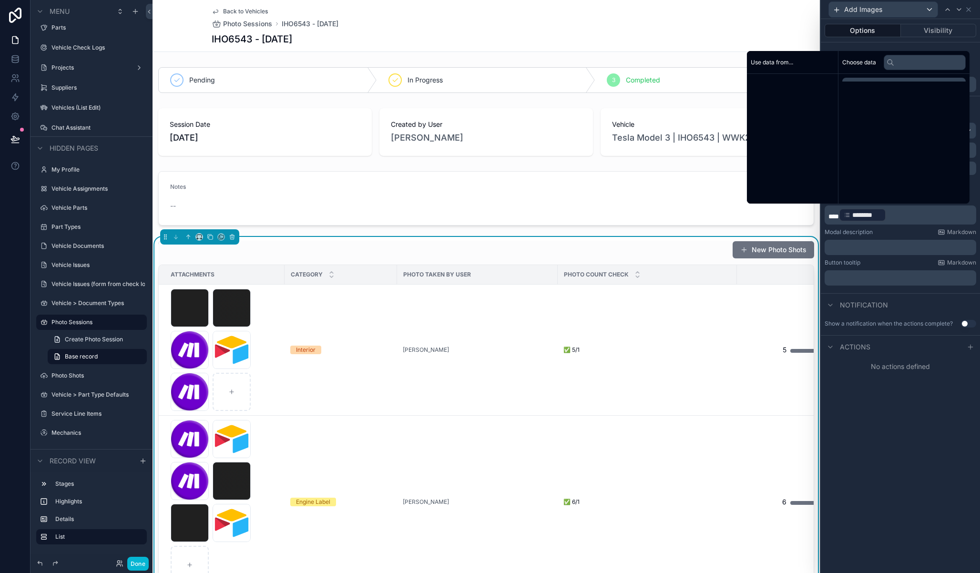
click at [910, 214] on p "*** ******** ﻿ ﻿" at bounding box center [901, 214] width 146 height 15
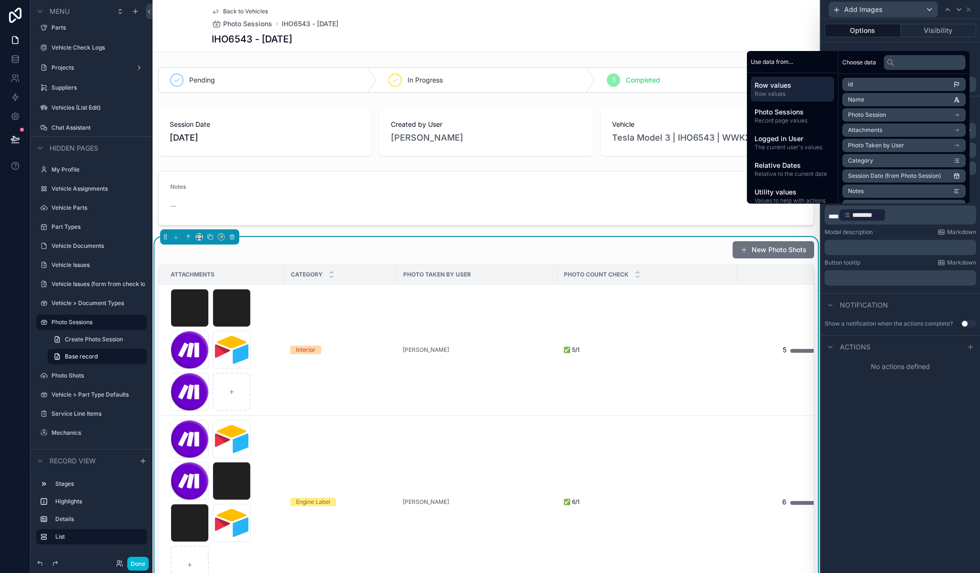
click at [839, 213] on span "***" at bounding box center [833, 216] width 10 height 7
click at [970, 349] on icon at bounding box center [970, 347] width 0 height 4
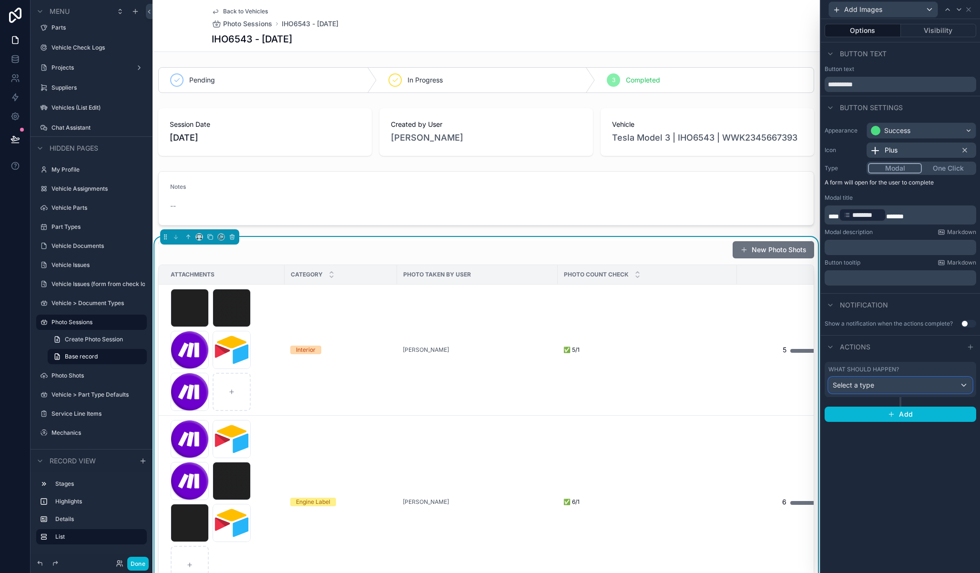
click at [897, 385] on div "Select a type" at bounding box center [900, 384] width 143 height 15
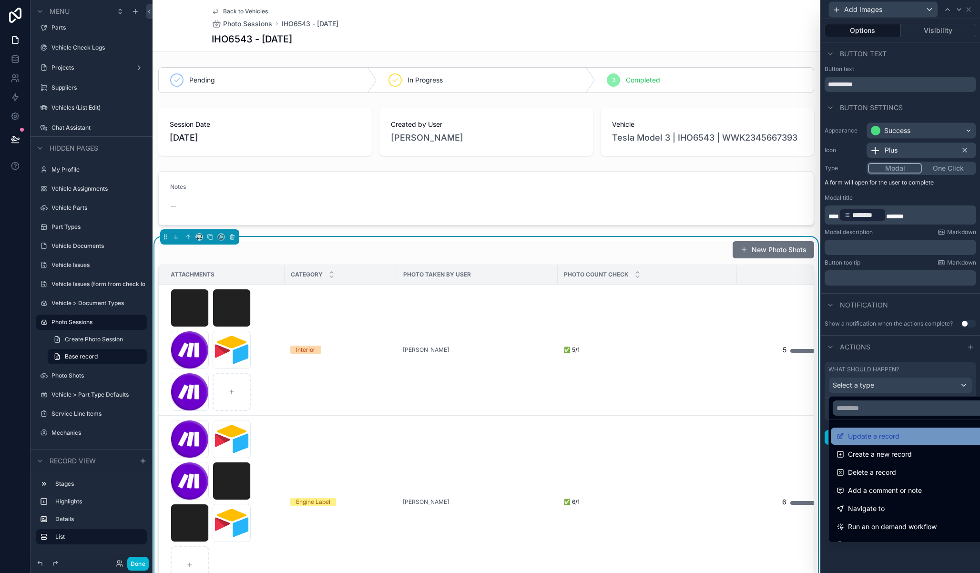
click at [912, 430] on div "Update a record" at bounding box center [911, 435] width 150 height 11
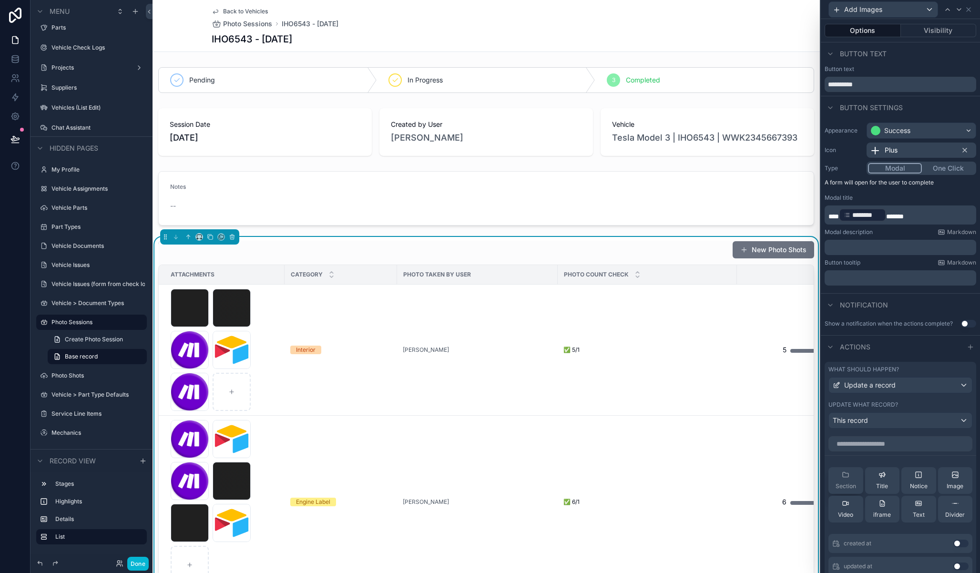
click at [844, 482] on span "Section" at bounding box center [845, 486] width 20 height 8
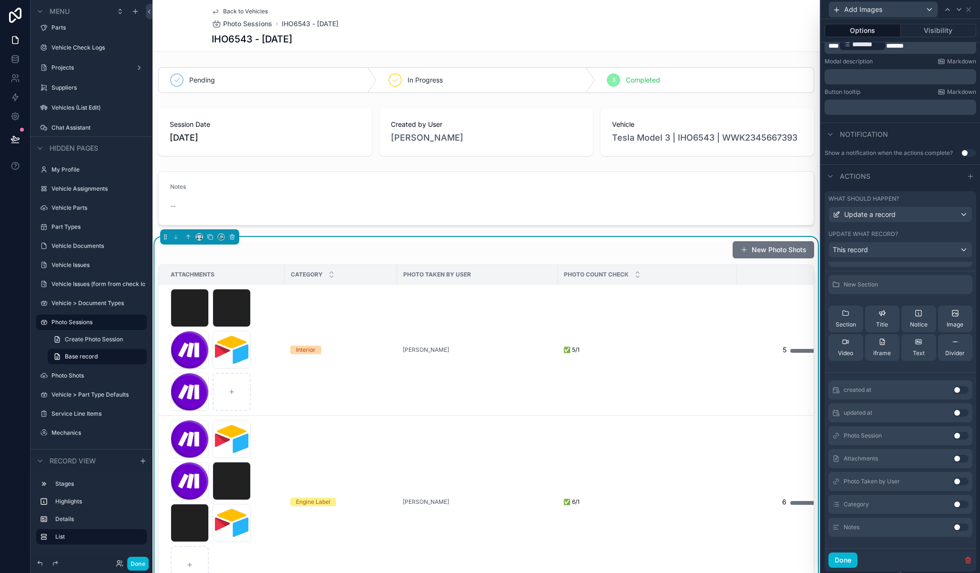
scroll to position [177, 0]
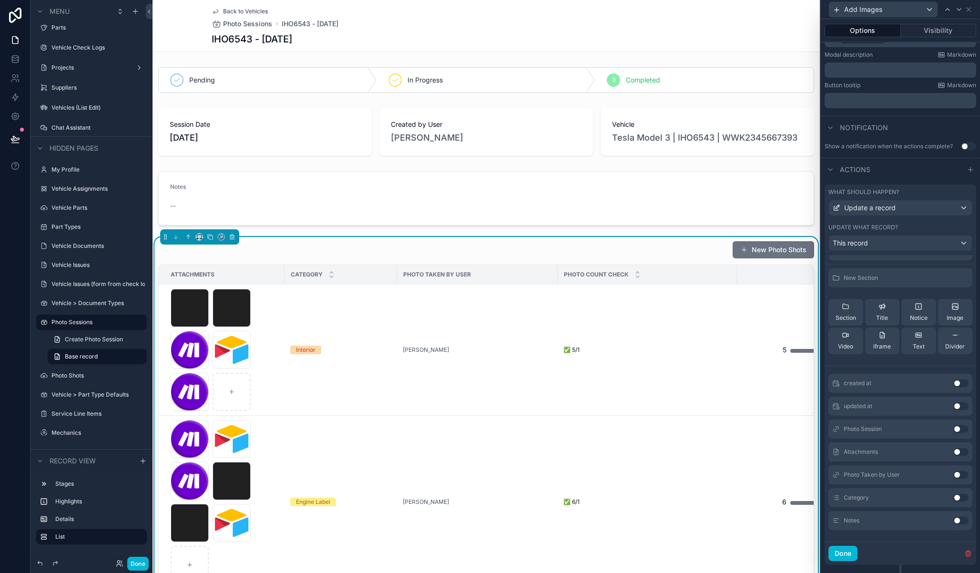
click at [953, 449] on button "Use setting" at bounding box center [960, 452] width 15 height 8
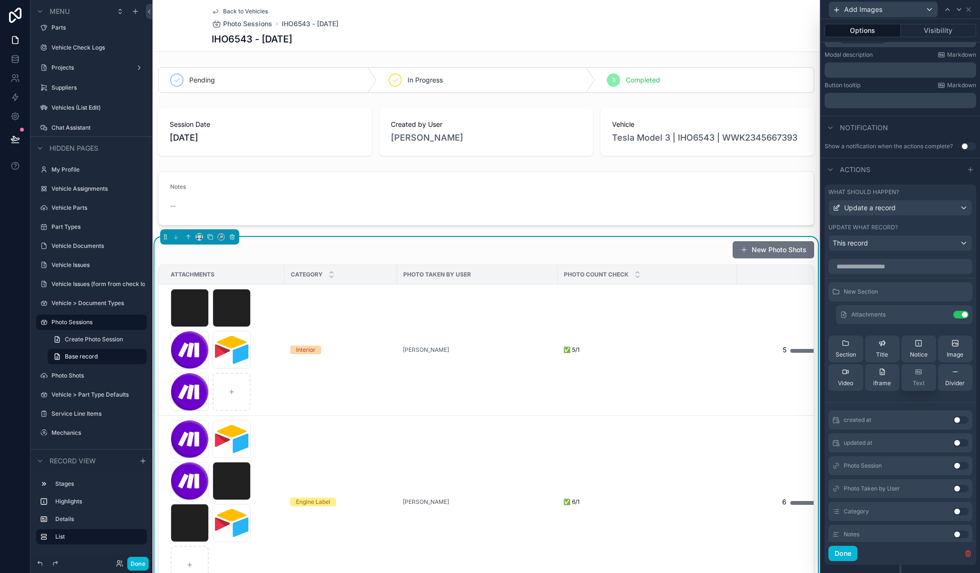
scroll to position [0, 0]
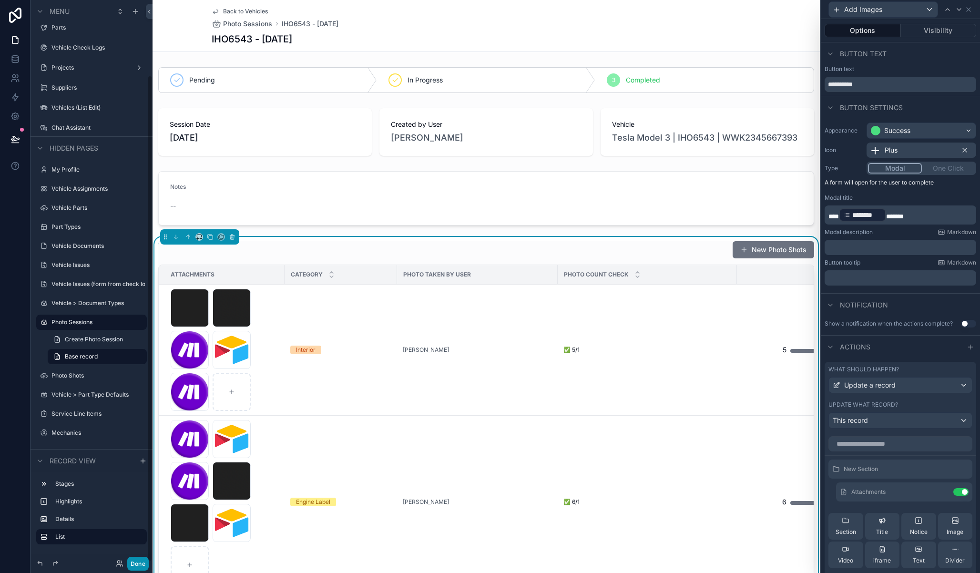
click at [137, 564] on button "Done" at bounding box center [137, 564] width 21 height 14
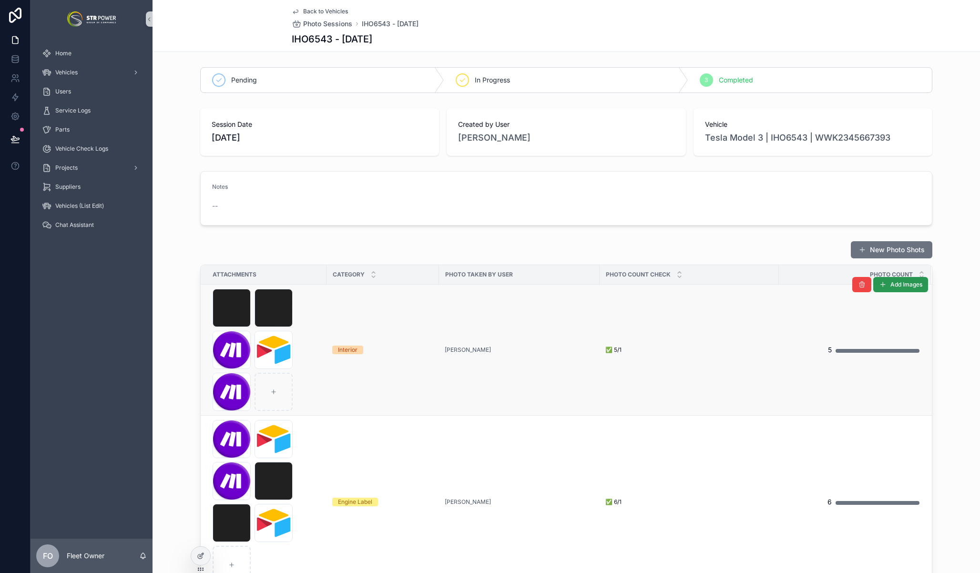
click at [890, 282] on span "Add Images" at bounding box center [906, 285] width 32 height 8
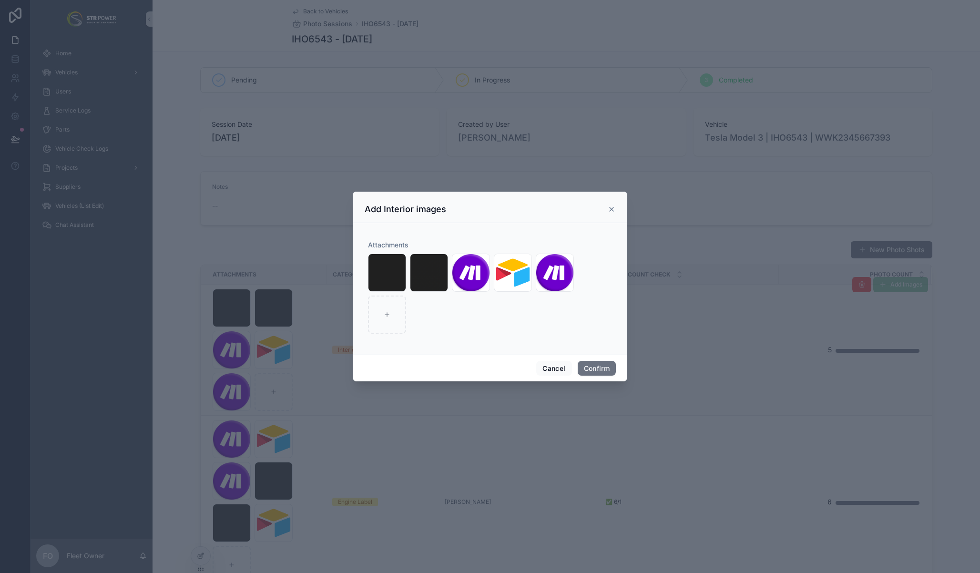
click at [610, 207] on icon at bounding box center [612, 209] width 8 height 8
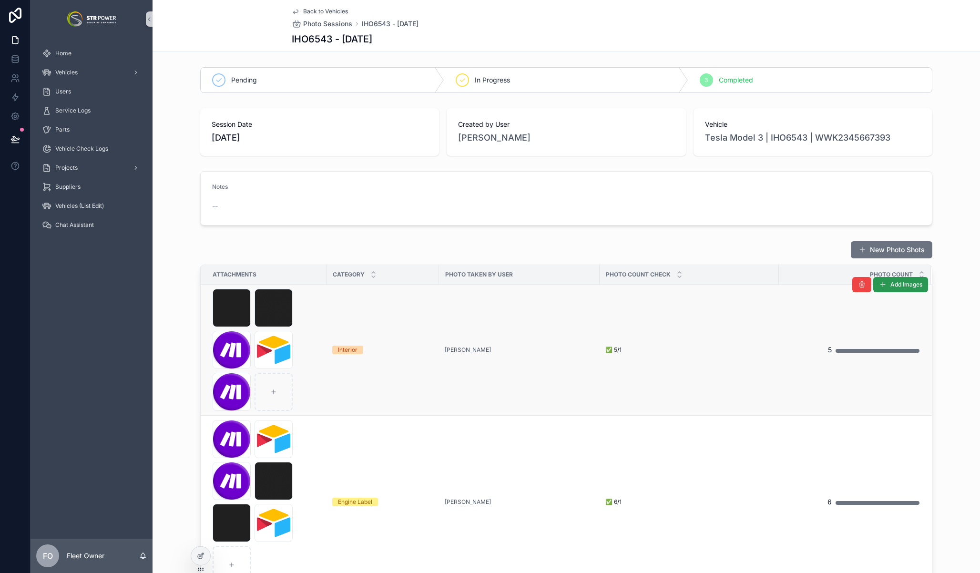
click at [894, 286] on span "Add Images" at bounding box center [906, 285] width 32 height 8
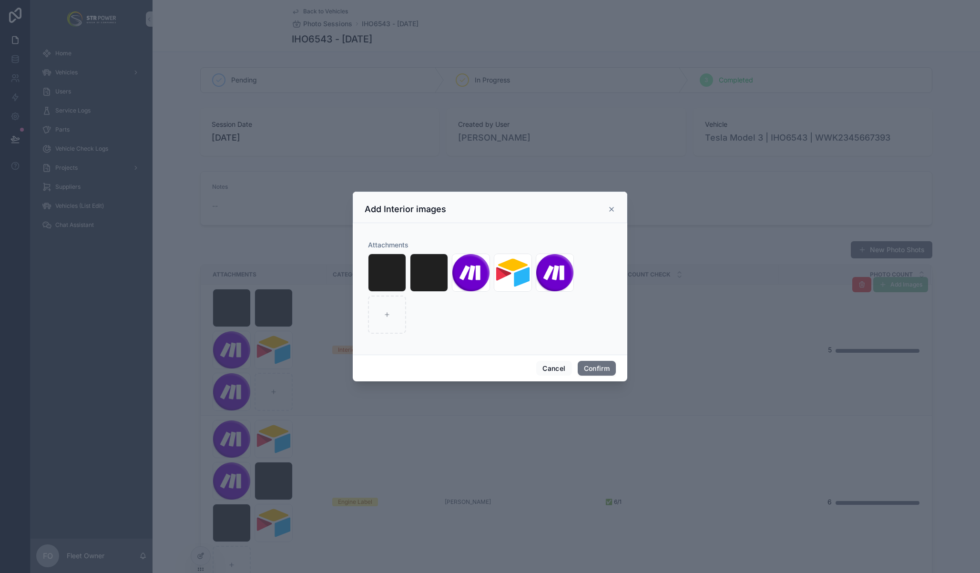
click at [610, 208] on icon at bounding box center [611, 209] width 4 height 4
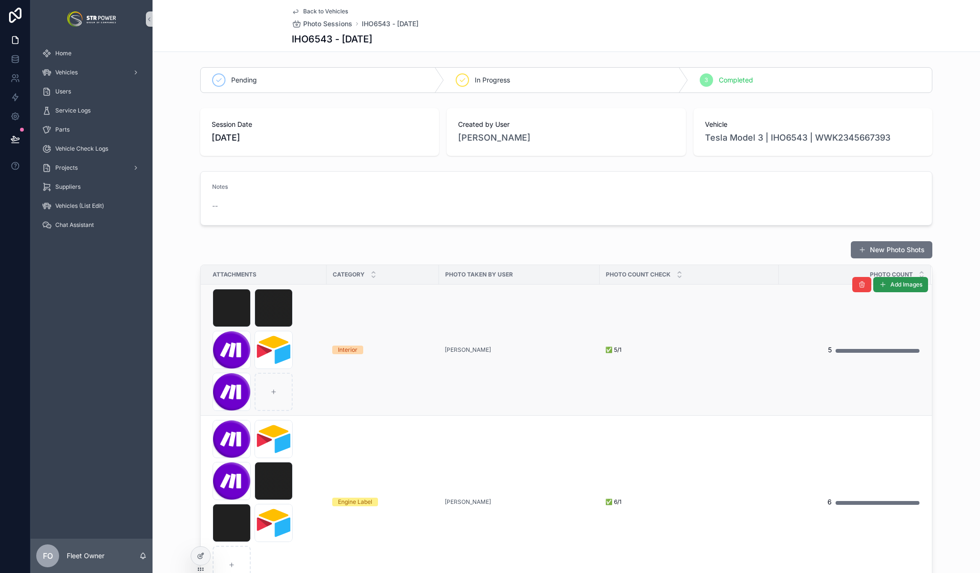
click at [897, 290] on button "Add Images" at bounding box center [900, 284] width 55 height 15
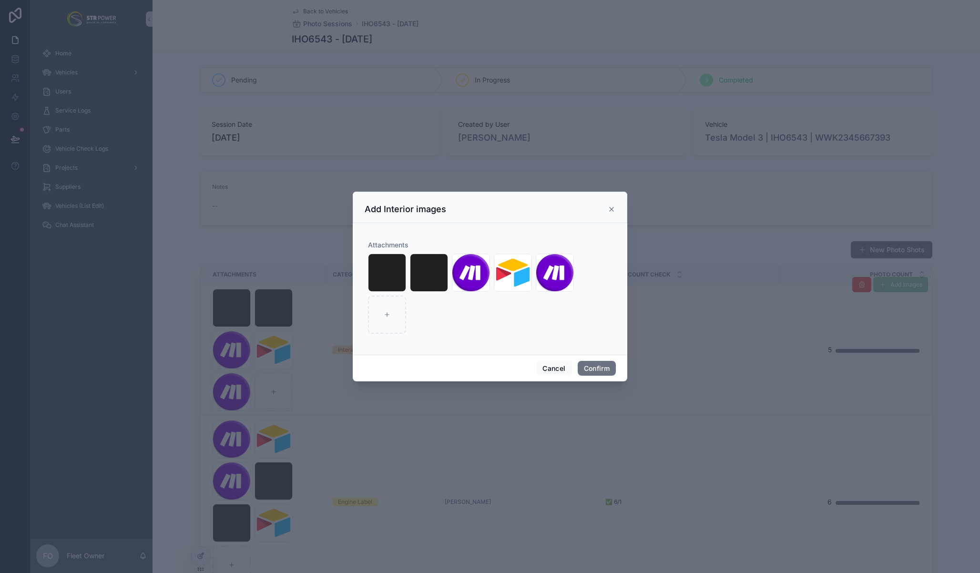
click at [612, 209] on icon at bounding box center [611, 209] width 4 height 4
click at [612, 209] on div "--" at bounding box center [566, 206] width 708 height 10
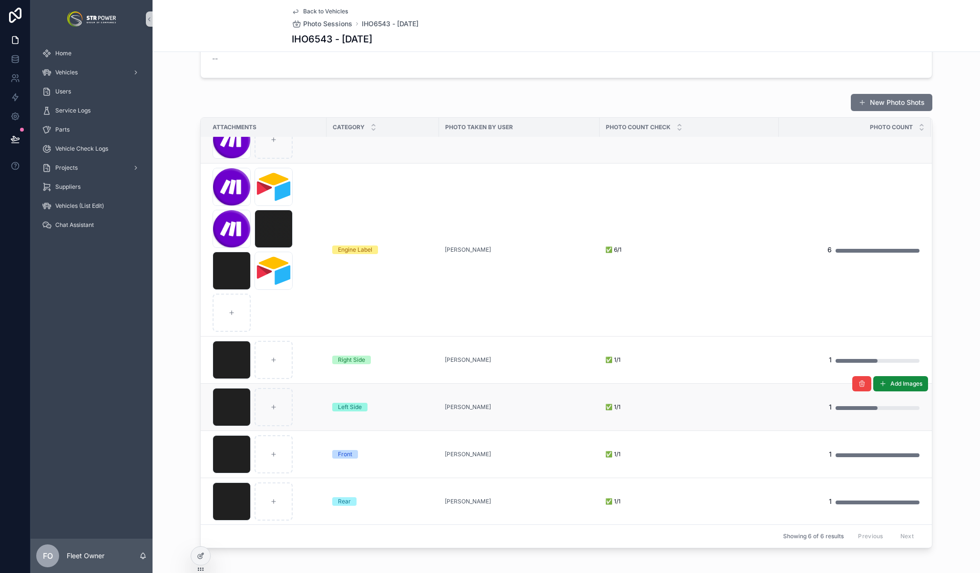
scroll to position [187, 0]
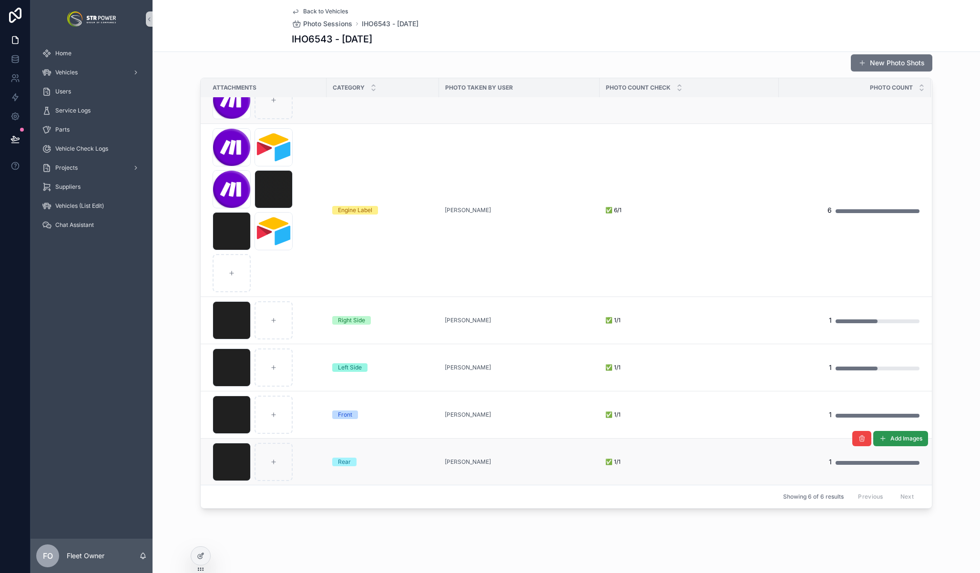
click at [896, 440] on span "Add Images" at bounding box center [906, 439] width 32 height 8
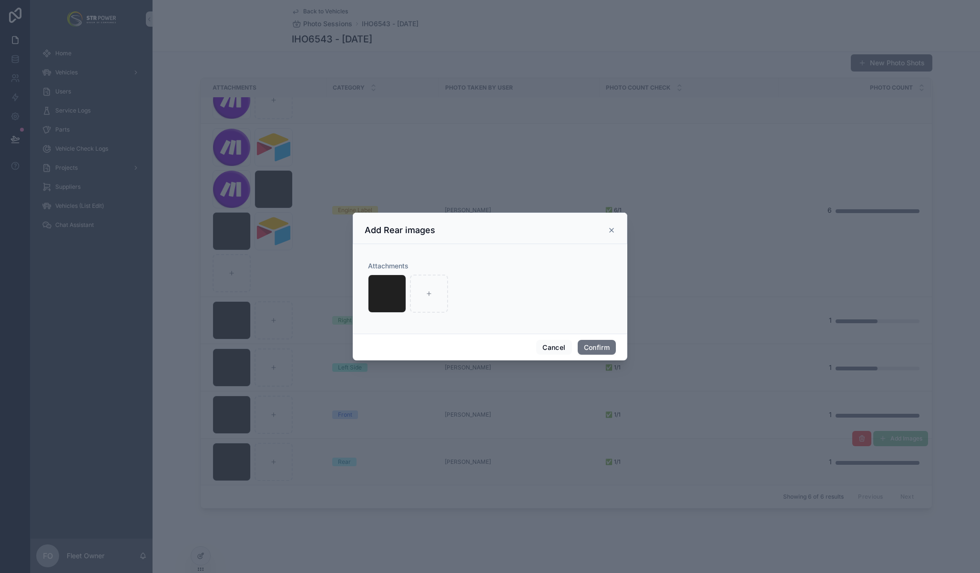
click at [610, 232] on icon at bounding box center [612, 230] width 8 height 8
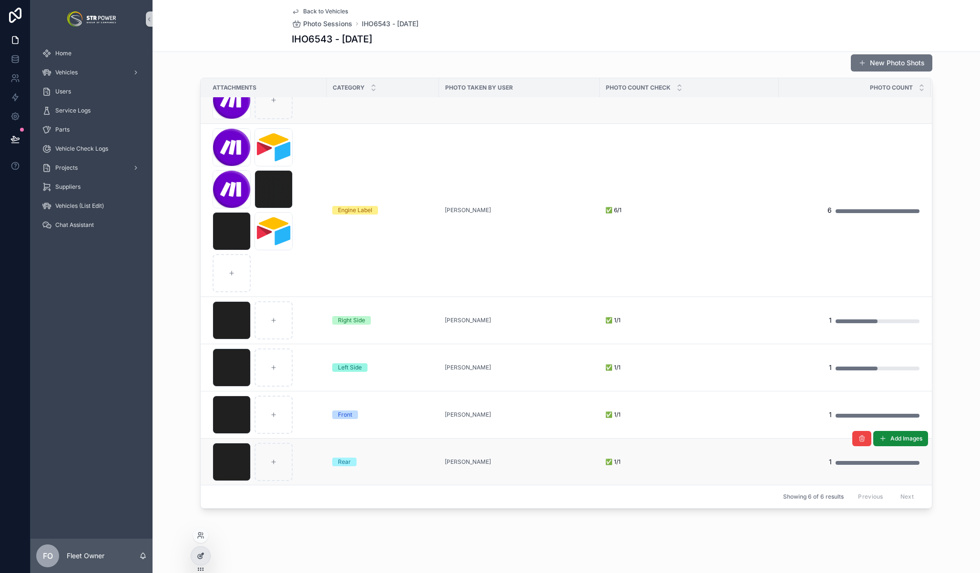
click at [204, 562] on div at bounding box center [200, 556] width 19 height 18
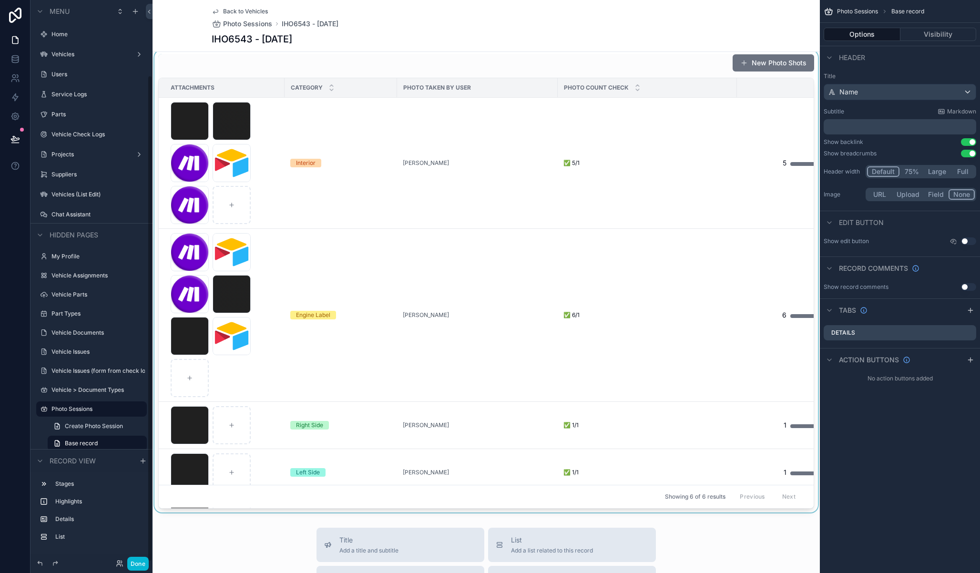
scroll to position [87, 0]
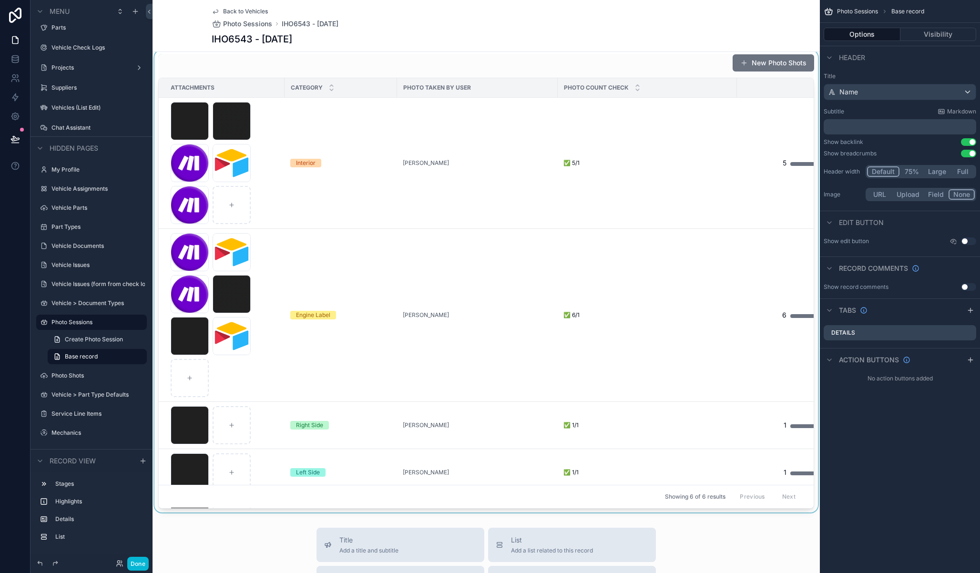
click at [748, 193] on div "scrollable content" at bounding box center [485, 281] width 667 height 462
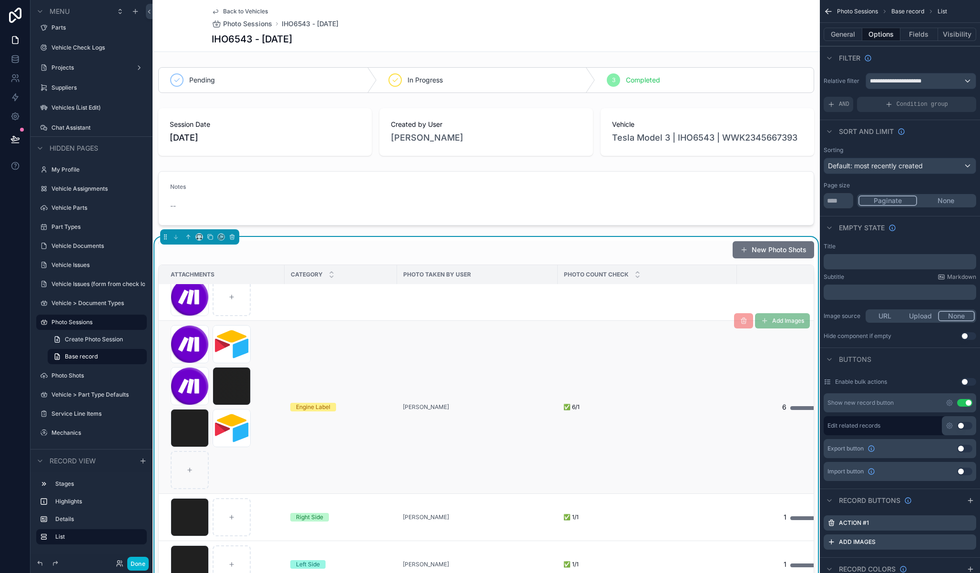
scroll to position [92, 0]
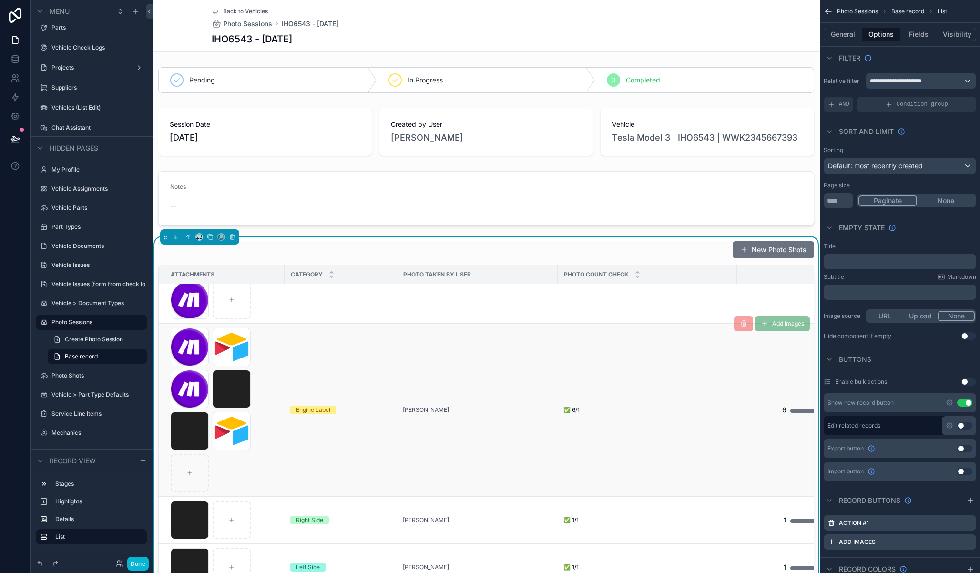
click at [687, 371] on td "✅ 6/1 ✅ 6/1" at bounding box center [647, 410] width 179 height 173
click at [550, 237] on div "New Photo Shots Attachments Category Photo Taken by User Photo Count Check Phot…" at bounding box center [485, 468] width 667 height 462
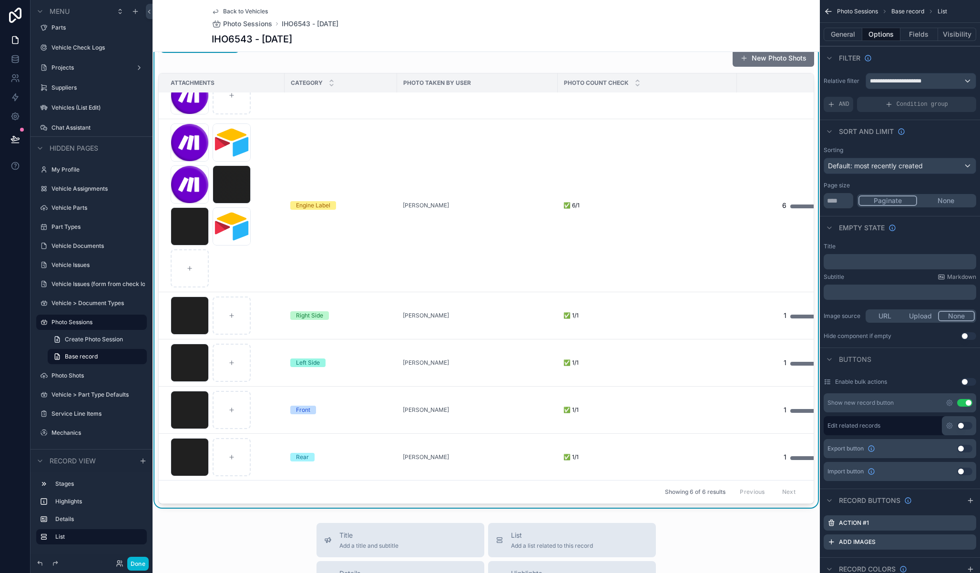
scroll to position [198, 0]
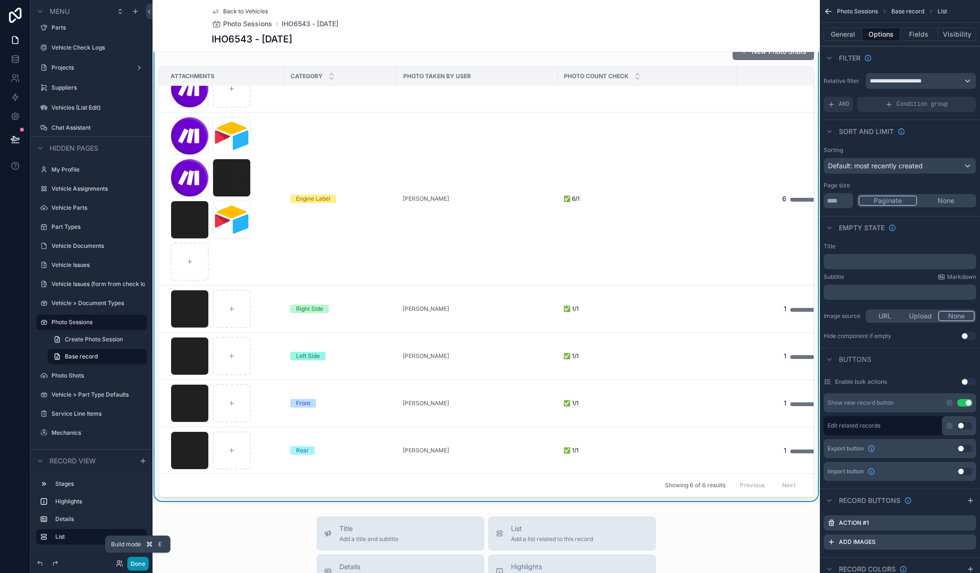
click at [133, 565] on button "Done" at bounding box center [137, 564] width 21 height 14
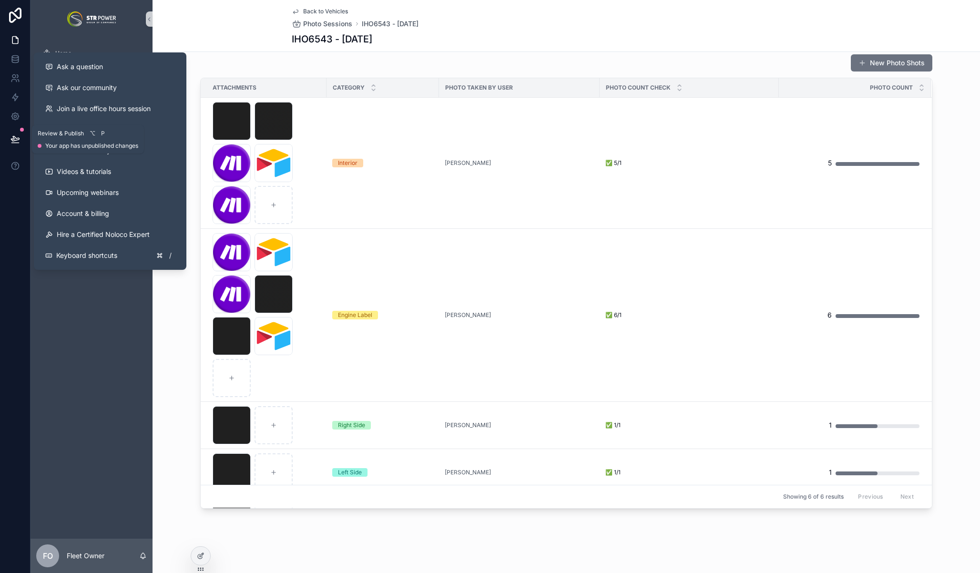
click at [10, 133] on button at bounding box center [15, 139] width 21 height 27
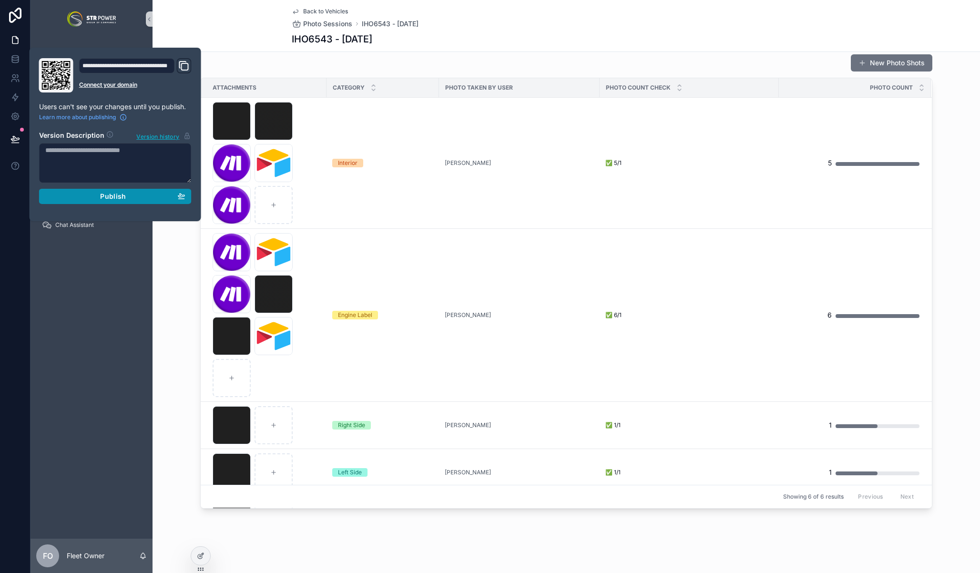
click at [104, 193] on span "Publish" at bounding box center [113, 196] width 26 height 9
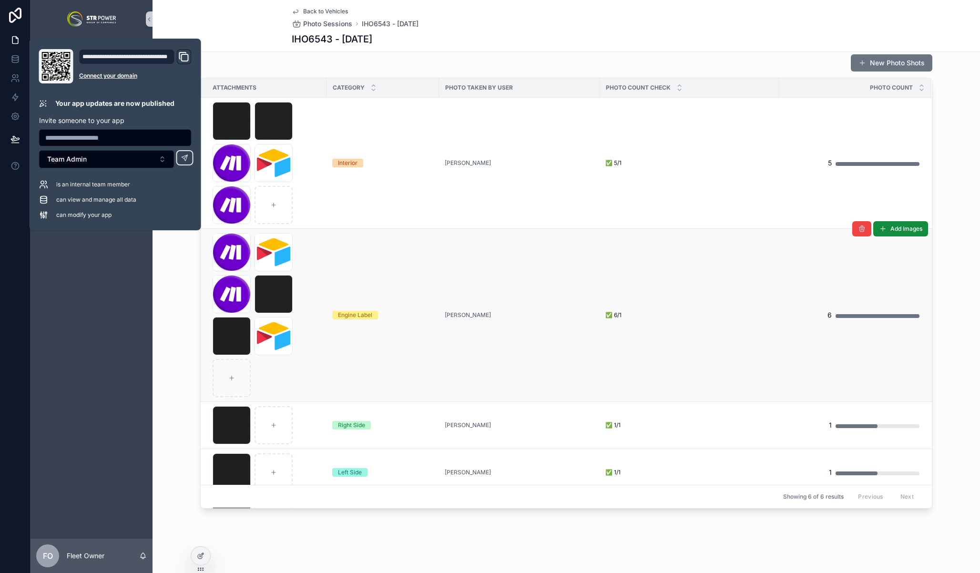
scroll to position [156, 0]
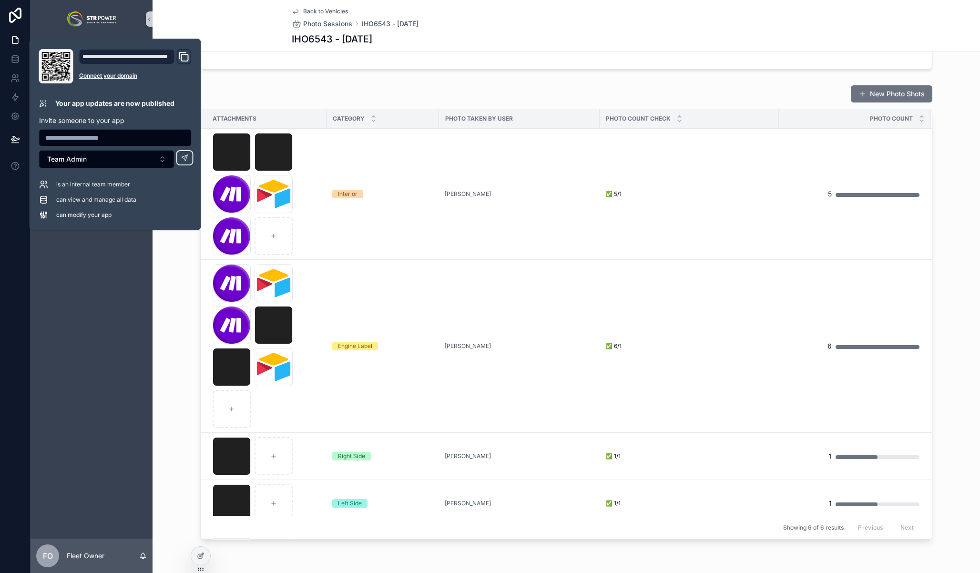
click at [162, 284] on div "New Photo Shots Attachments Category Photo Taken by User Photo Count Check Phot…" at bounding box center [565, 312] width 827 height 462
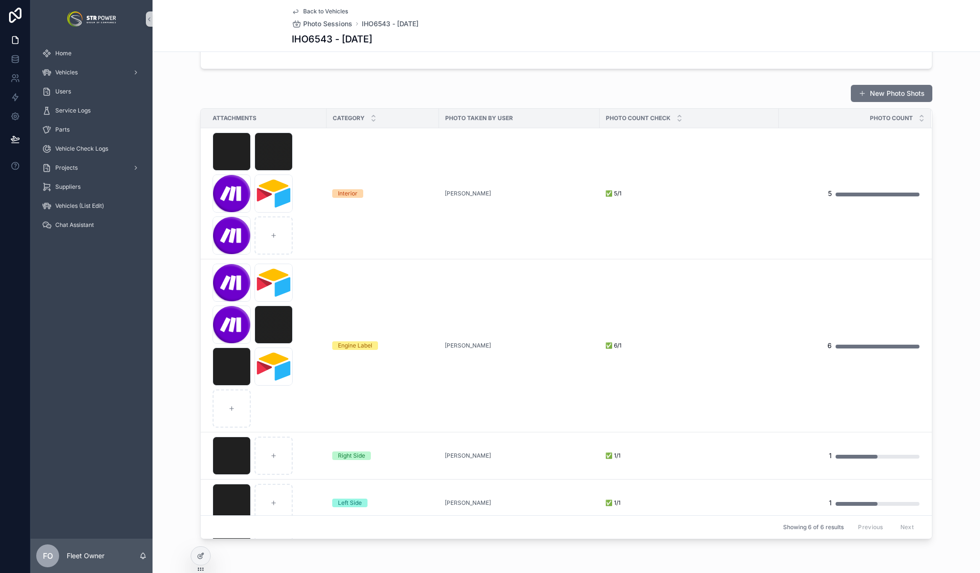
scroll to position [148, 0]
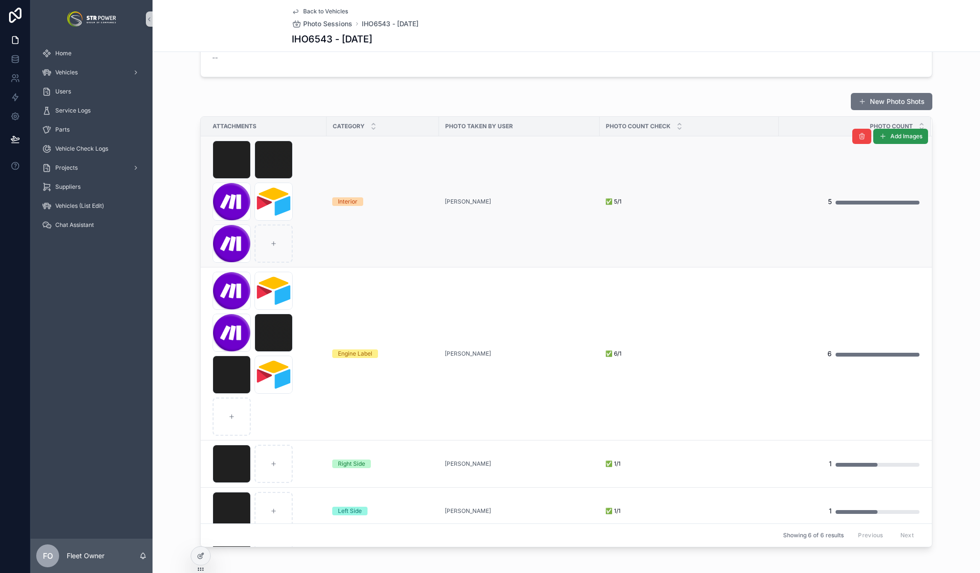
click at [893, 138] on span "Add Images" at bounding box center [906, 136] width 32 height 8
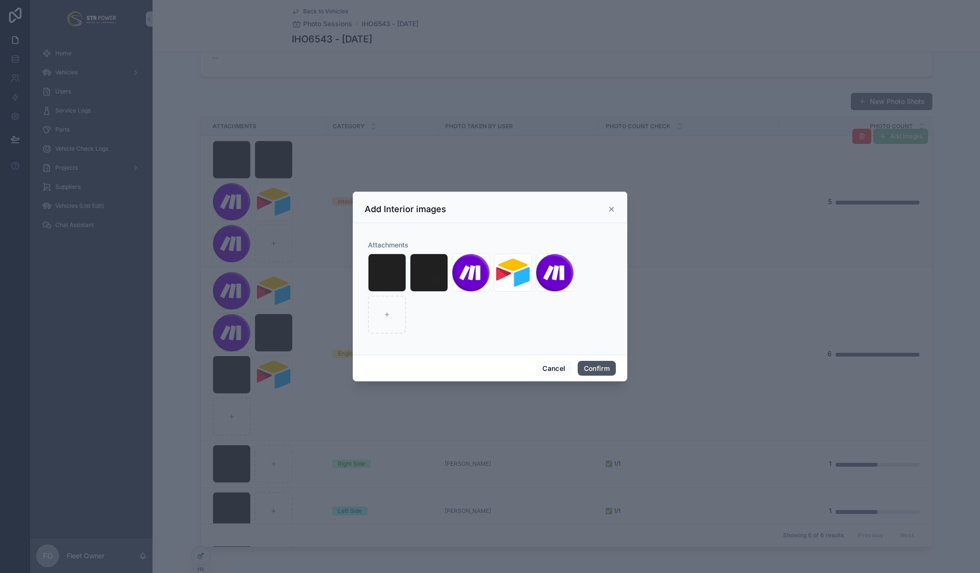
click at [601, 373] on button "Confirm" at bounding box center [597, 368] width 38 height 15
click at [598, 368] on button "Confirm" at bounding box center [597, 368] width 38 height 15
click at [593, 368] on button "Confirm" at bounding box center [597, 368] width 38 height 15
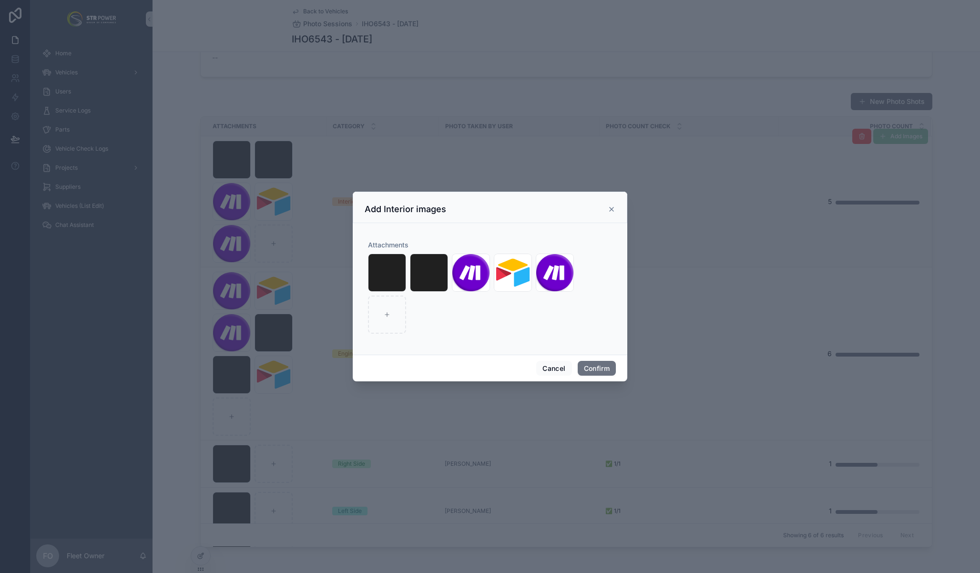
click at [613, 207] on icon at bounding box center [612, 209] width 8 height 8
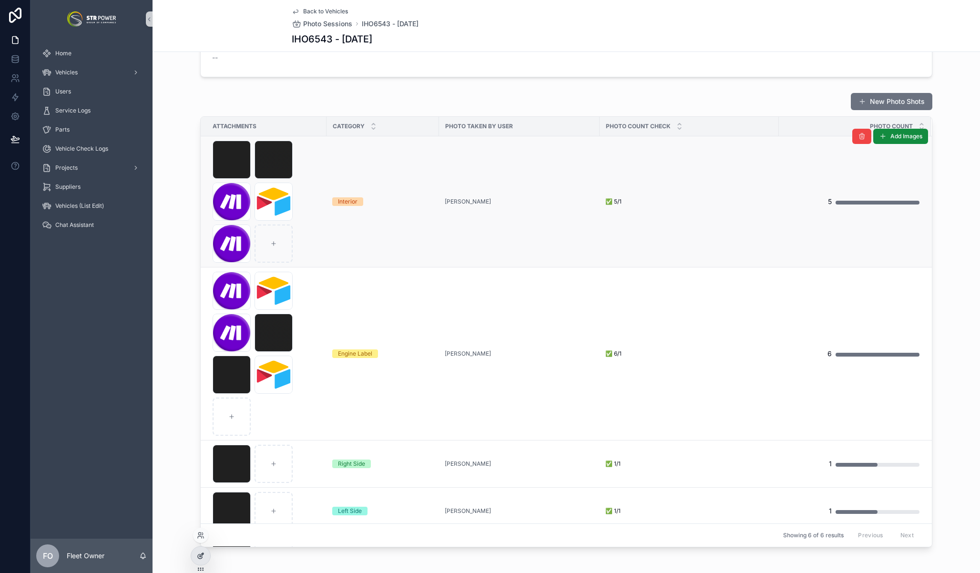
click at [203, 557] on icon at bounding box center [201, 556] width 8 height 8
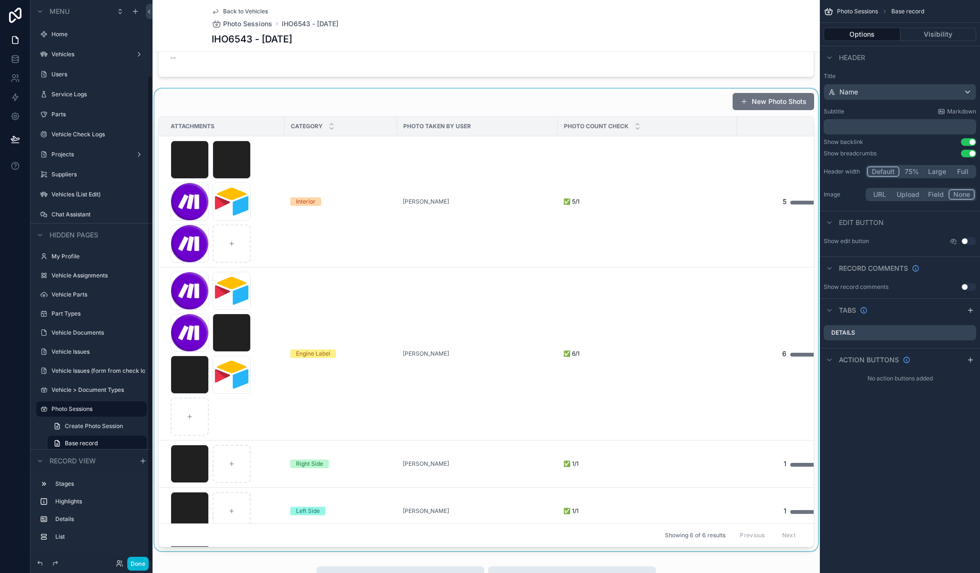
scroll to position [87, 0]
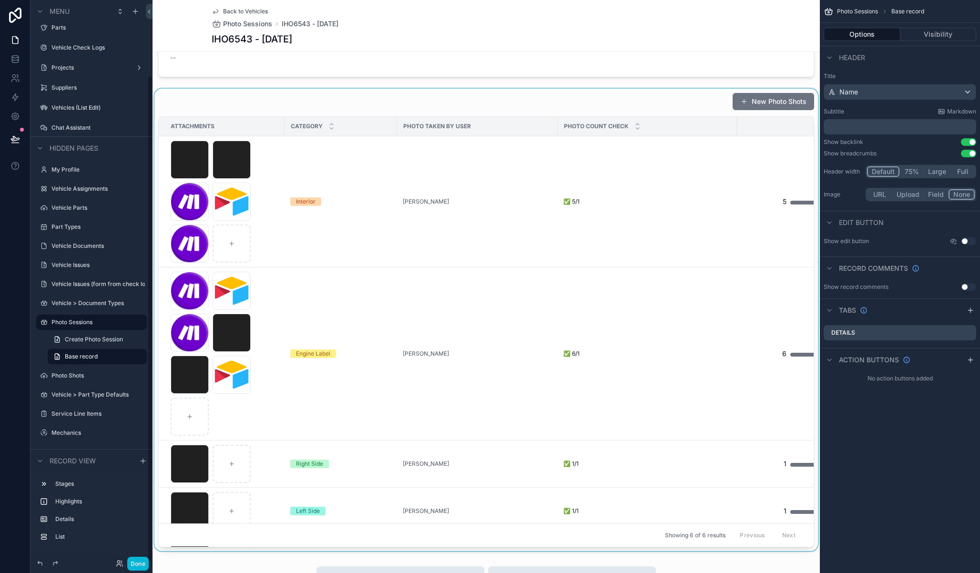
click at [300, 108] on div "scrollable content" at bounding box center [485, 320] width 667 height 462
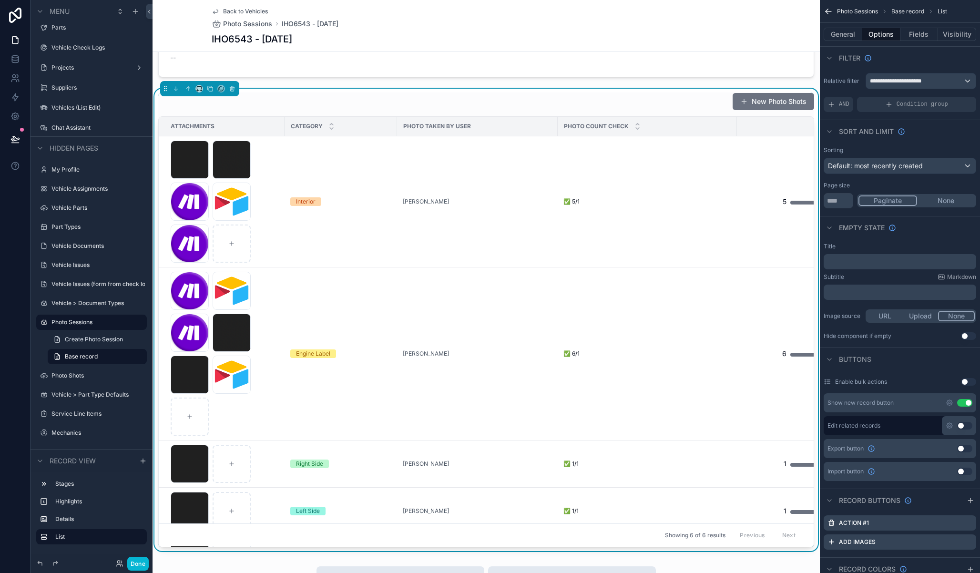
click at [266, 106] on div "New Photo Shots" at bounding box center [486, 101] width 656 height 18
click at [908, 35] on button "Fields" at bounding box center [919, 34] width 38 height 13
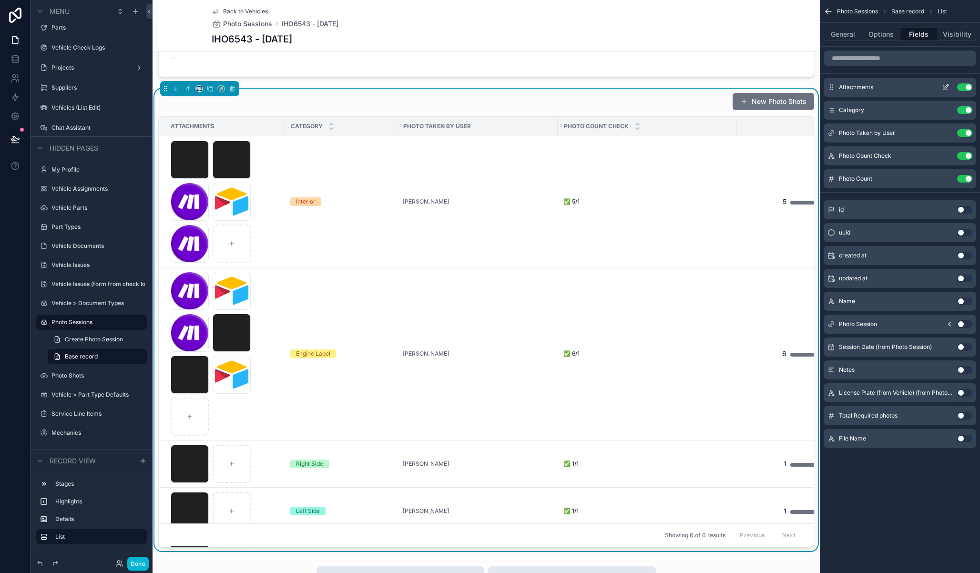
click at [946, 86] on icon "scrollable content" at bounding box center [946, 87] width 8 height 8
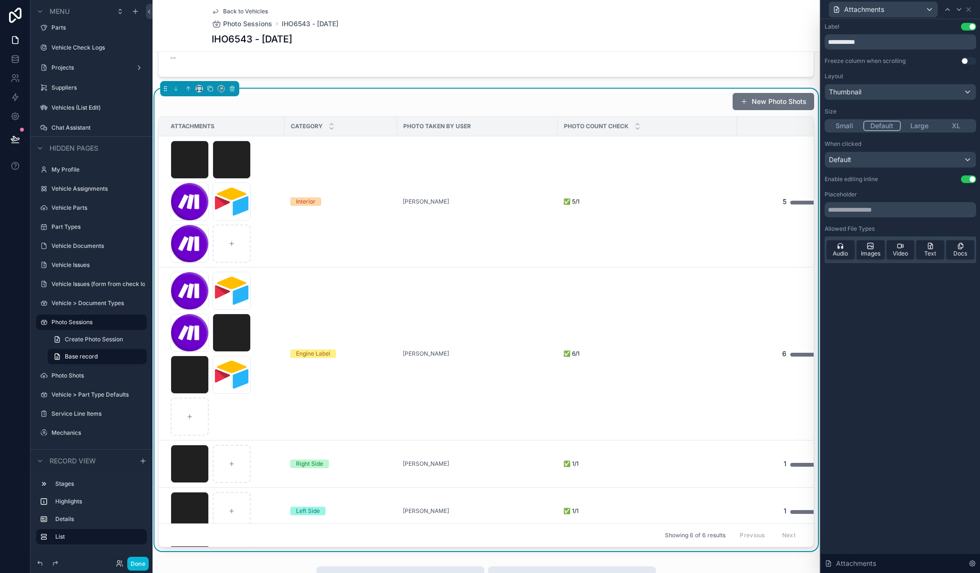
click at [970, 177] on button "Use setting" at bounding box center [968, 179] width 15 height 8
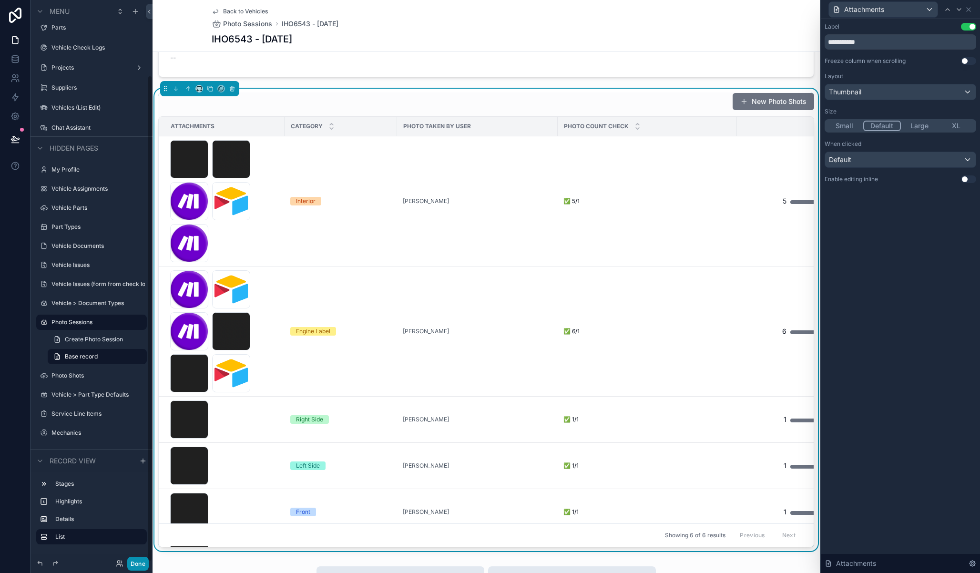
click at [141, 564] on button "Done" at bounding box center [137, 564] width 21 height 14
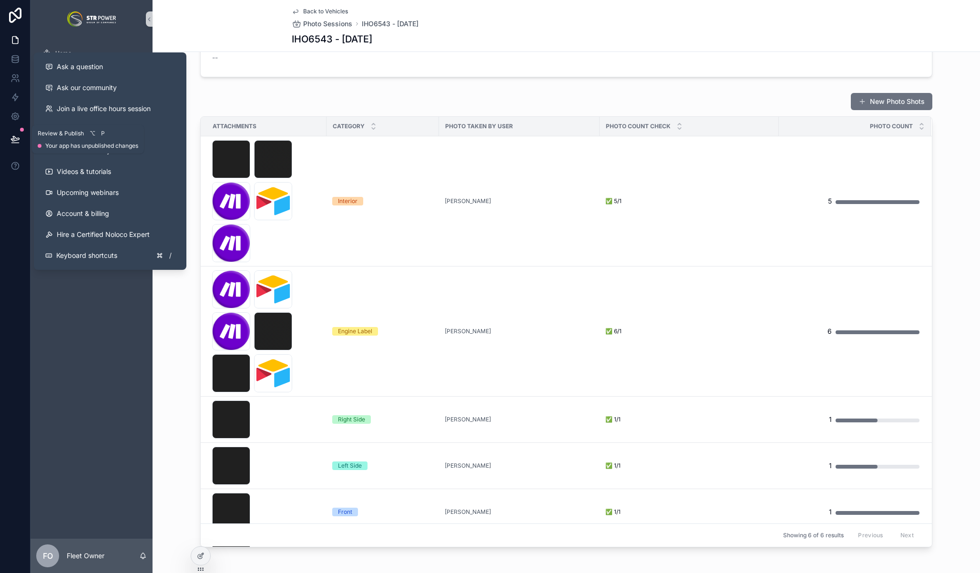
click at [13, 140] on icon at bounding box center [15, 139] width 10 height 10
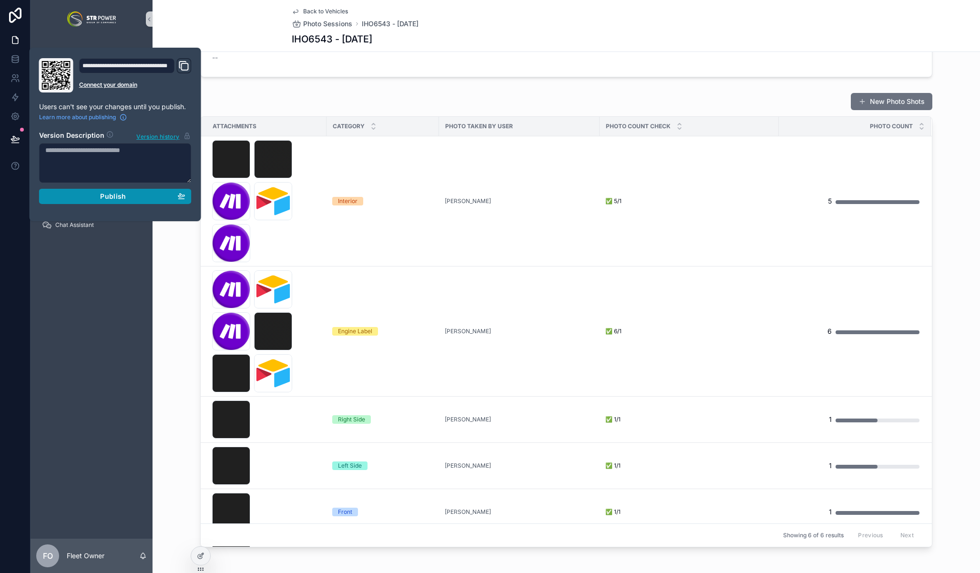
click at [100, 194] on div "Publish" at bounding box center [115, 196] width 140 height 9
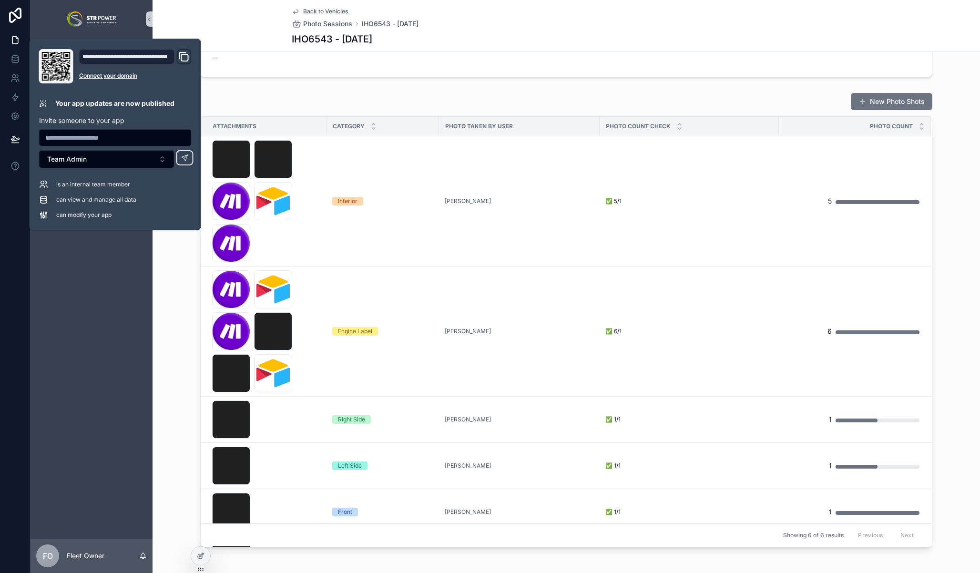
click at [173, 282] on div "New Photo Shots Attachments Category Photo Taken by User Photo Count Check Phot…" at bounding box center [565, 320] width 827 height 462
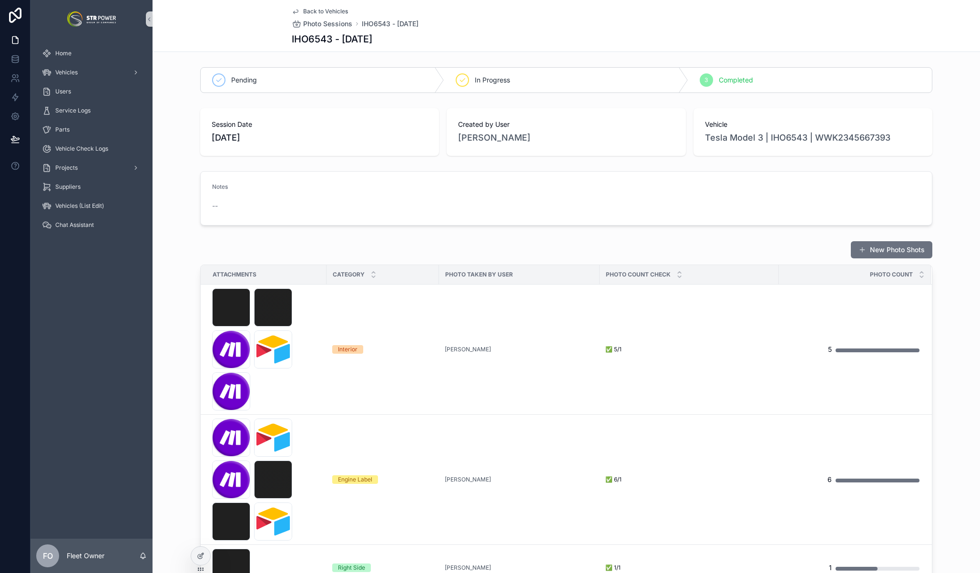
click at [181, 234] on div "Pending In Progress 3 Completed Session Date 28/08/2025 Created by User Giannis…" at bounding box center [565, 381] width 827 height 636
click at [170, 213] on div "Notes --" at bounding box center [565, 198] width 827 height 62
click at [210, 251] on div "New Photo Shots" at bounding box center [566, 250] width 732 height 18
click at [198, 556] on icon at bounding box center [201, 556] width 8 height 8
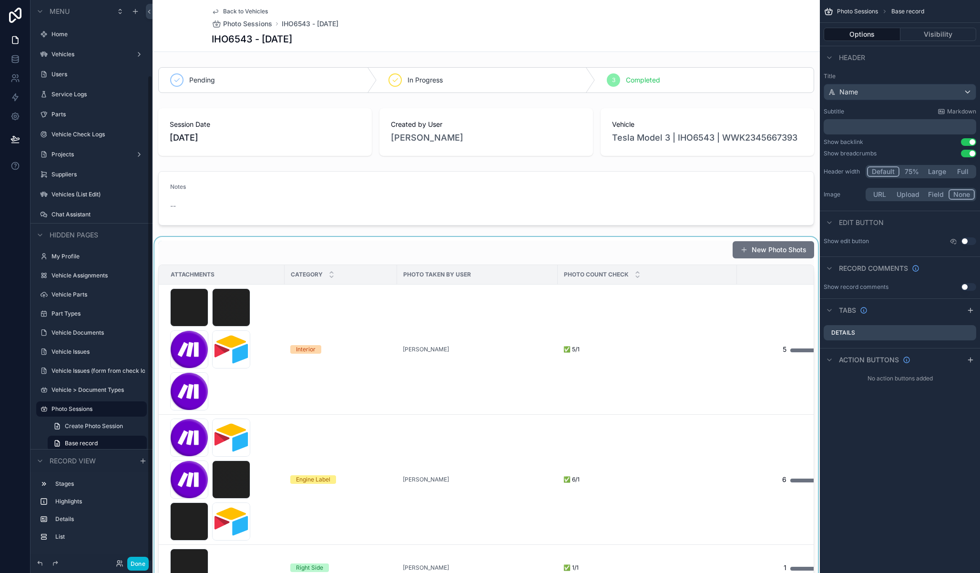
scroll to position [87, 0]
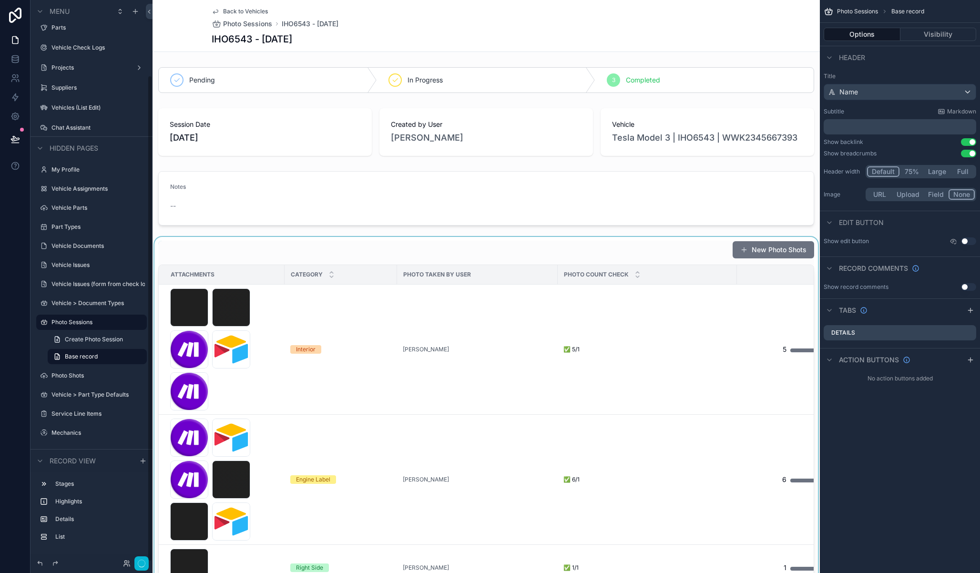
click at [321, 254] on div "scrollable content" at bounding box center [485, 468] width 667 height 462
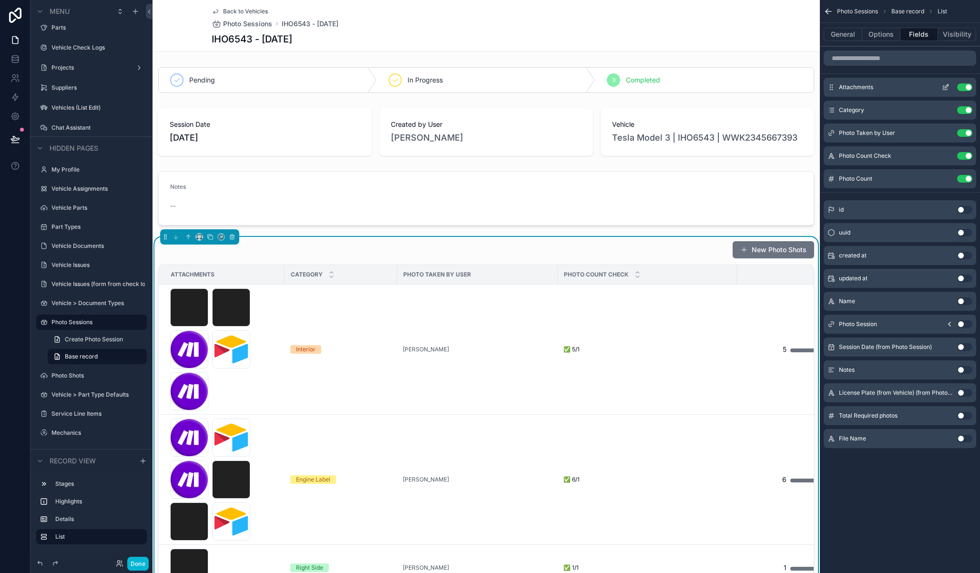
click at [946, 88] on icon "scrollable content" at bounding box center [946, 87] width 8 height 8
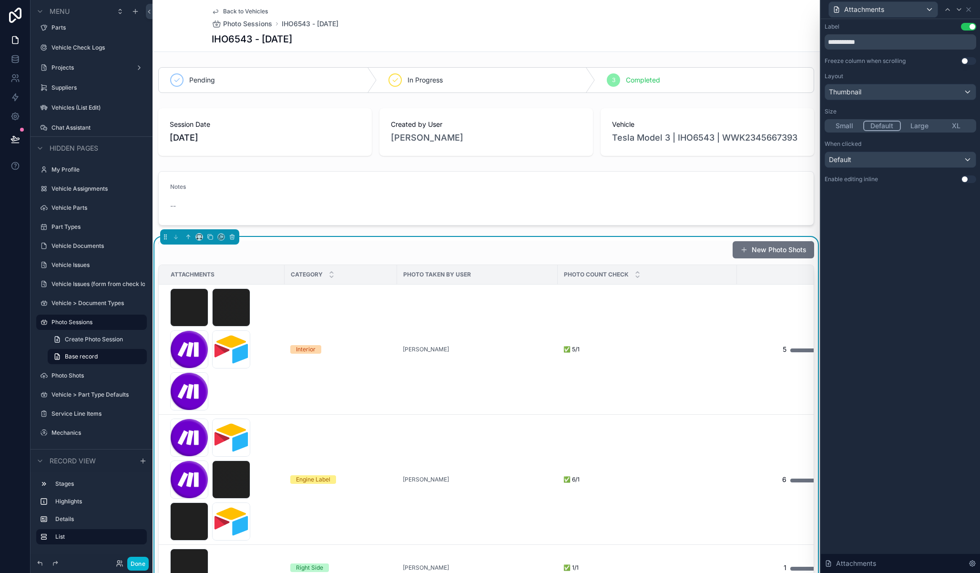
click at [964, 180] on button "Use setting" at bounding box center [968, 179] width 15 height 8
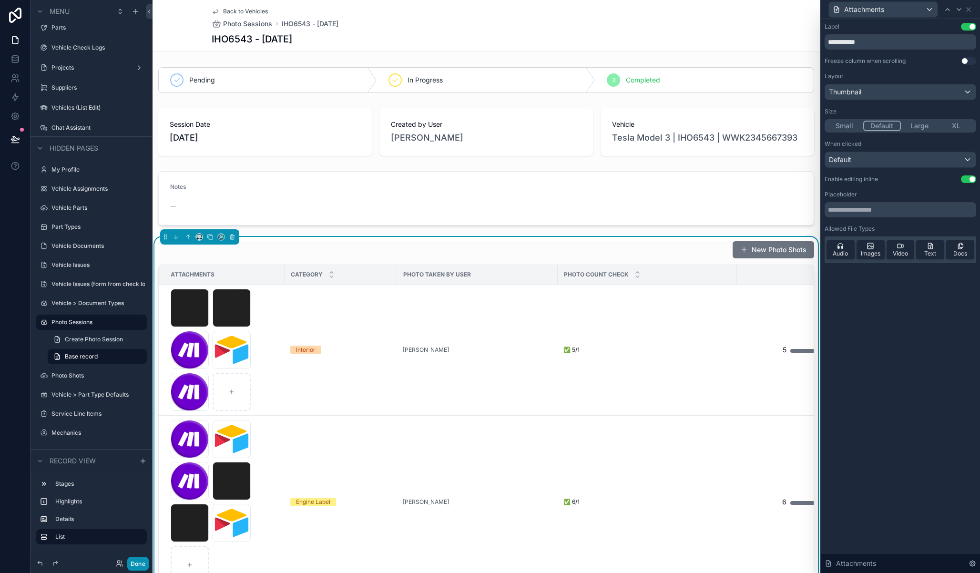
click at [144, 561] on button "Done" at bounding box center [137, 564] width 21 height 14
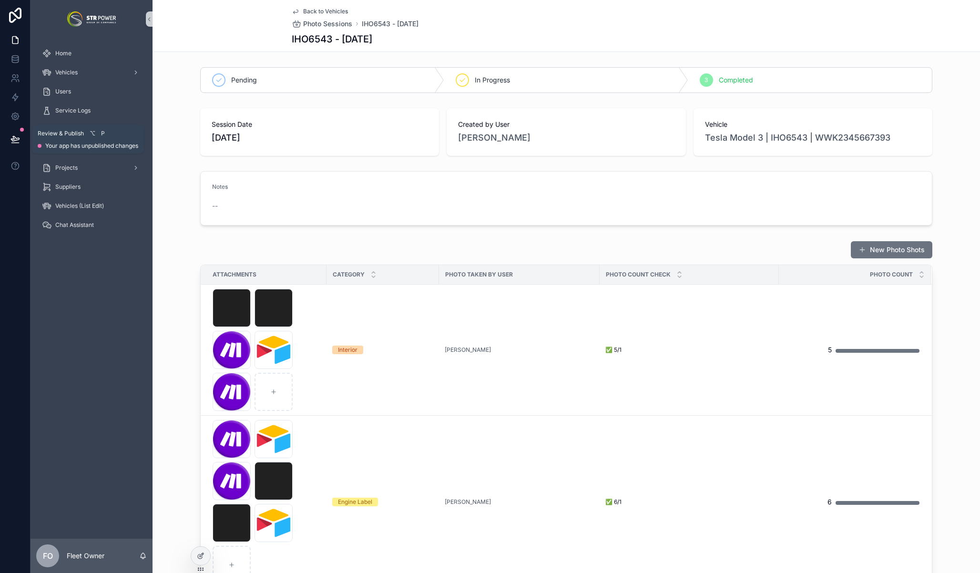
click at [12, 133] on button at bounding box center [15, 139] width 21 height 27
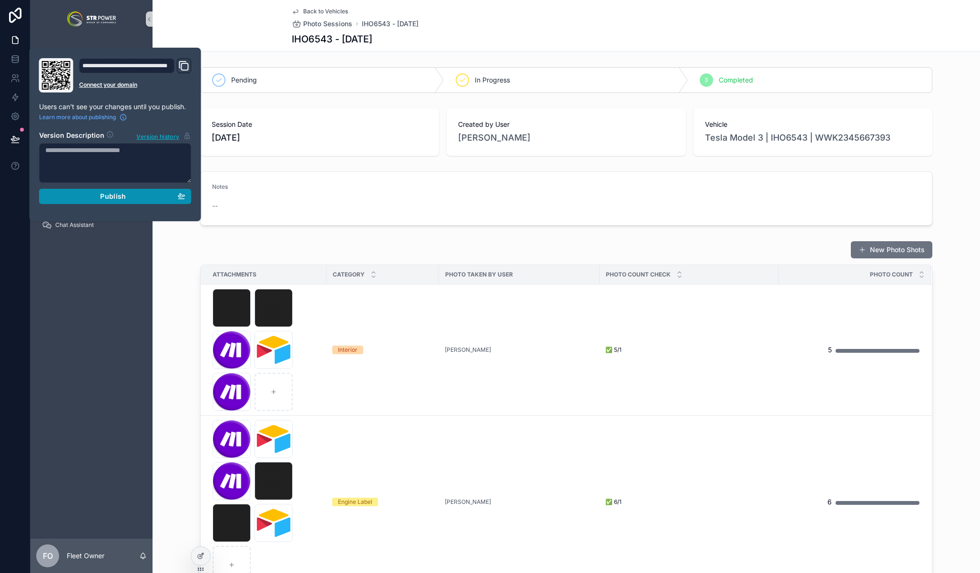
click at [116, 199] on span "Publish" at bounding box center [113, 196] width 26 height 9
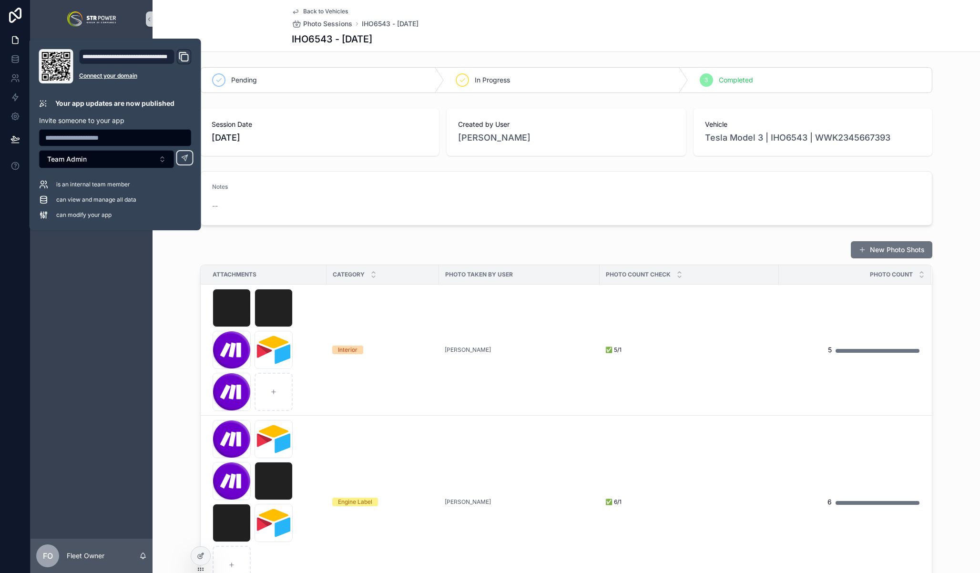
click at [644, 17] on div "Back to Vehicles Photo Sessions IHO6543 - 28/08/2025" at bounding box center [566, 18] width 549 height 21
